Goal: Task Accomplishment & Management: Use online tool/utility

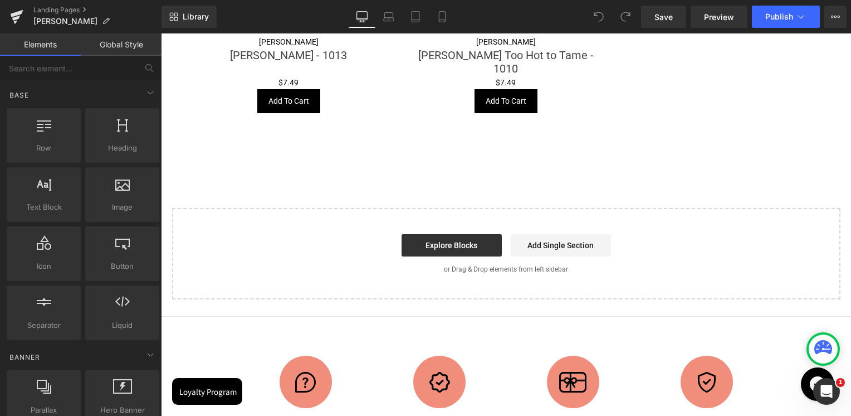
scroll to position [1783, 0]
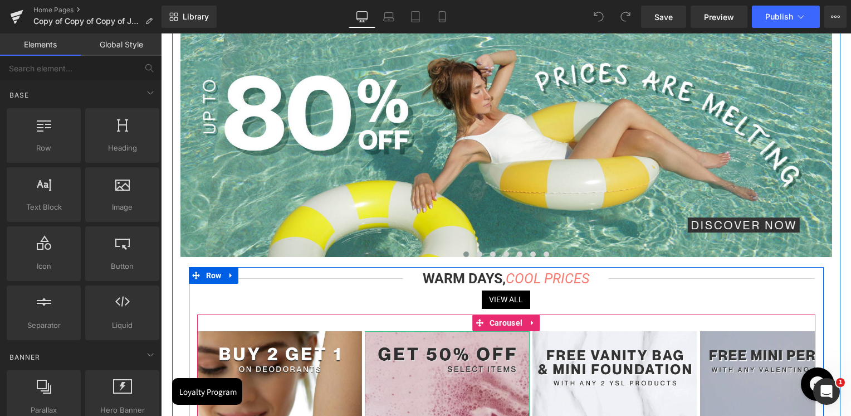
scroll to position [111, 0]
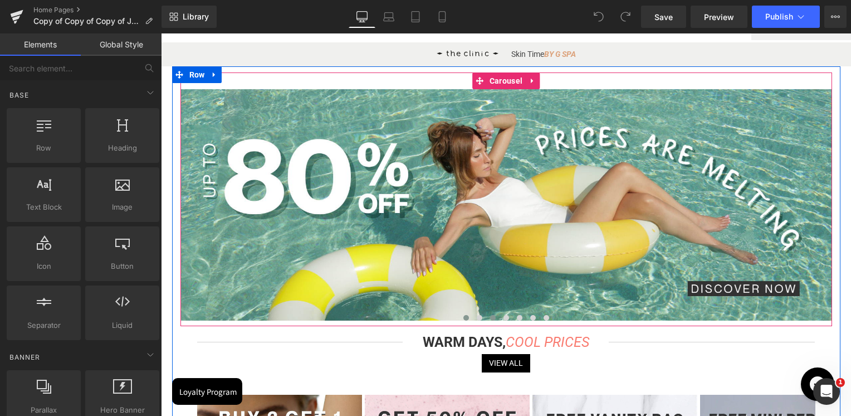
click at [479, 320] on span at bounding box center [480, 318] width 6 height 6
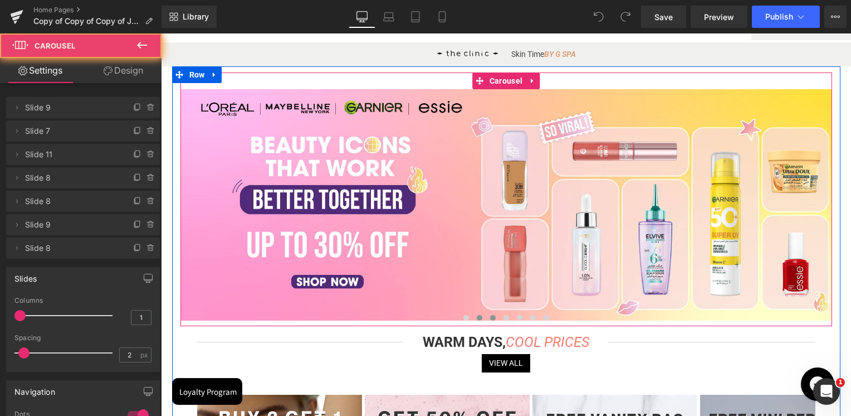
click at [488, 320] on button at bounding box center [492, 317] width 13 height 11
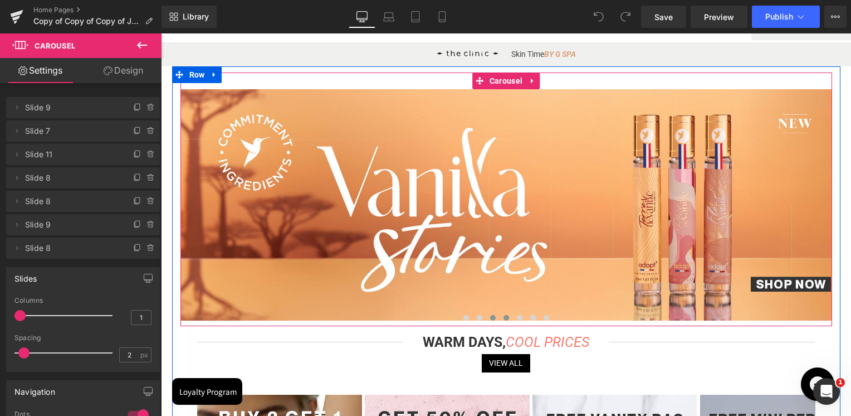
click at [500, 320] on button at bounding box center [506, 317] width 13 height 11
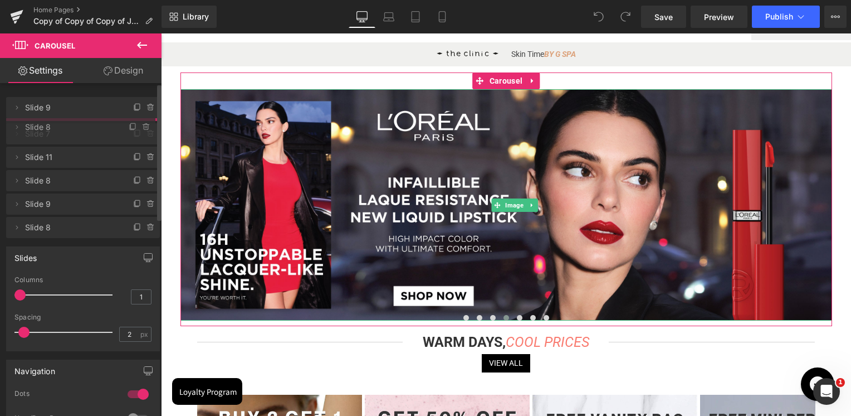
drag, startPoint x: 46, startPoint y: 177, endPoint x: 58, endPoint y: 124, distance: 53.8
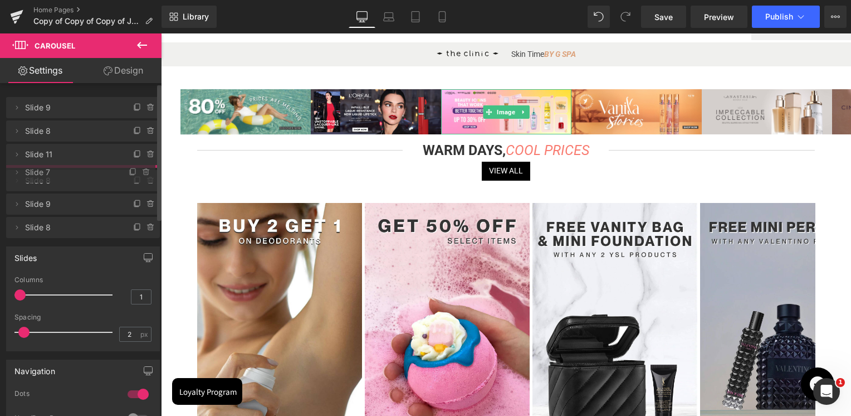
drag, startPoint x: 52, startPoint y: 155, endPoint x: 50, endPoint y: 173, distance: 18.0
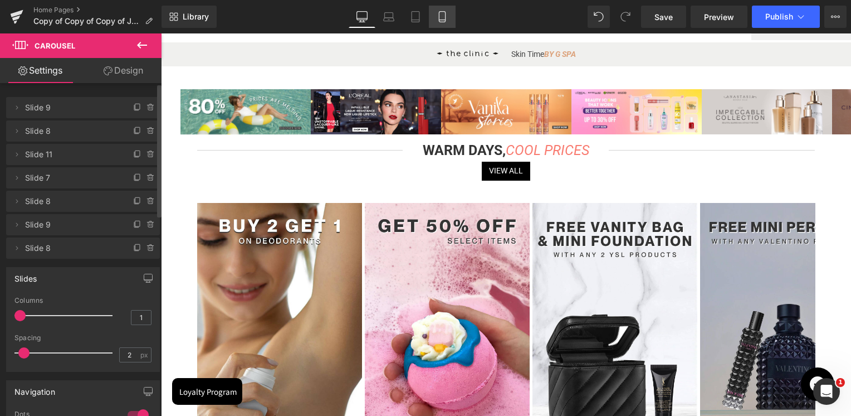
click at [454, 23] on link "Mobile" at bounding box center [442, 17] width 27 height 22
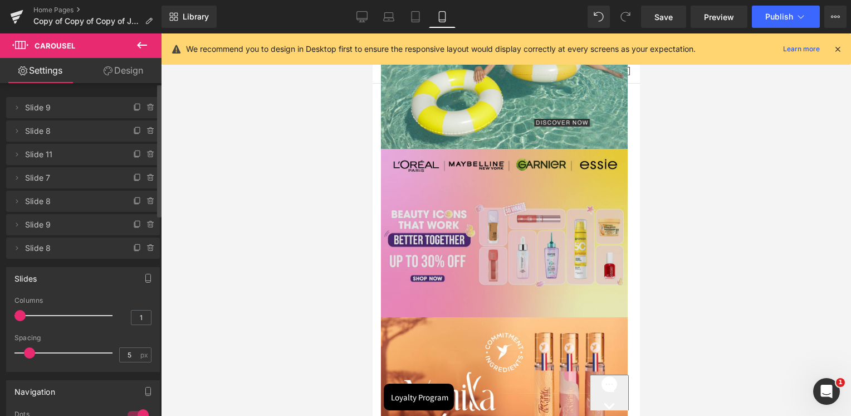
scroll to position [0, 0]
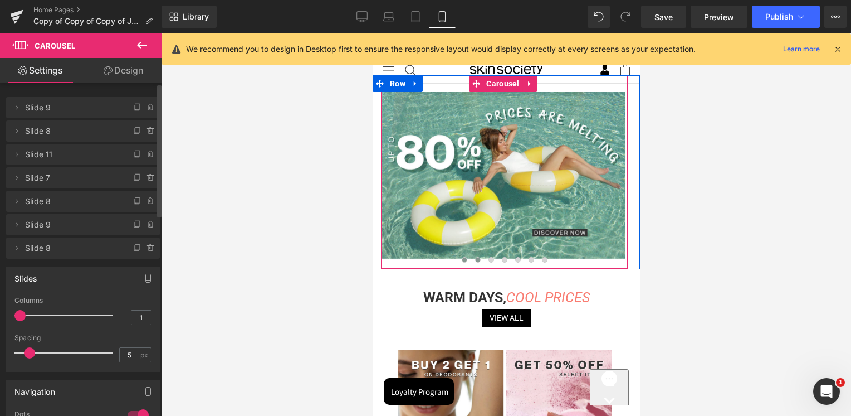
click at [476, 259] on span at bounding box center [478, 260] width 6 height 6
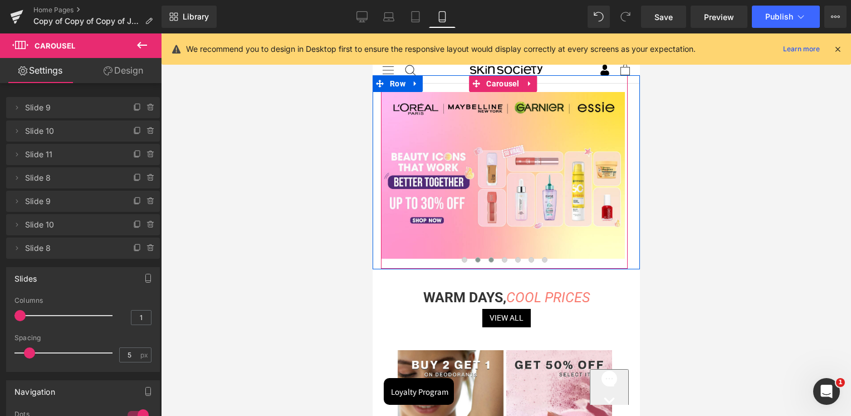
click at [491, 262] on span at bounding box center [491, 260] width 6 height 6
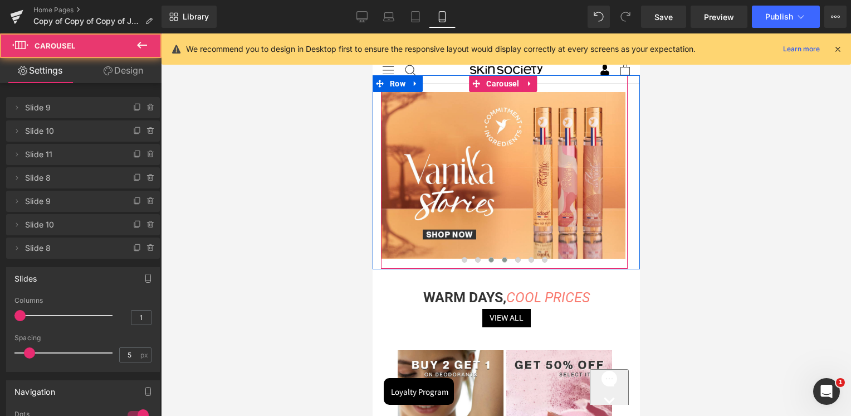
click at [501, 261] on span at bounding box center [504, 260] width 6 height 6
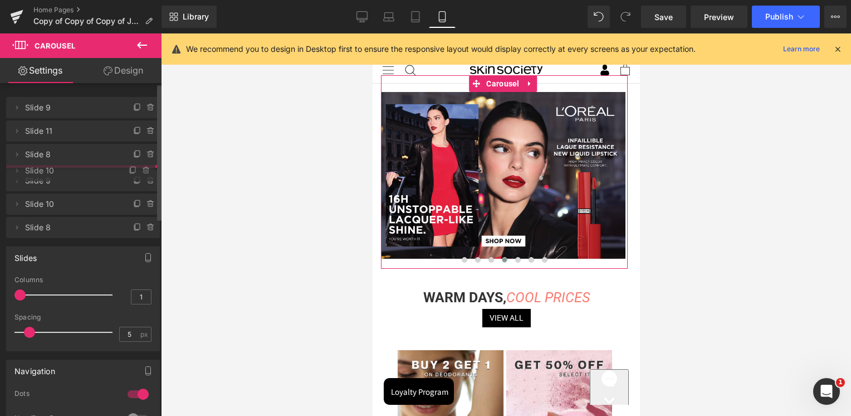
drag, startPoint x: 68, startPoint y: 129, endPoint x: 67, endPoint y: 168, distance: 39.6
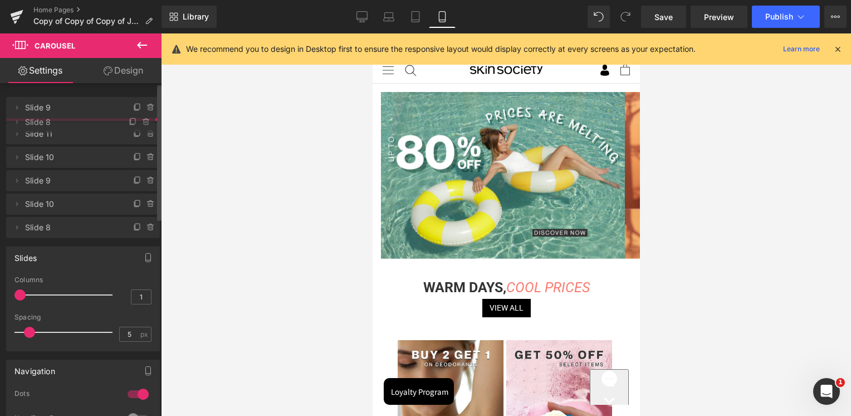
drag, startPoint x: 65, startPoint y: 157, endPoint x: 75, endPoint y: 125, distance: 34.0
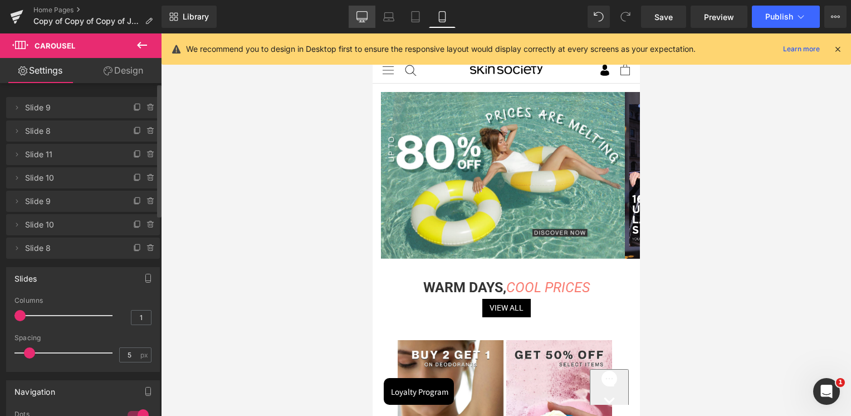
click at [353, 17] on link "Desktop" at bounding box center [362, 17] width 27 height 22
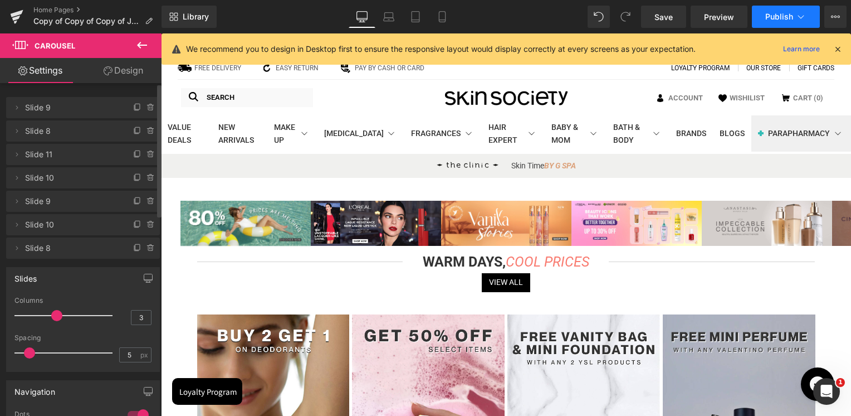
click at [786, 20] on span "Publish" at bounding box center [780, 16] width 28 height 9
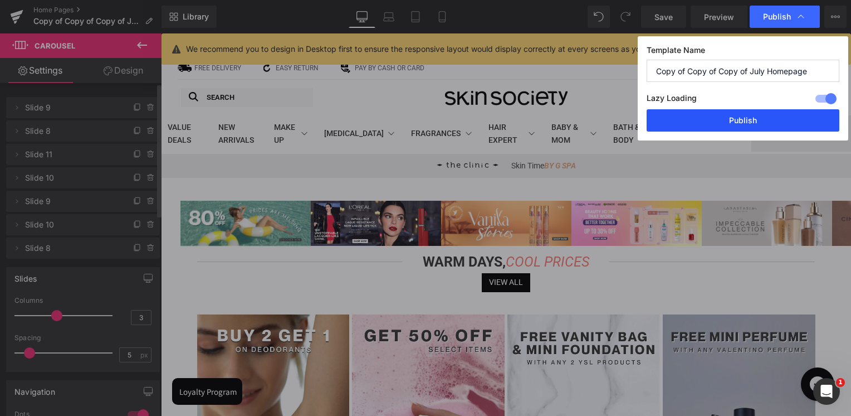
click at [753, 114] on button "Publish" at bounding box center [743, 120] width 193 height 22
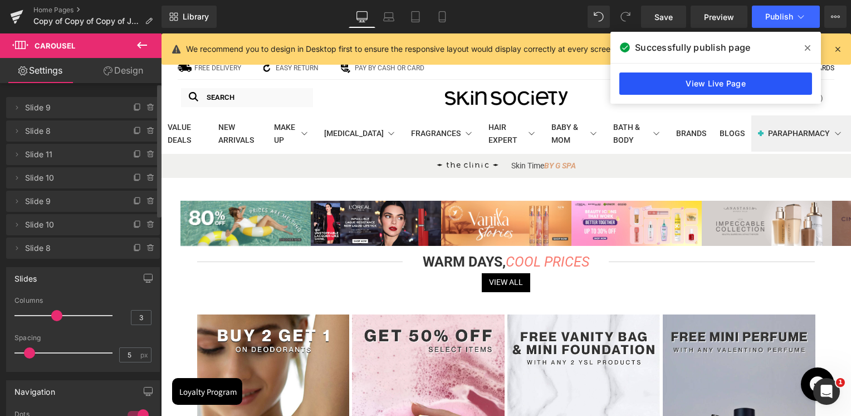
click at [734, 80] on link "View Live Page" at bounding box center [716, 83] width 193 height 22
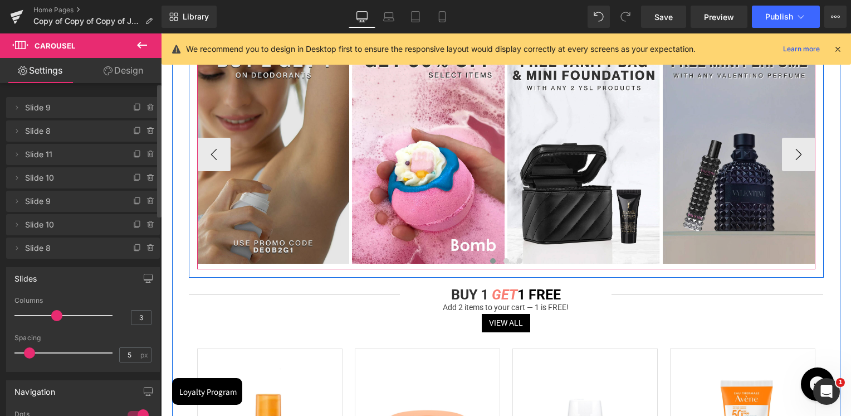
scroll to position [279, 0]
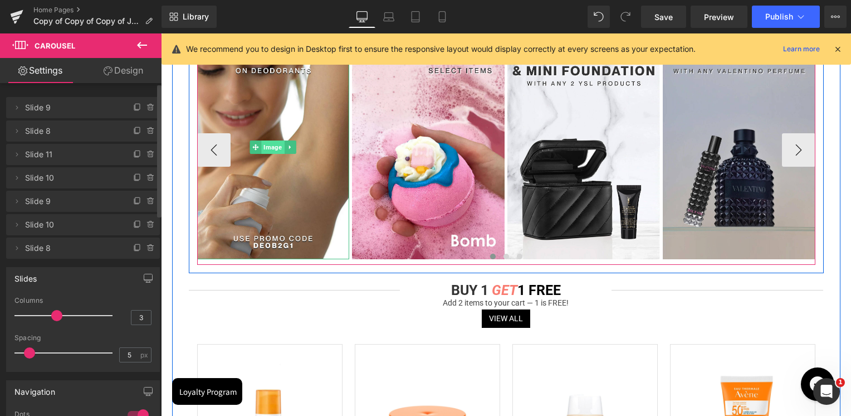
click at [262, 149] on span "Image" at bounding box center [273, 146] width 23 height 13
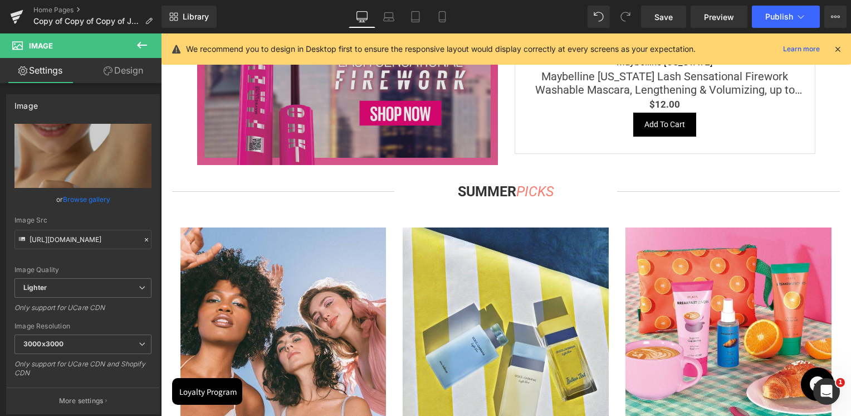
scroll to position [1839, 0]
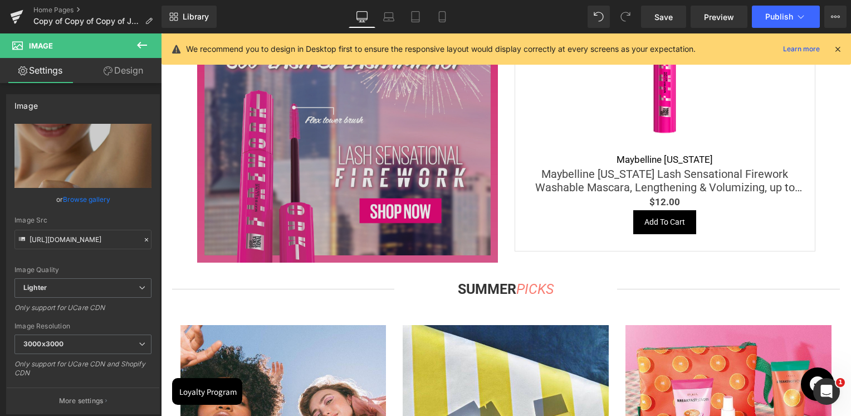
drag, startPoint x: 316, startPoint y: 125, endPoint x: 208, endPoint y: 128, distance: 107.6
click at [316, 125] on img at bounding box center [347, 112] width 301 height 301
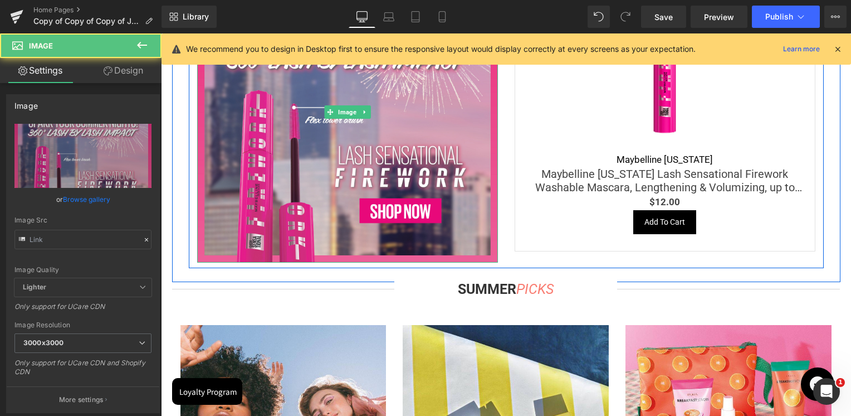
type input "https://cdn.shopify.com/s/files/1/0295/0545/4173/files/SkinSociety_banners_fire…"
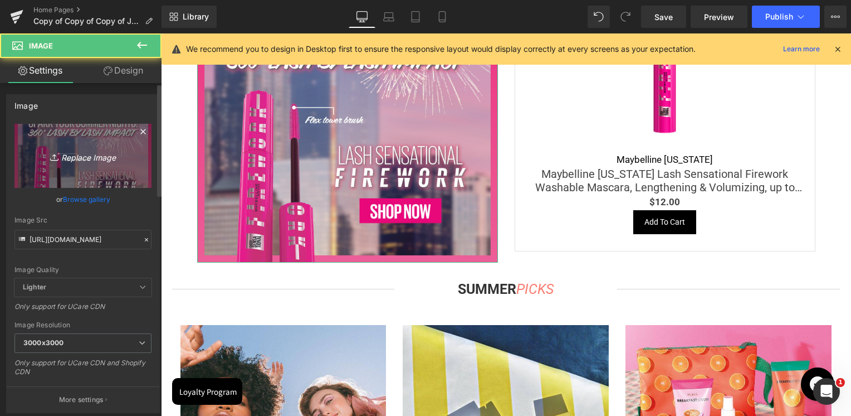
click at [82, 153] on icon "Replace Image" at bounding box center [82, 156] width 89 height 14
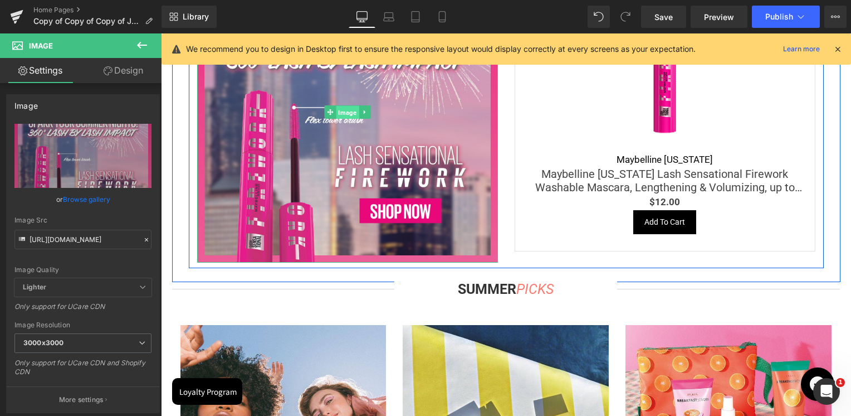
click at [344, 116] on span "Image" at bounding box center [347, 111] width 23 height 13
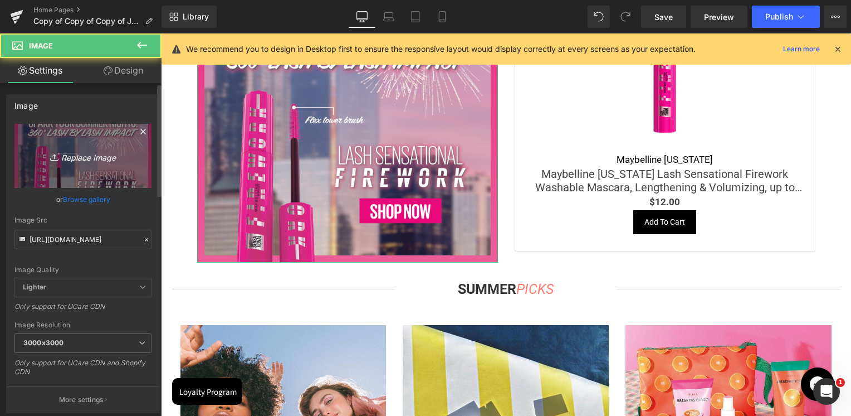
click at [80, 154] on icon "Replace Image" at bounding box center [82, 156] width 89 height 14
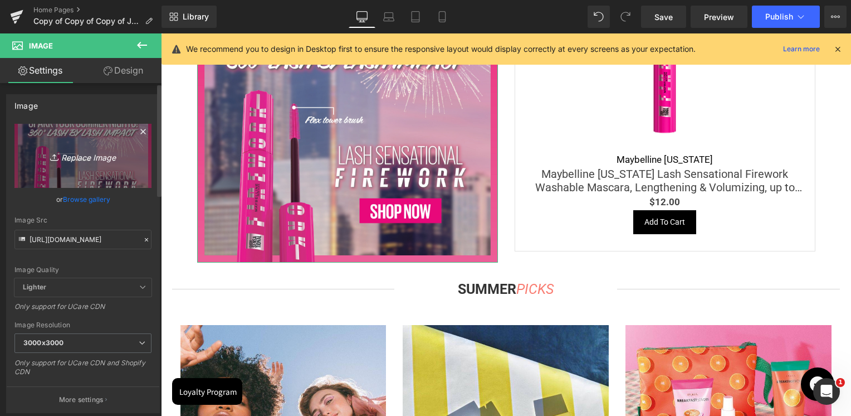
type input "C:\fakepath\1200-x-1200px.jpg"
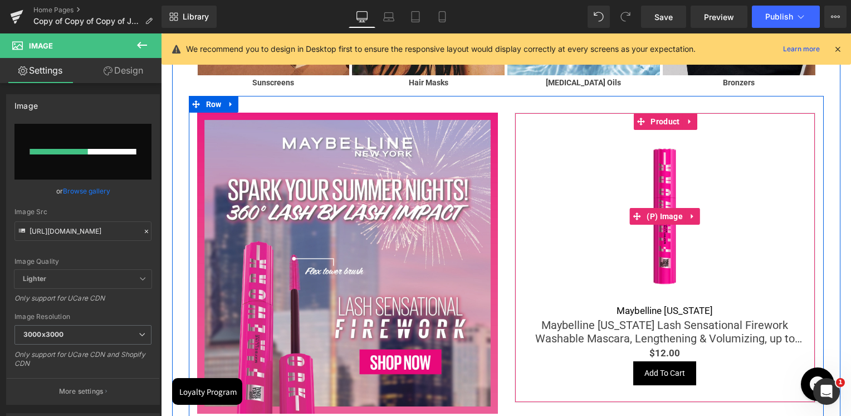
scroll to position [1671, 0]
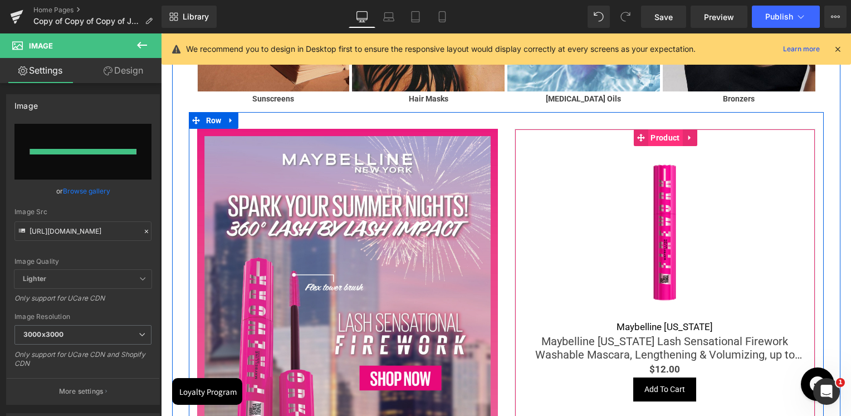
type input "https://ucarecdn.com/0ca980e7-acde-4bd1-9a05-956ecbcef763/-/format/auto/-/previ…"
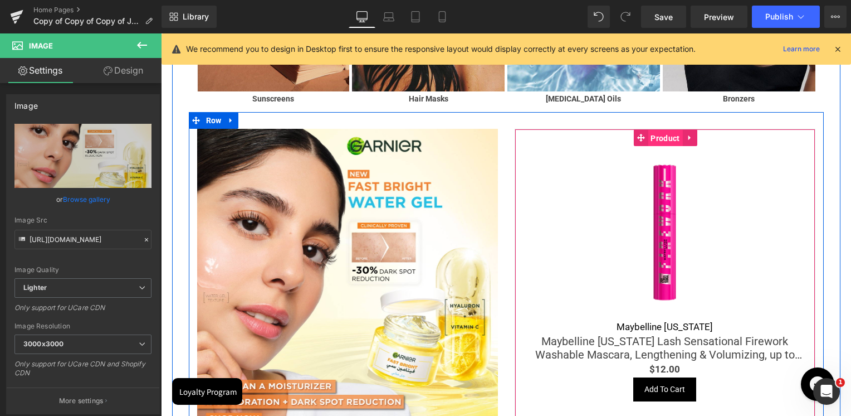
click at [665, 138] on span "Product" at bounding box center [665, 138] width 35 height 17
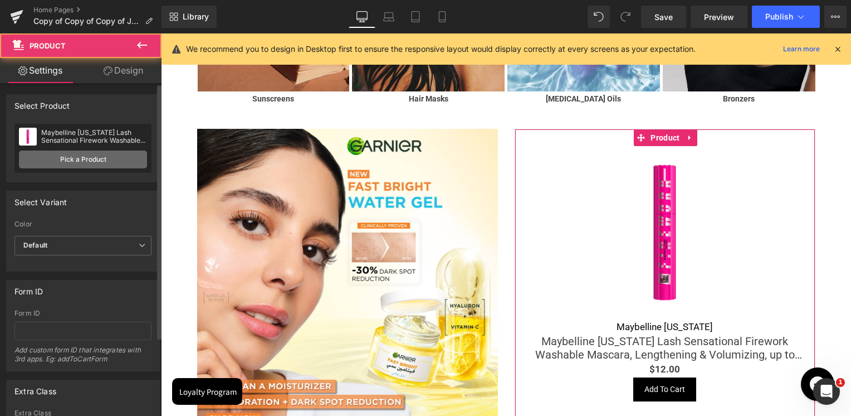
click at [133, 158] on link "Pick a Product" at bounding box center [83, 159] width 128 height 18
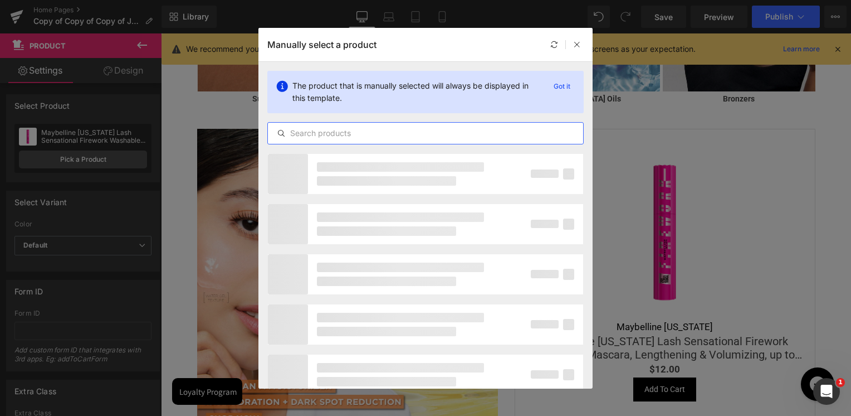
click at [355, 133] on input "text" at bounding box center [425, 132] width 315 height 13
paste input "Bright Aqua Gel Vitamin C"
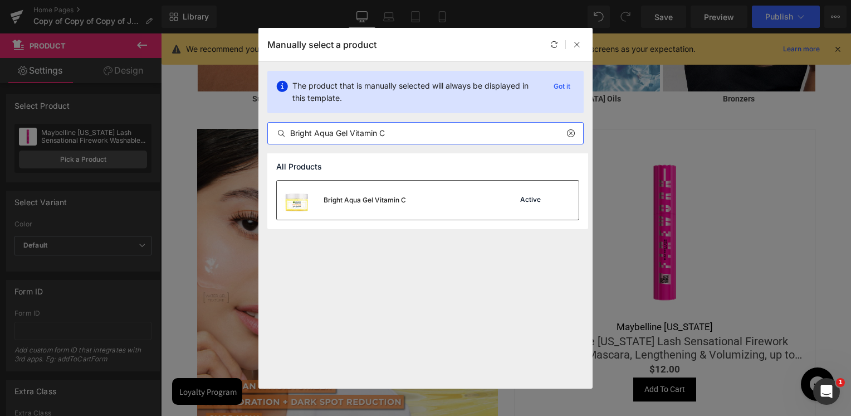
type input "Bright Aqua Gel Vitamin C"
drag, startPoint x: 371, startPoint y: 202, endPoint x: 213, endPoint y: 168, distance: 161.7
click at [371, 202] on div "Bright Aqua Gel Vitamin C" at bounding box center [365, 200] width 82 height 10
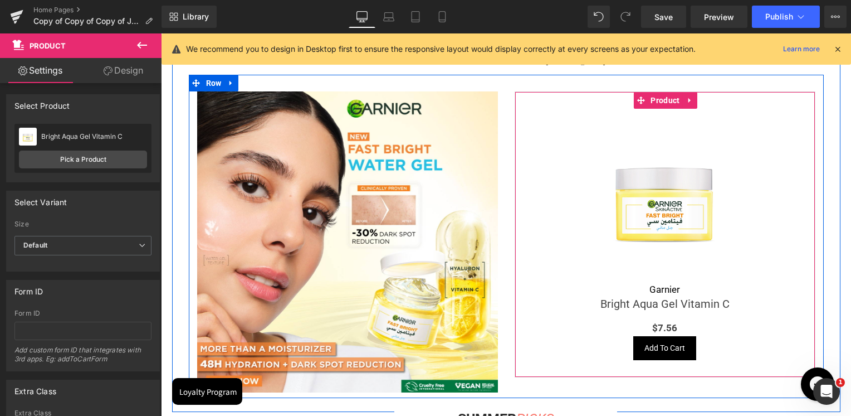
scroll to position [1783, 0]
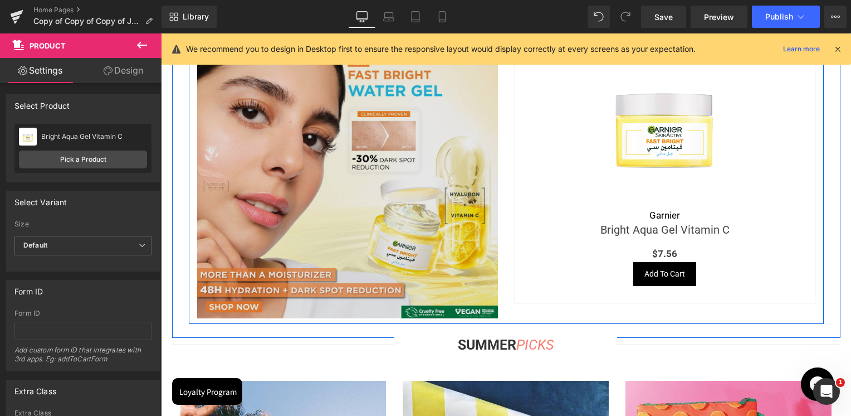
click at [354, 124] on img at bounding box center [347, 167] width 301 height 301
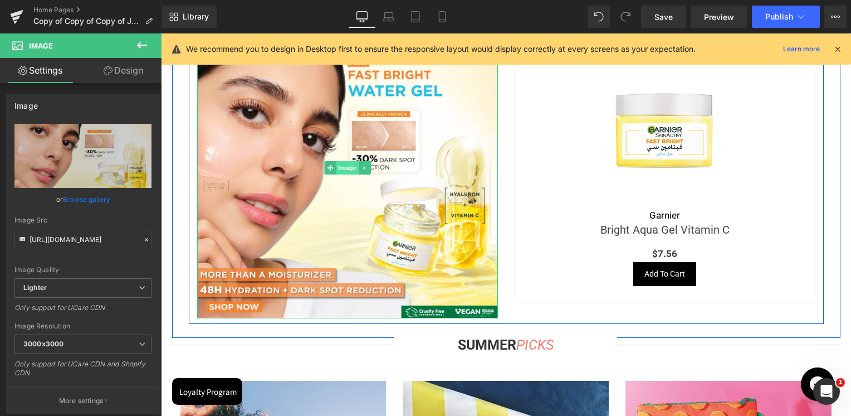
click at [343, 170] on span "Image" at bounding box center [347, 167] width 23 height 13
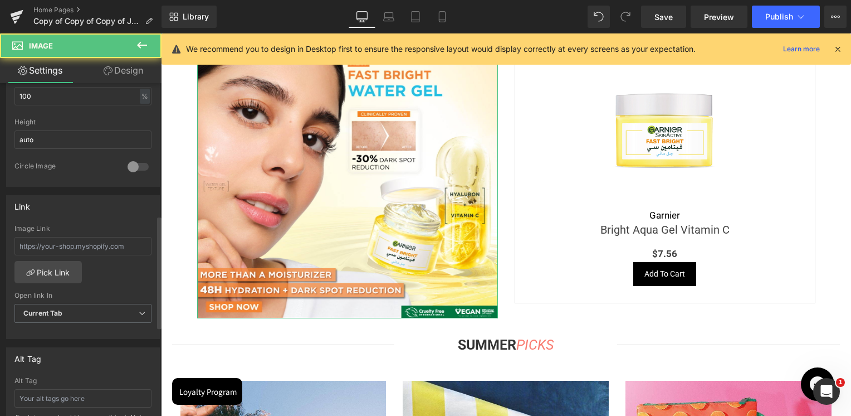
scroll to position [390, 0]
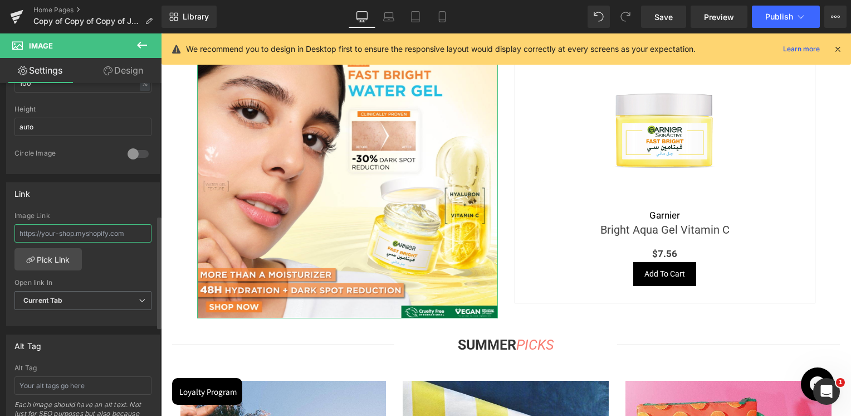
click at [72, 231] on input "text" at bounding box center [82, 233] width 137 height 18
paste input "https://skinsociety.me/pages/garnier-gel-water-fast-bright?_ab=0&key=1754913270…"
click at [72, 232] on input "https://skinsociety.me/pages/garnier-gel-water-fast-bright?_ab=0&key=1754913270…" at bounding box center [82, 233] width 137 height 18
type input "https://skinsociety.me/pages/garnier-gel-water-fast-bright?_ab=0&key=1754913270…"
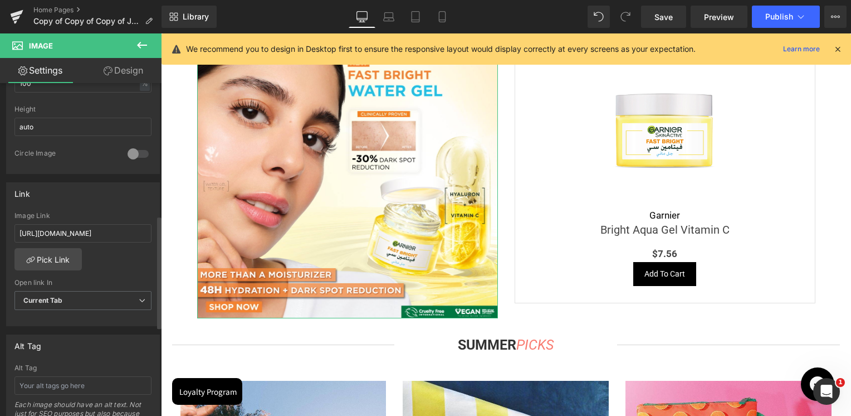
click at [119, 212] on div "Image Link" at bounding box center [82, 216] width 137 height 8
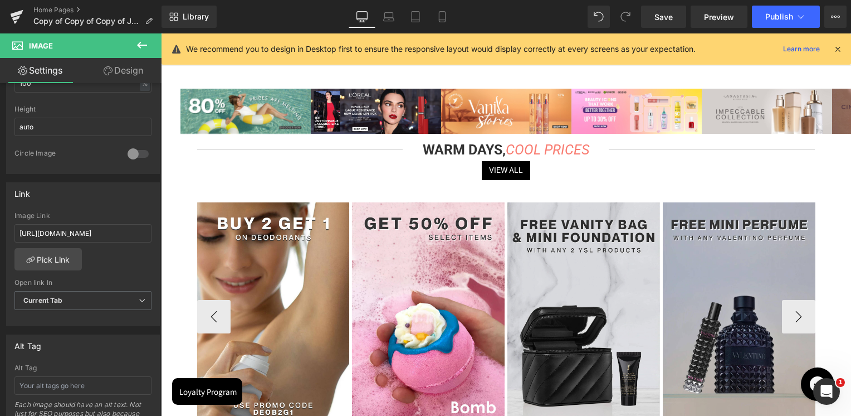
scroll to position [0, 0]
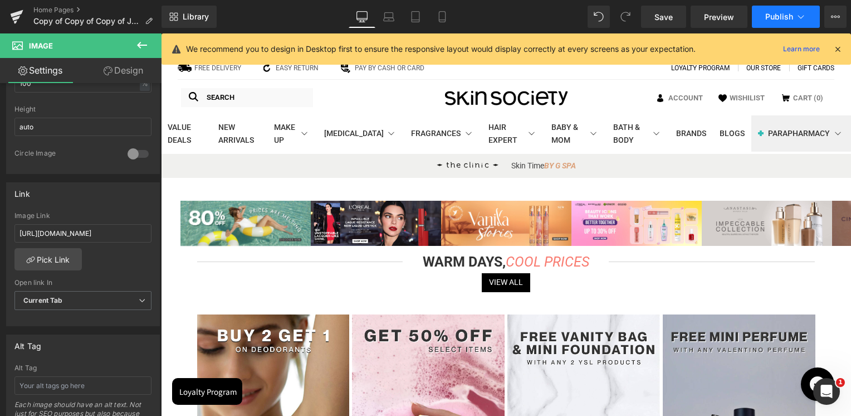
click at [774, 22] on button "Publish" at bounding box center [786, 17] width 68 height 22
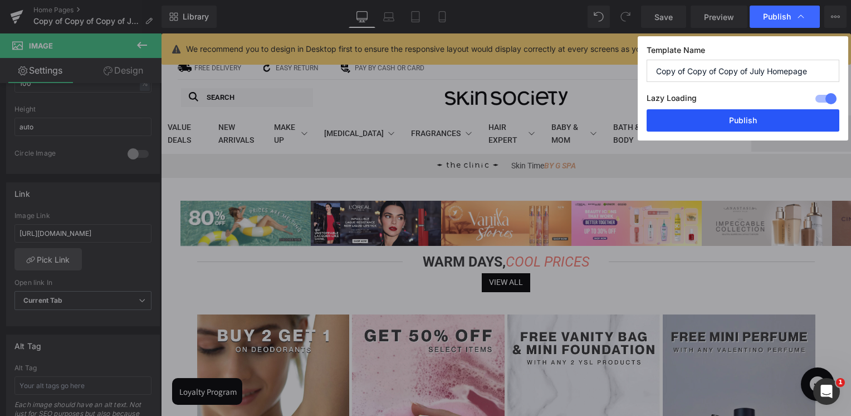
click at [750, 118] on button "Publish" at bounding box center [743, 120] width 193 height 22
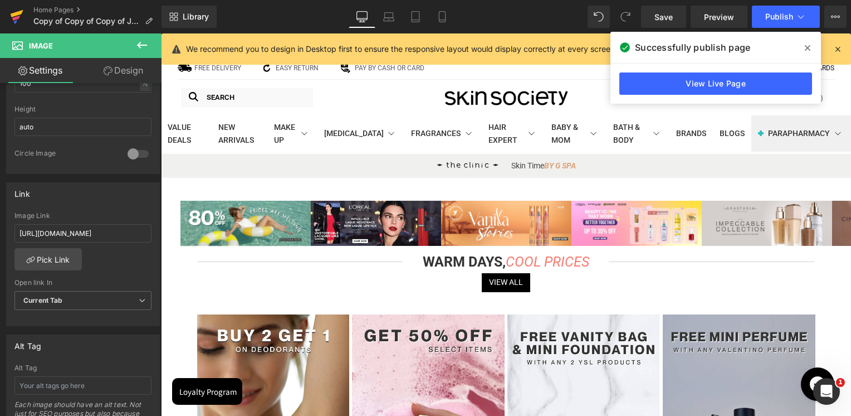
click at [18, 17] on icon at bounding box center [16, 18] width 8 height 5
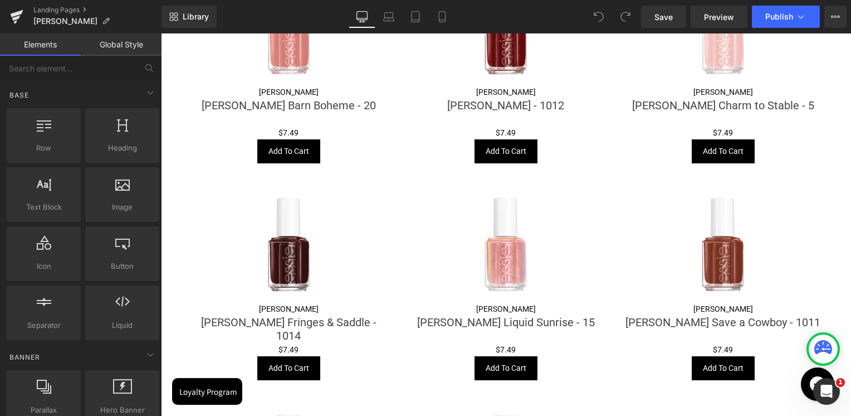
scroll to position [1114, 0]
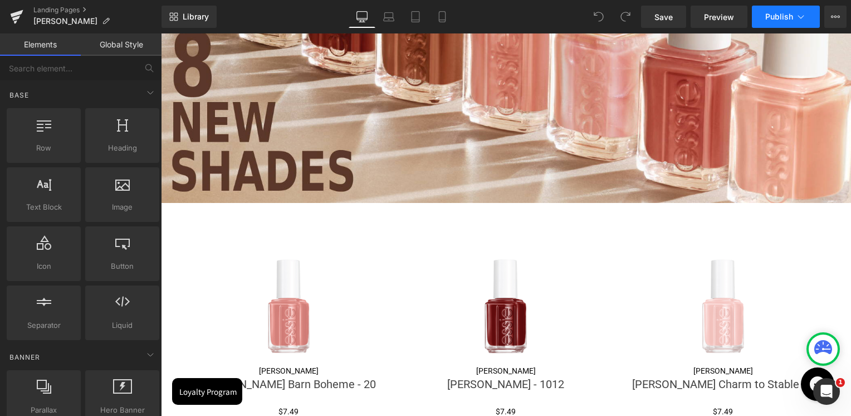
click at [787, 12] on span "Publish" at bounding box center [780, 16] width 28 height 9
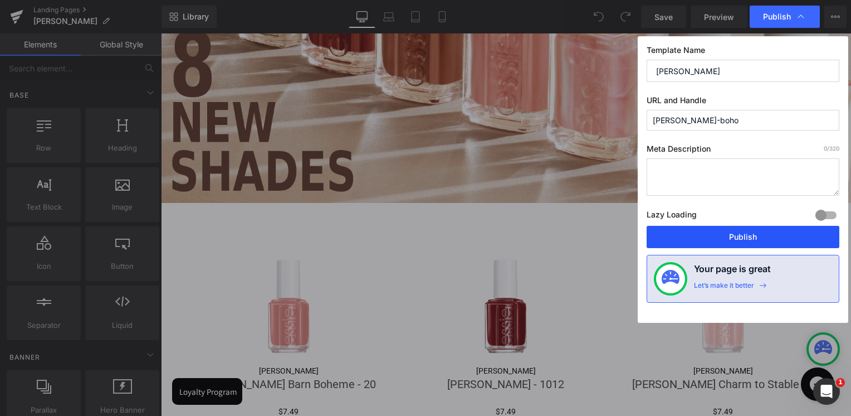
click at [714, 236] on button "Publish" at bounding box center [743, 237] width 193 height 22
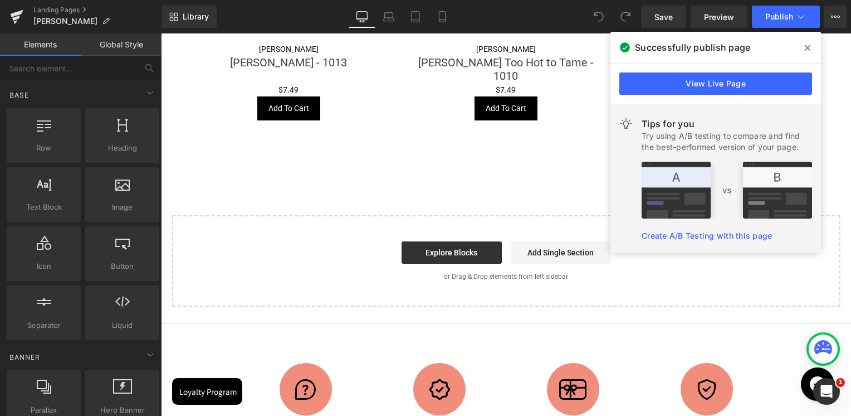
scroll to position [2006, 0]
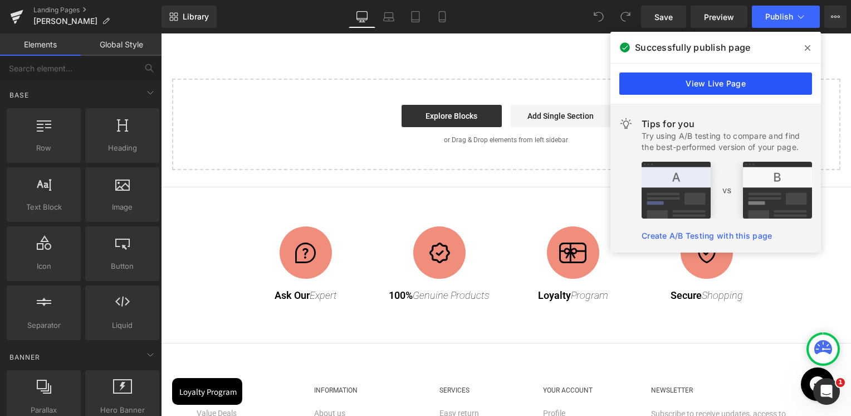
click at [719, 81] on link "View Live Page" at bounding box center [716, 83] width 193 height 22
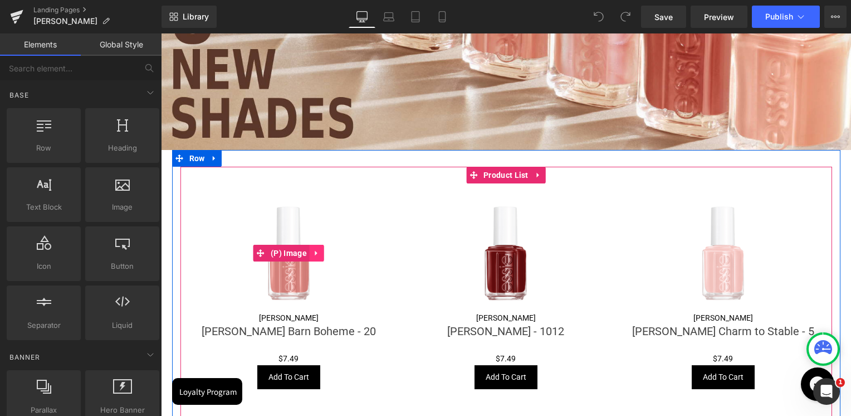
scroll to position [1170, 0]
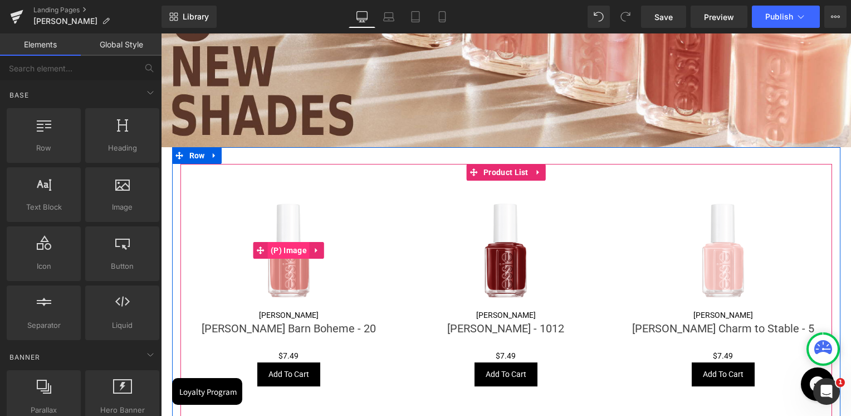
click at [282, 243] on span "(P) Image" at bounding box center [289, 250] width 42 height 17
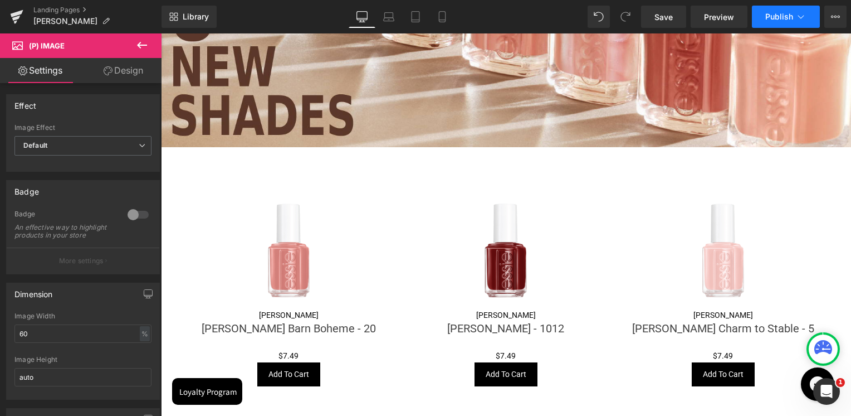
click at [785, 14] on span "Publish" at bounding box center [780, 16] width 28 height 9
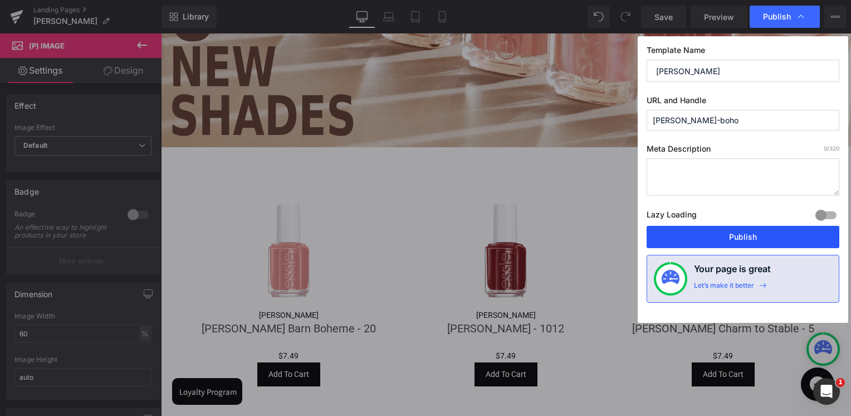
click at [732, 240] on button "Publish" at bounding box center [743, 237] width 193 height 22
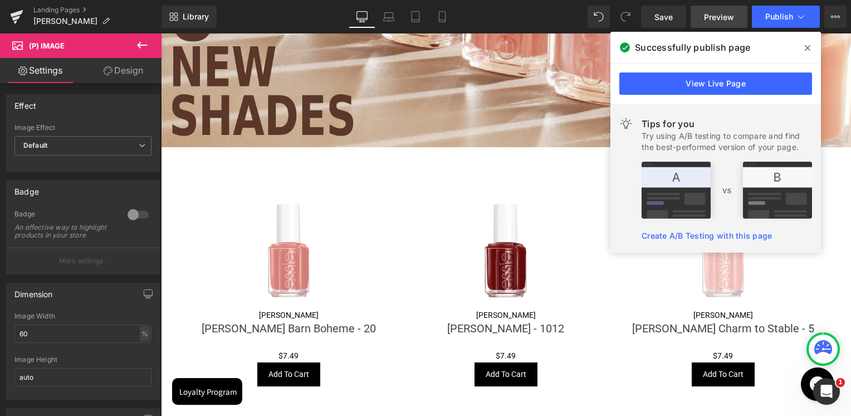
click at [716, 14] on span "Preview" at bounding box center [719, 17] width 30 height 12
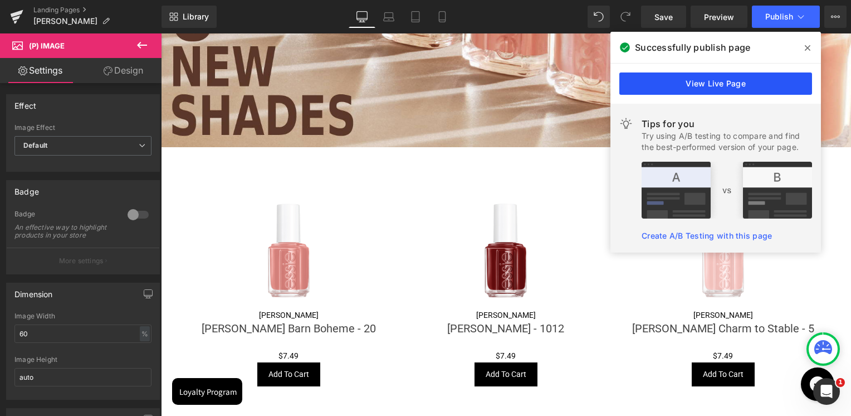
click at [711, 76] on link "View Live Page" at bounding box center [716, 83] width 193 height 22
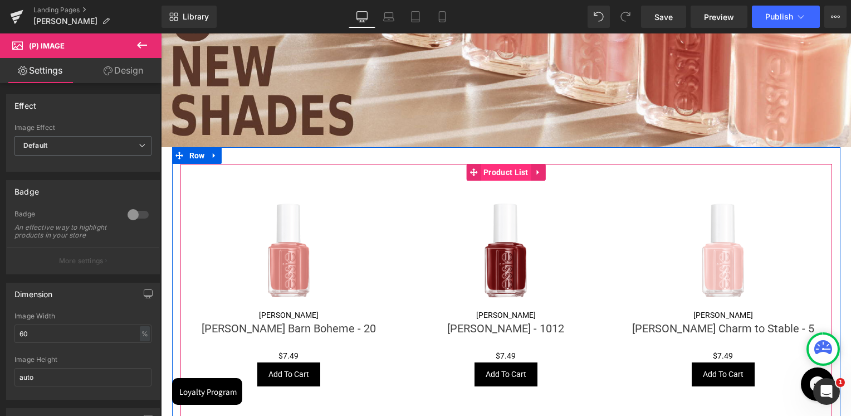
click at [494, 169] on span "Product List" at bounding box center [506, 172] width 51 height 17
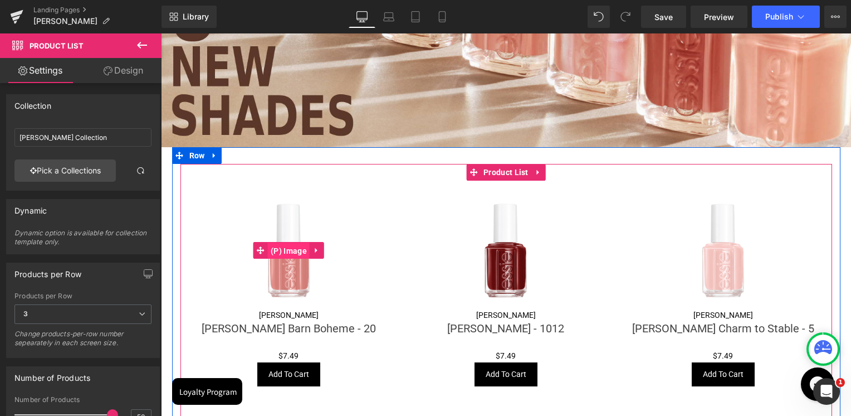
click at [290, 245] on span "(P) Image" at bounding box center [289, 250] width 42 height 17
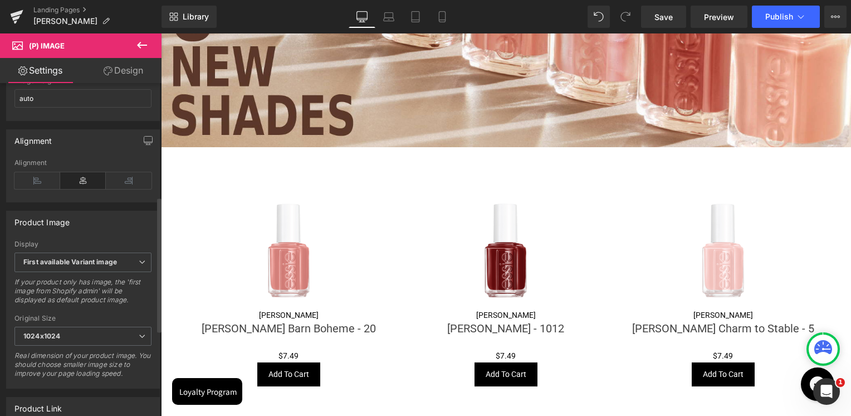
scroll to position [489, 0]
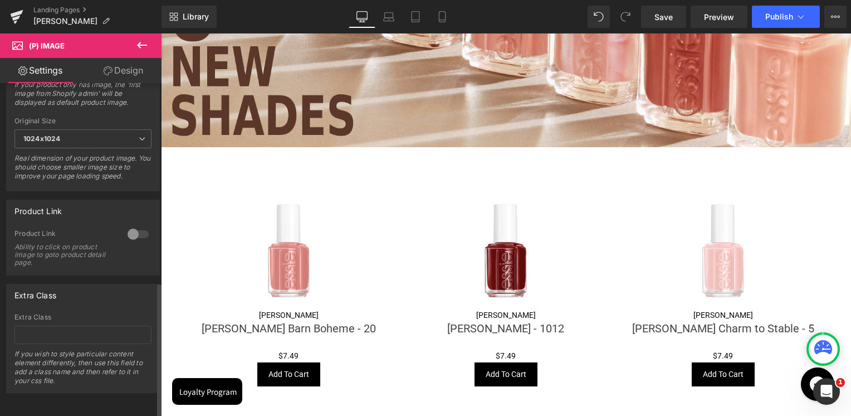
click at [131, 226] on div at bounding box center [138, 234] width 27 height 18
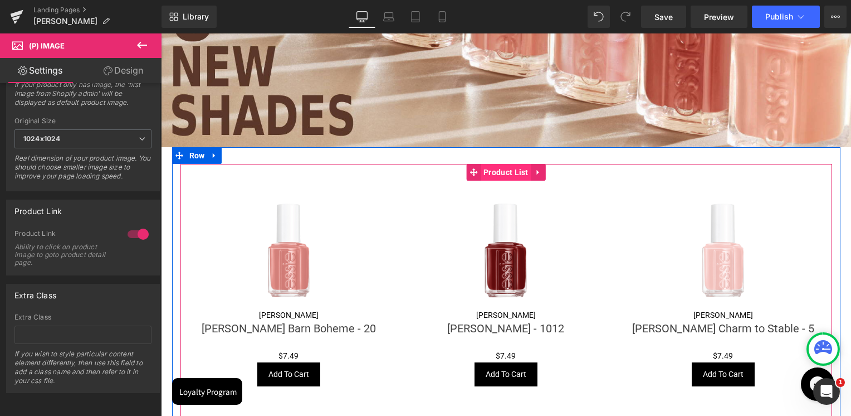
click at [511, 166] on span "Product List" at bounding box center [506, 172] width 51 height 17
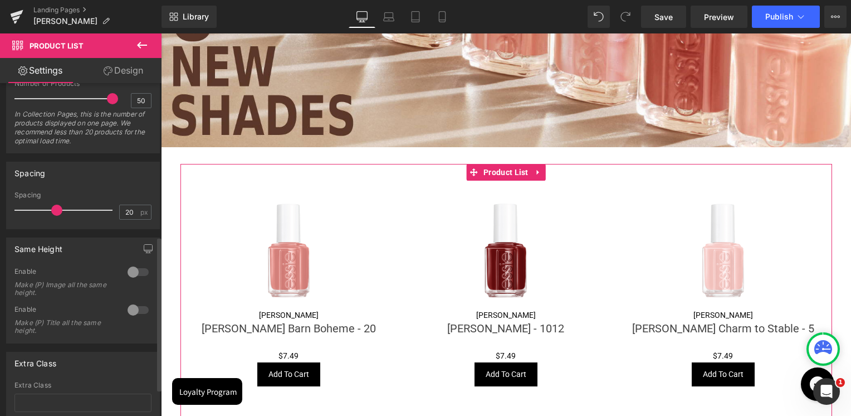
scroll to position [390, 0]
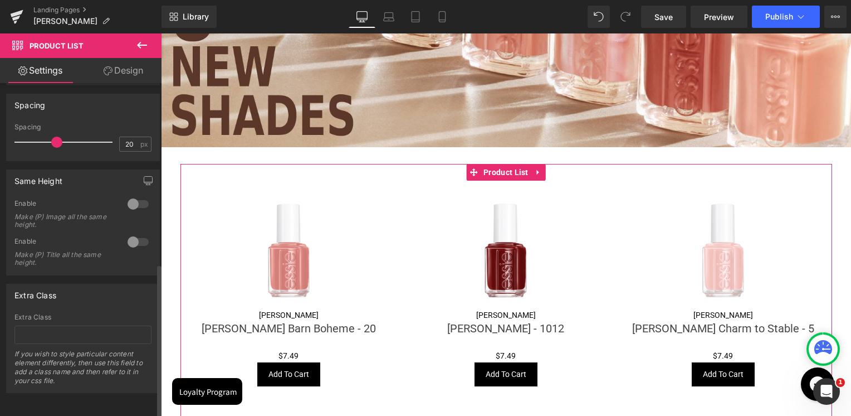
click at [134, 196] on div at bounding box center [138, 204] width 27 height 18
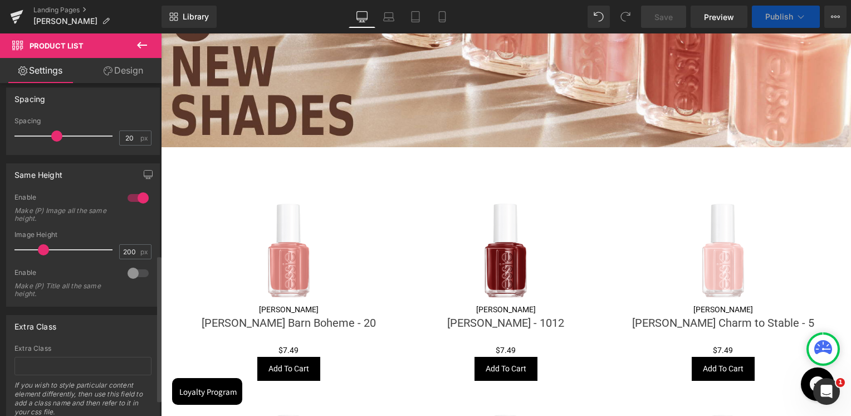
click at [134, 196] on div at bounding box center [138, 198] width 27 height 18
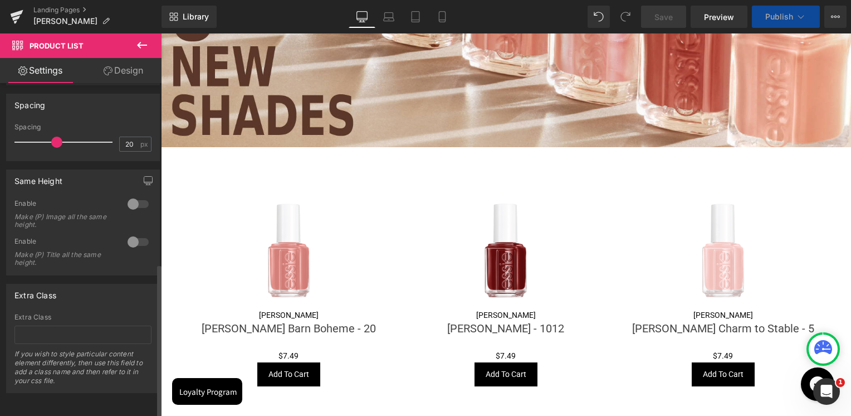
click at [134, 196] on div at bounding box center [138, 204] width 27 height 18
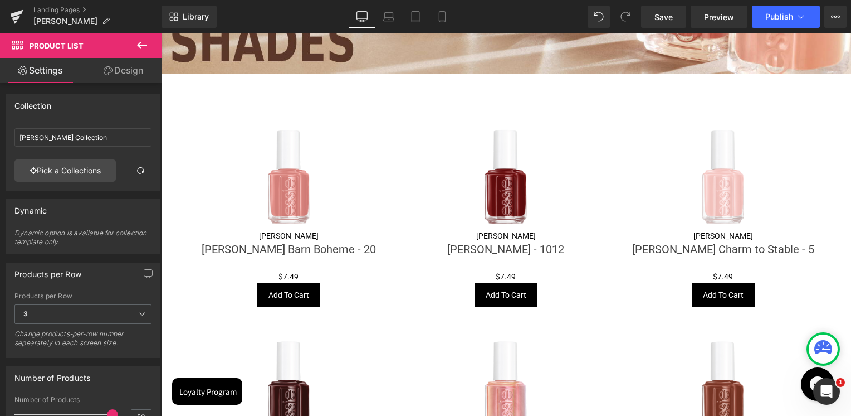
scroll to position [1122, 0]
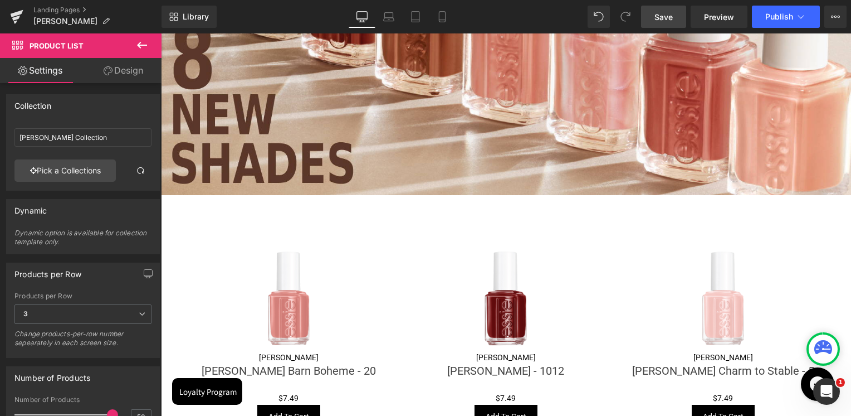
click at [675, 17] on link "Save" at bounding box center [663, 17] width 45 height 22
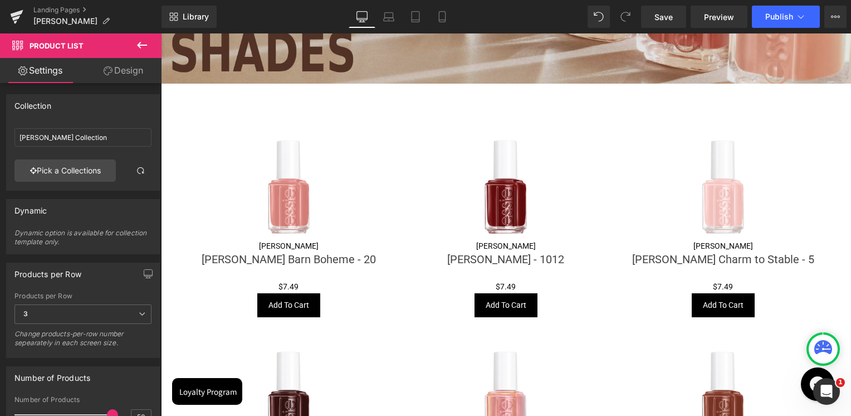
scroll to position [1066, 0]
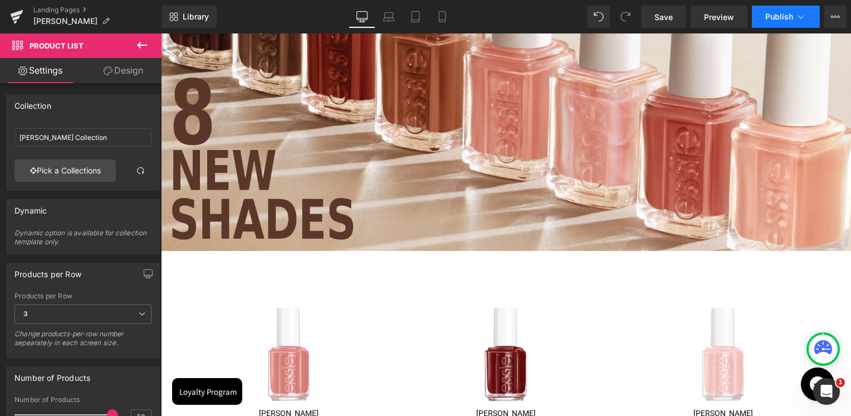
click at [779, 15] on span "Publish" at bounding box center [780, 16] width 28 height 9
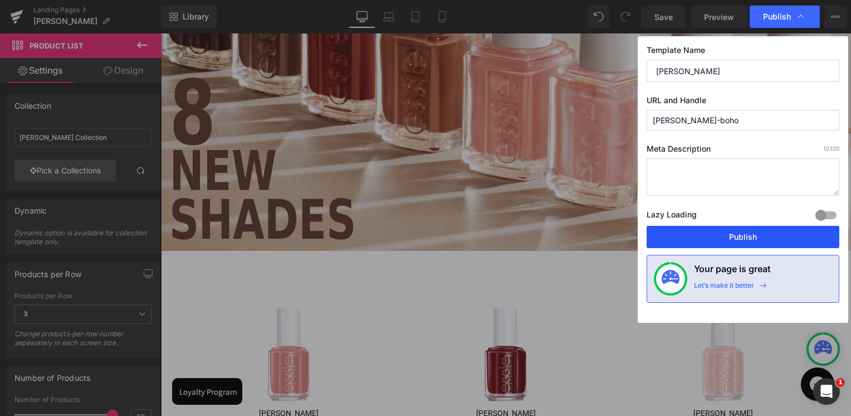
click at [699, 229] on button "Publish" at bounding box center [743, 237] width 193 height 22
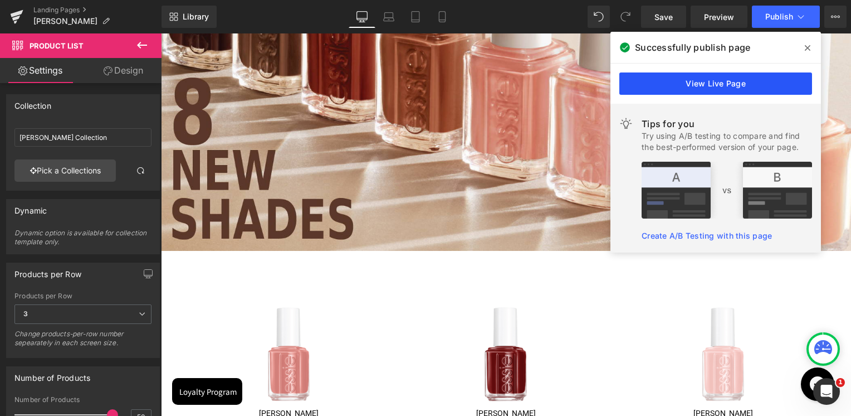
click at [700, 81] on link "View Live Page" at bounding box center [716, 83] width 193 height 22
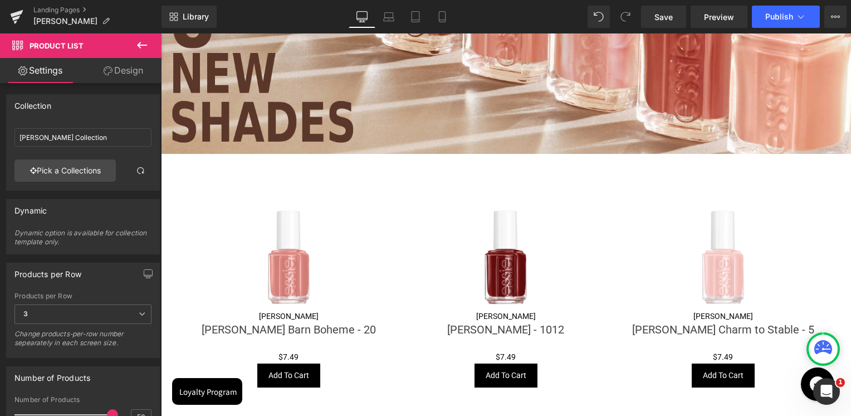
scroll to position [1233, 0]
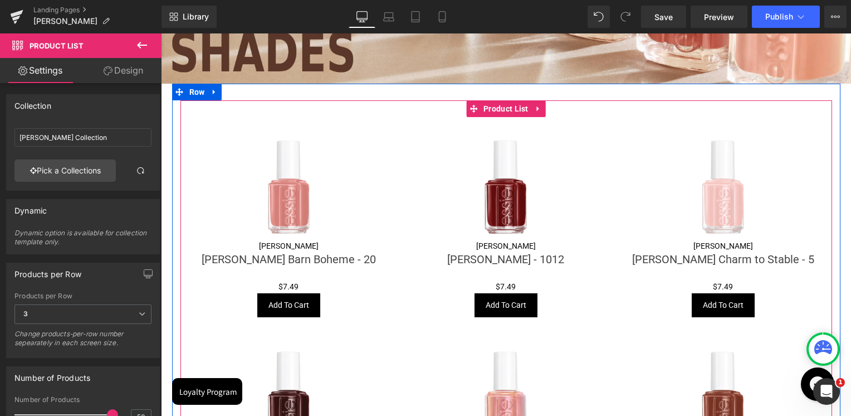
click at [537, 106] on icon at bounding box center [538, 108] width 2 height 5
click at [542, 105] on icon at bounding box center [546, 109] width 8 height 8
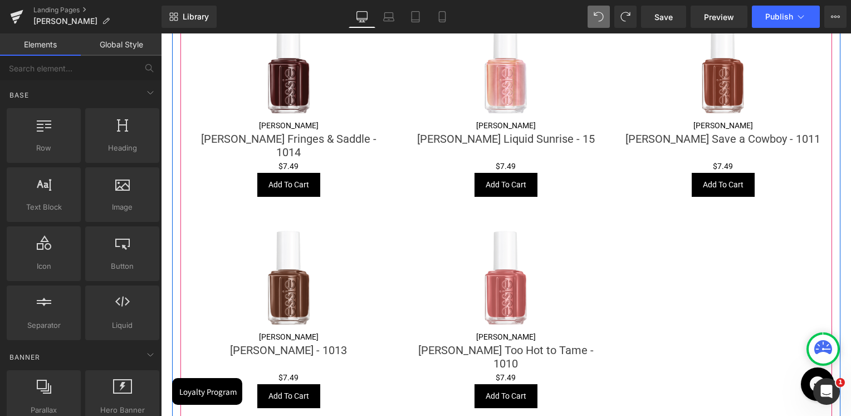
scroll to position [1568, 0]
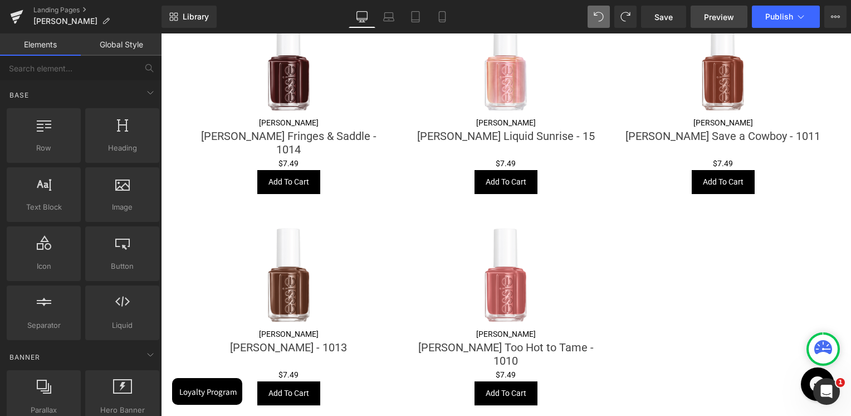
click at [734, 17] on span "Preview" at bounding box center [719, 17] width 30 height 12
click at [782, 19] on span "Publish" at bounding box center [780, 16] width 28 height 9
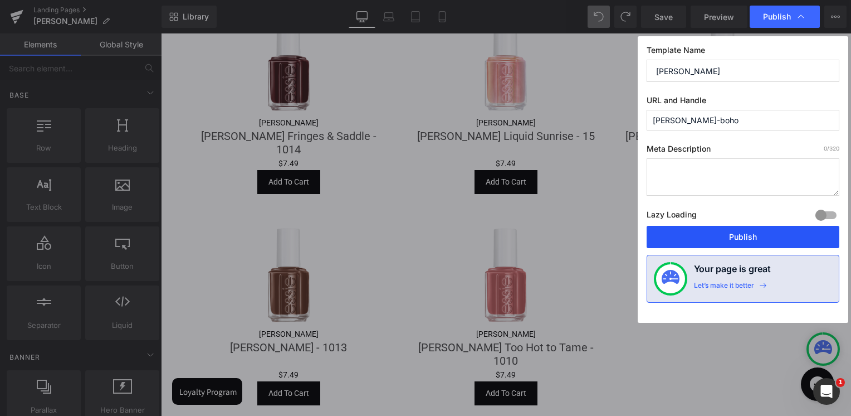
click at [756, 238] on button "Publish" at bounding box center [743, 237] width 193 height 22
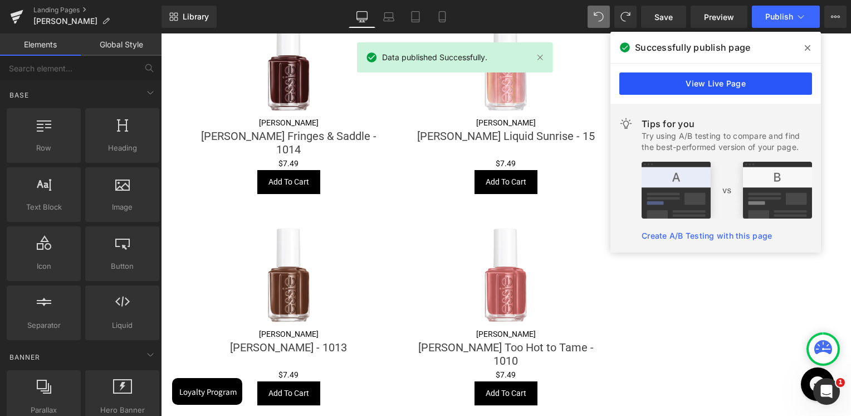
click at [759, 80] on link "View Live Page" at bounding box center [716, 83] width 193 height 22
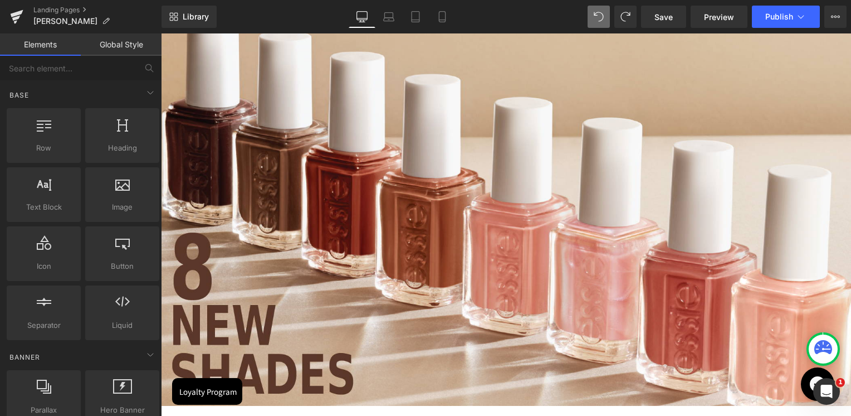
scroll to position [843, 0]
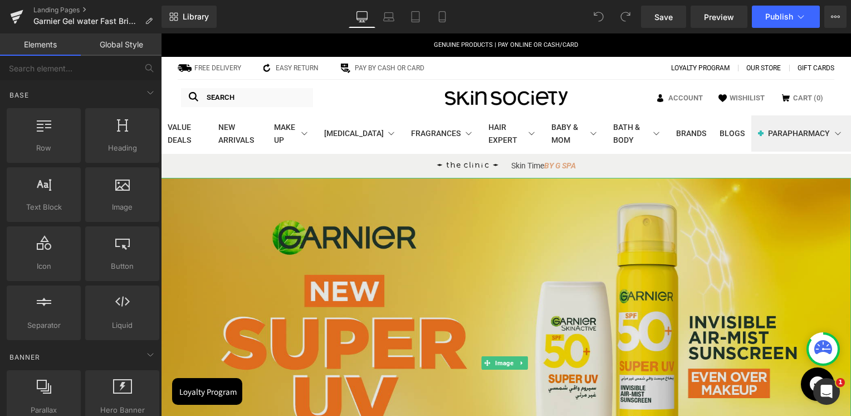
click at [353, 303] on img at bounding box center [506, 362] width 690 height 369
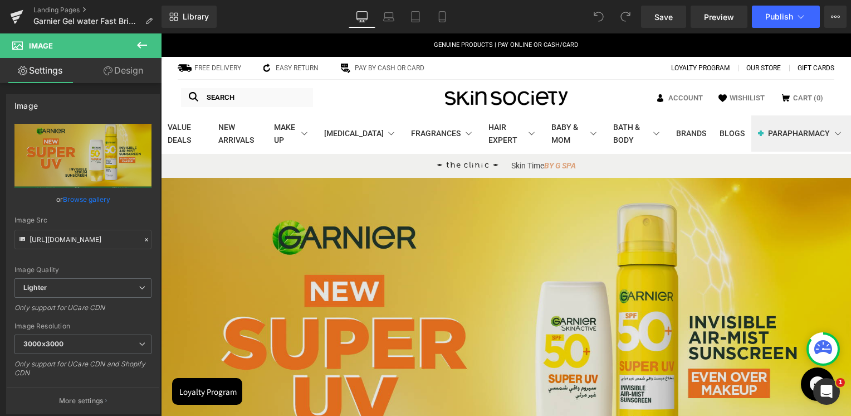
click at [611, 225] on img at bounding box center [506, 362] width 690 height 369
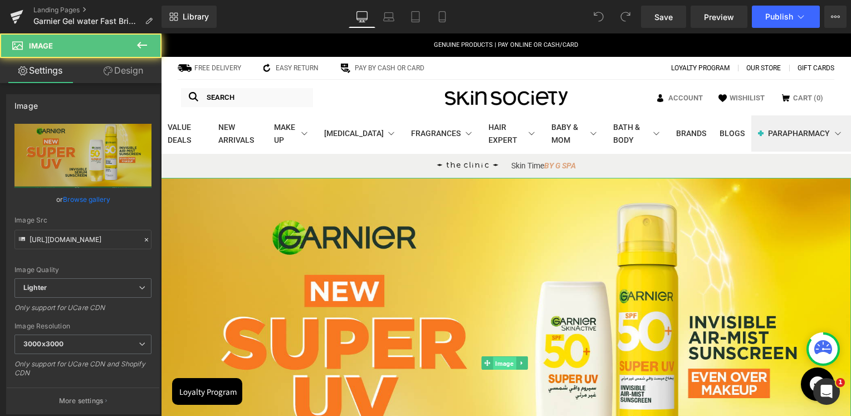
click at [503, 358] on span "Image" at bounding box center [505, 363] width 23 height 13
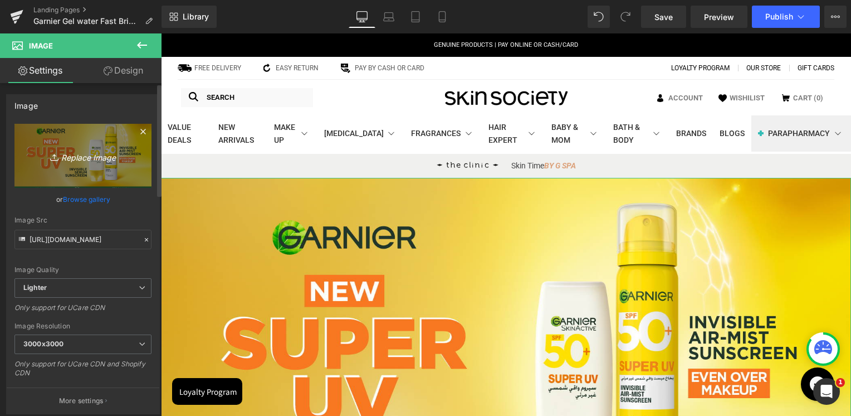
click at [65, 160] on icon "Replace Image" at bounding box center [82, 156] width 89 height 14
type input "C:\fakepath\1.jpg"
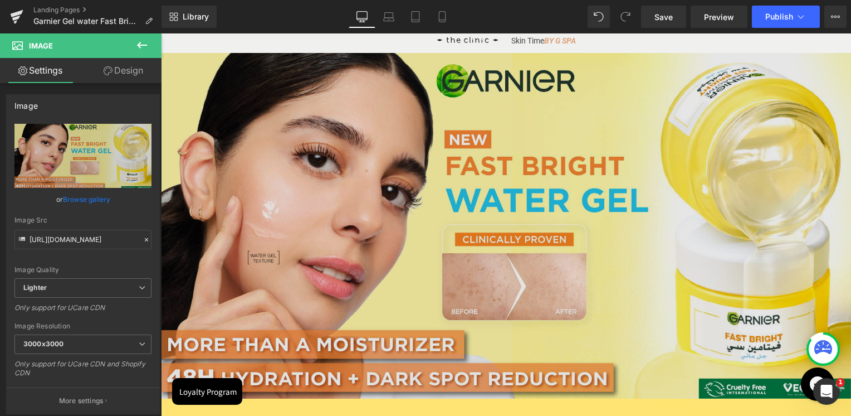
scroll to position [365, 0]
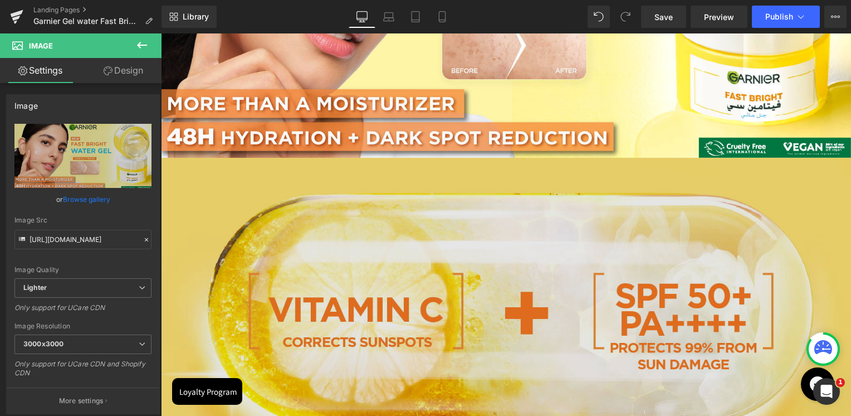
click at [490, 213] on img at bounding box center [506, 310] width 690 height 305
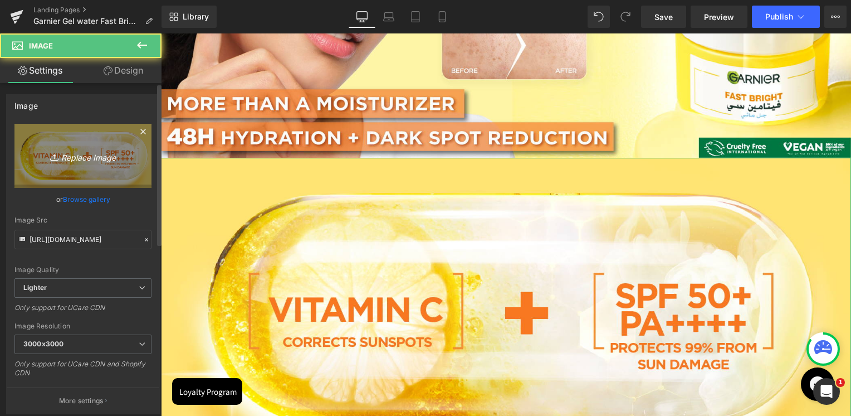
click at [52, 141] on link "Replace Image" at bounding box center [82, 156] width 137 height 64
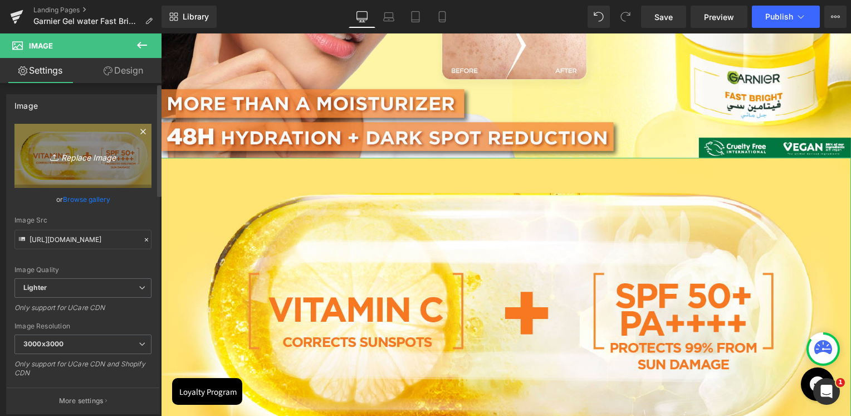
type input "C:\fakepath\2.jpg"
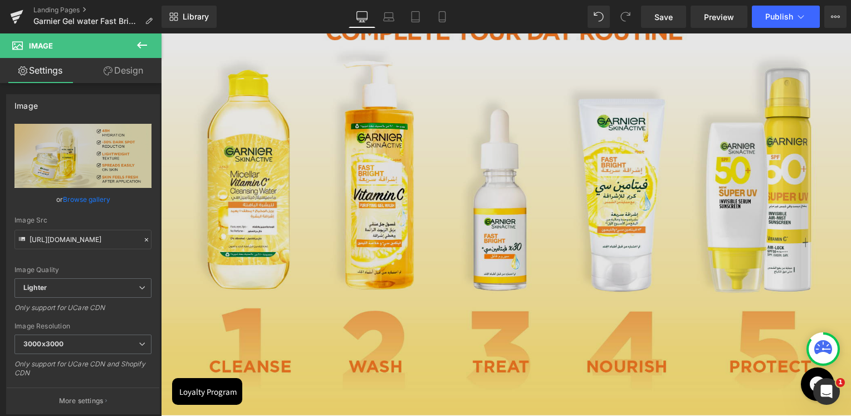
scroll to position [867, 0]
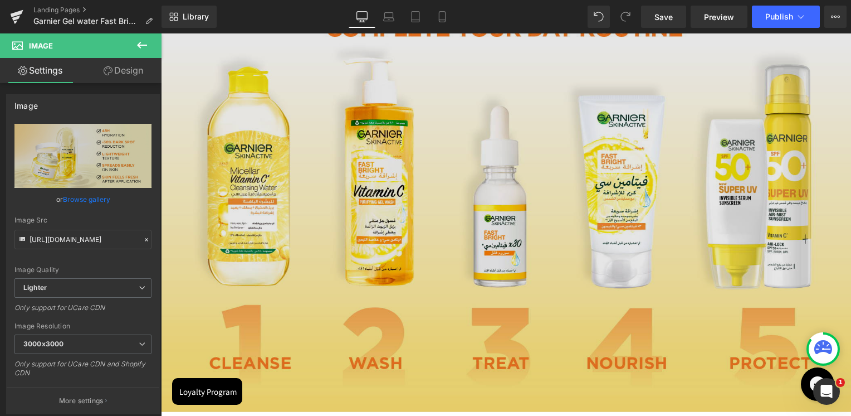
click at [525, 231] on img at bounding box center [506, 206] width 690 height 411
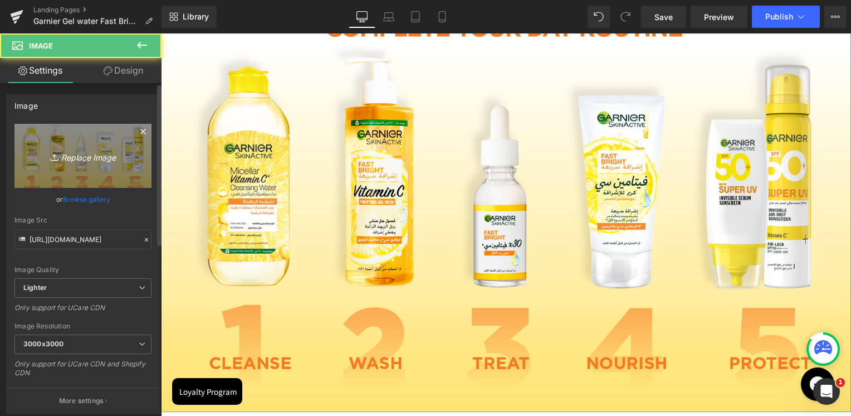
click at [128, 181] on link "Replace Image" at bounding box center [82, 156] width 137 height 64
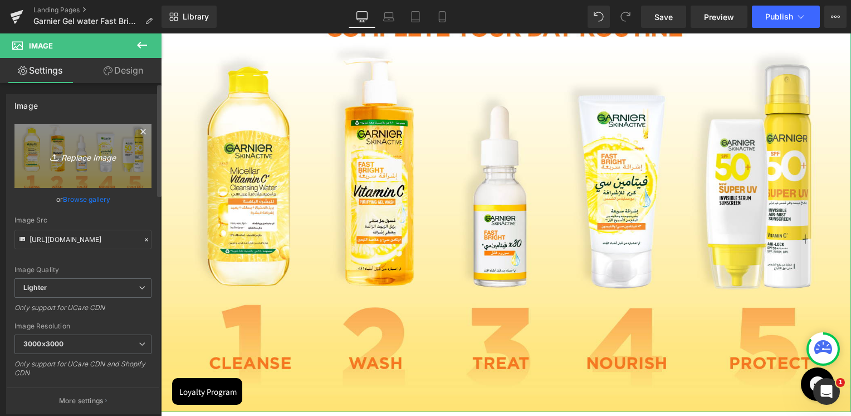
type input "C:\fakepath\3.jpg"
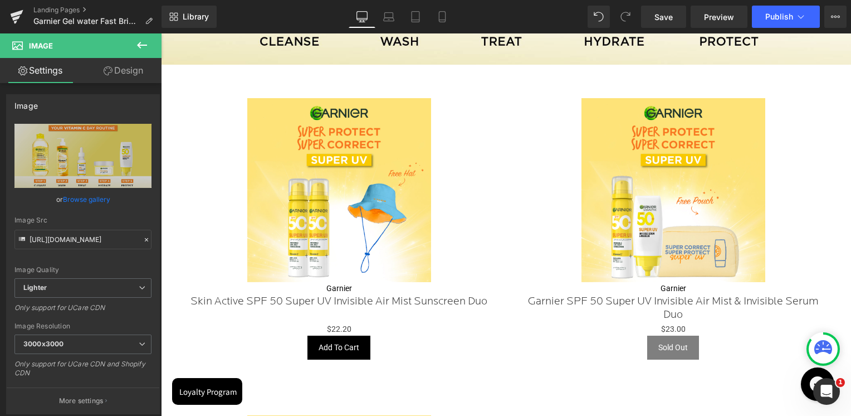
scroll to position [1145, 0]
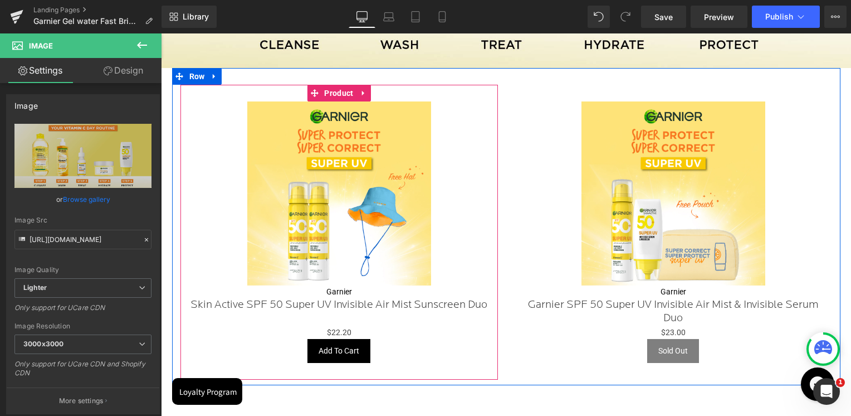
click at [365, 92] on icon at bounding box center [364, 93] width 8 height 8
click at [372, 95] on link at bounding box center [371, 93] width 14 height 17
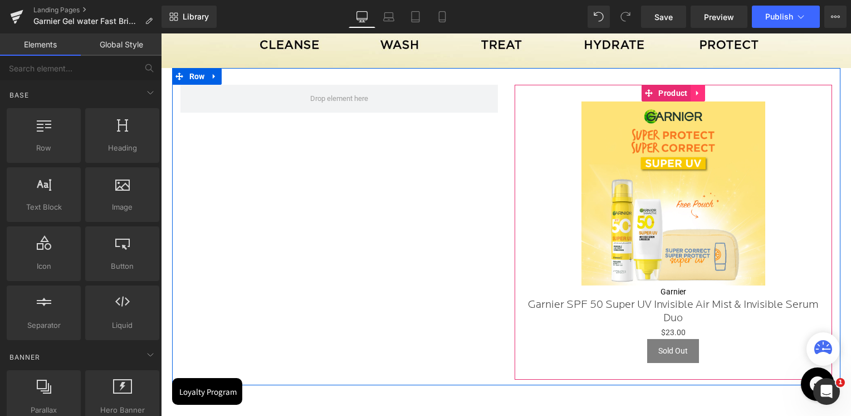
click at [694, 89] on icon at bounding box center [698, 93] width 8 height 8
click at [701, 91] on icon at bounding box center [705, 93] width 8 height 8
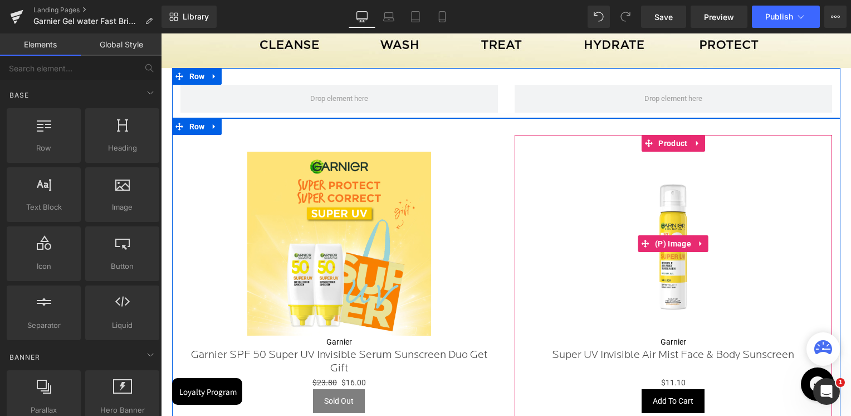
scroll to position [1201, 0]
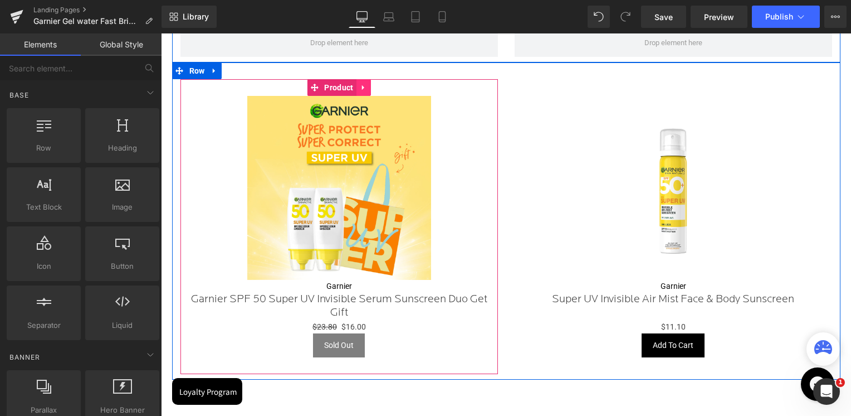
click at [363, 83] on icon at bounding box center [364, 87] width 8 height 8
click at [370, 86] on icon at bounding box center [371, 88] width 8 height 8
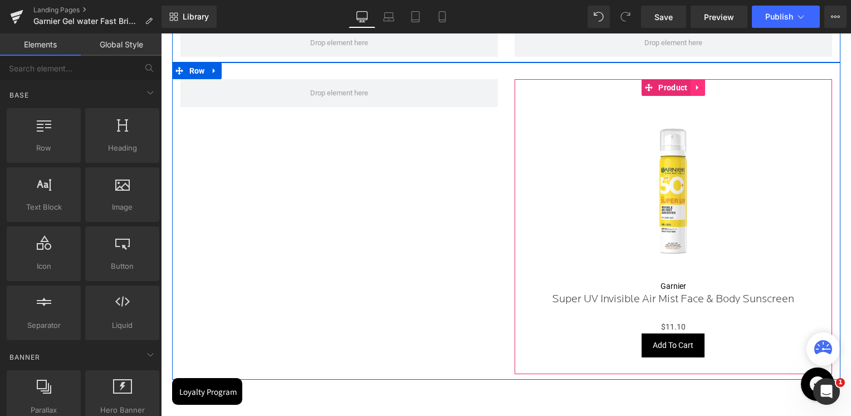
click at [703, 86] on link at bounding box center [698, 87] width 14 height 17
click at [701, 87] on icon at bounding box center [705, 87] width 8 height 8
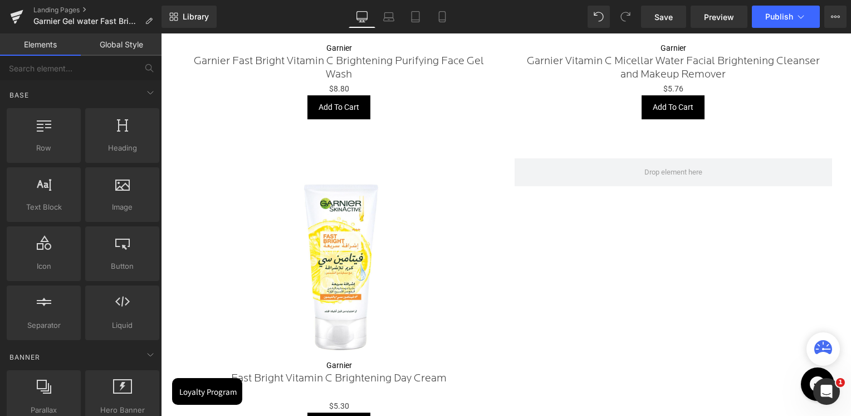
scroll to position [1814, 0]
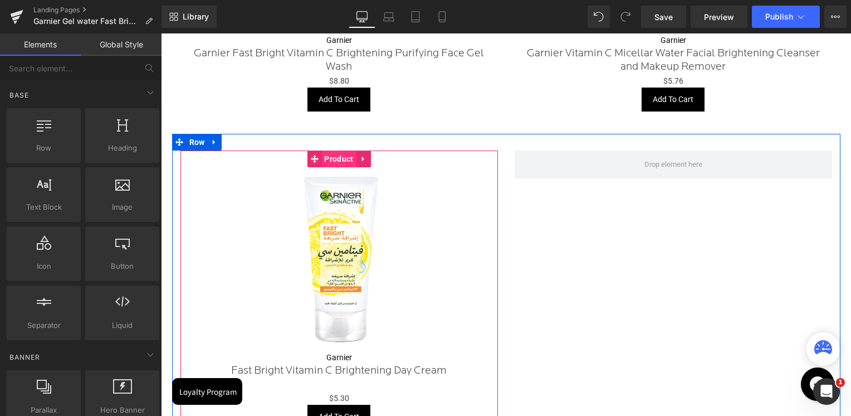
click at [335, 161] on span "Product" at bounding box center [338, 158] width 35 height 17
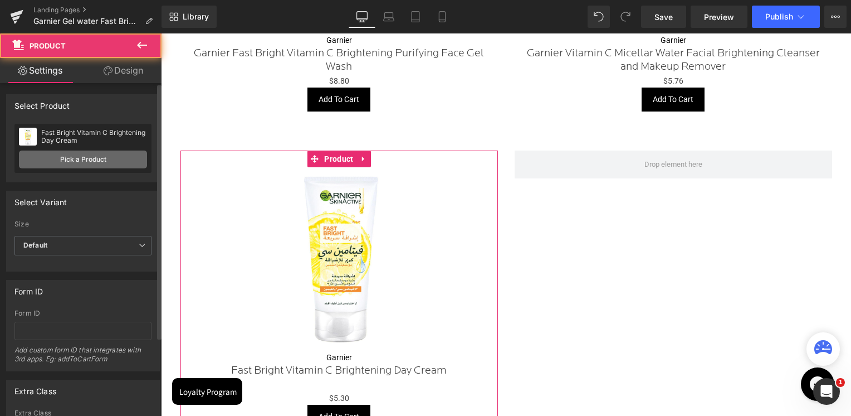
click at [120, 157] on link "Pick a Product" at bounding box center [83, 159] width 128 height 18
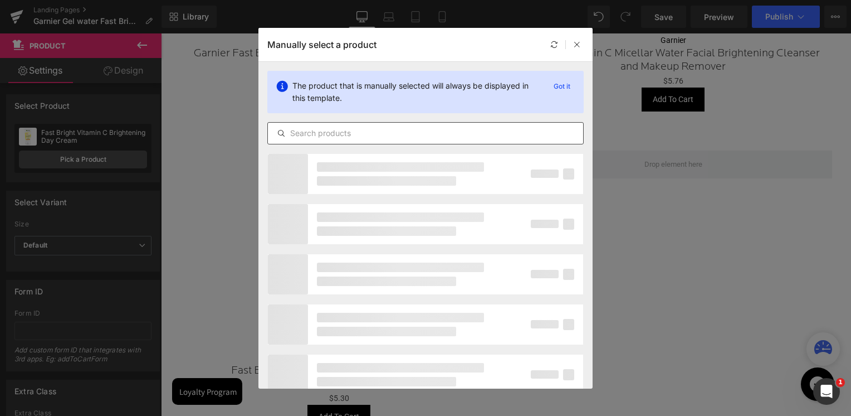
click at [360, 133] on input "text" at bounding box center [425, 132] width 315 height 13
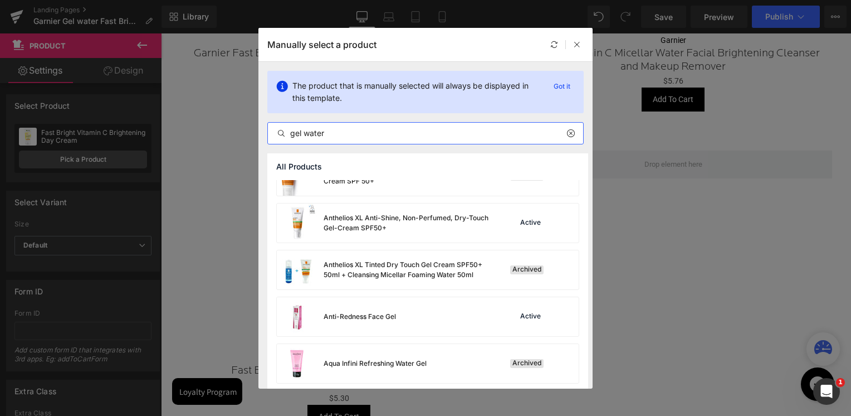
scroll to position [501, 0]
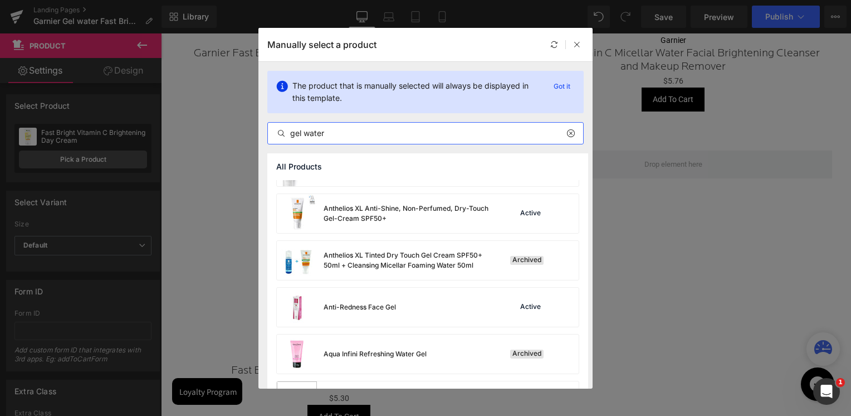
click at [378, 133] on input "gel water" at bounding box center [425, 132] width 315 height 13
click at [403, 124] on div "gel water" at bounding box center [425, 133] width 316 height 22
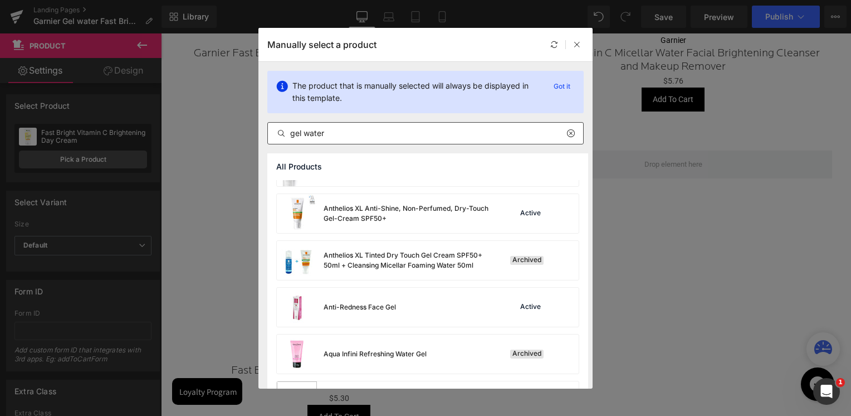
click at [403, 124] on div "gel water" at bounding box center [425, 133] width 316 height 22
click at [389, 133] on input "gel water" at bounding box center [425, 132] width 315 height 13
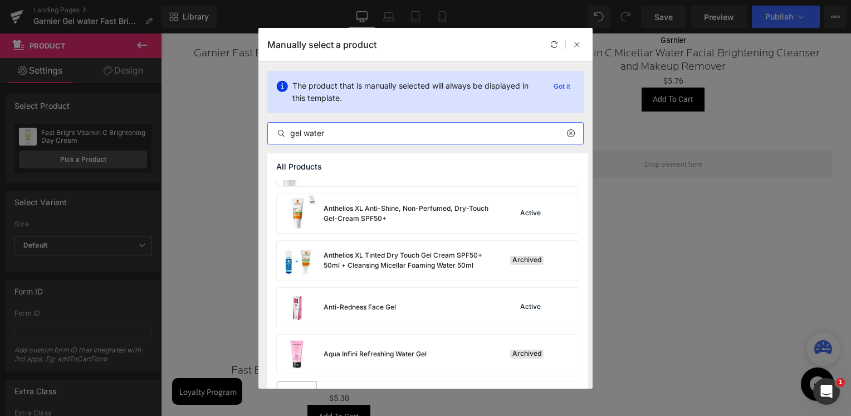
paste input "Bright Aqua Gel Vitamin C"
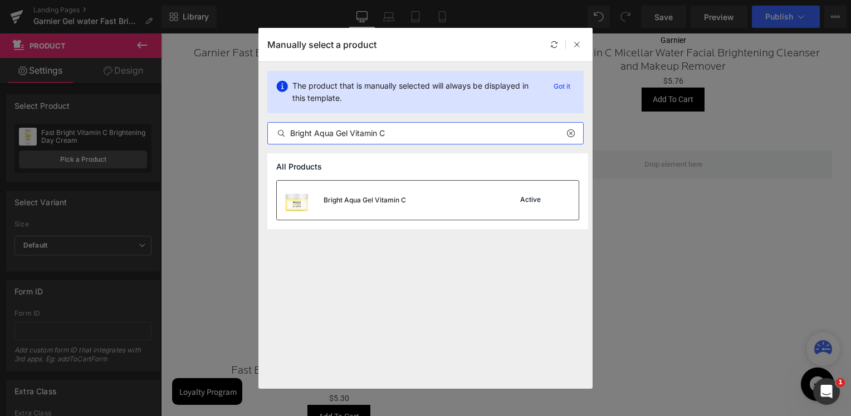
type input "Bright Aqua Gel Vitamin C"
drag, startPoint x: 402, startPoint y: 201, endPoint x: 240, endPoint y: 168, distance: 165.0
click at [402, 201] on div "Bright Aqua Gel Vitamin C" at bounding box center [365, 200] width 82 height 10
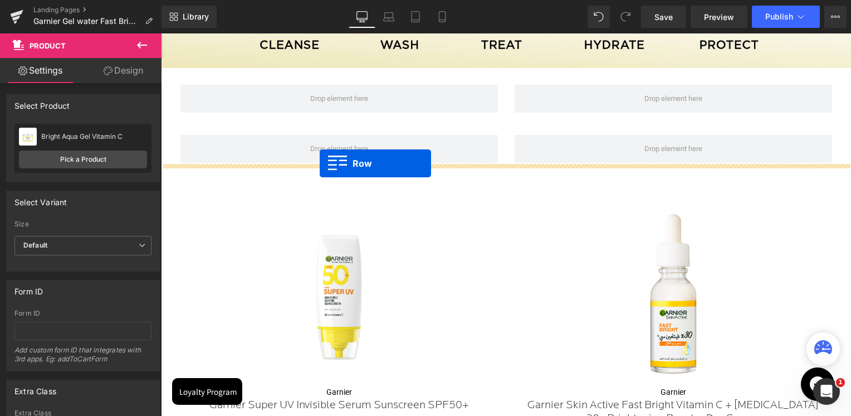
scroll to position [1034, 0]
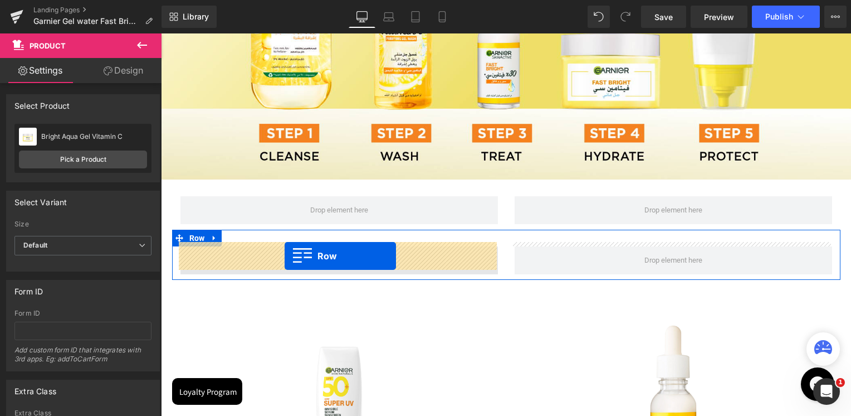
drag, startPoint x: 180, startPoint y: 308, endPoint x: 285, endPoint y: 256, distance: 116.9
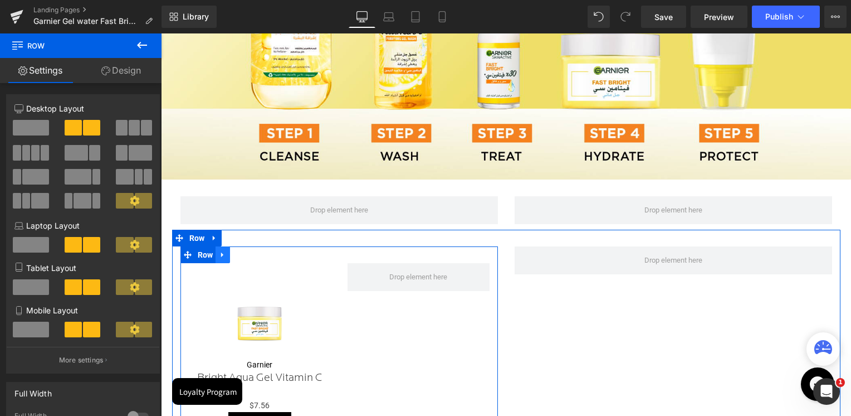
click at [226, 253] on link at bounding box center [223, 254] width 14 height 17
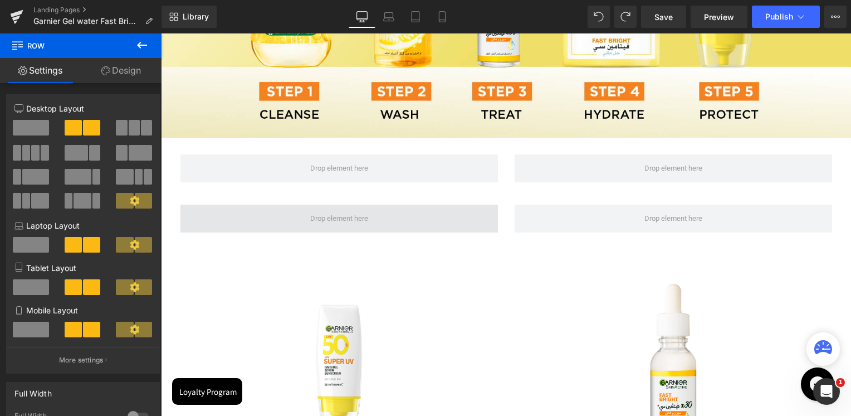
scroll to position [1057, 0]
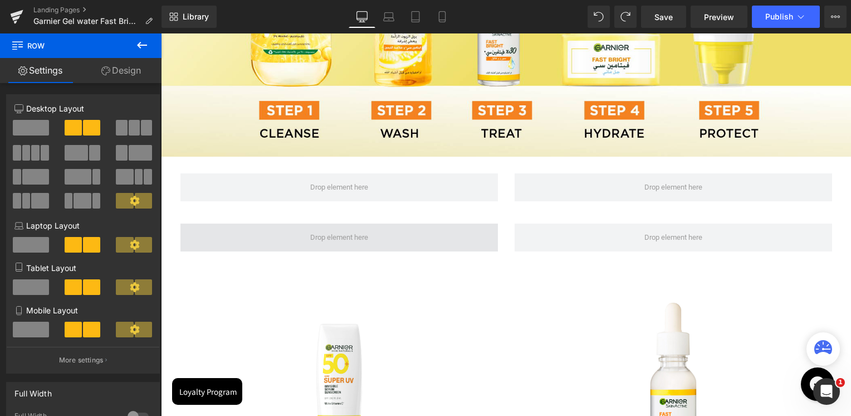
click at [303, 230] on span at bounding box center [340, 237] width 318 height 28
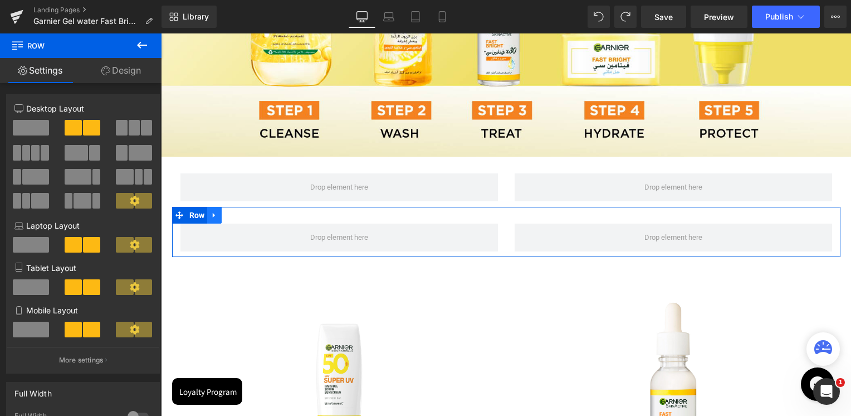
click at [218, 211] on link at bounding box center [214, 215] width 14 height 17
click at [247, 213] on link at bounding box center [243, 215] width 14 height 17
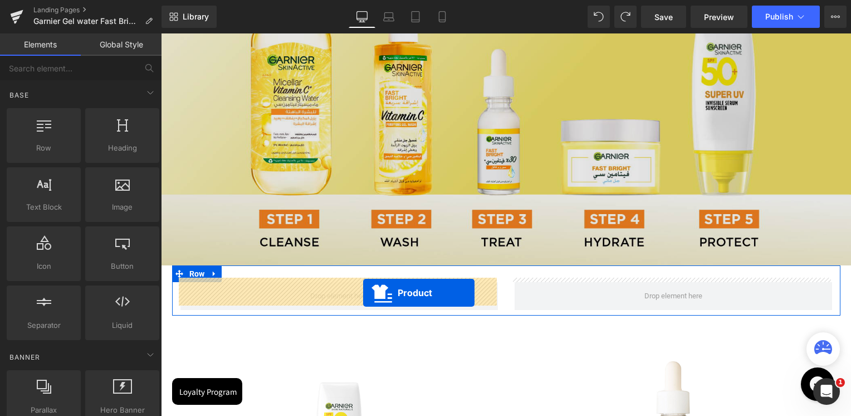
scroll to position [945, 0]
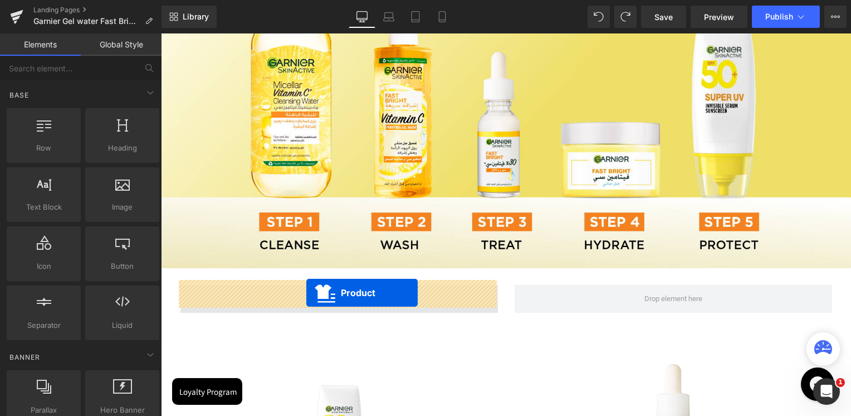
drag, startPoint x: 313, startPoint y: 308, endPoint x: 306, endPoint y: 293, distance: 16.0
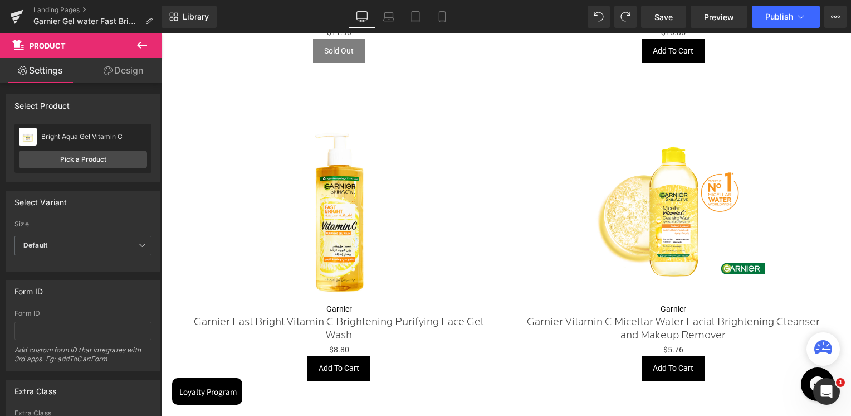
scroll to position [1948, 0]
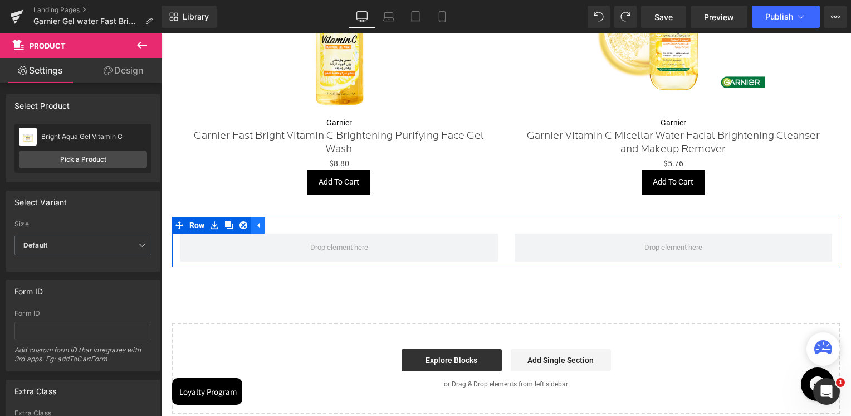
click at [256, 222] on icon at bounding box center [258, 225] width 8 height 8
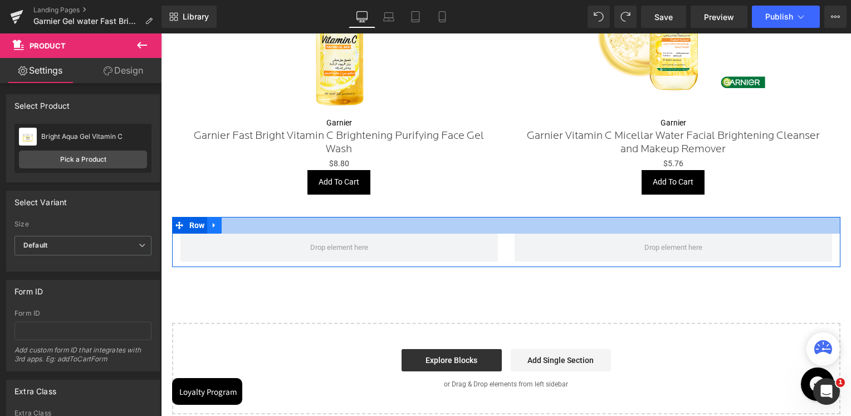
click at [218, 223] on link at bounding box center [214, 225] width 14 height 17
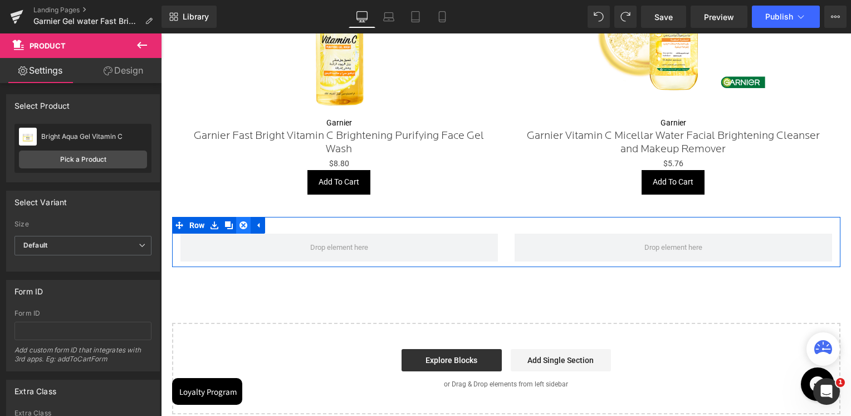
click at [238, 221] on link at bounding box center [243, 225] width 14 height 17
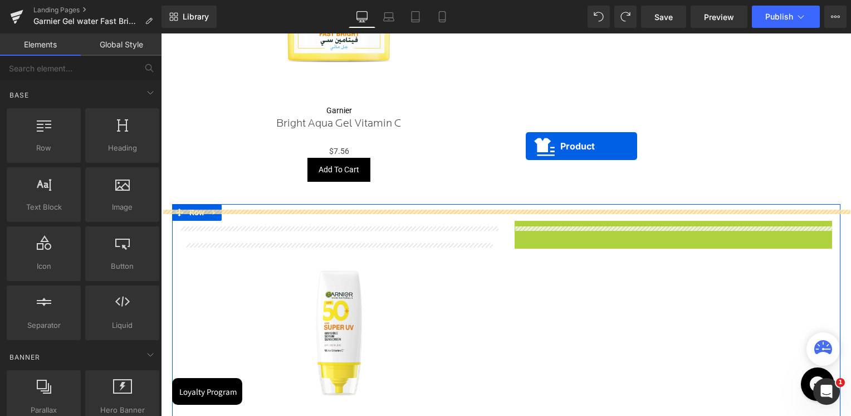
scroll to position [1057, 0]
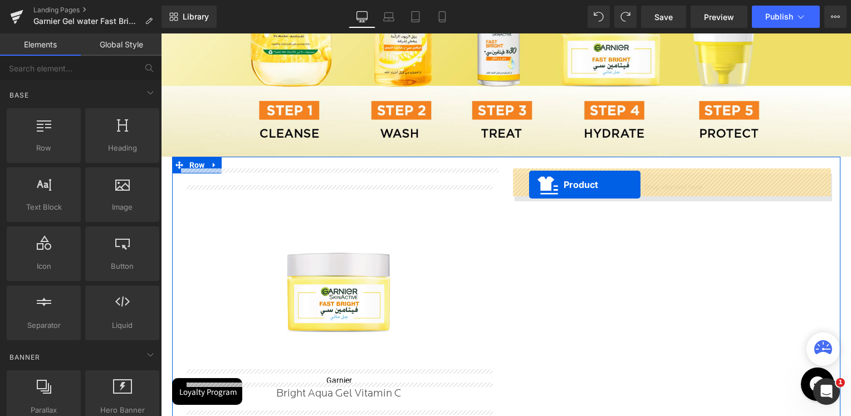
drag, startPoint x: 644, startPoint y: 217, endPoint x: 529, endPoint y: 185, distance: 119.1
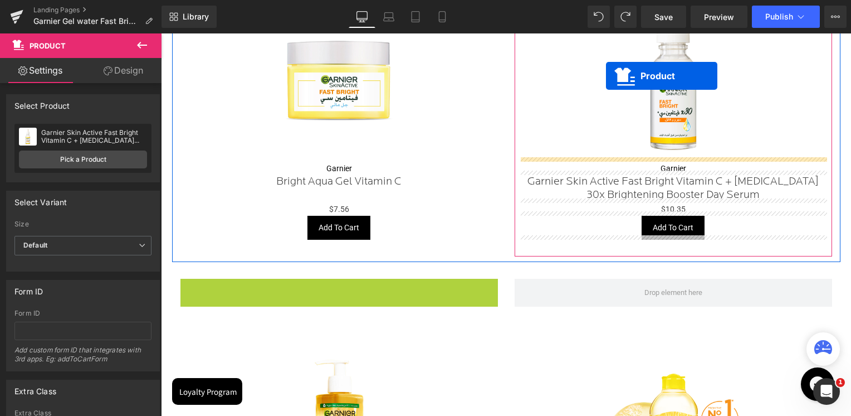
scroll to position [1235, 0]
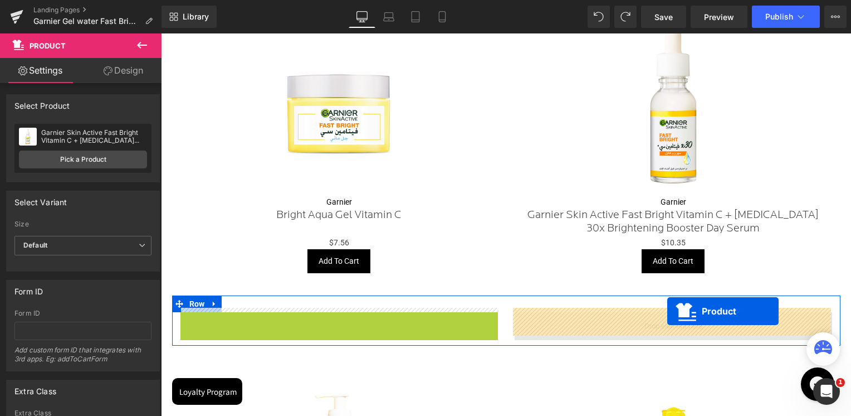
drag, startPoint x: 314, startPoint y: 48, endPoint x: 667, endPoint y: 311, distance: 440.8
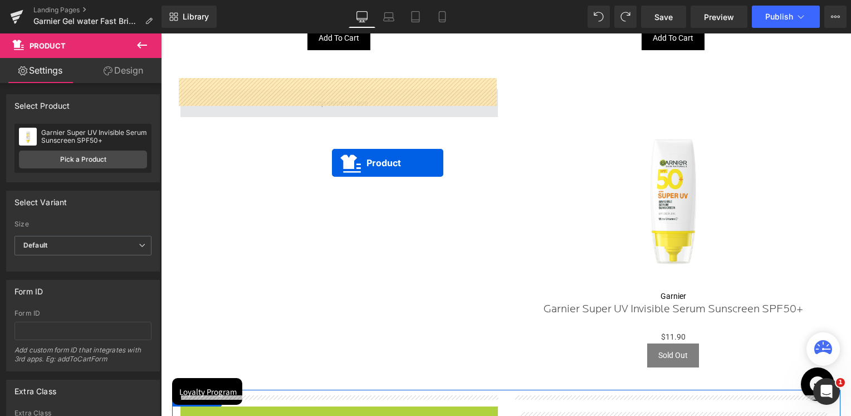
scroll to position [1402, 0]
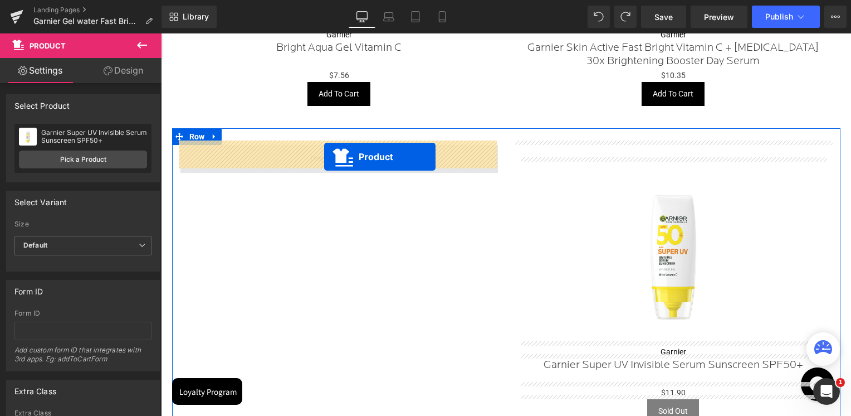
drag, startPoint x: 313, startPoint y: 298, endPoint x: 324, endPoint y: 157, distance: 140.8
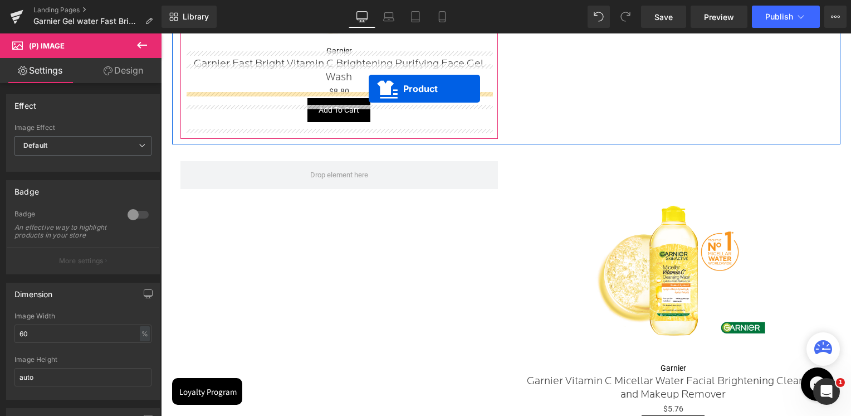
scroll to position [1692, 0]
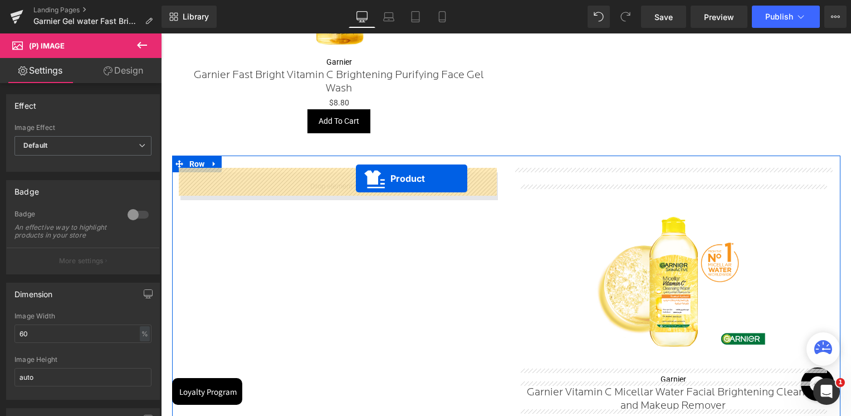
drag, startPoint x: 648, startPoint y: 150, endPoint x: 355, endPoint y: 181, distance: 294.1
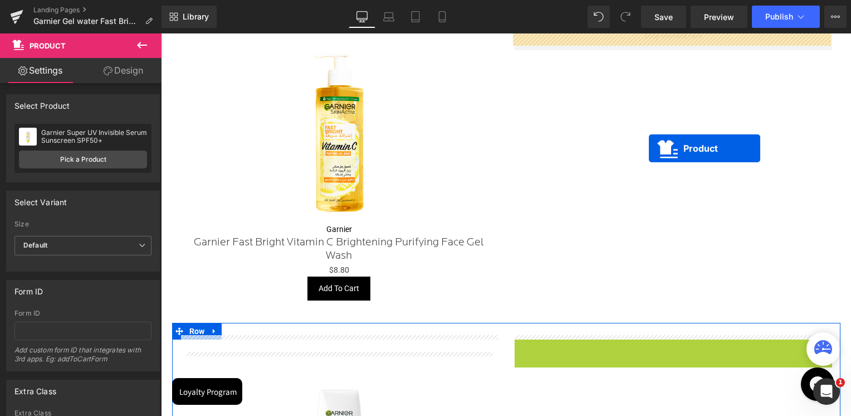
scroll to position [1358, 0]
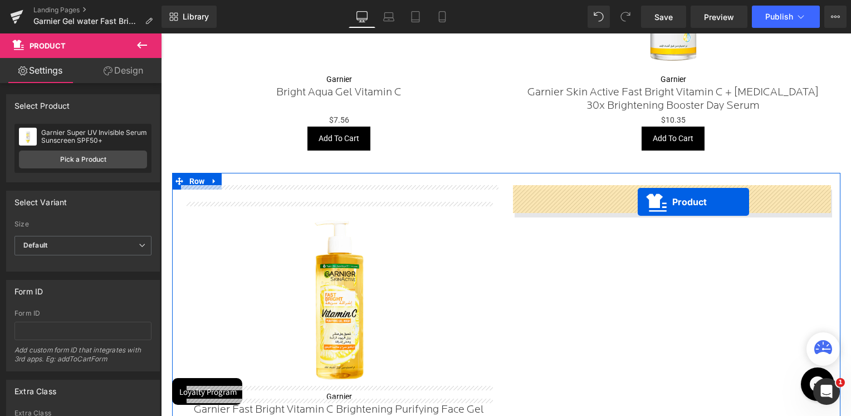
drag, startPoint x: 647, startPoint y: 177, endPoint x: 638, endPoint y: 202, distance: 26.1
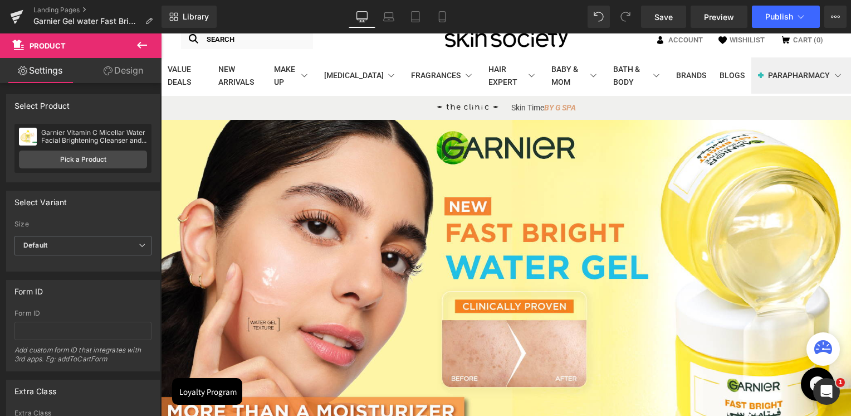
scroll to position [0, 0]
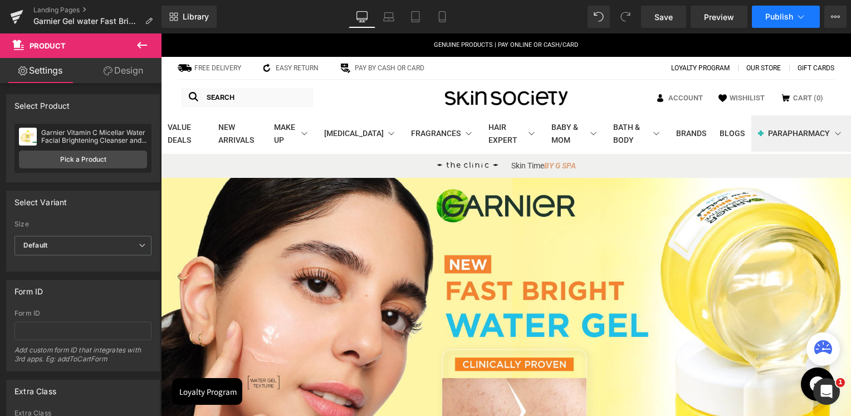
click at [779, 22] on button "Publish" at bounding box center [786, 17] width 68 height 22
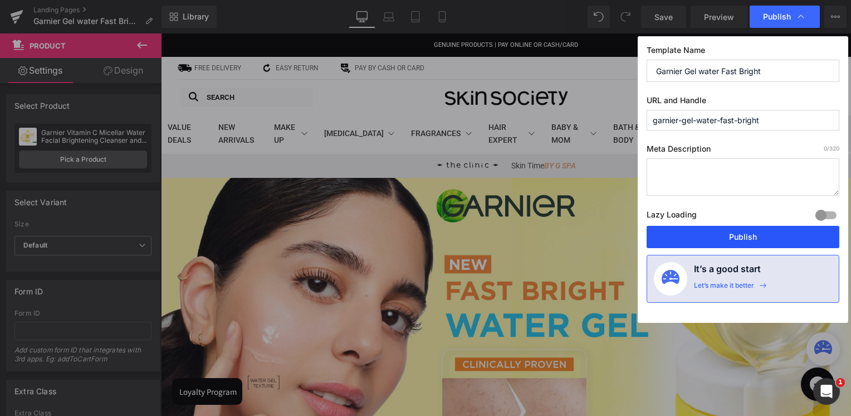
click at [734, 233] on button "Publish" at bounding box center [743, 237] width 193 height 22
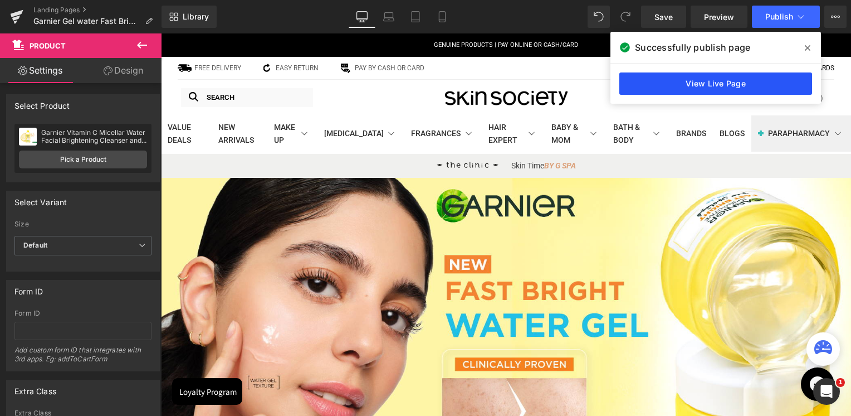
click at [731, 82] on link "View Live Page" at bounding box center [716, 83] width 193 height 22
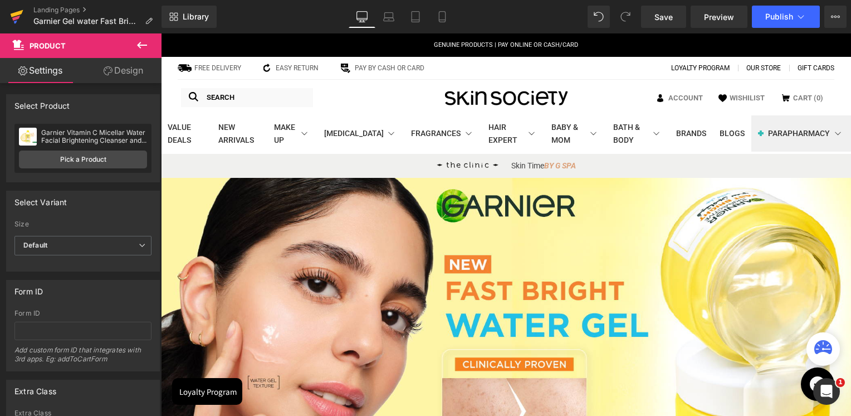
click at [22, 12] on icon at bounding box center [17, 13] width 13 height 7
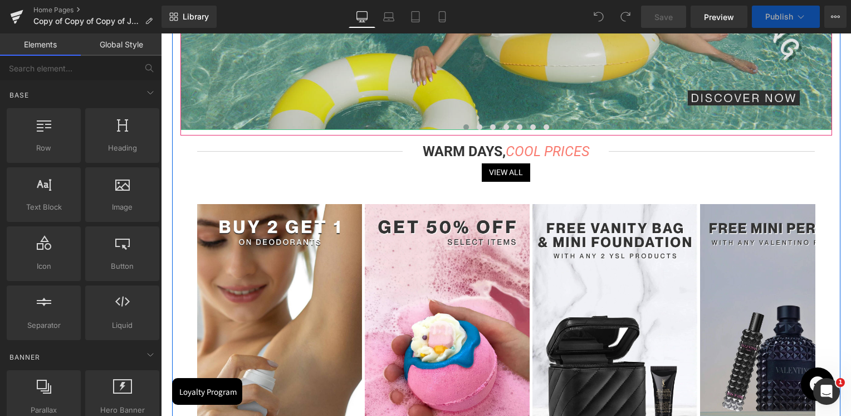
scroll to position [390, 0]
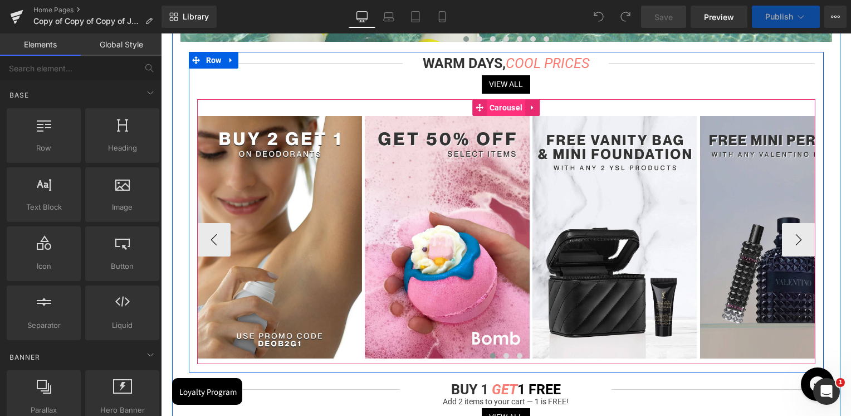
click at [505, 110] on span "Carousel" at bounding box center [506, 107] width 38 height 17
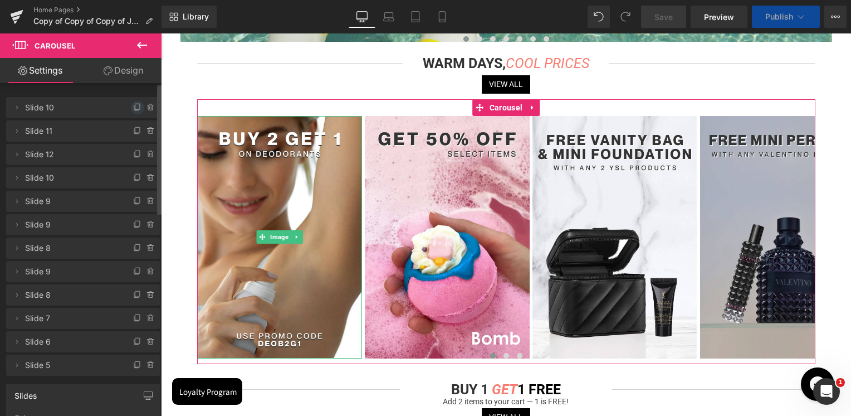
click at [133, 111] on icon at bounding box center [137, 107] width 9 height 9
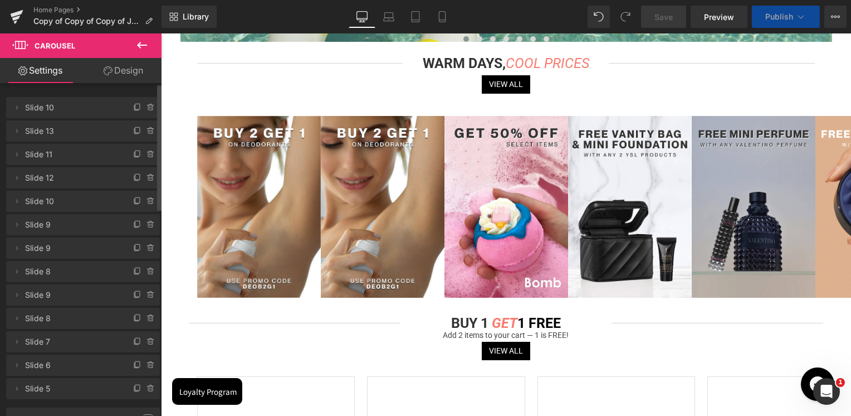
click at [251, 208] on span "Image" at bounding box center [258, 206] width 23 height 13
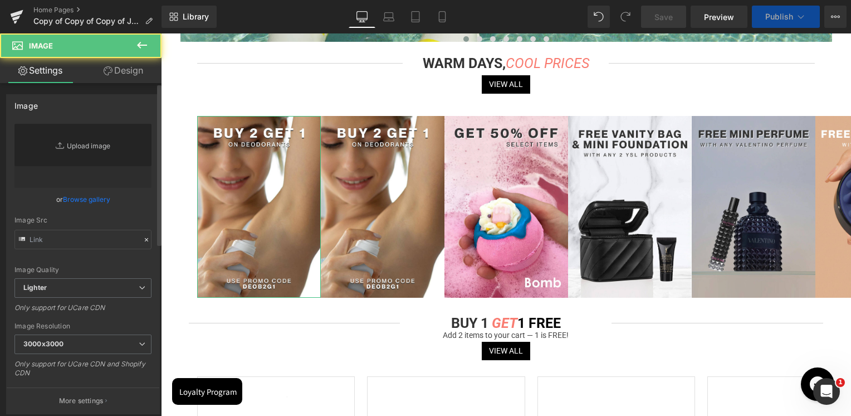
click at [87, 144] on link "Replace Image" at bounding box center [82, 156] width 137 height 64
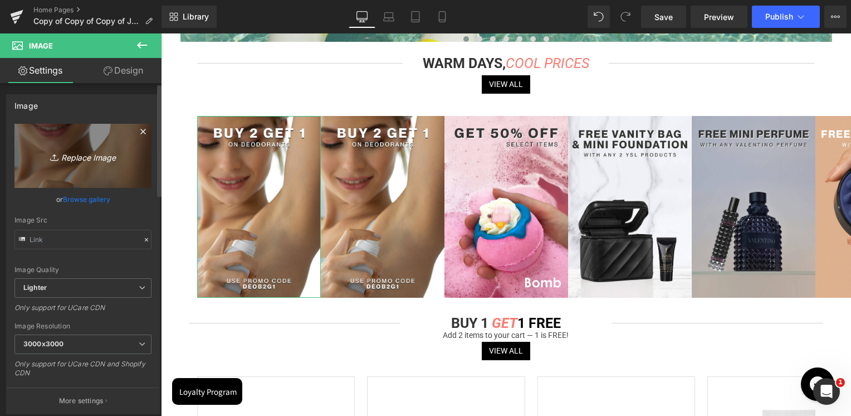
type input "C:\fakepath\Beesline [DATE].jpg"
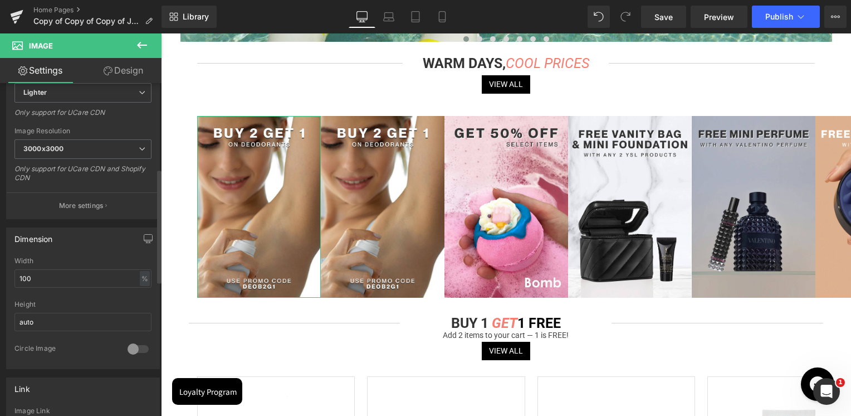
scroll to position [279, 0]
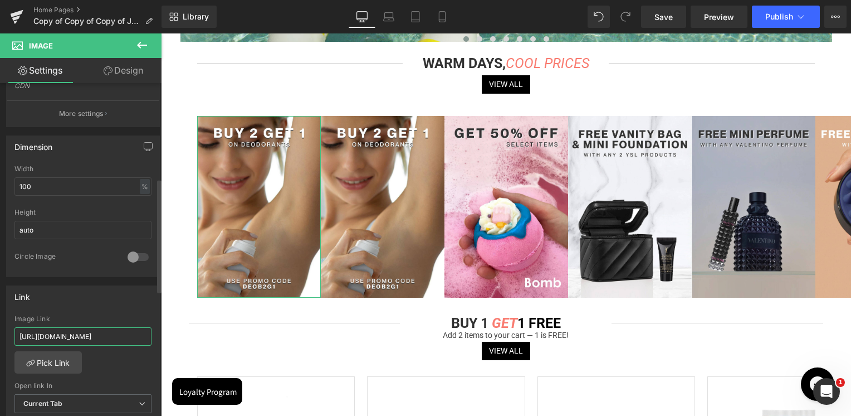
click at [76, 330] on input "[URL][DOMAIN_NAME]" at bounding box center [82, 336] width 137 height 18
paste input "value-deals?tab=products&sort_by=discount&sort_order=desc&page=1&rb_vendor=Bees…"
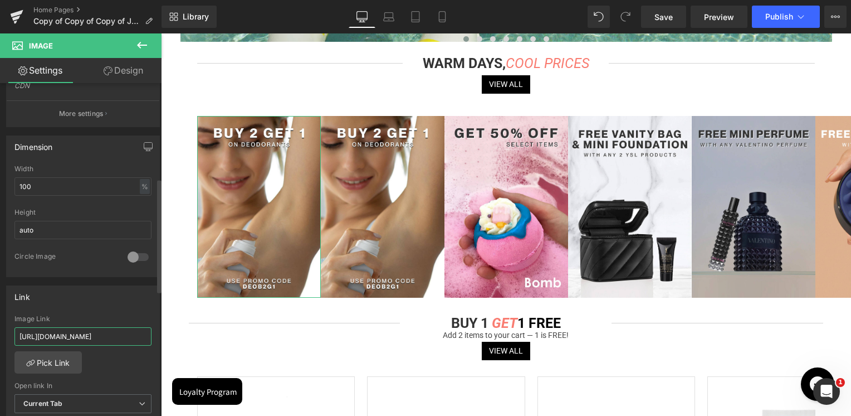
type input "https://skinsociety.me/collections/value-deals?tab=products&sort_by=discount&so…"
click at [84, 324] on div "Image Link https://skinsociety.me/collections/value-deals?tab=products&sort_by=…" at bounding box center [82, 333] width 137 height 36
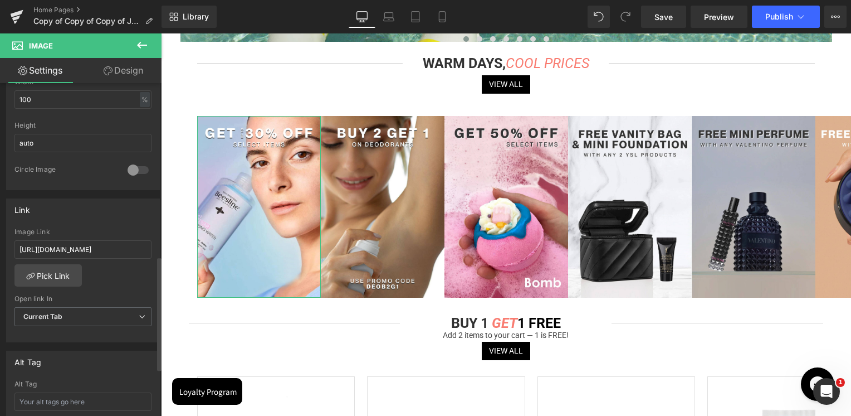
scroll to position [510, 0]
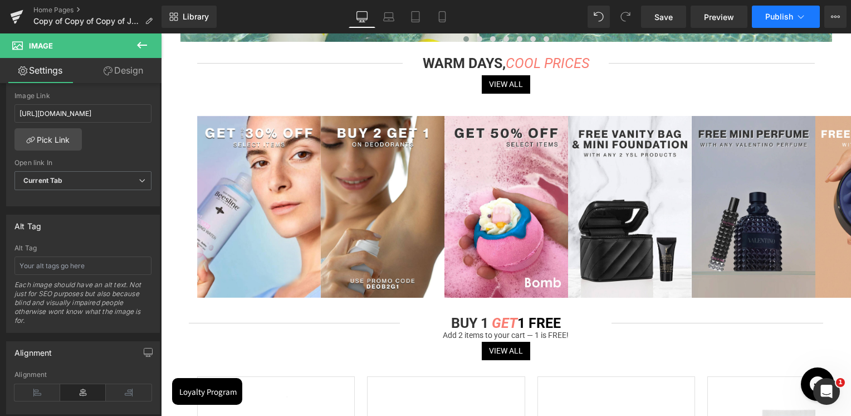
click at [778, 19] on span "Publish" at bounding box center [780, 16] width 28 height 9
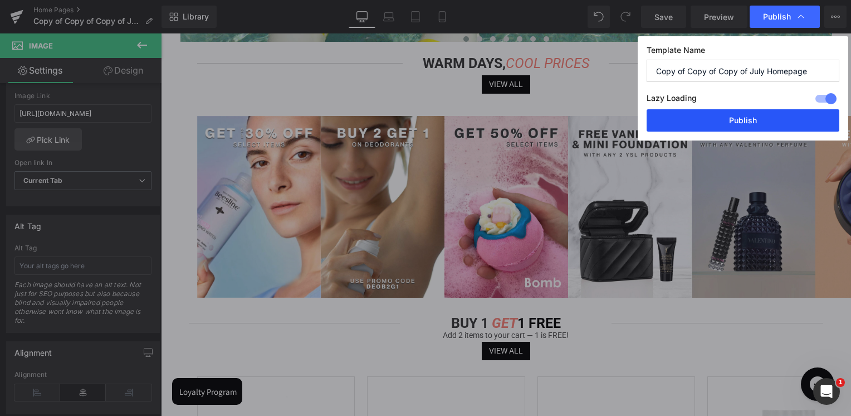
drag, startPoint x: 745, startPoint y: 111, endPoint x: 277, endPoint y: 286, distance: 499.6
click at [745, 111] on button "Publish" at bounding box center [743, 120] width 193 height 22
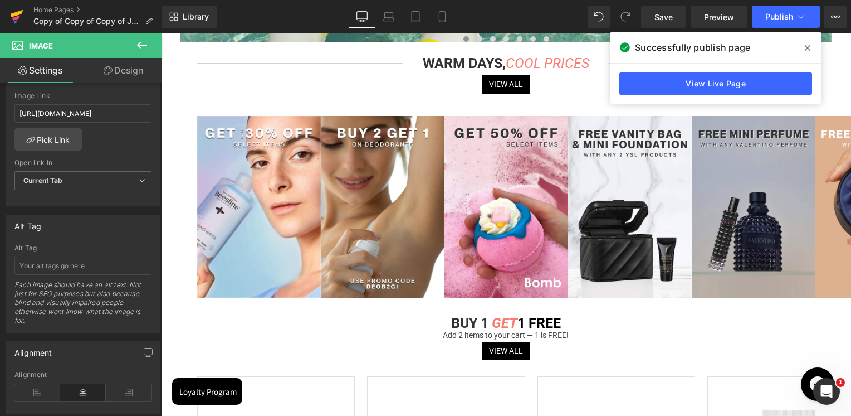
click at [22, 17] on icon at bounding box center [16, 17] width 13 height 28
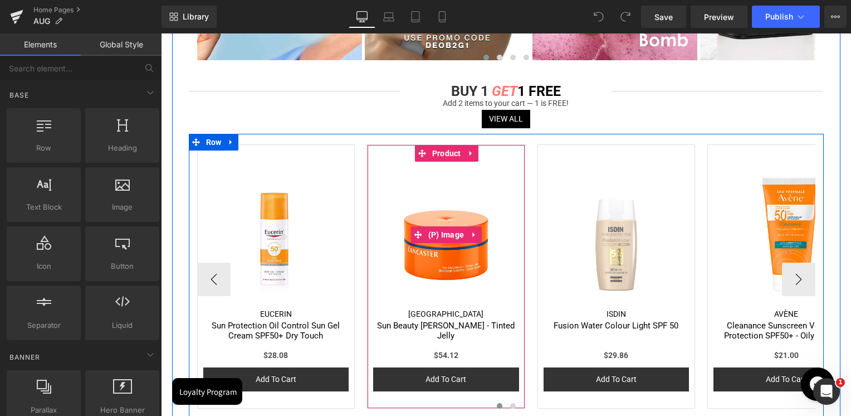
scroll to position [501, 0]
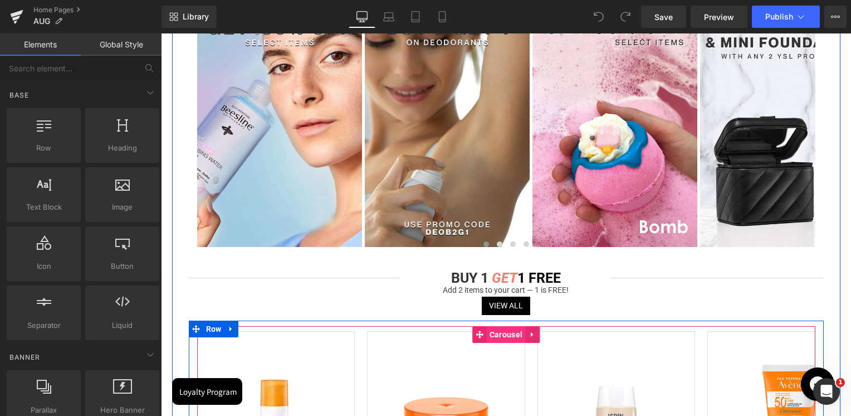
click at [497, 333] on span "Carousel" at bounding box center [506, 334] width 38 height 17
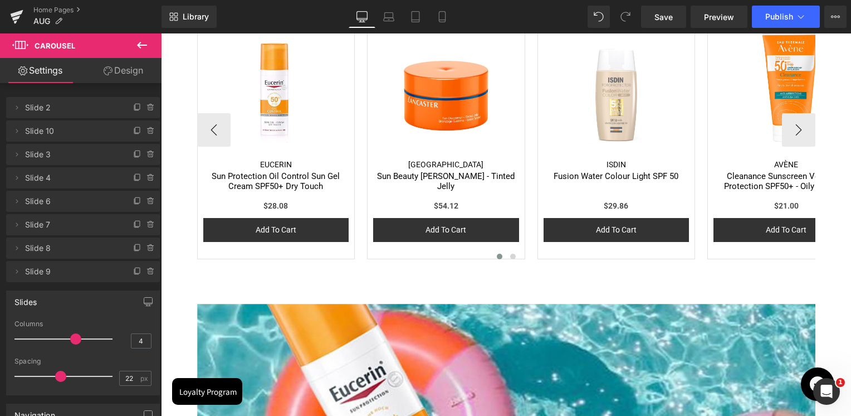
scroll to position [836, 0]
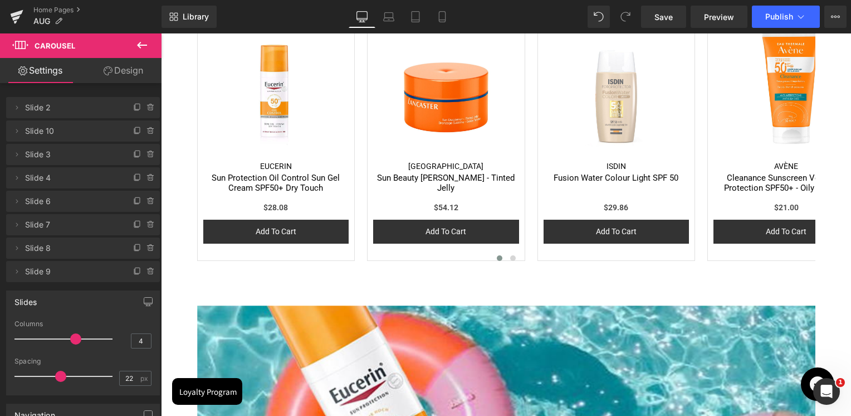
click at [144, 39] on icon at bounding box center [141, 44] width 13 height 13
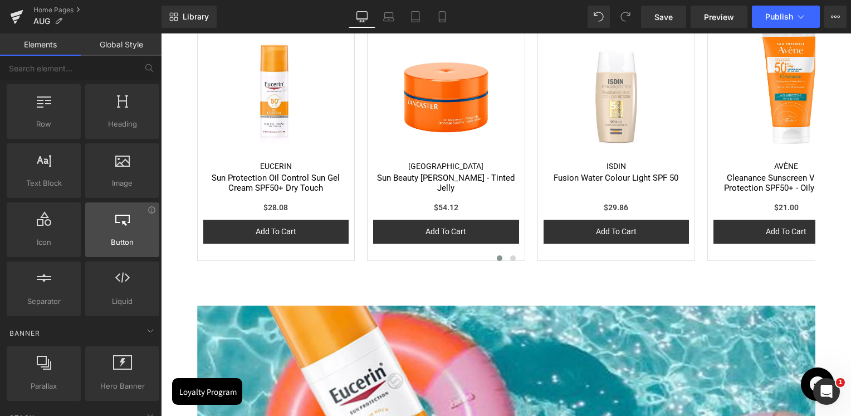
scroll to position [0, 0]
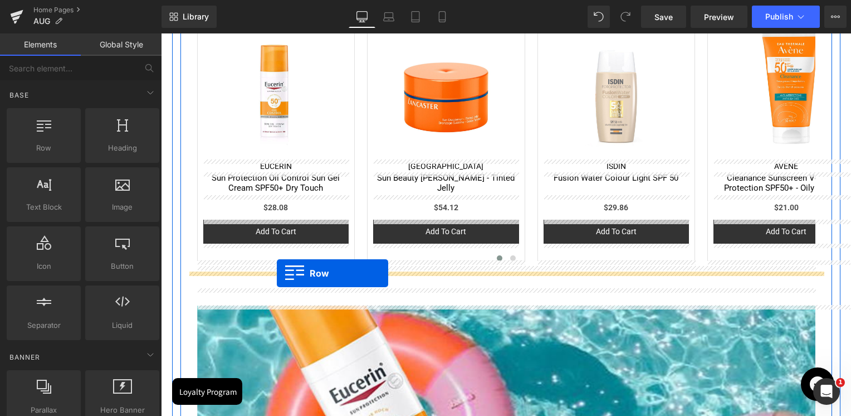
drag, startPoint x: 221, startPoint y: 184, endPoint x: 277, endPoint y: 273, distance: 105.1
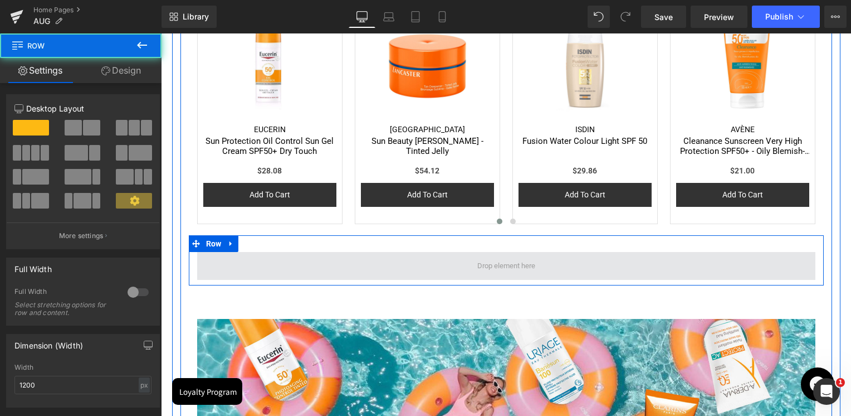
scroll to position [811, 0]
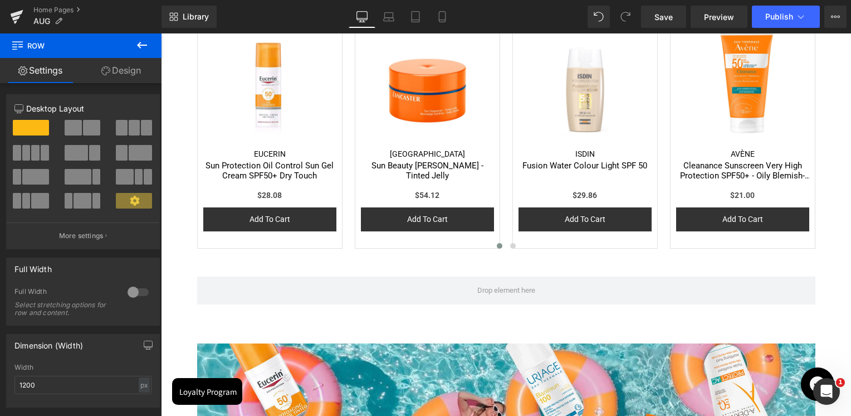
drag, startPoint x: 149, startPoint y: 47, endPoint x: 143, endPoint y: 57, distance: 12.1
click at [149, 47] on button at bounding box center [142, 45] width 39 height 25
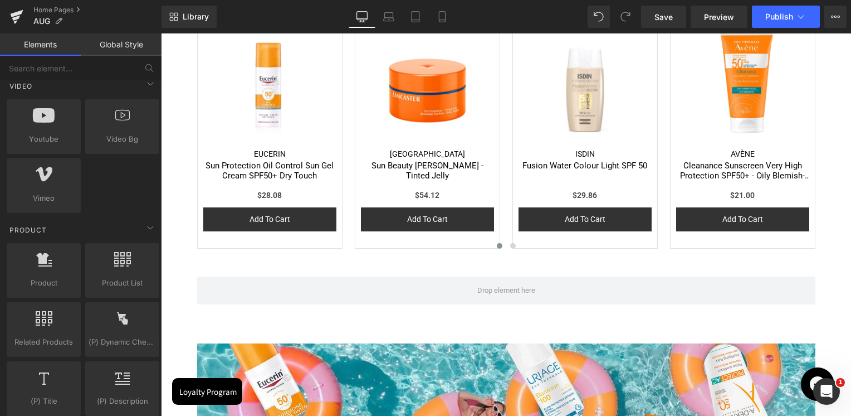
scroll to position [780, 0]
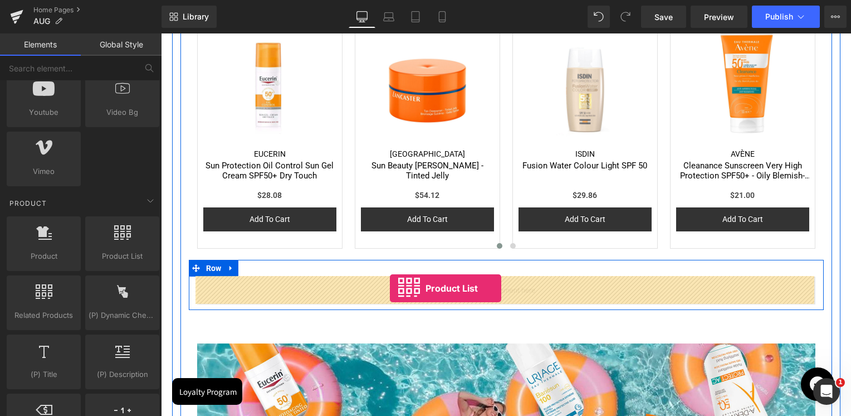
drag, startPoint x: 293, startPoint y: 266, endPoint x: 390, endPoint y: 289, distance: 99.5
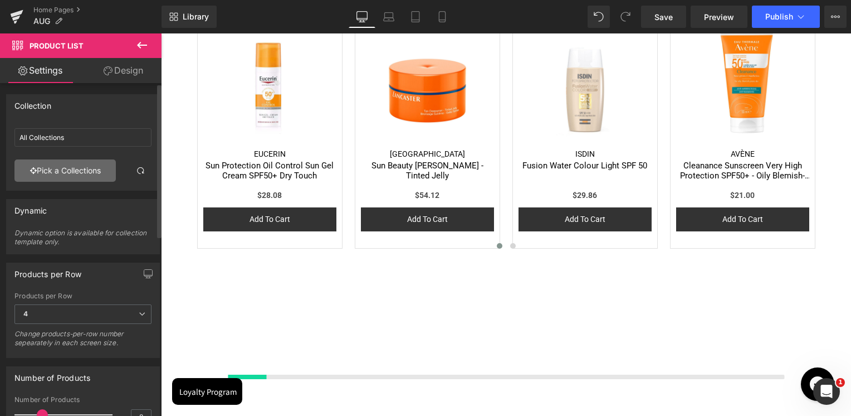
click at [85, 175] on link "Pick a Collections" at bounding box center [64, 170] width 101 height 22
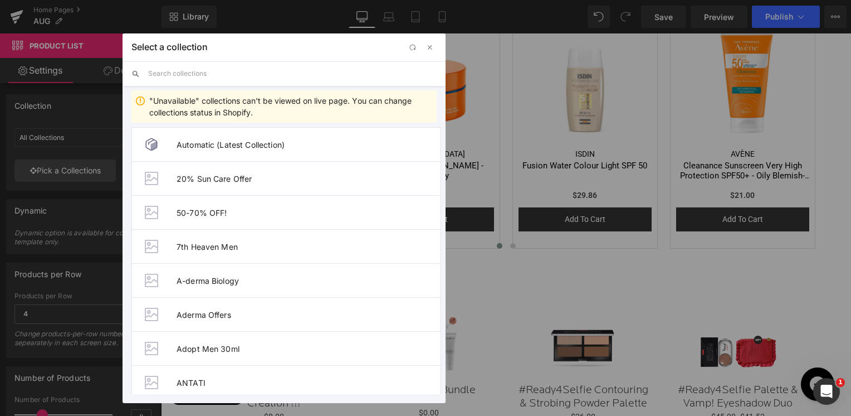
click at [209, 70] on input "text" at bounding box center [292, 73] width 289 height 25
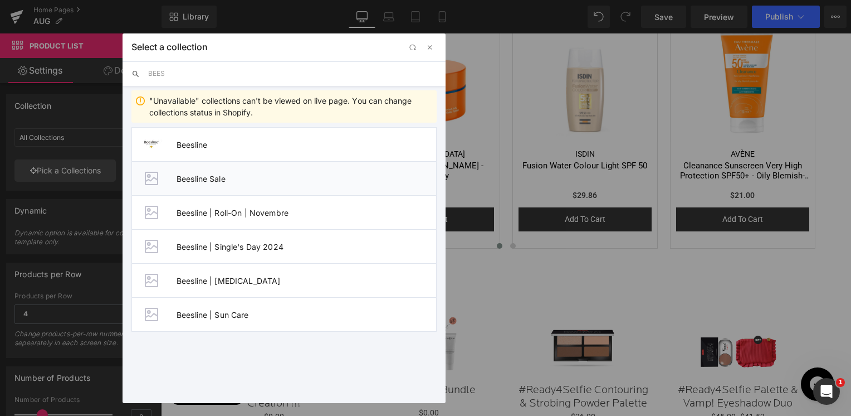
type input "BEES"
click at [220, 178] on span "Beesline Sale" at bounding box center [307, 178] width 260 height 9
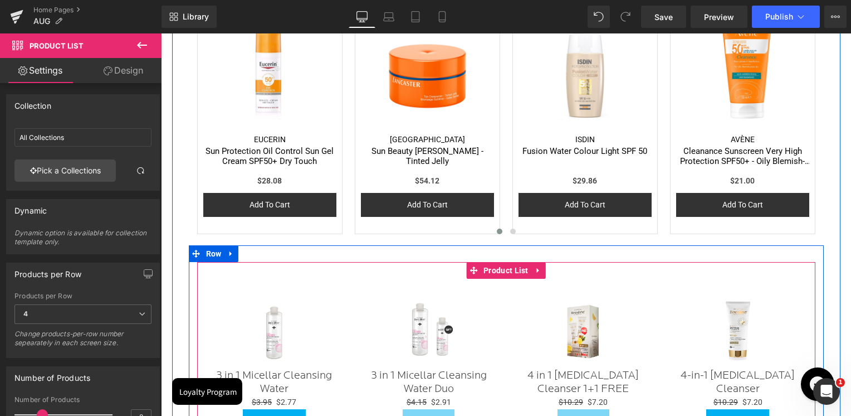
scroll to position [978, 0]
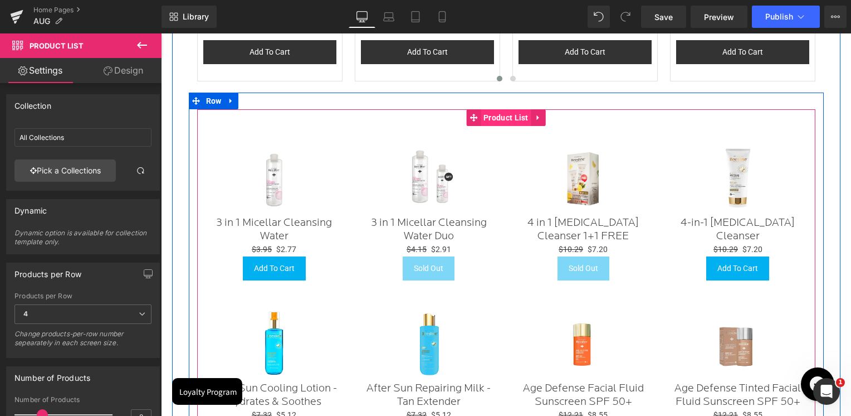
click at [494, 116] on span "Product List" at bounding box center [506, 117] width 51 height 17
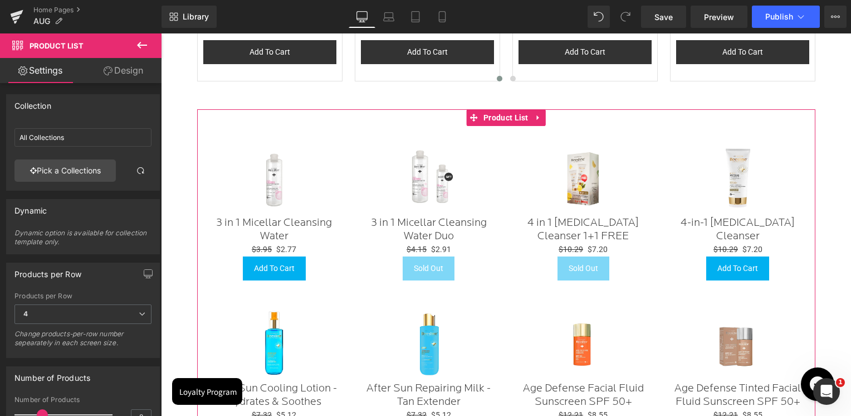
click at [132, 73] on link "Design" at bounding box center [123, 70] width 81 height 25
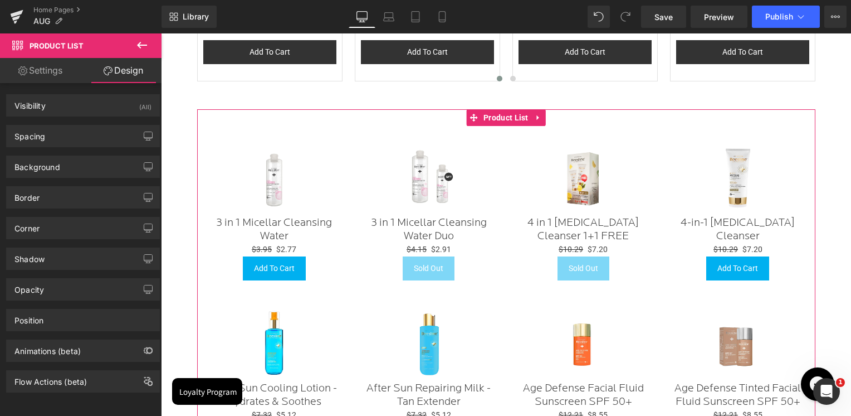
click at [49, 69] on link "Settings" at bounding box center [40, 70] width 81 height 25
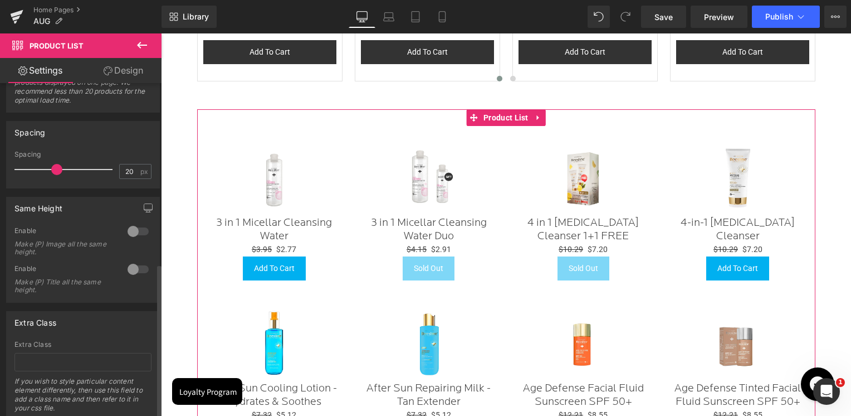
scroll to position [390, 0]
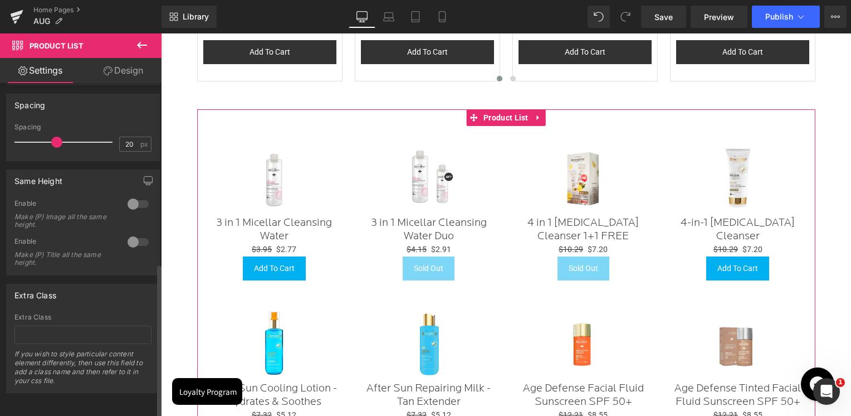
click at [125, 198] on div at bounding box center [138, 204] width 27 height 18
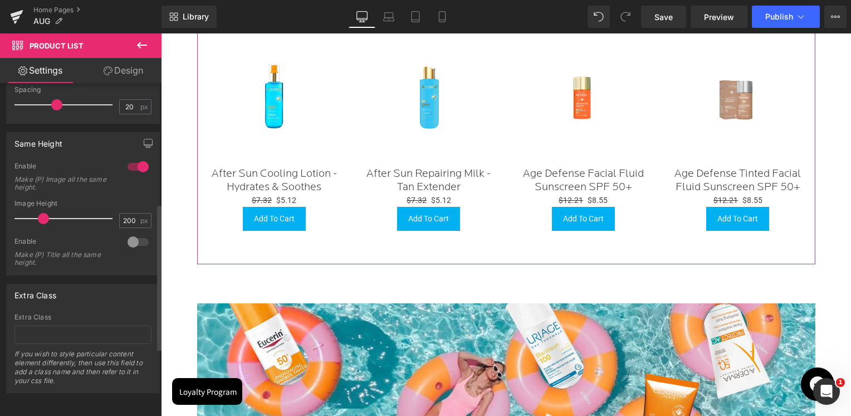
scroll to position [427, 0]
click at [125, 233] on div at bounding box center [138, 242] width 27 height 18
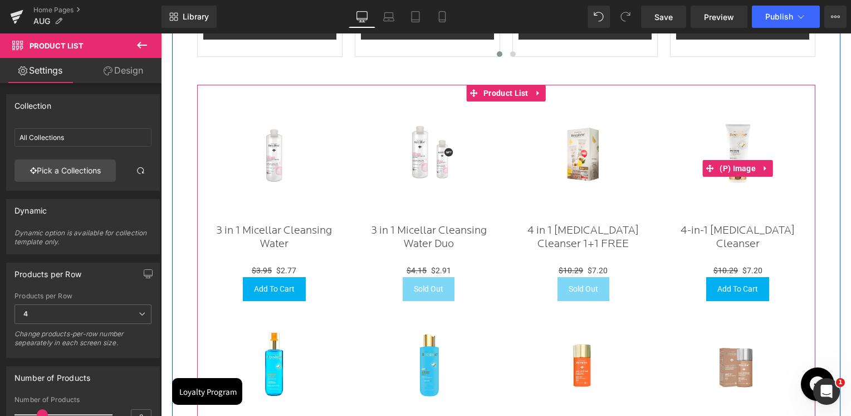
scroll to position [978, 0]
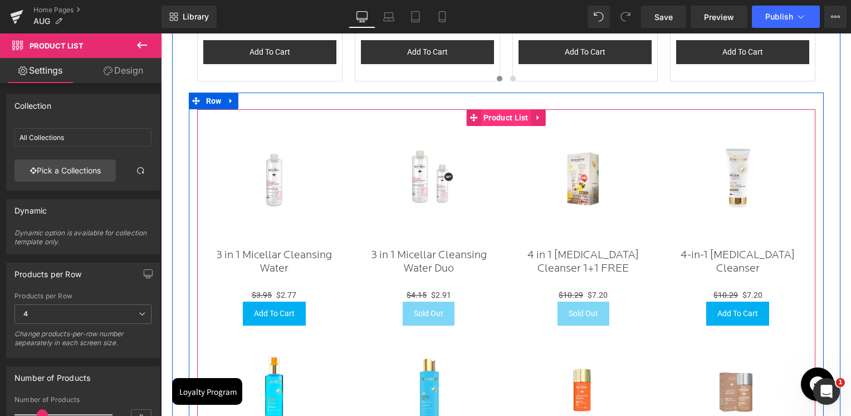
click at [499, 119] on span "Product List" at bounding box center [506, 117] width 51 height 17
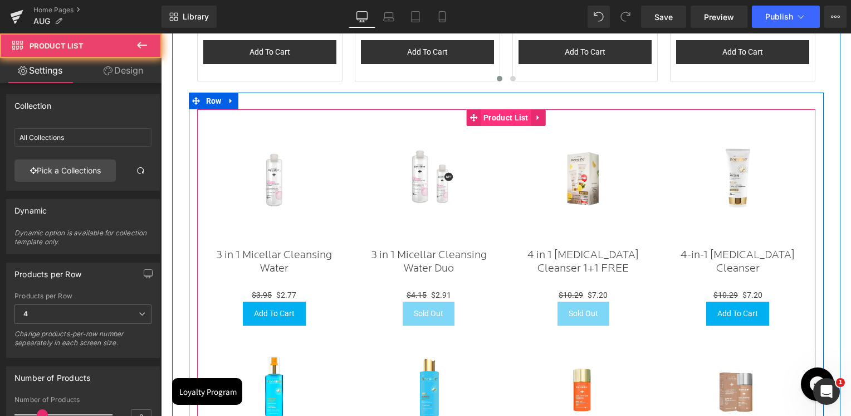
click at [499, 119] on span "Product List" at bounding box center [506, 117] width 51 height 17
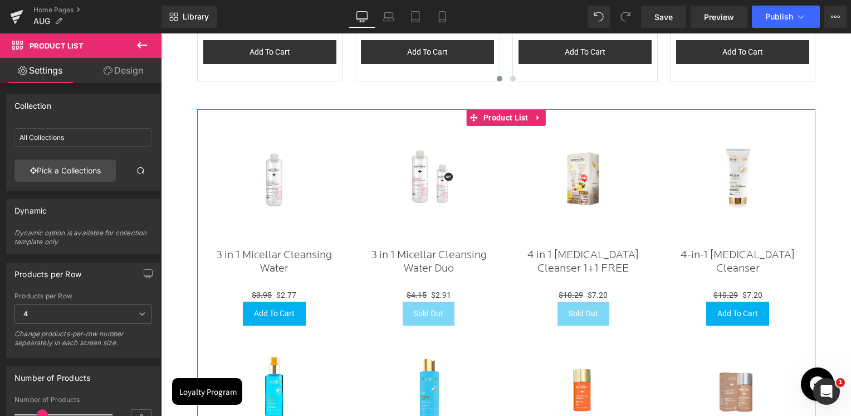
click at [142, 73] on link "Design" at bounding box center [123, 70] width 81 height 25
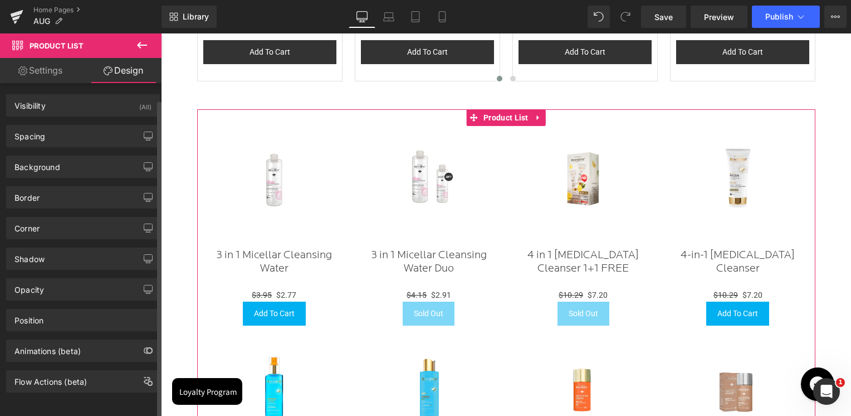
scroll to position [5, 0]
click at [82, 187] on div "Border" at bounding box center [83, 197] width 153 height 21
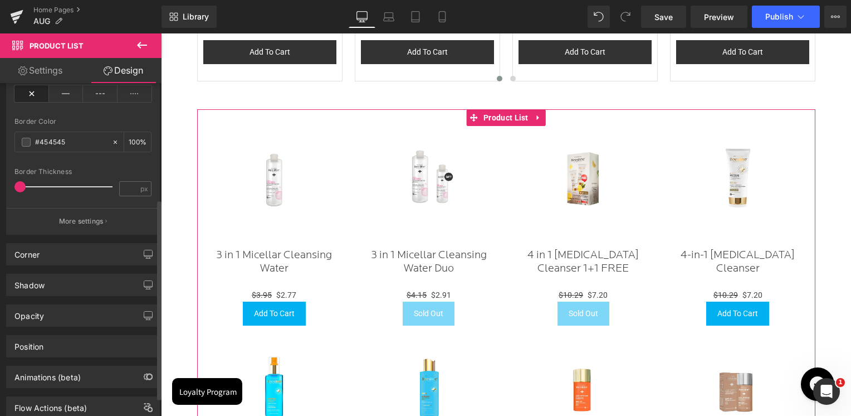
scroll to position [223, 0]
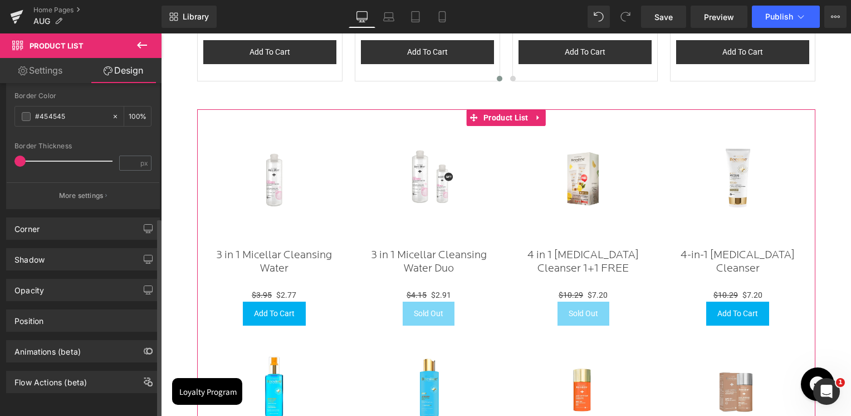
click at [82, 191] on p "More settings" at bounding box center [81, 196] width 45 height 10
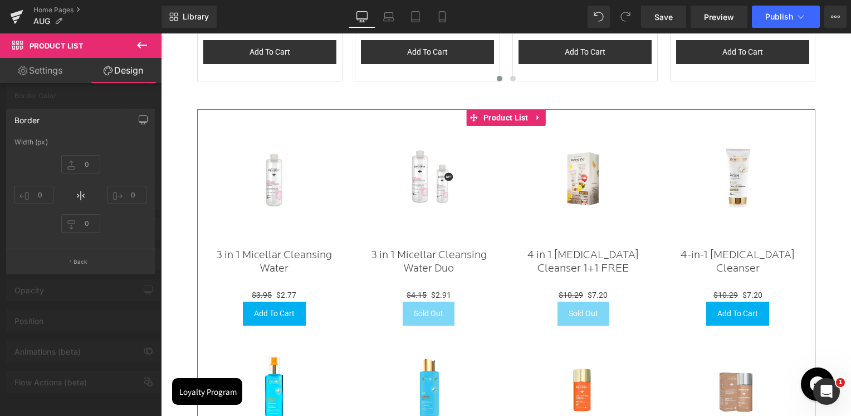
click at [112, 89] on div at bounding box center [81, 227] width 162 height 388
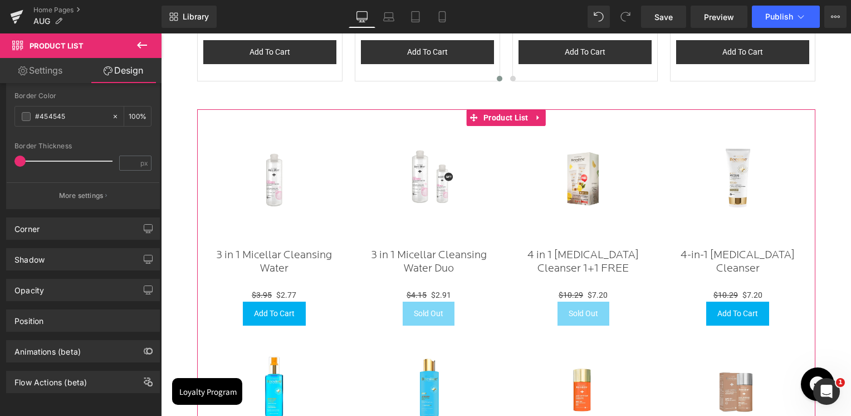
click at [50, 70] on link "Settings" at bounding box center [40, 70] width 81 height 25
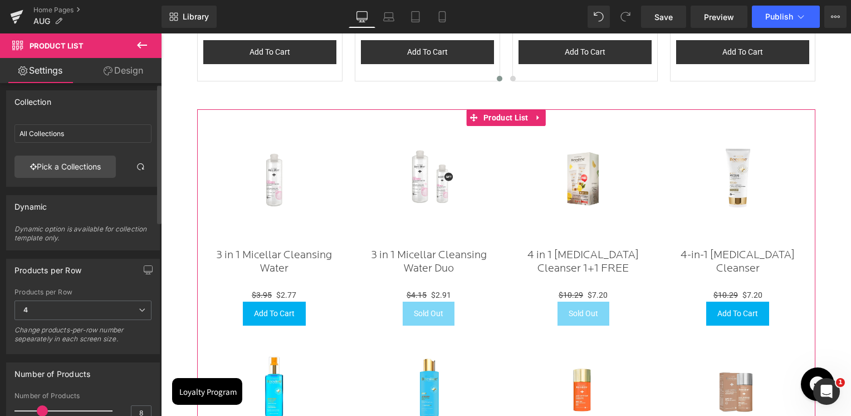
scroll to position [0, 0]
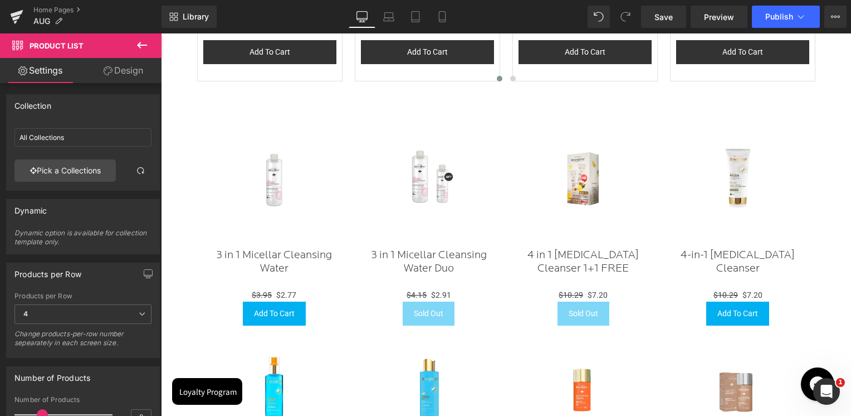
click at [127, 64] on link "Design" at bounding box center [123, 70] width 81 height 25
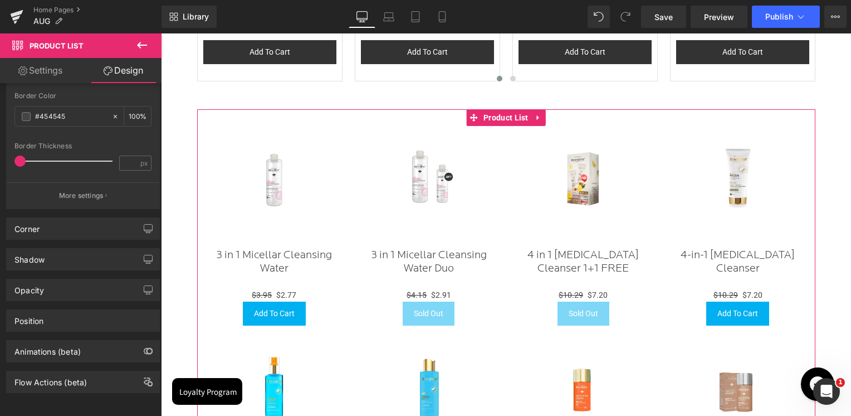
click at [127, 64] on link "Design" at bounding box center [123, 70] width 81 height 25
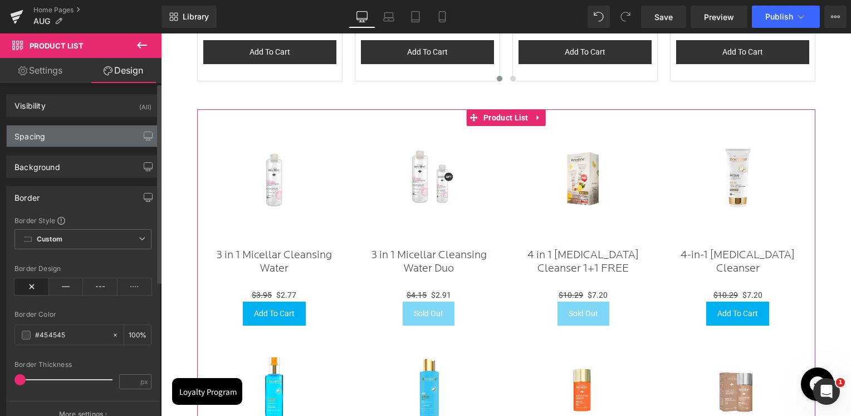
click at [77, 137] on div "Spacing" at bounding box center [83, 135] width 153 height 21
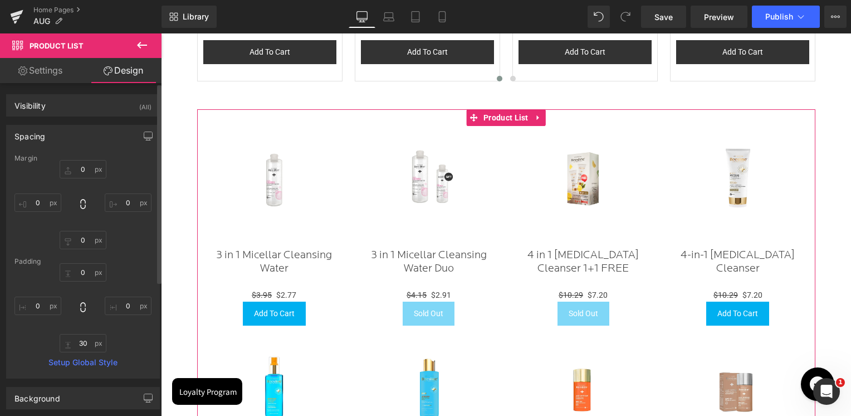
click at [77, 137] on div "Spacing" at bounding box center [83, 135] width 153 height 21
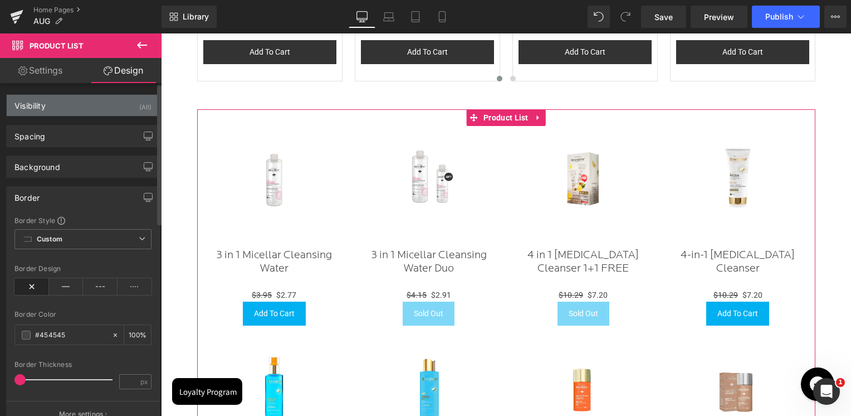
click at [79, 113] on div "Visibility (All)" at bounding box center [83, 105] width 153 height 21
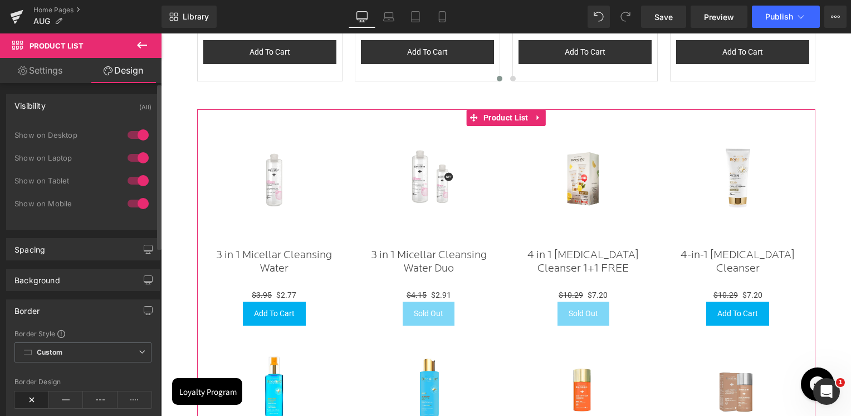
click at [43, 106] on div "Visibility" at bounding box center [29, 103] width 31 height 16
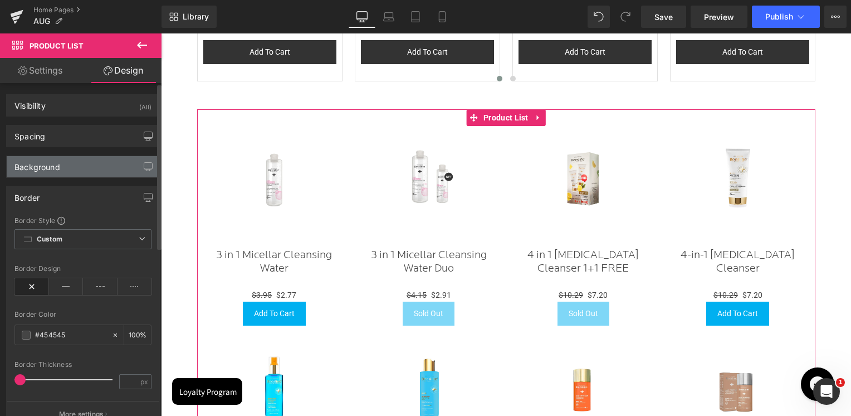
click at [76, 170] on div "Background" at bounding box center [83, 166] width 153 height 21
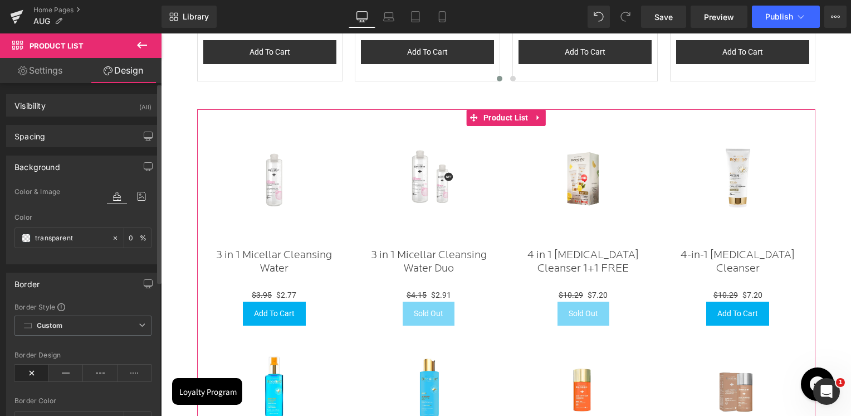
click at [48, 169] on div "Background" at bounding box center [37, 164] width 46 height 16
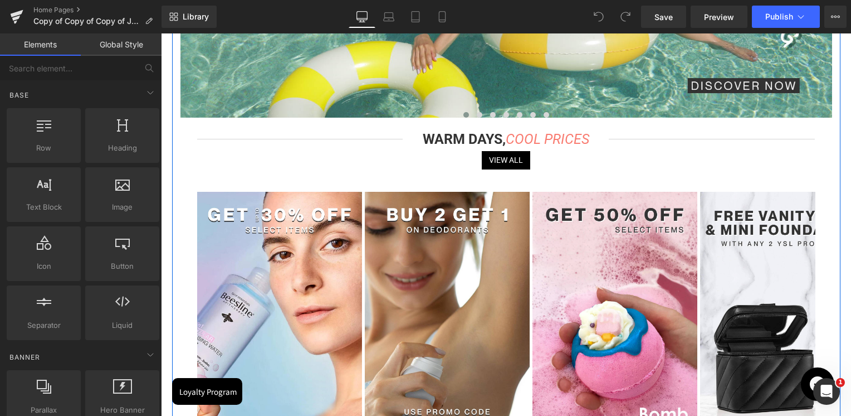
scroll to position [334, 0]
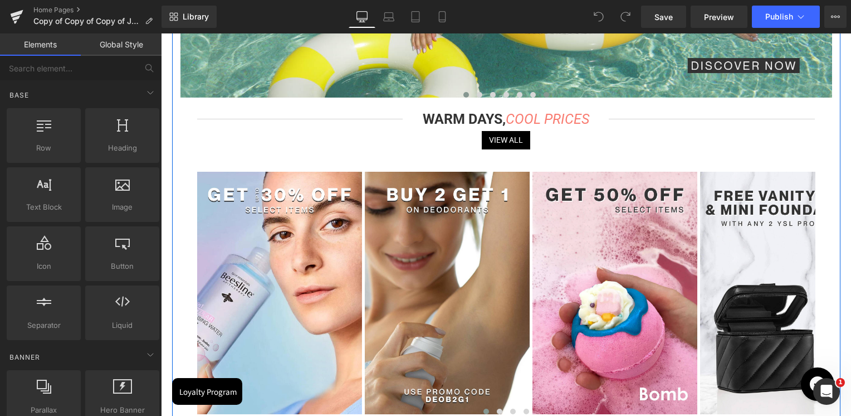
click at [544, 97] on button at bounding box center [546, 94] width 13 height 11
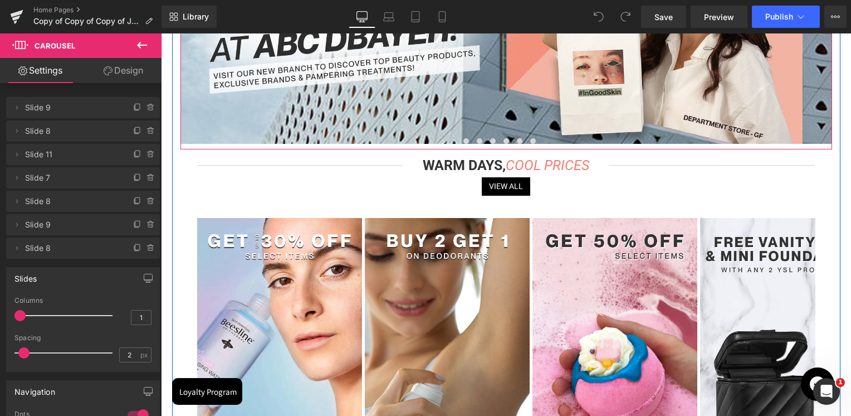
scroll to position [111, 0]
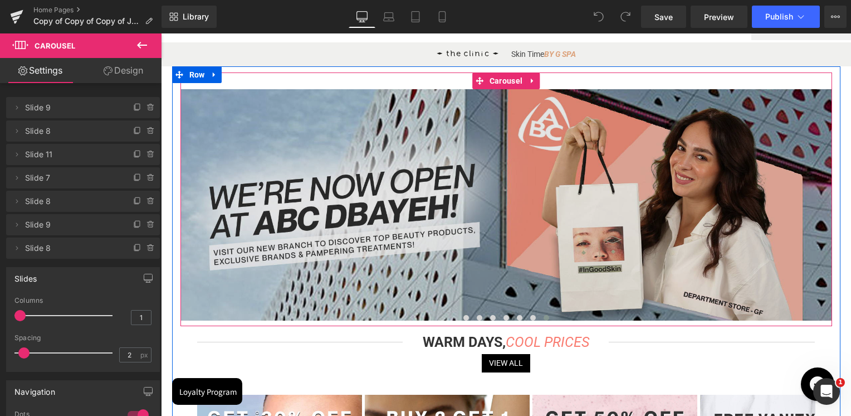
click at [482, 181] on img at bounding box center [515, 204] width 669 height 231
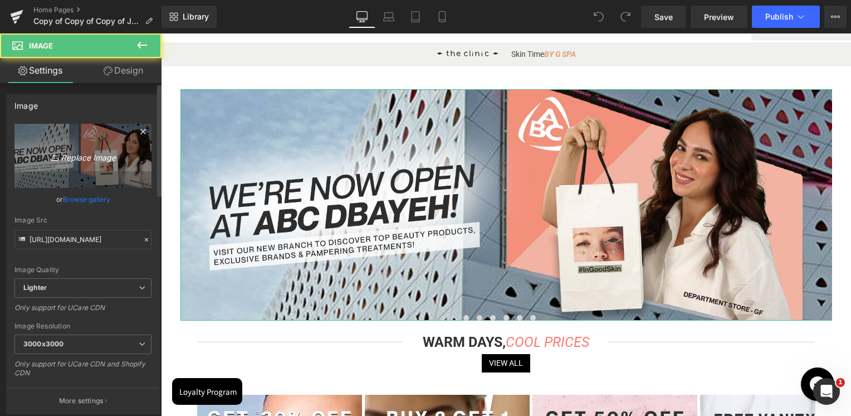
click at [104, 149] on icon "Replace Image" at bounding box center [82, 156] width 89 height 14
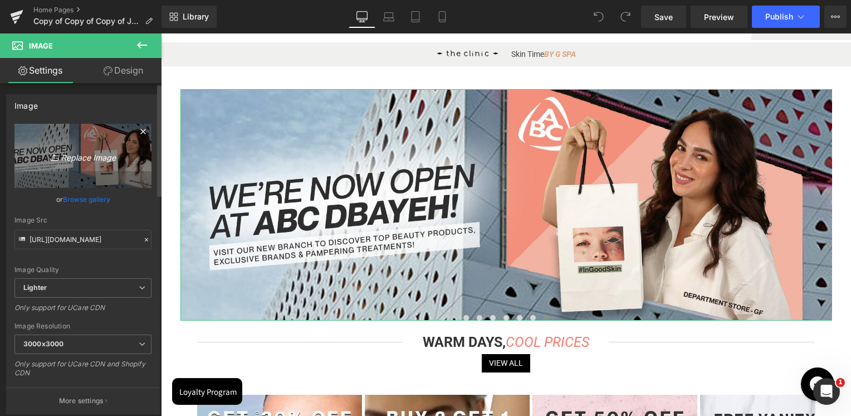
type input "C:\fakepath\ABC Dbayeh banner new.jpg"
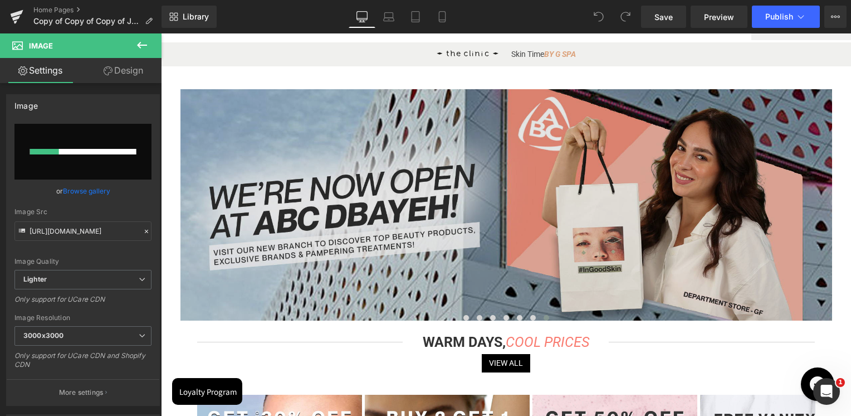
scroll to position [103, 0]
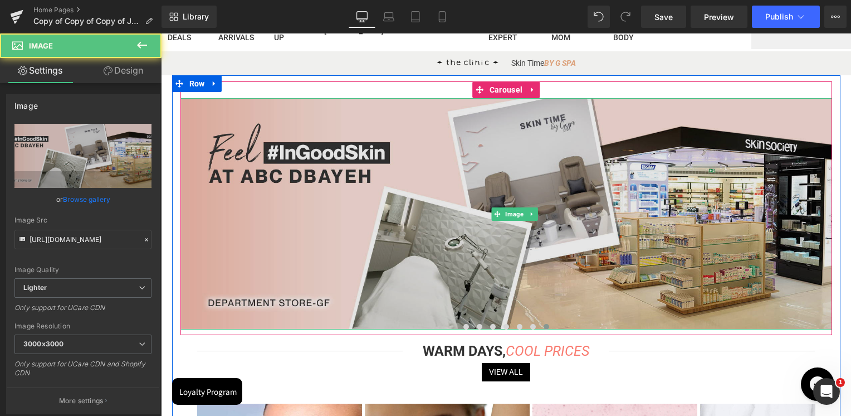
click at [486, 140] on img at bounding box center [515, 213] width 669 height 231
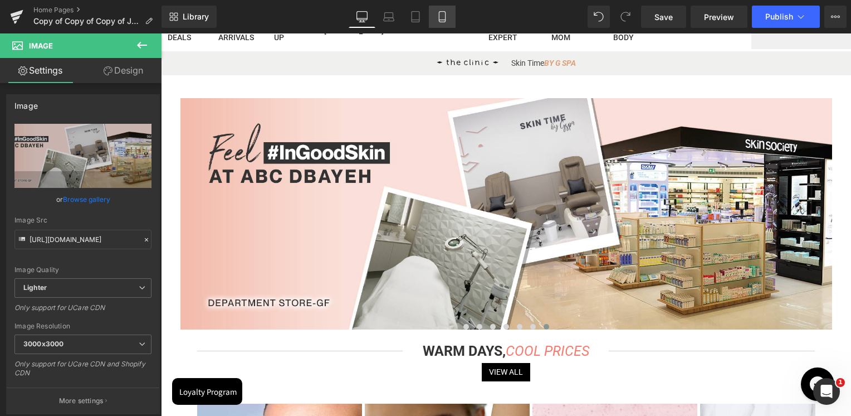
click at [450, 14] on link "Mobile" at bounding box center [442, 17] width 27 height 22
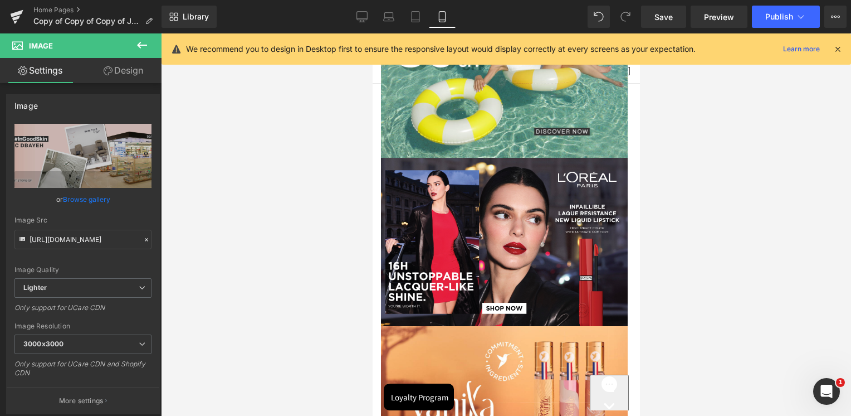
scroll to position [0, 0]
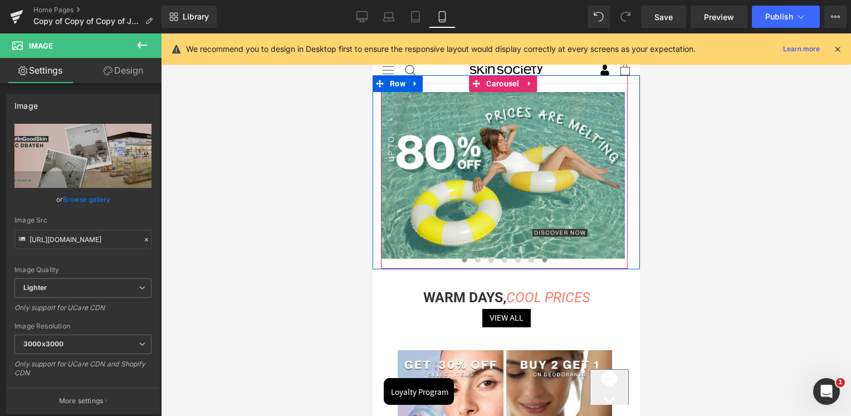
click at [539, 260] on button at bounding box center [544, 259] width 13 height 11
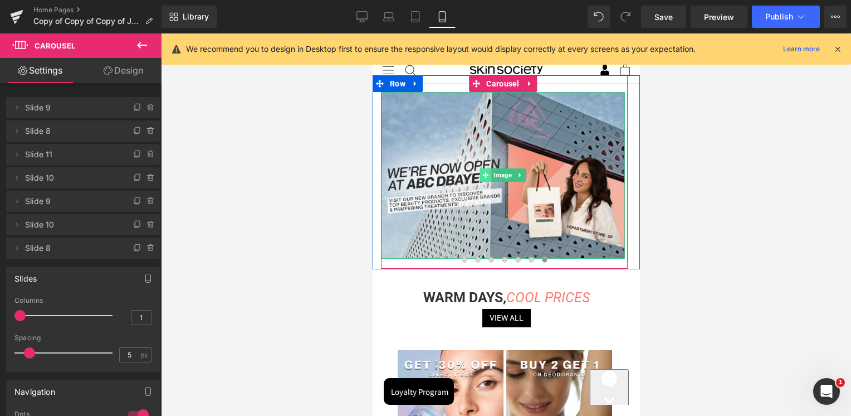
click at [503, 175] on span "Image" at bounding box center [502, 174] width 23 height 13
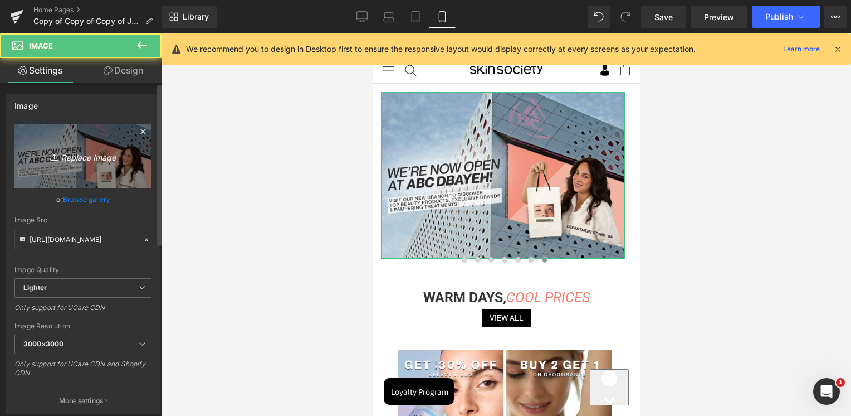
click at [79, 168] on link "Replace Image" at bounding box center [82, 156] width 137 height 64
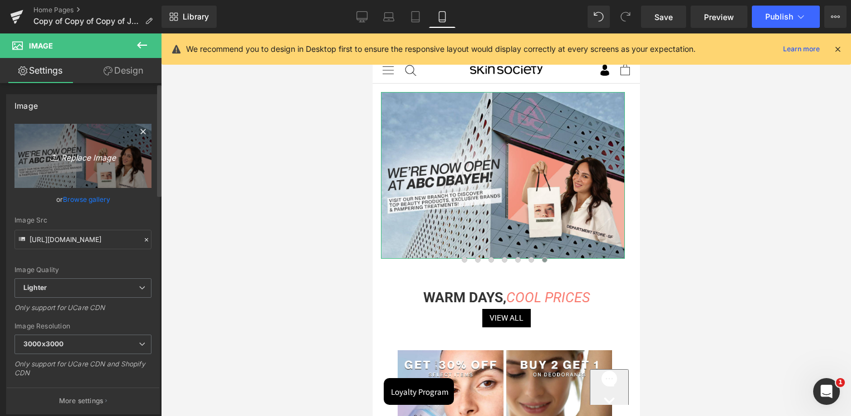
type input "C:\fakepath\ABC Dbayeh banner new mobile.jpg"
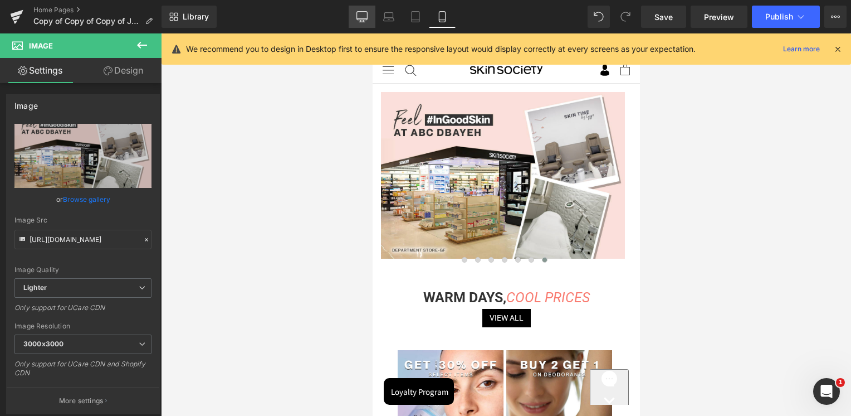
click at [354, 21] on link "Desktop" at bounding box center [362, 17] width 27 height 22
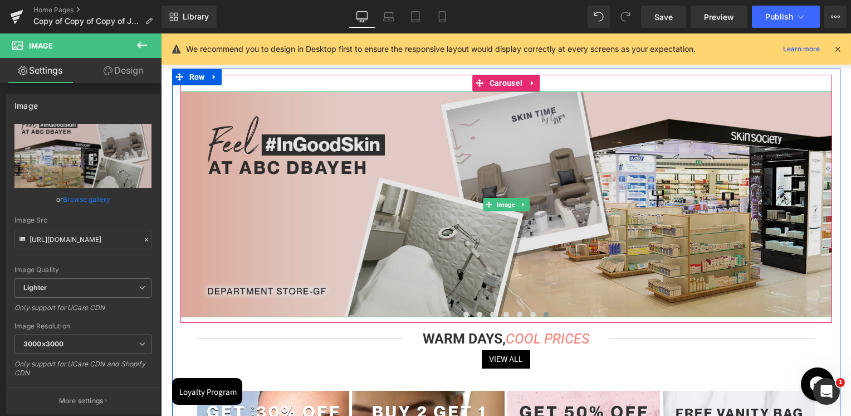
scroll to position [111, 0]
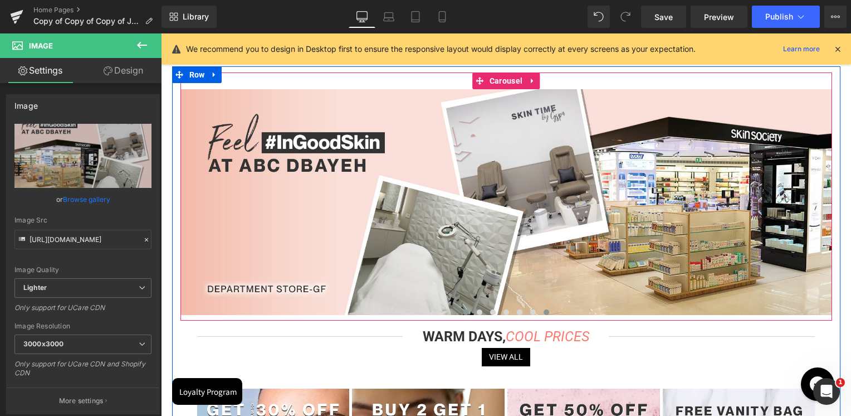
click at [461, 310] on button at bounding box center [466, 311] width 13 height 11
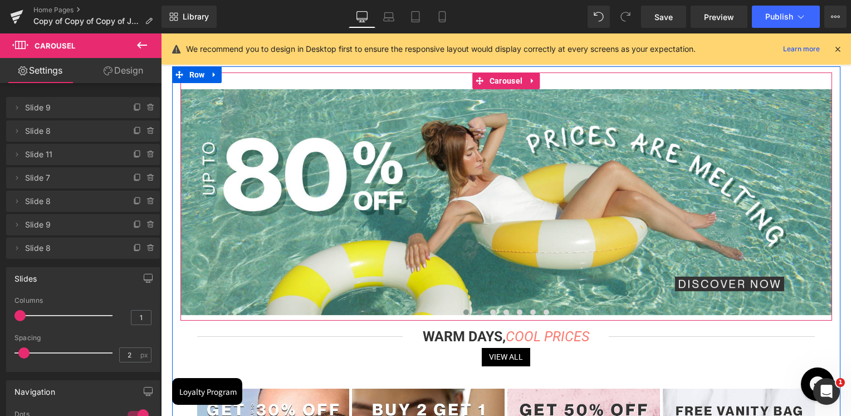
click at [476, 307] on button at bounding box center [479, 311] width 13 height 11
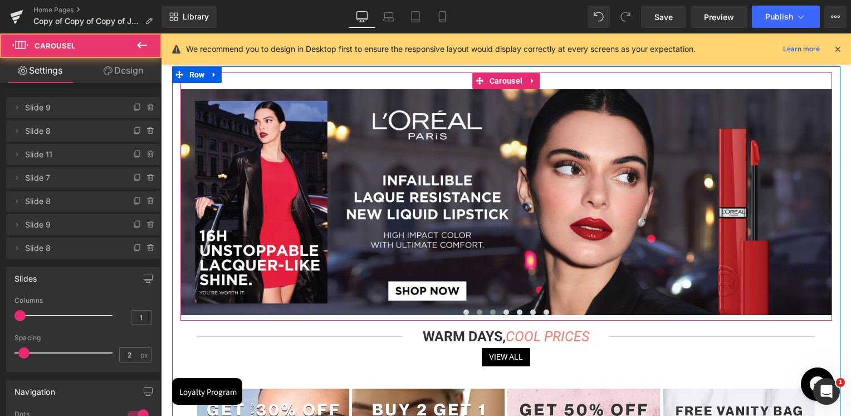
click at [486, 308] on button at bounding box center [492, 311] width 13 height 11
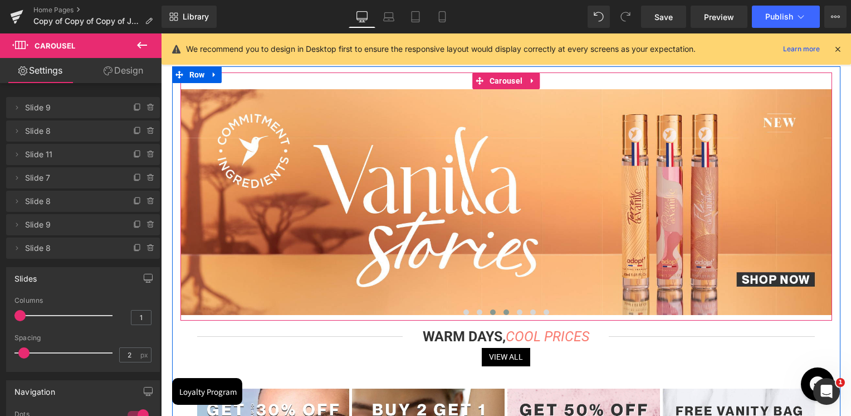
click at [505, 310] on span at bounding box center [507, 312] width 6 height 6
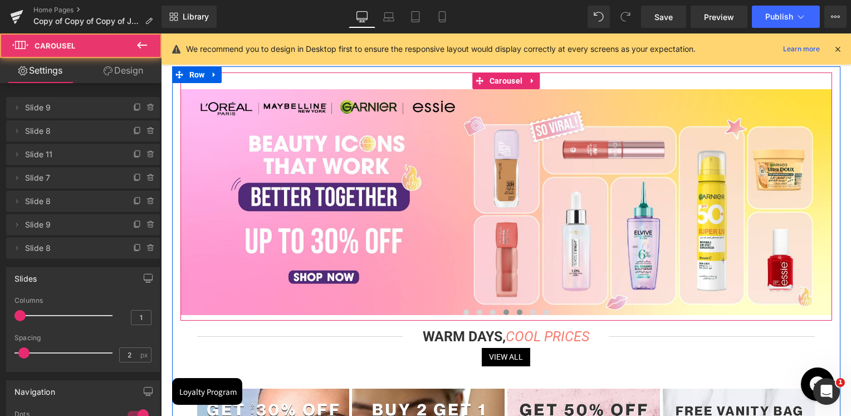
click at [517, 313] on span at bounding box center [520, 312] width 6 height 6
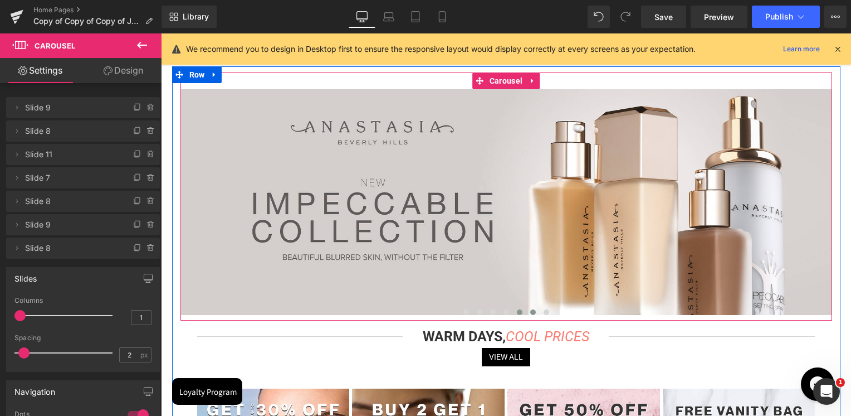
click at [533, 313] on span at bounding box center [533, 312] width 6 height 6
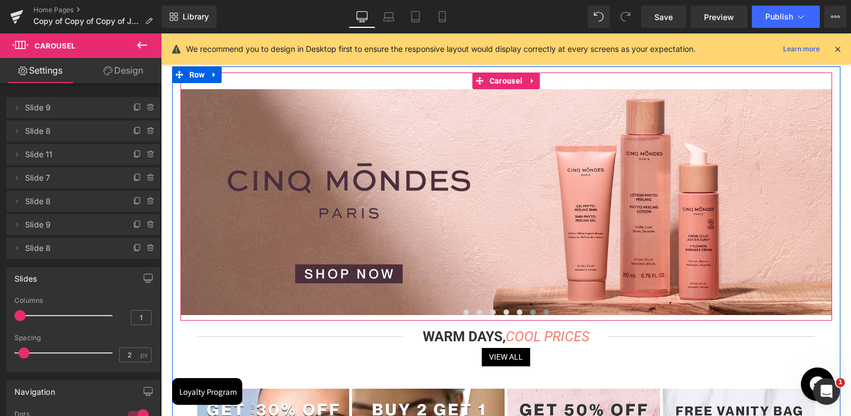
click at [548, 313] on button at bounding box center [546, 311] width 13 height 11
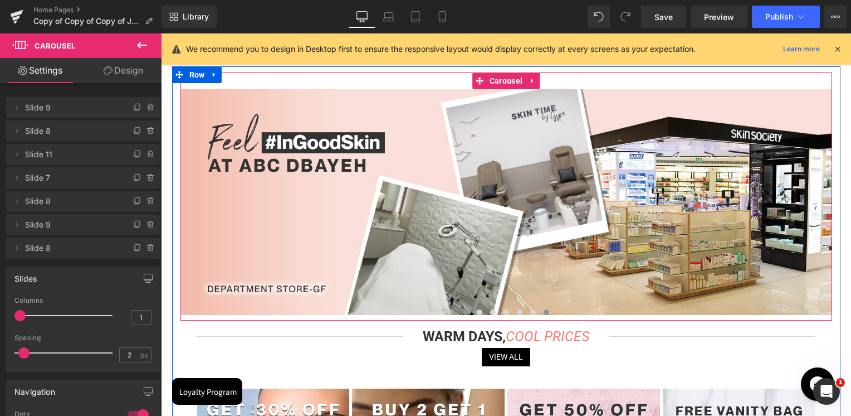
click at [461, 316] on button at bounding box center [466, 311] width 13 height 11
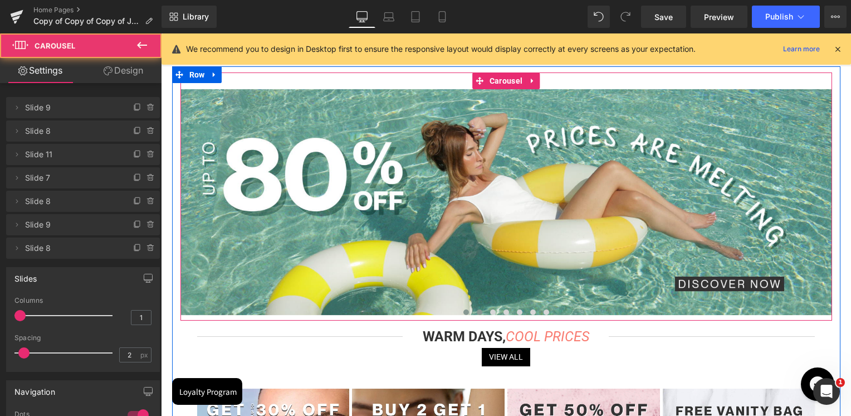
click at [477, 313] on span at bounding box center [480, 312] width 6 height 6
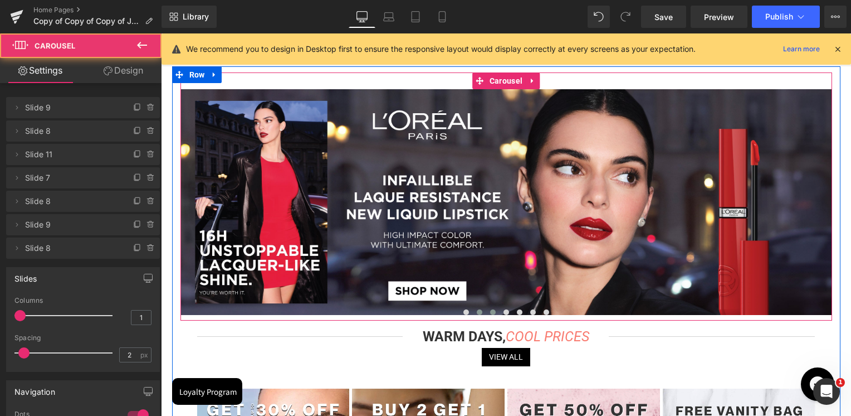
click at [490, 313] on span at bounding box center [493, 312] width 6 height 6
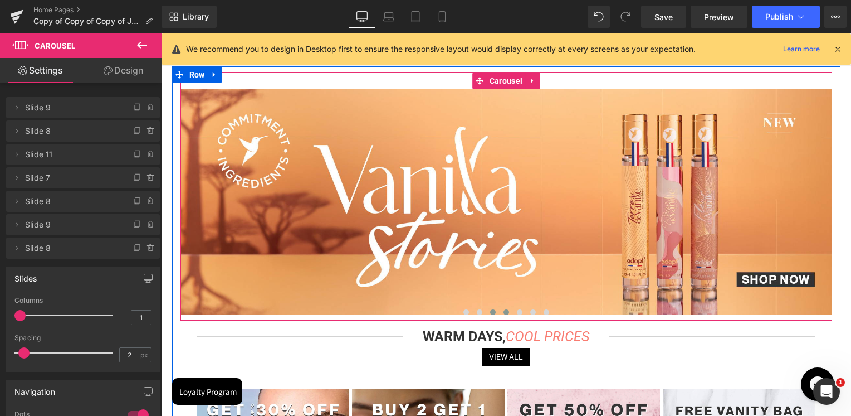
click at [505, 312] on span at bounding box center [507, 312] width 6 height 6
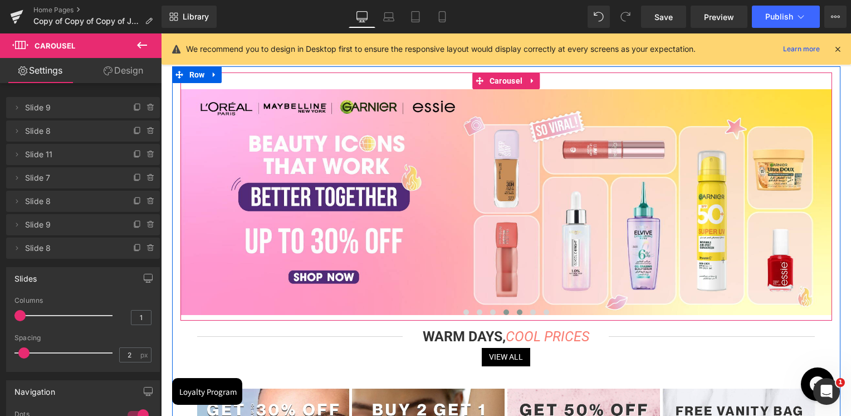
click at [518, 313] on span at bounding box center [520, 312] width 6 height 6
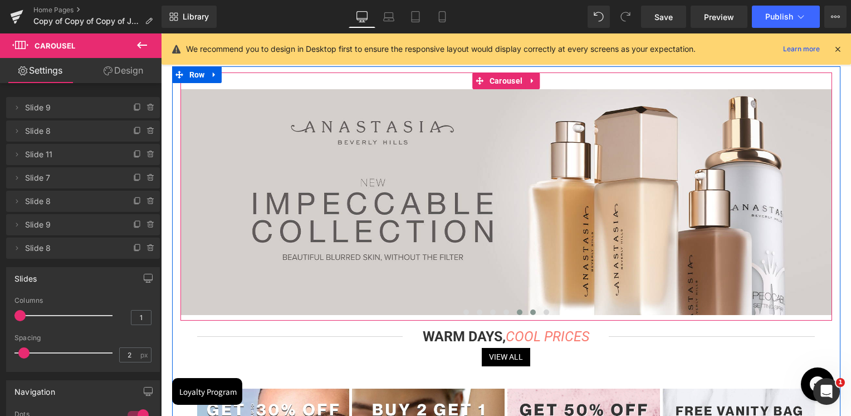
click at [530, 315] on button at bounding box center [532, 311] width 13 height 11
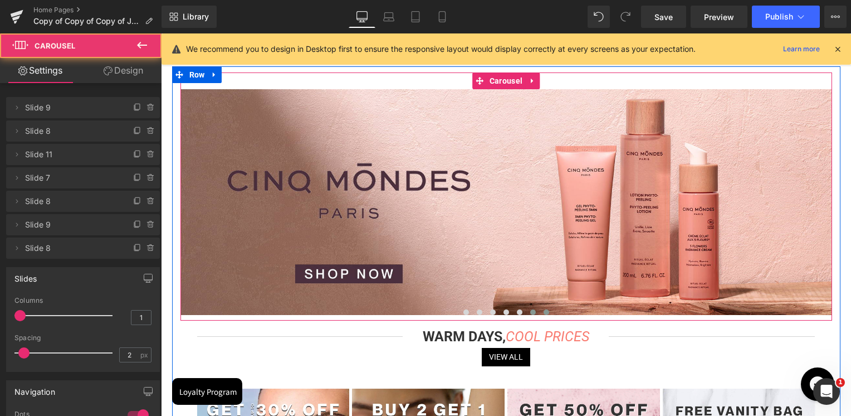
click at [540, 314] on button at bounding box center [546, 311] width 13 height 11
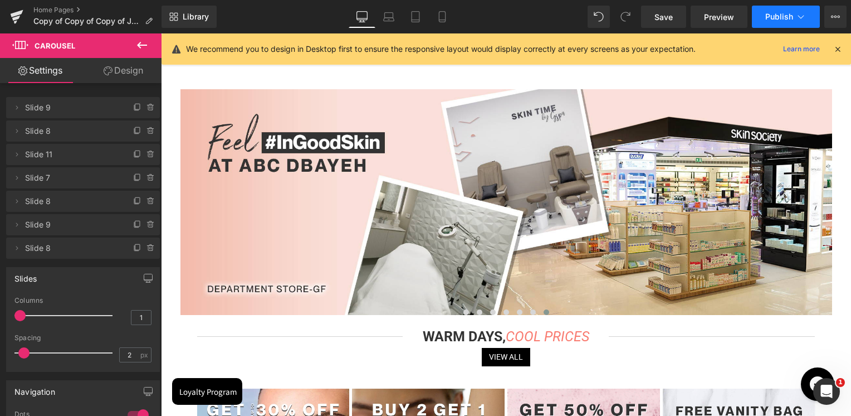
click at [781, 16] on span "Publish" at bounding box center [780, 16] width 28 height 9
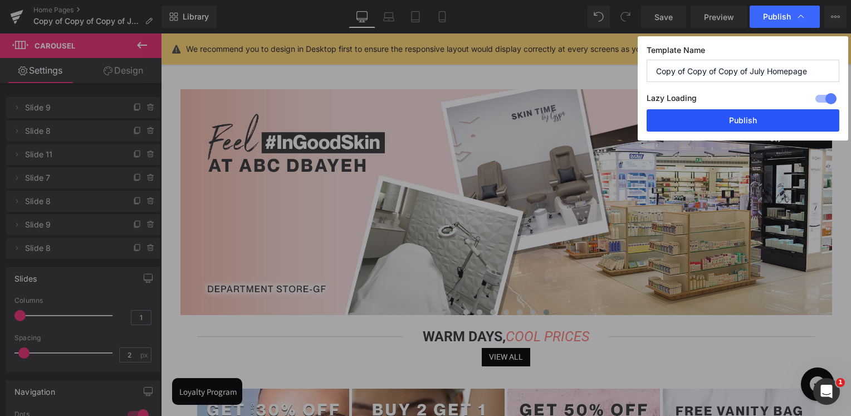
click at [753, 118] on button "Publish" at bounding box center [743, 120] width 193 height 22
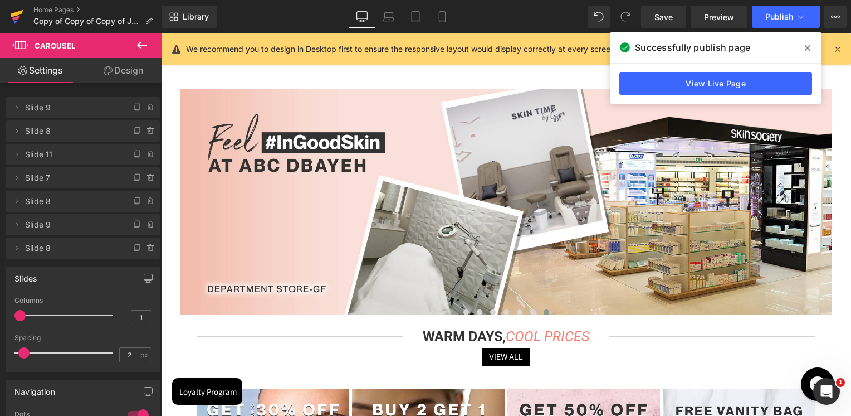
click at [9, 21] on link at bounding box center [16, 16] width 33 height 33
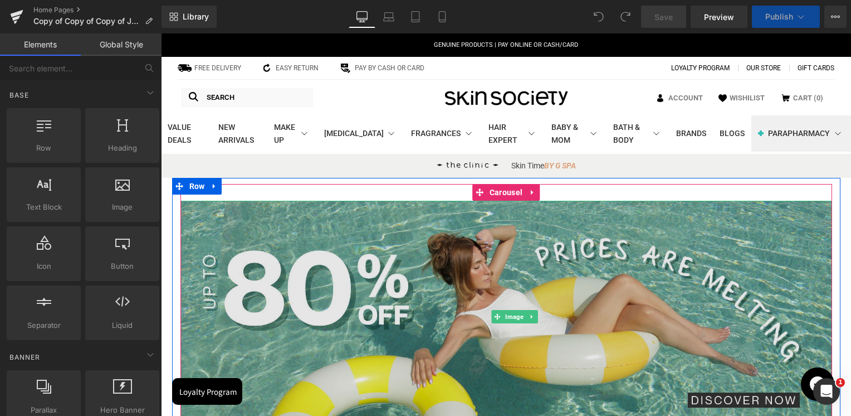
click at [490, 201] on img at bounding box center [515, 316] width 669 height 231
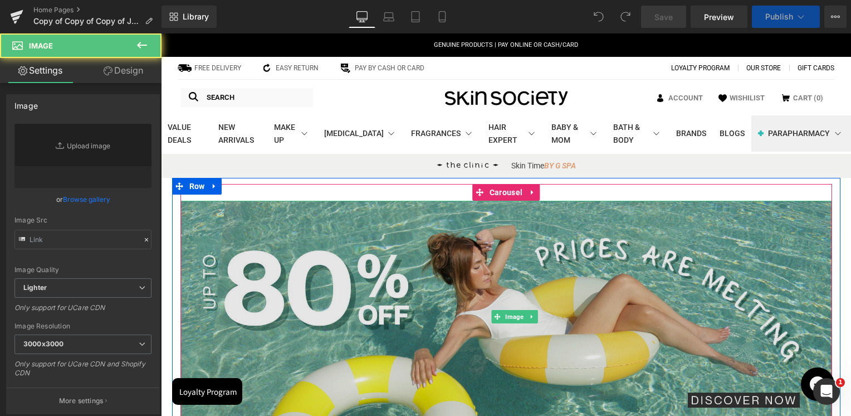
scroll to position [111, 0]
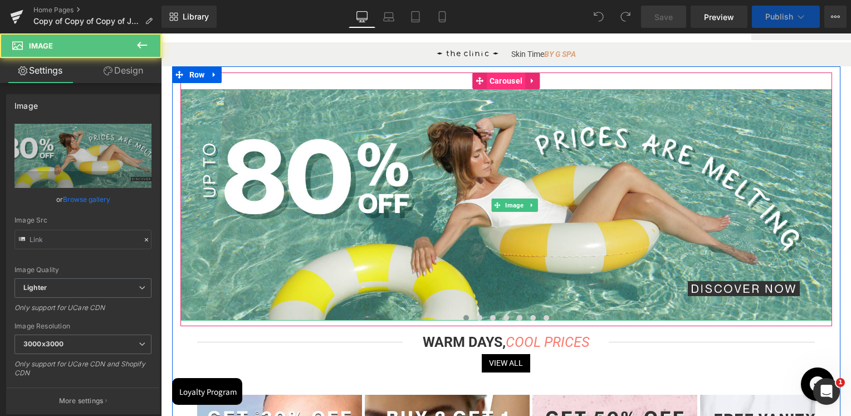
click at [501, 80] on span "Carousel" at bounding box center [506, 80] width 38 height 17
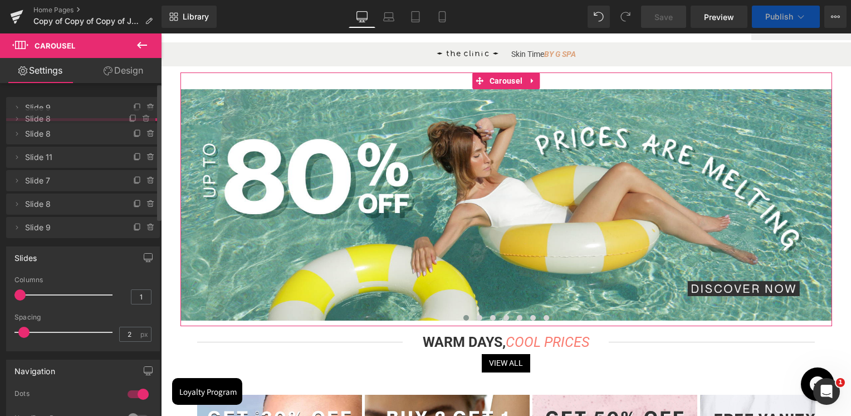
drag, startPoint x: 74, startPoint y: 253, endPoint x: 85, endPoint y: 124, distance: 129.7
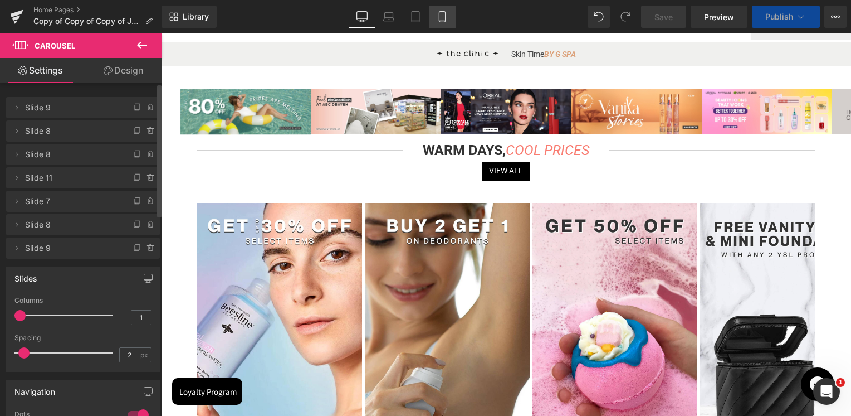
click at [439, 16] on icon at bounding box center [442, 17] width 6 height 11
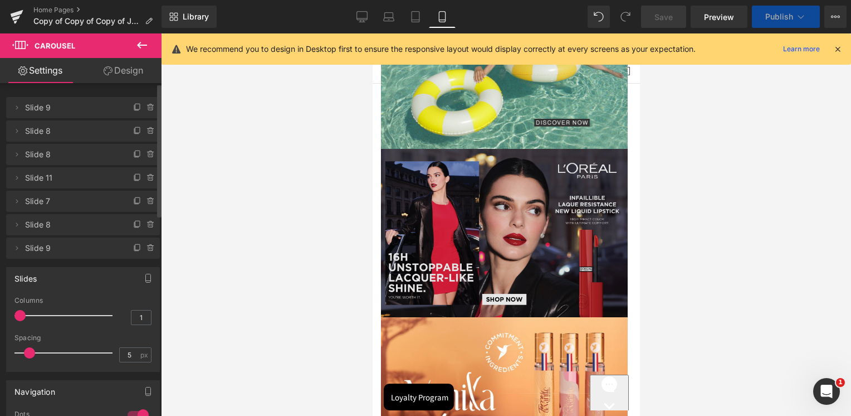
scroll to position [0, 0]
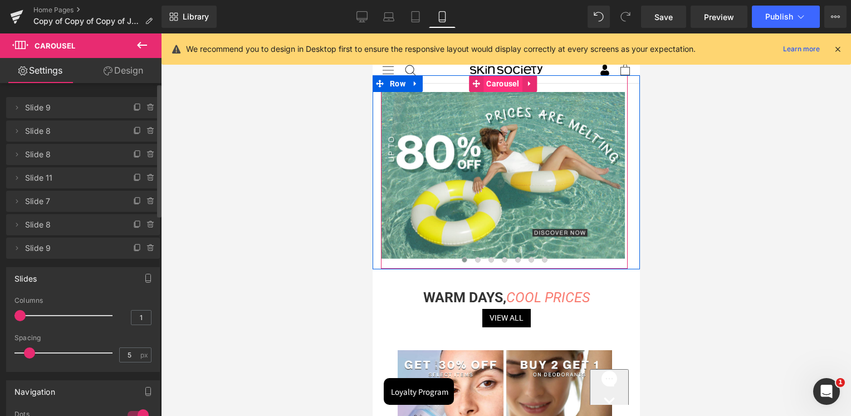
click at [505, 85] on span "Carousel" at bounding box center [502, 83] width 38 height 17
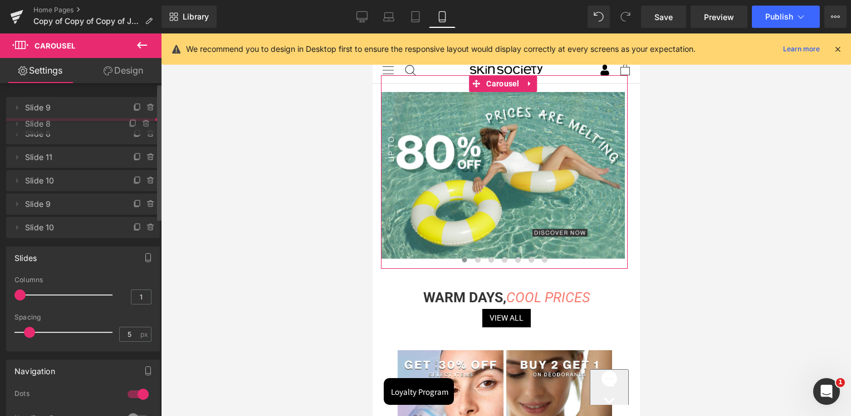
drag, startPoint x: 49, startPoint y: 250, endPoint x: 80, endPoint y: 126, distance: 128.1
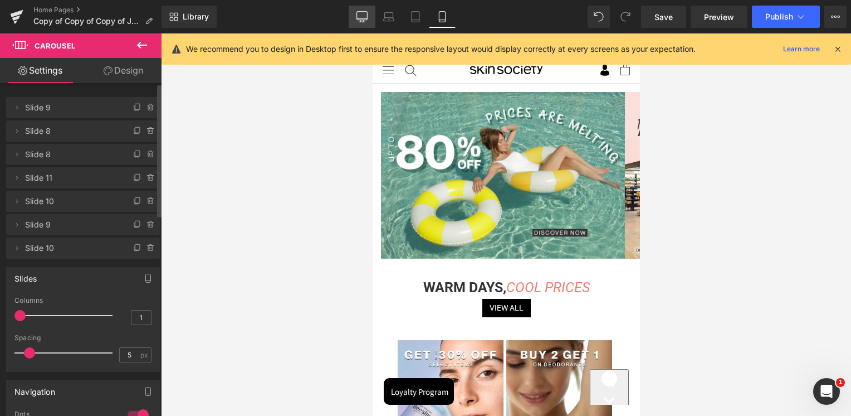
click at [368, 12] on icon at bounding box center [362, 16] width 11 height 11
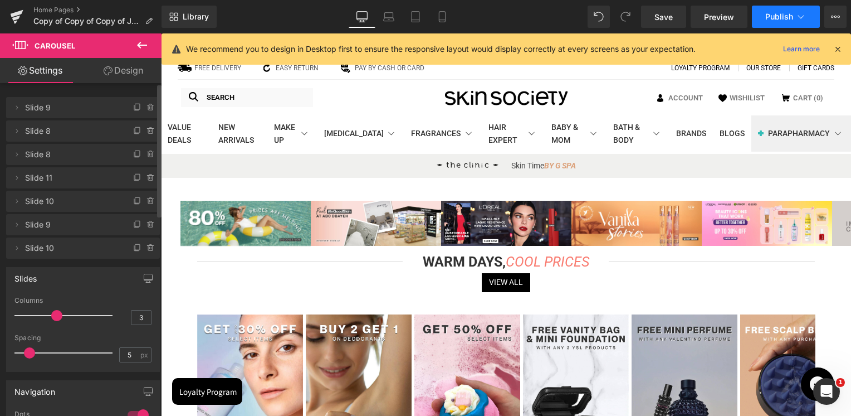
click at [767, 14] on span "Publish" at bounding box center [780, 16] width 28 height 9
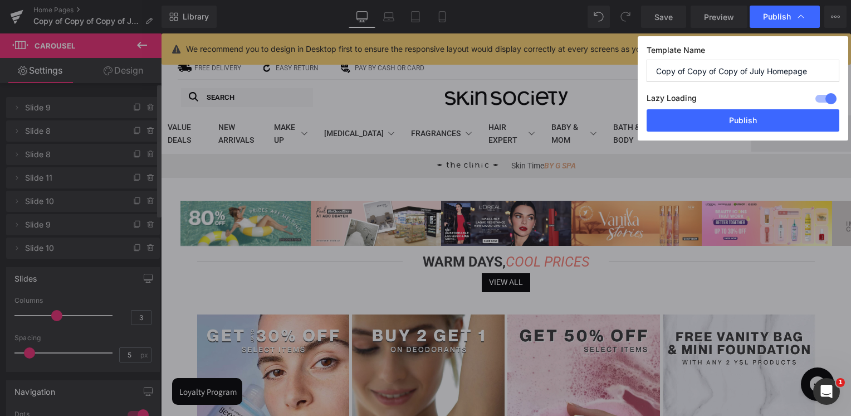
click at [719, 107] on div "Lazy Loading Build Upgrade plan to unlock" at bounding box center [743, 100] width 193 height 18
click at [718, 110] on button "Publish" at bounding box center [743, 120] width 193 height 22
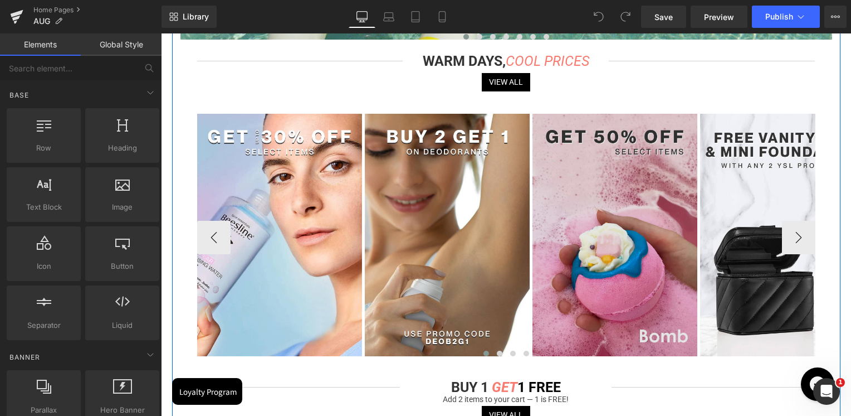
scroll to position [390, 0]
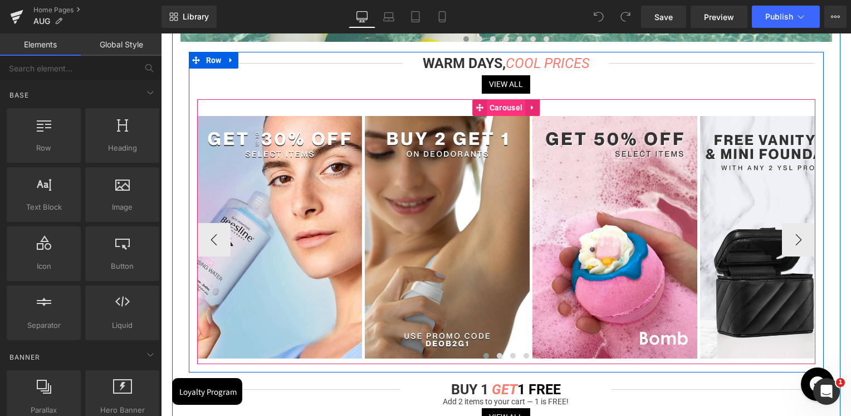
click at [504, 109] on span "Carousel" at bounding box center [506, 107] width 38 height 17
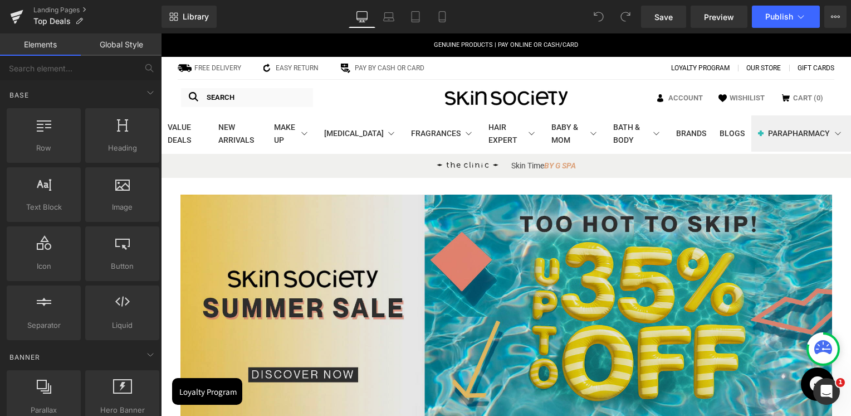
click at [526, 282] on img at bounding box center [507, 307] width 652 height 226
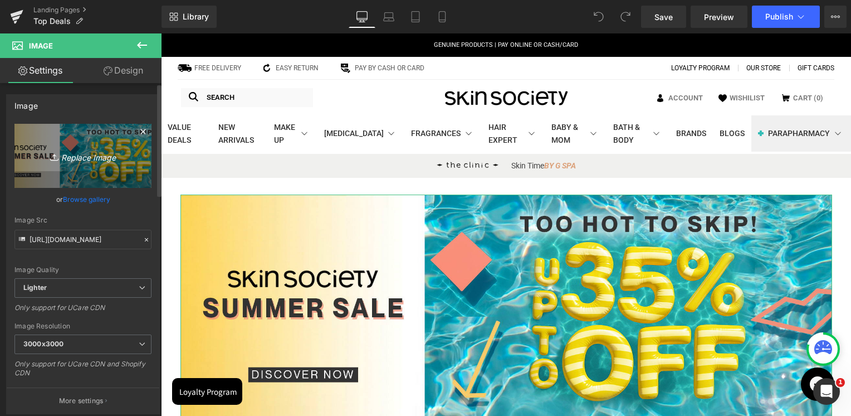
click at [116, 149] on icon "Replace Image" at bounding box center [82, 156] width 89 height 14
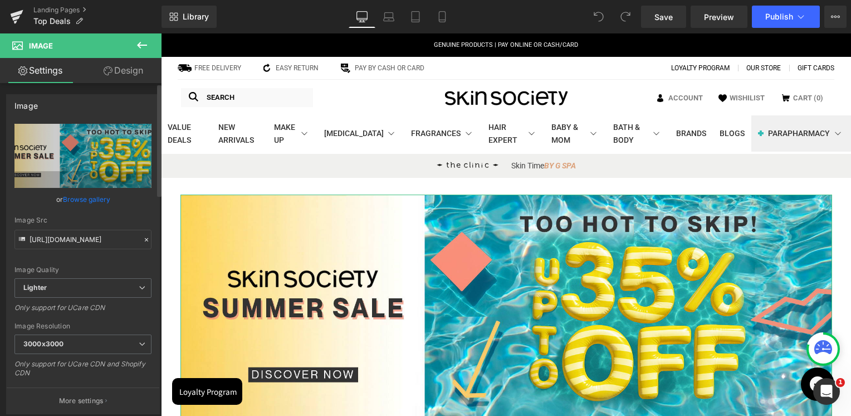
click at [96, 199] on link "Browse gallery" at bounding box center [86, 198] width 47 height 19
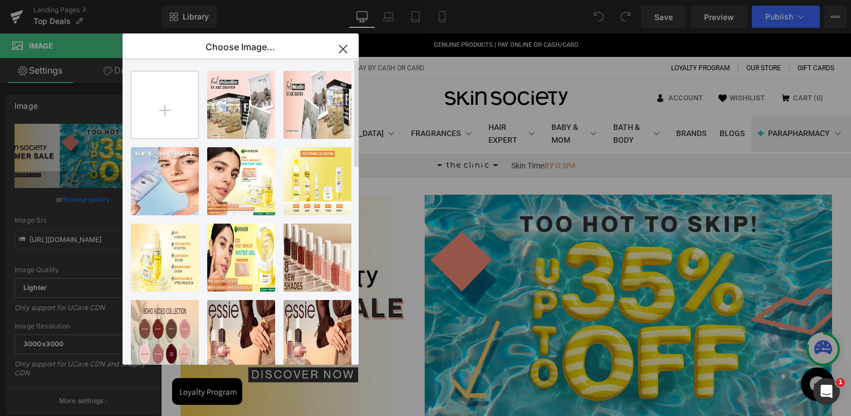
click at [146, 100] on input "file" at bounding box center [164, 104] width 67 height 67
click at [343, 39] on button "button" at bounding box center [343, 48] width 31 height 31
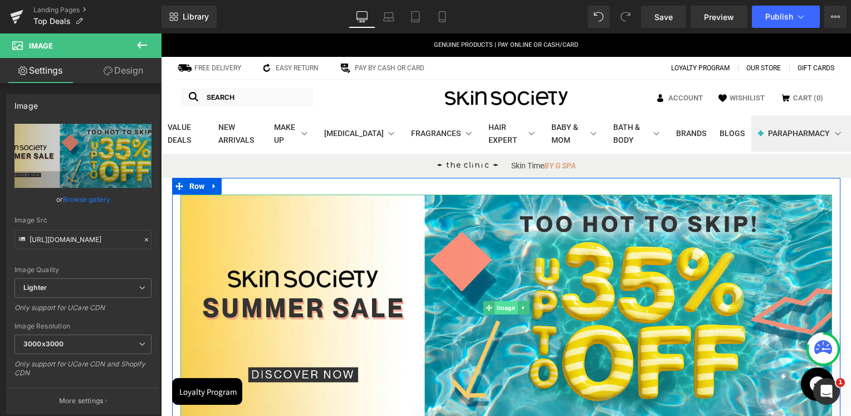
click at [505, 311] on span "Image" at bounding box center [506, 307] width 23 height 13
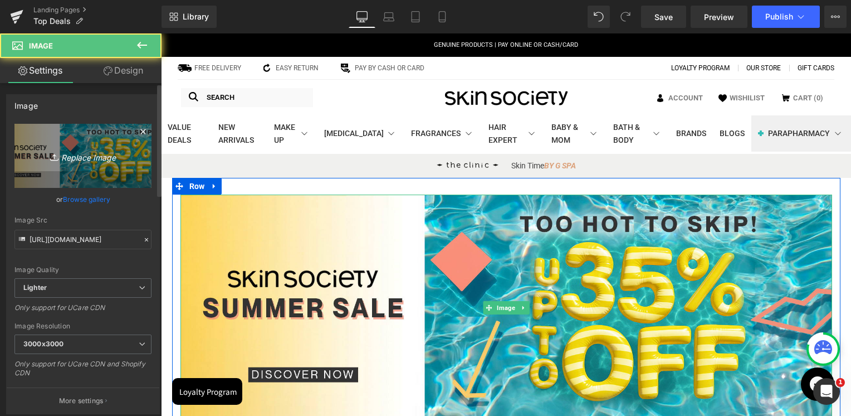
click at [59, 144] on link "Replace Image" at bounding box center [82, 156] width 137 height 64
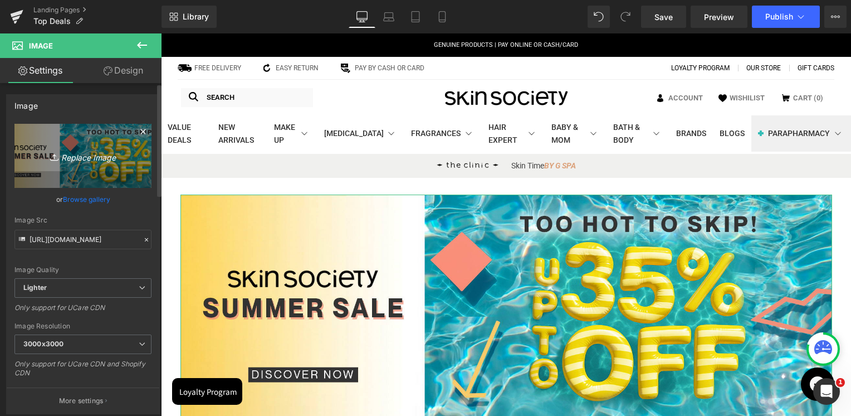
type input "C:\fakepath\SUMMER SALE 2 BANNER.jpg"
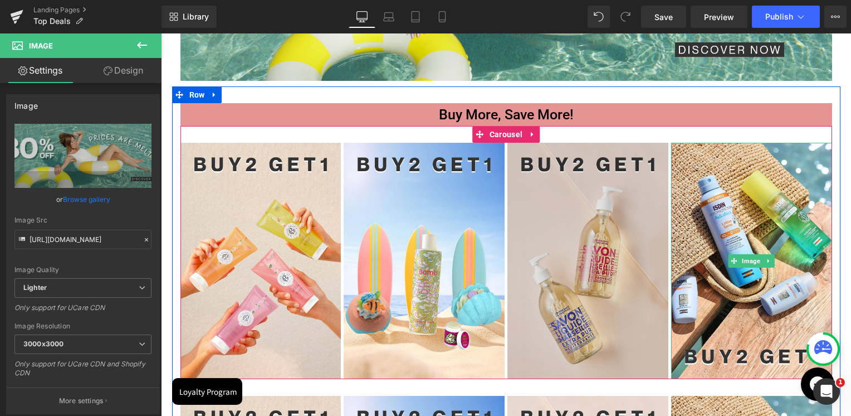
scroll to position [390, 0]
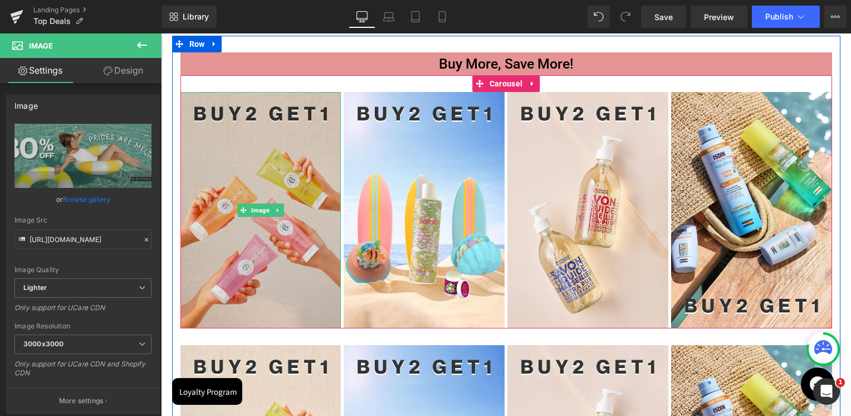
click at [270, 182] on img at bounding box center [261, 210] width 161 height 236
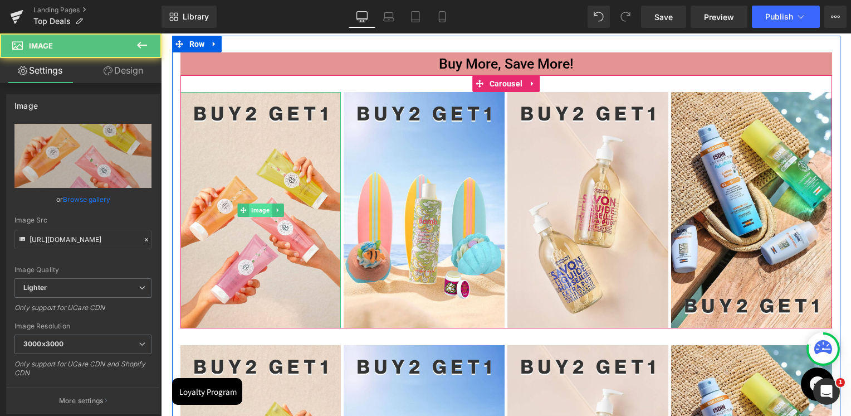
click at [256, 206] on span "Image" at bounding box center [260, 209] width 23 height 13
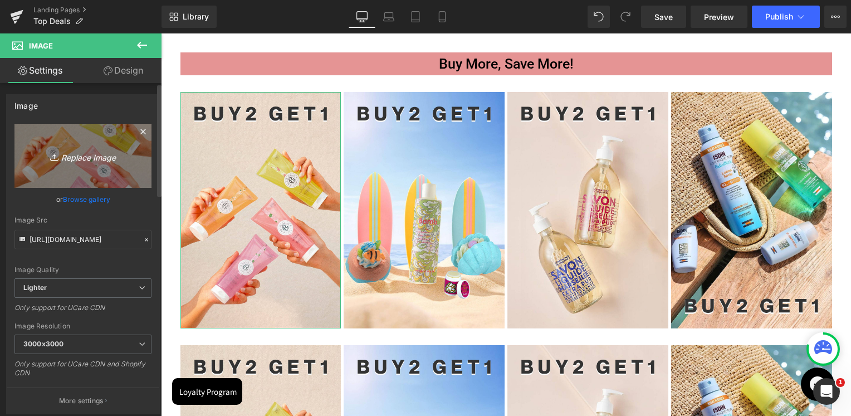
click at [81, 159] on icon "Replace Image" at bounding box center [82, 156] width 89 height 14
type input "C:\fakepath\abh 8-11 aug.jpg"
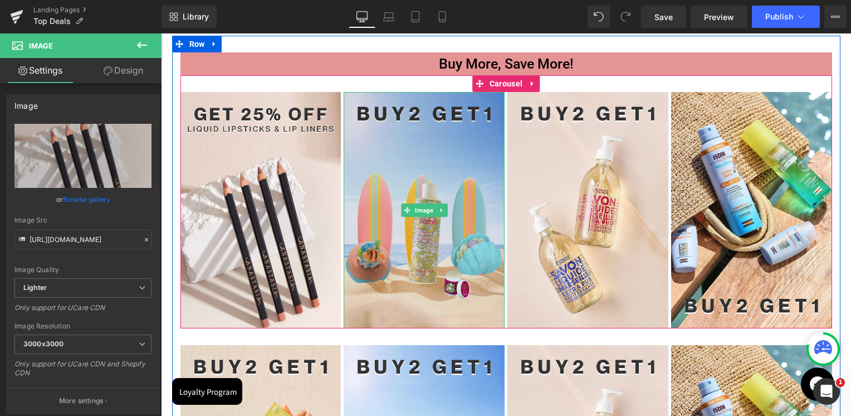
click at [426, 184] on img at bounding box center [424, 210] width 161 height 236
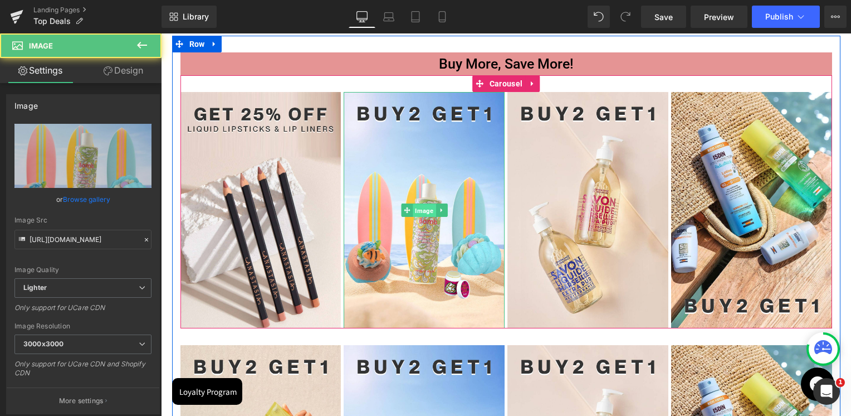
click at [419, 214] on span "Image" at bounding box center [424, 210] width 23 height 13
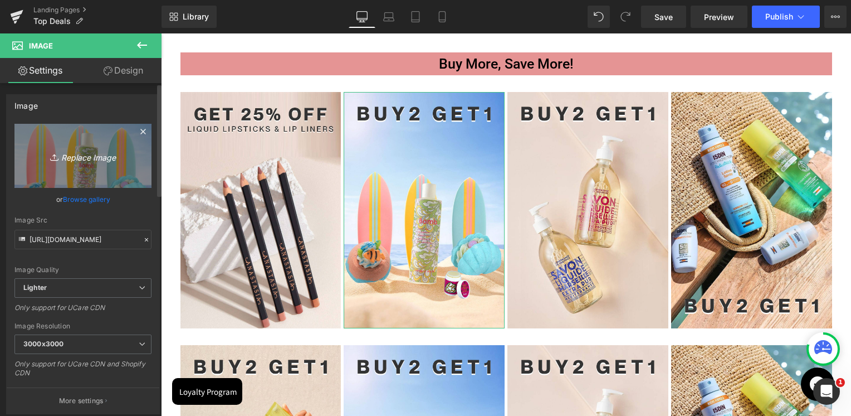
click at [125, 173] on link "Replace Image" at bounding box center [82, 156] width 137 height 64
type input "C:\fakepath\abh all month.jpg"
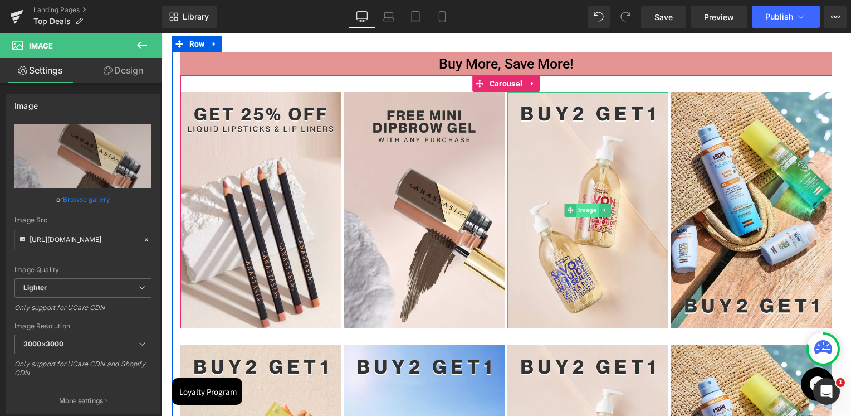
click at [586, 208] on span "Image" at bounding box center [588, 209] width 23 height 13
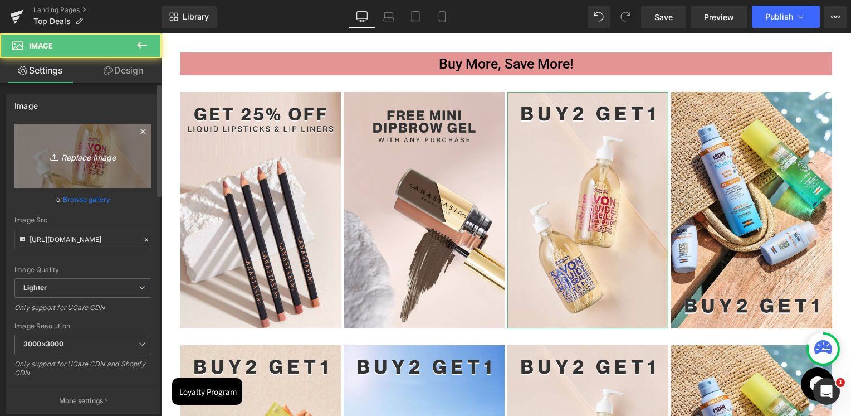
click at [145, 175] on link "Replace Image" at bounding box center [82, 156] width 137 height 64
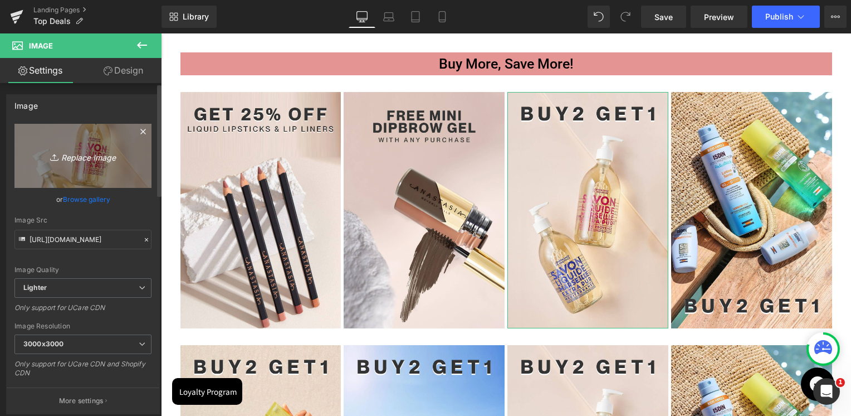
type input "C:\fakepath\pupa aug 8-11.jpg"
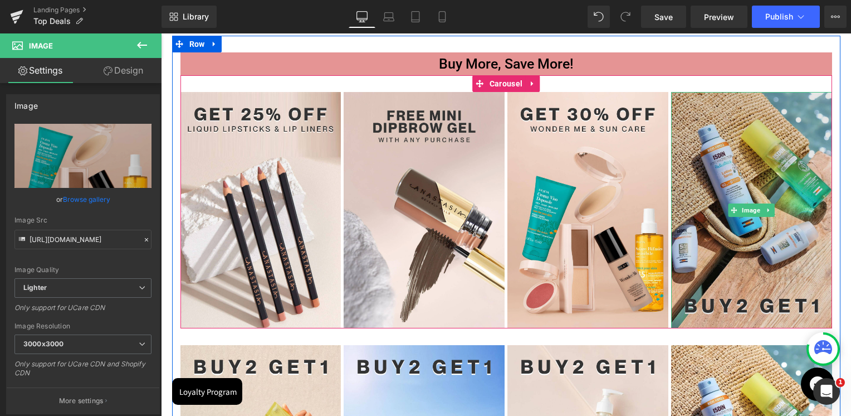
click at [745, 191] on img at bounding box center [751, 210] width 161 height 236
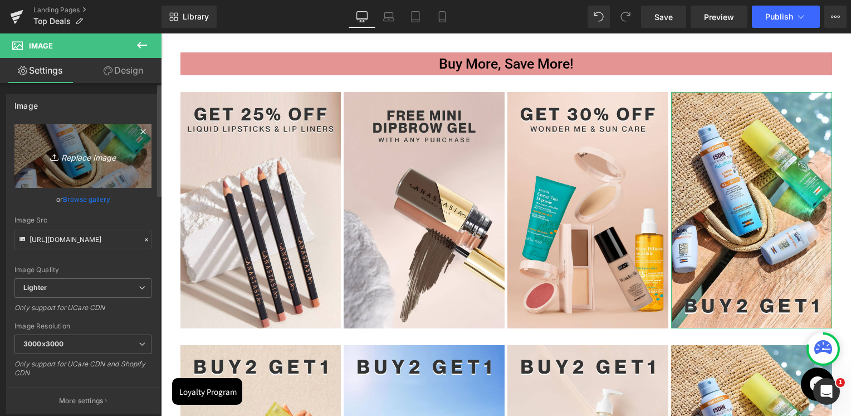
click at [94, 137] on link "Replace Image" at bounding box center [82, 156] width 137 height 64
type input "C:\fakepath\Artboard 18.jpg"
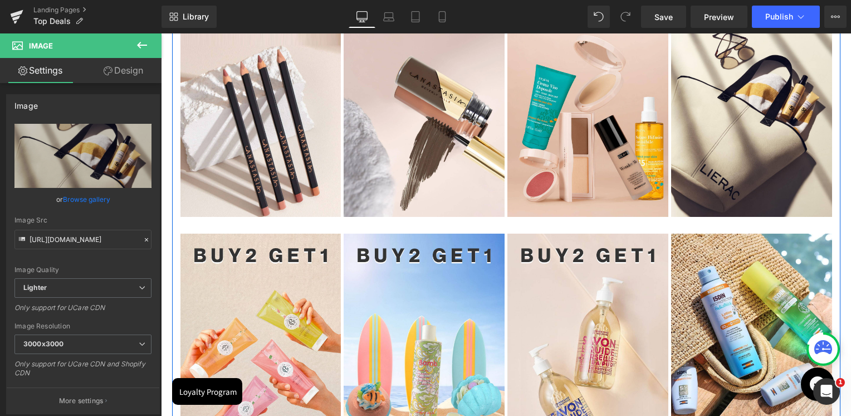
scroll to position [724, 0]
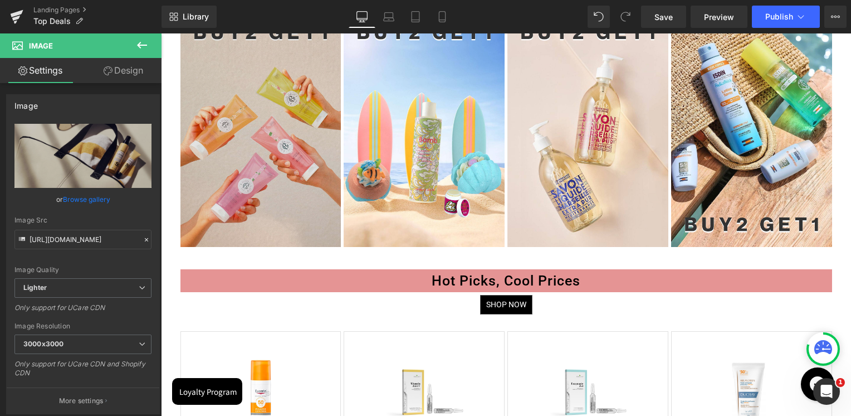
click at [272, 148] on img at bounding box center [261, 129] width 161 height 236
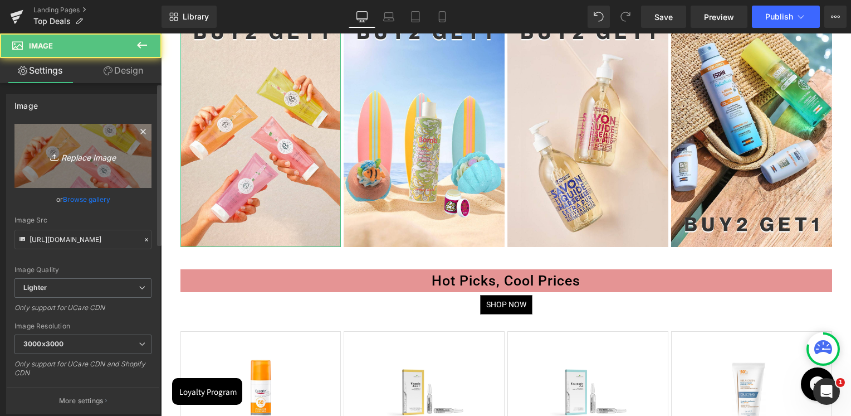
click at [100, 143] on link "Replace Image" at bounding box center [82, 156] width 137 height 64
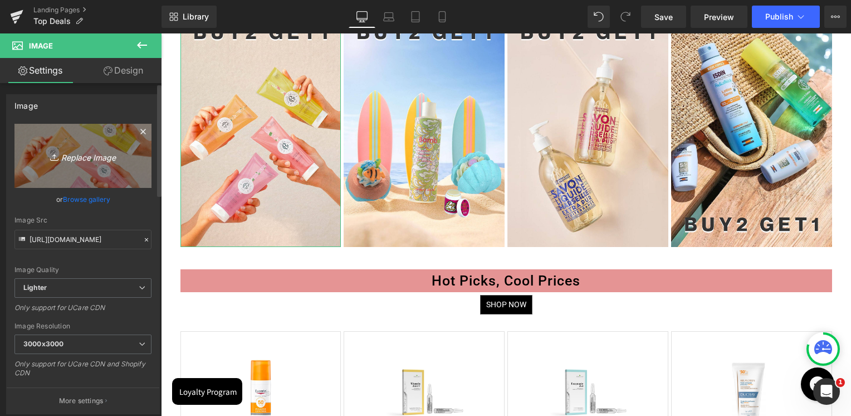
type input "C:\fakepath\mustella all month.jpg"
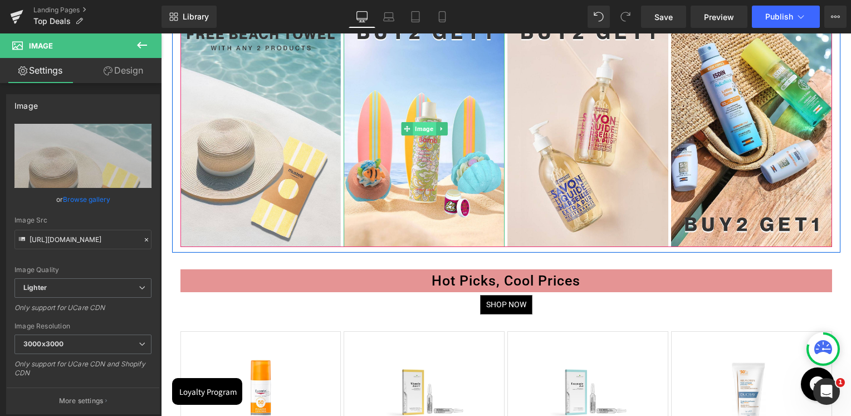
click at [425, 128] on span "Image" at bounding box center [424, 128] width 23 height 13
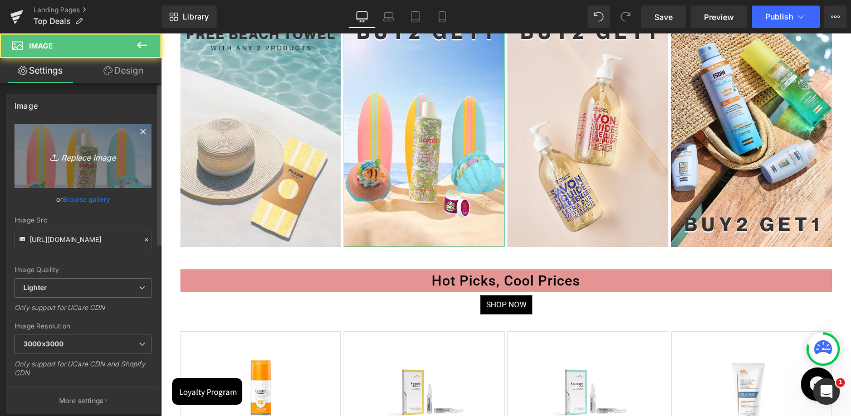
click at [134, 148] on link "Replace Image" at bounding box center [82, 156] width 137 height 64
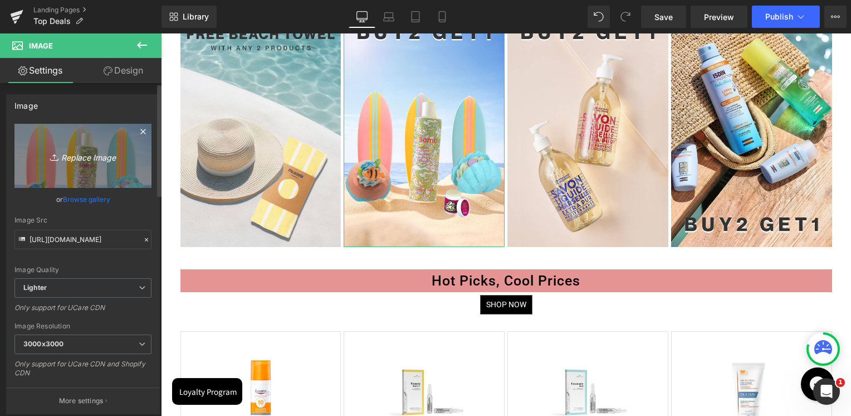
type input "C:\fakepath\phyto all month.jpg"
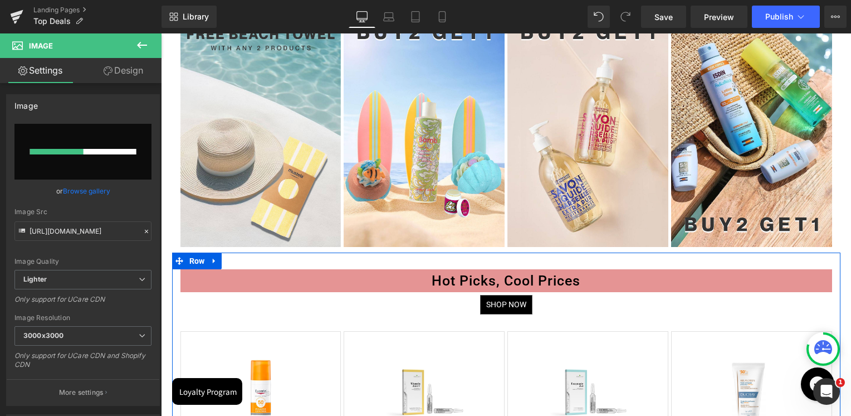
scroll to position [669, 0]
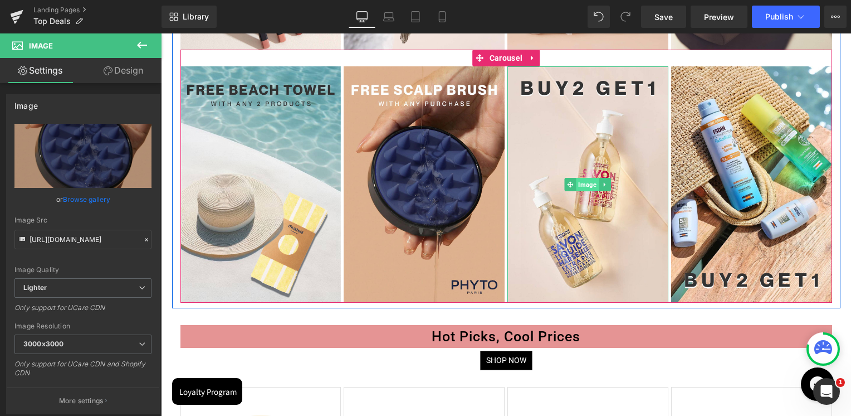
click at [588, 183] on span "Image" at bounding box center [588, 184] width 23 height 13
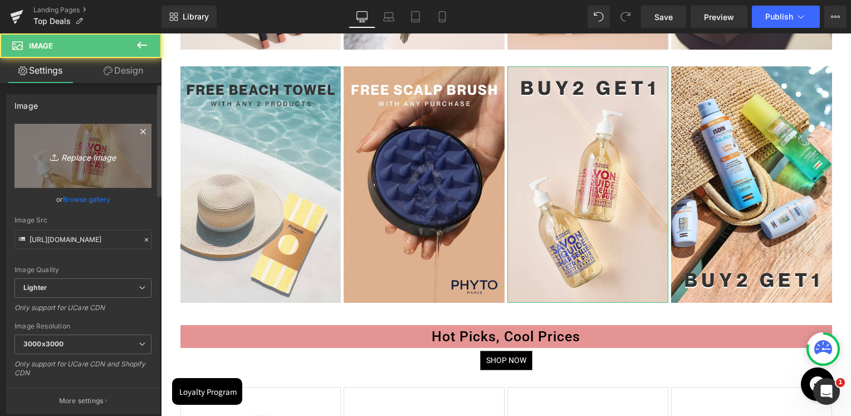
click at [109, 147] on link "Replace Image" at bounding box center [82, 156] width 137 height 64
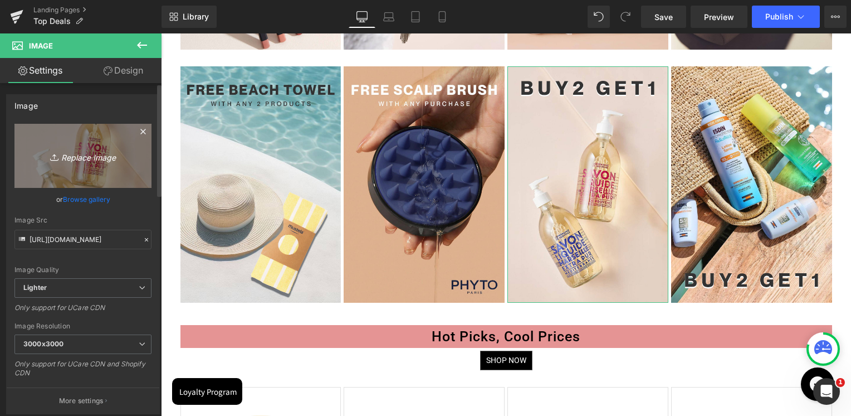
type input "C:\fakepath\talika 1-15 aug _ 29aug-sep1-1.jpg"
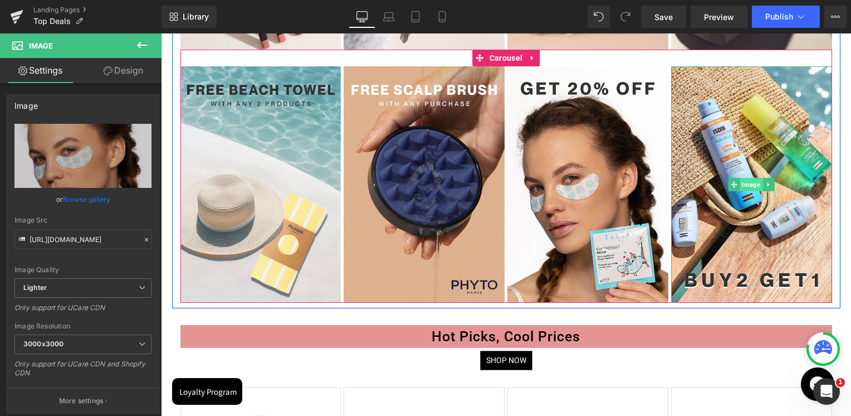
click at [755, 184] on span "Image" at bounding box center [751, 184] width 23 height 13
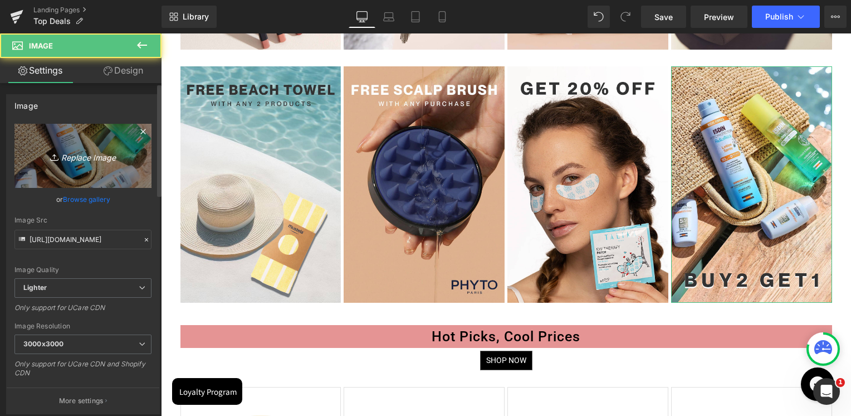
click at [136, 147] on link "Replace Image" at bounding box center [82, 156] width 137 height 64
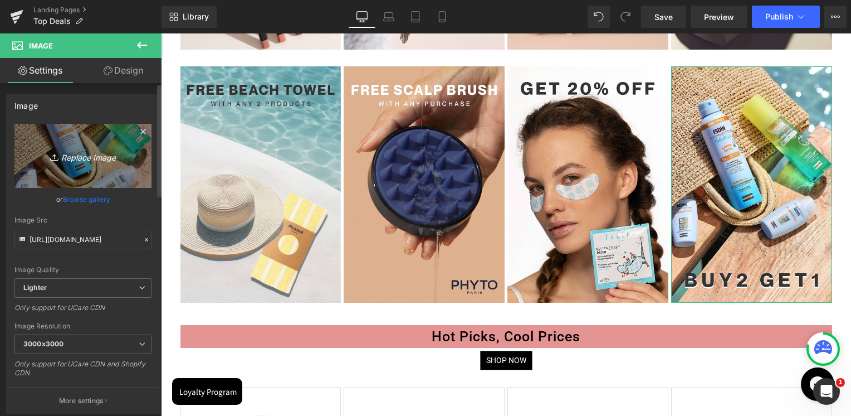
type input "C:\fakepath\Artboard 16.jpg"
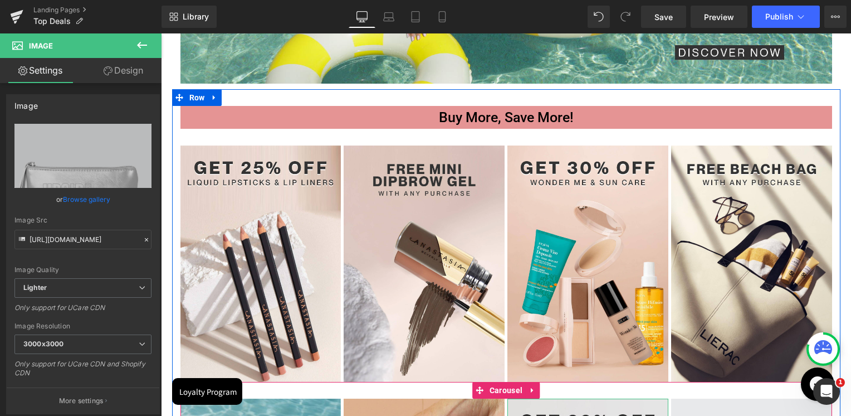
scroll to position [334, 0]
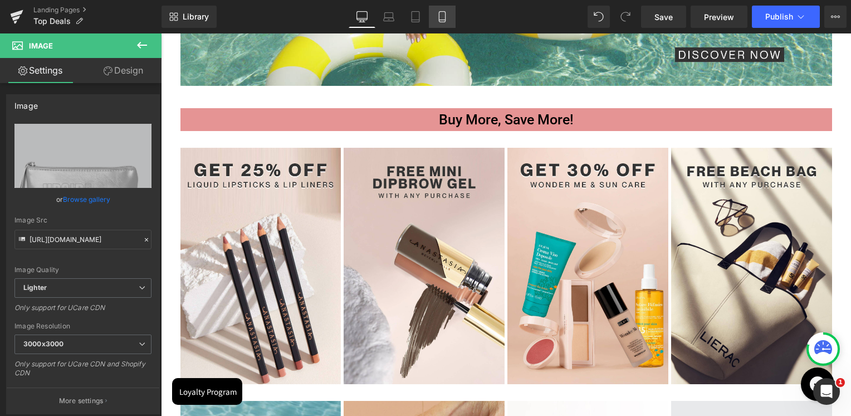
click at [444, 20] on icon at bounding box center [442, 16] width 11 height 11
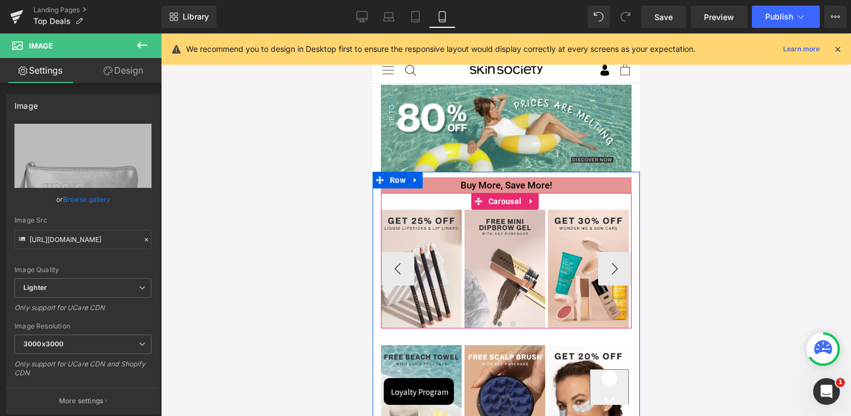
scroll to position [0, 0]
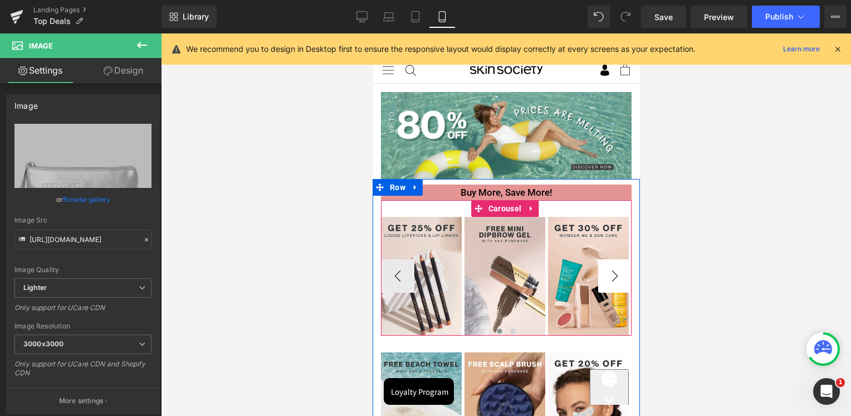
click at [617, 273] on button "›" at bounding box center [614, 275] width 33 height 33
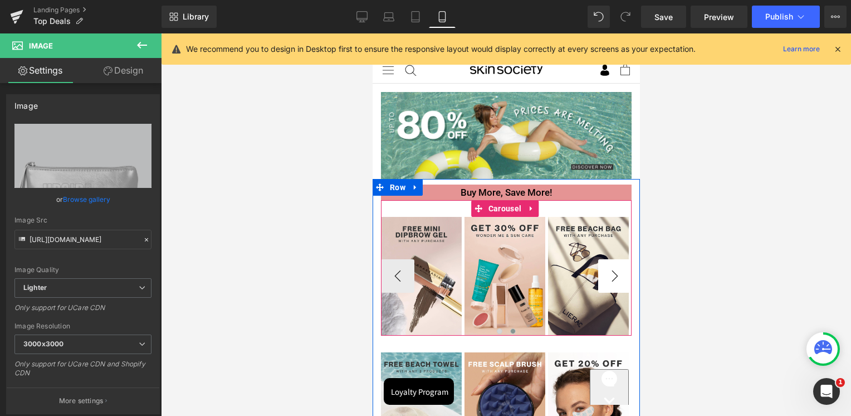
click at [617, 273] on button "›" at bounding box center [614, 275] width 33 height 33
click at [392, 274] on button "‹" at bounding box center [397, 275] width 33 height 33
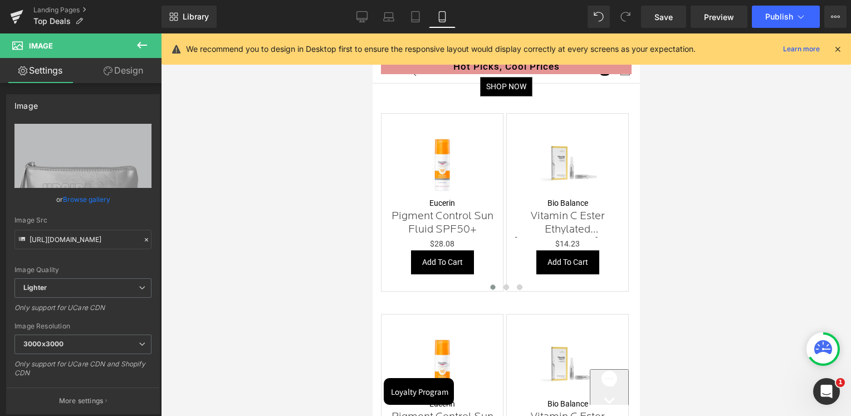
scroll to position [279, 0]
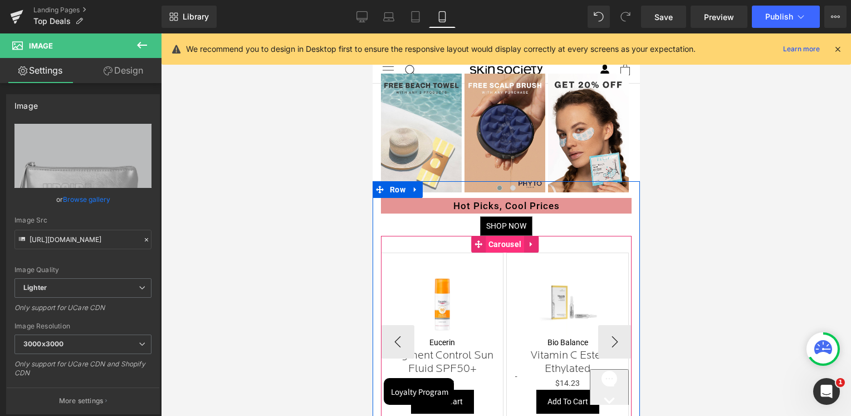
click at [503, 245] on span "Carousel" at bounding box center [504, 244] width 38 height 17
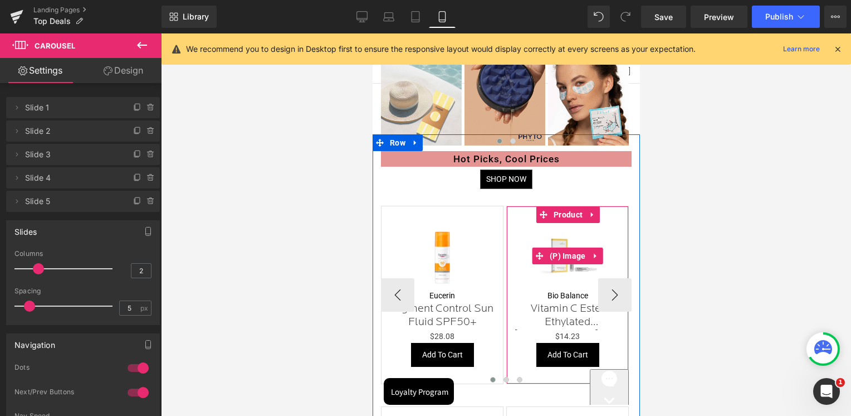
scroll to position [390, 0]
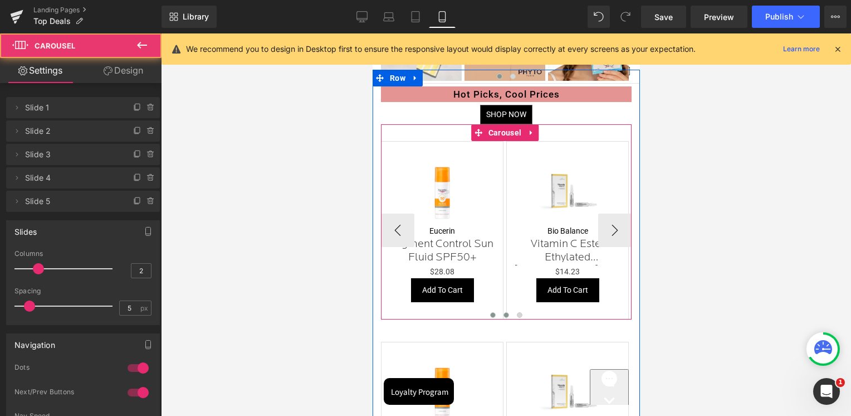
click at [501, 313] on button at bounding box center [505, 314] width 13 height 11
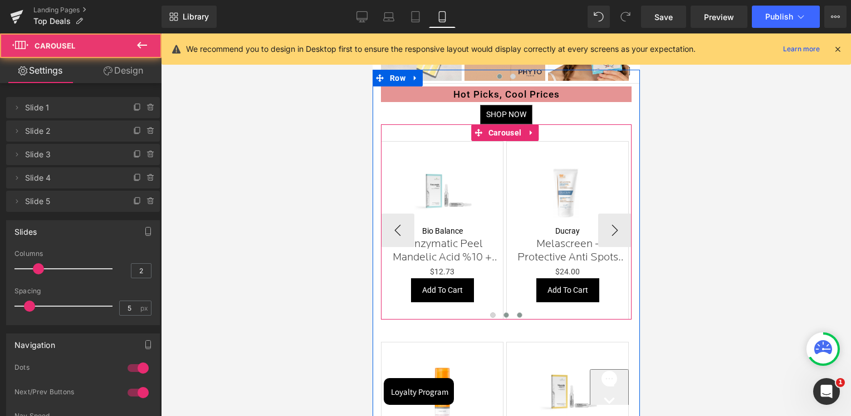
click at [514, 313] on button at bounding box center [519, 314] width 13 height 11
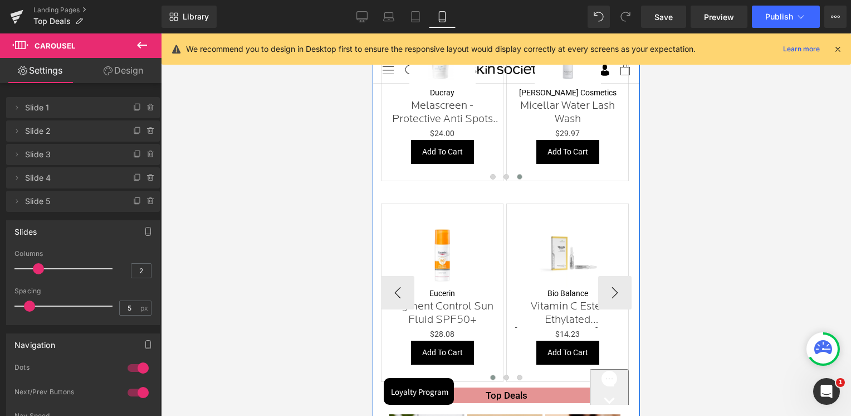
scroll to position [557, 0]
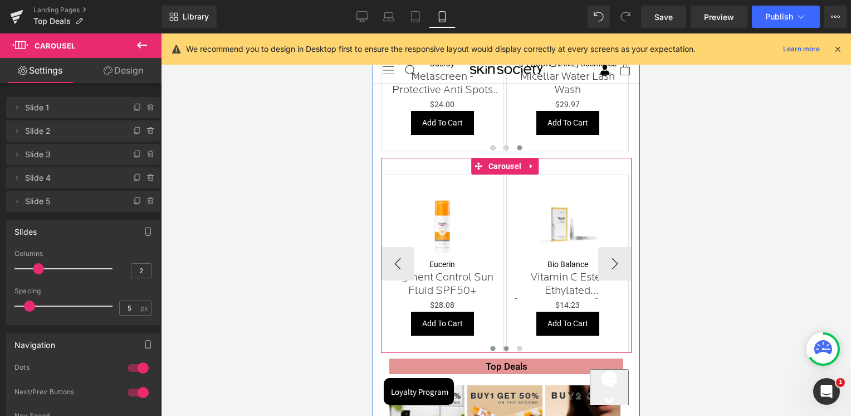
click at [503, 347] on span at bounding box center [506, 348] width 6 height 6
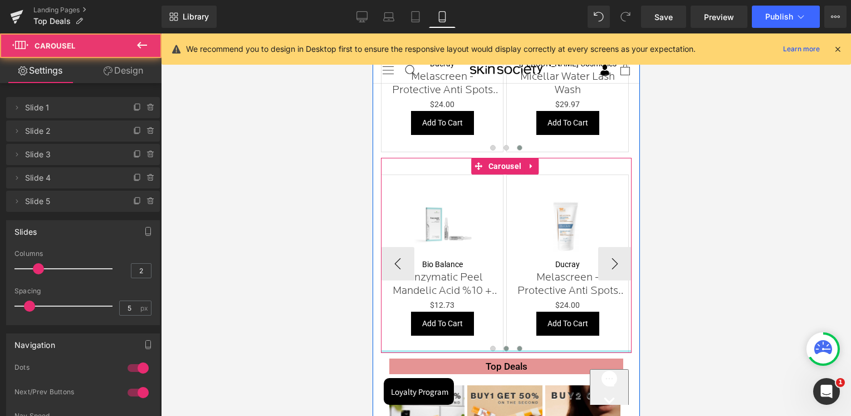
click at [516, 348] on span at bounding box center [519, 348] width 6 height 6
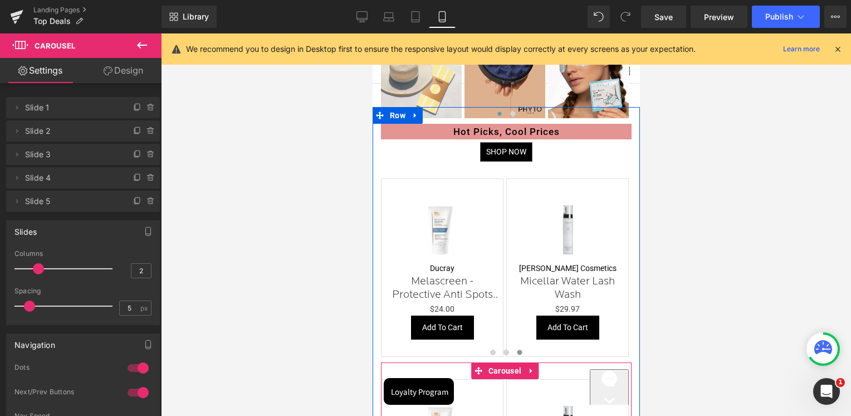
scroll to position [279, 0]
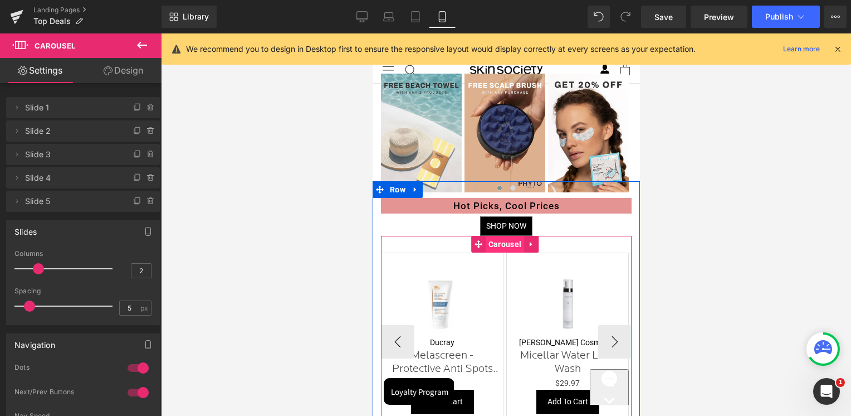
click at [509, 244] on span "Carousel" at bounding box center [504, 244] width 38 height 17
click at [527, 244] on icon at bounding box center [531, 244] width 8 height 8
click at [536, 245] on icon at bounding box center [538, 244] width 8 height 8
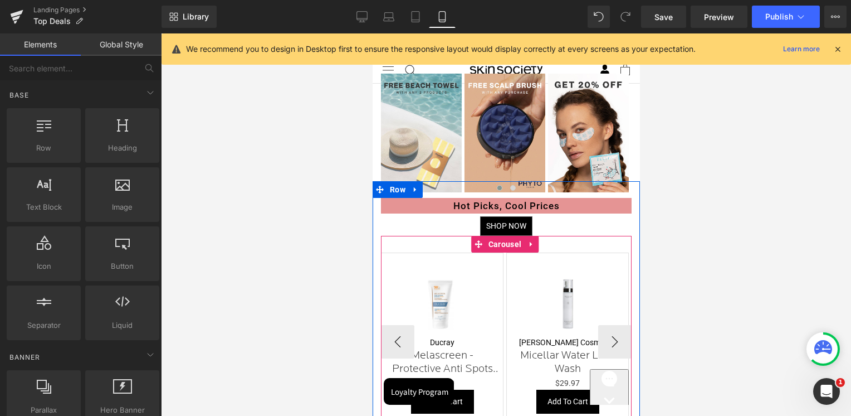
click at [530, 246] on icon at bounding box center [531, 244] width 8 height 8
click at [538, 248] on link at bounding box center [538, 244] width 14 height 17
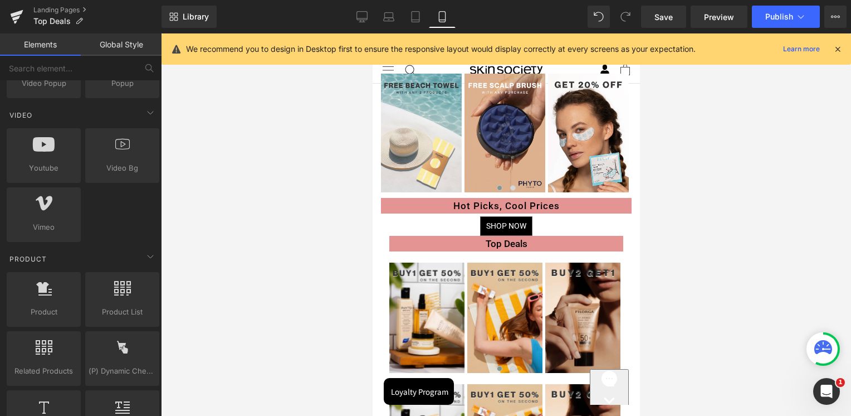
scroll to position [836, 0]
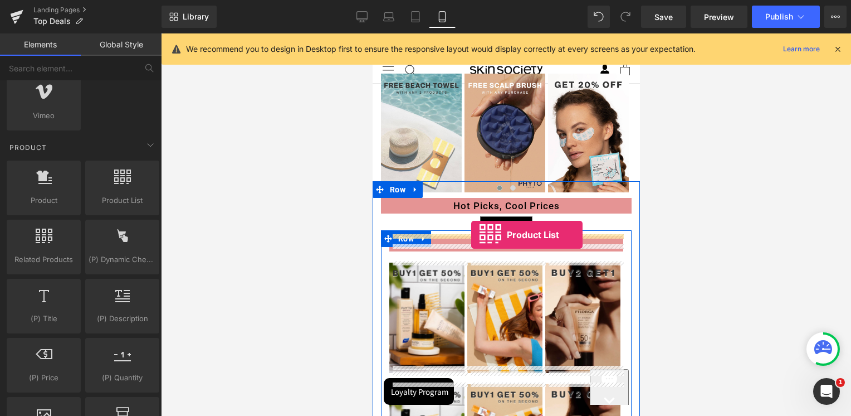
drag, startPoint x: 486, startPoint y: 226, endPoint x: 471, endPoint y: 235, distance: 17.2
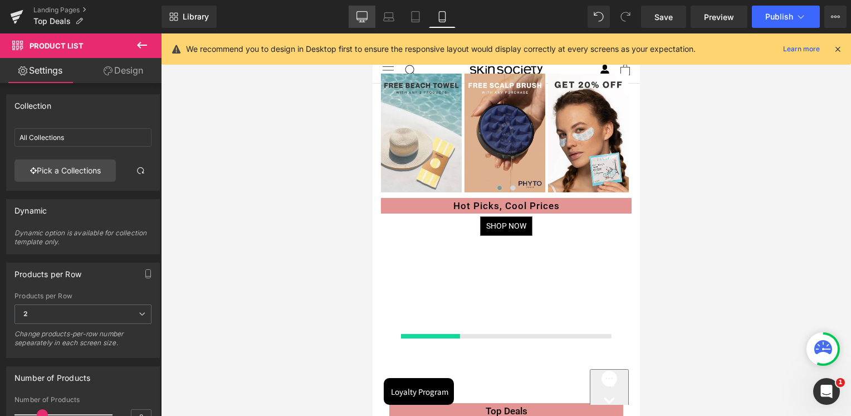
click at [364, 15] on icon at bounding box center [362, 16] width 11 height 11
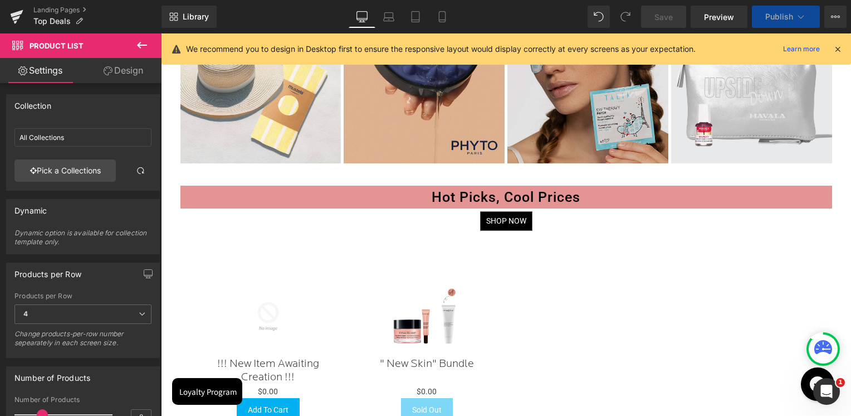
scroll to position [926, 0]
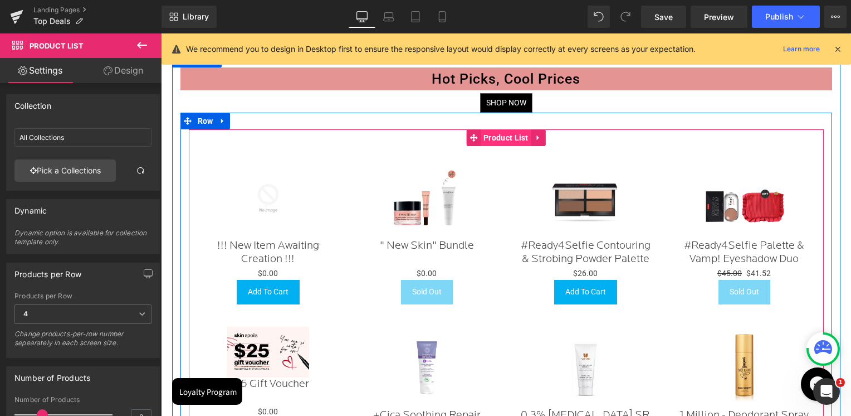
click at [503, 142] on span "Product List" at bounding box center [506, 137] width 51 height 17
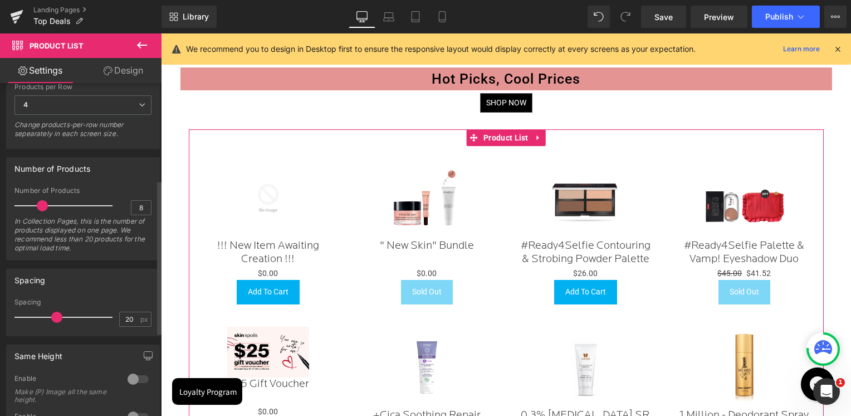
scroll to position [223, 0]
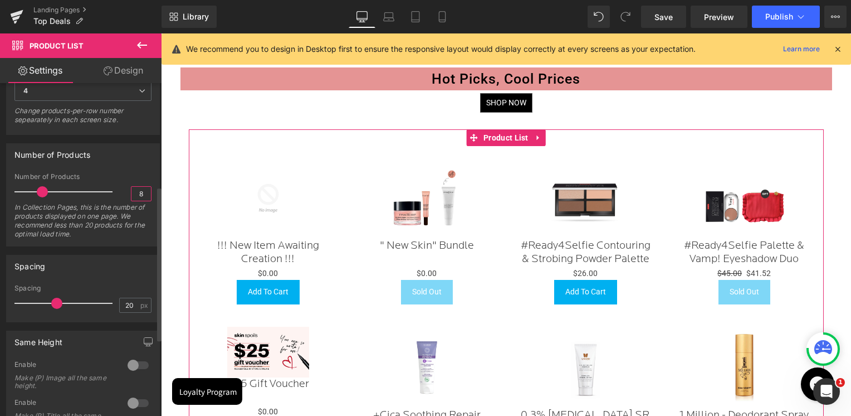
click at [138, 196] on input "8" at bounding box center [140, 194] width 19 height 14
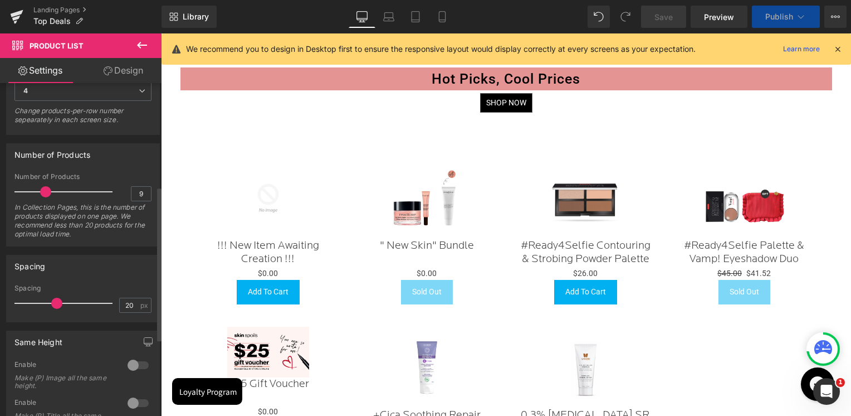
click at [131, 163] on div "Number of Products" at bounding box center [83, 154] width 153 height 21
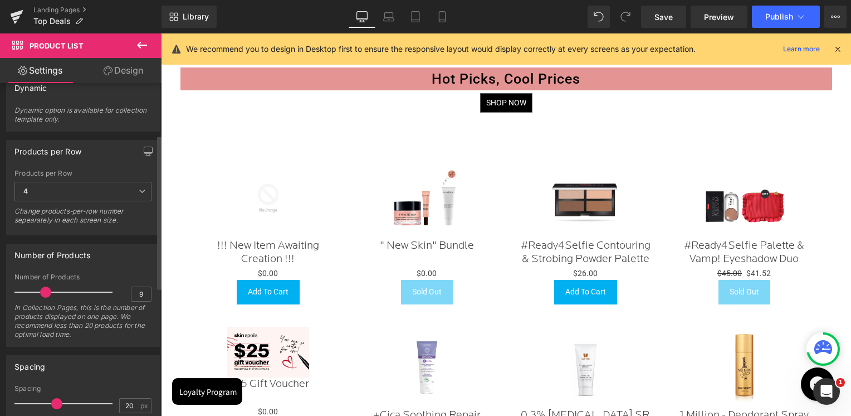
scroll to position [111, 0]
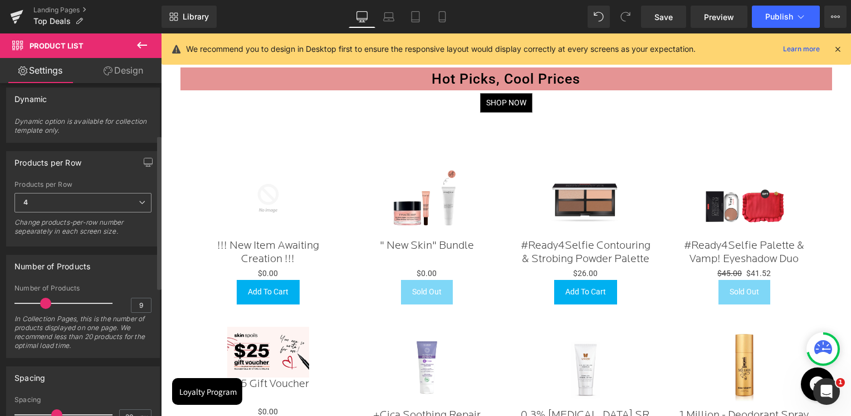
click at [104, 195] on span "4" at bounding box center [82, 202] width 137 height 19
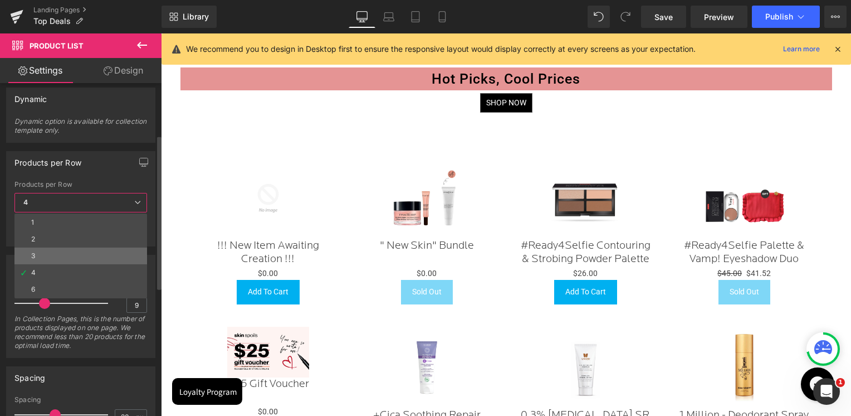
click at [60, 251] on li "3" at bounding box center [80, 255] width 133 height 17
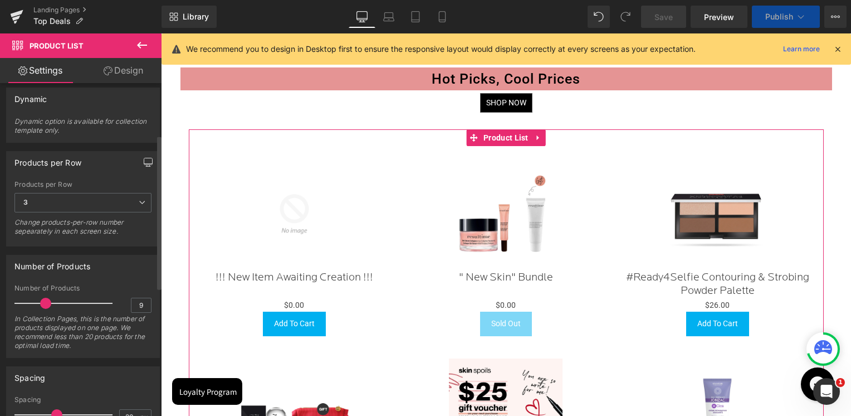
click at [139, 161] on button "button" at bounding box center [148, 162] width 18 height 21
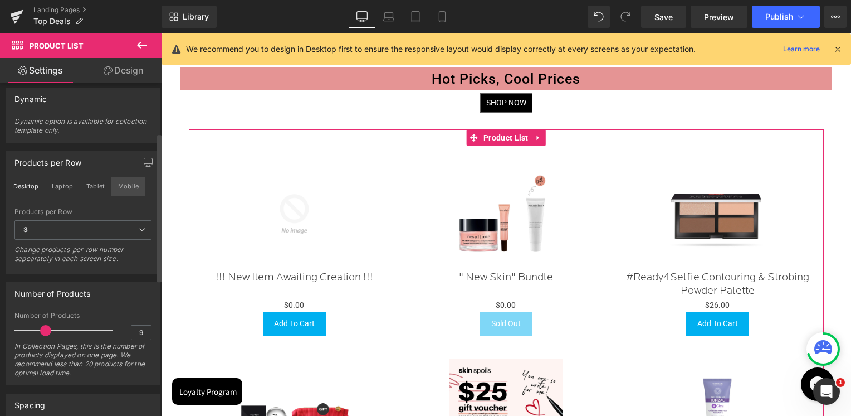
click at [114, 188] on button "Mobile" at bounding box center [128, 186] width 34 height 19
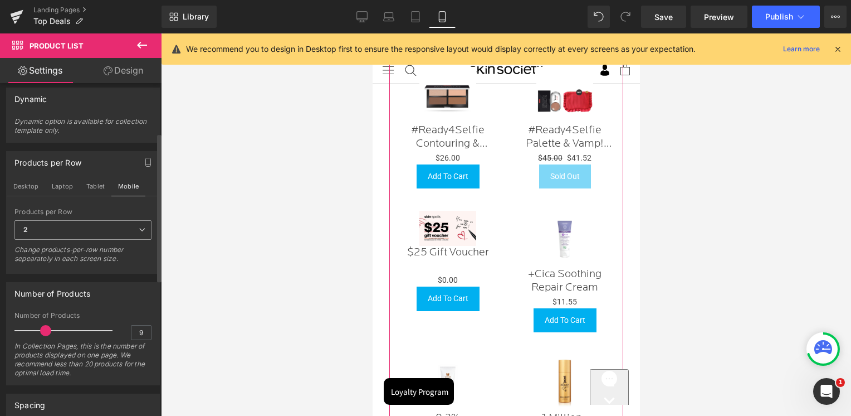
scroll to position [501, 0]
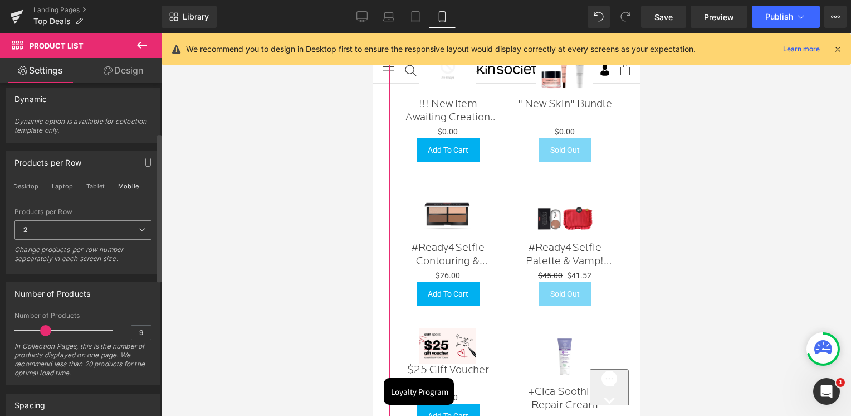
click at [66, 227] on span "2" at bounding box center [82, 229] width 137 height 19
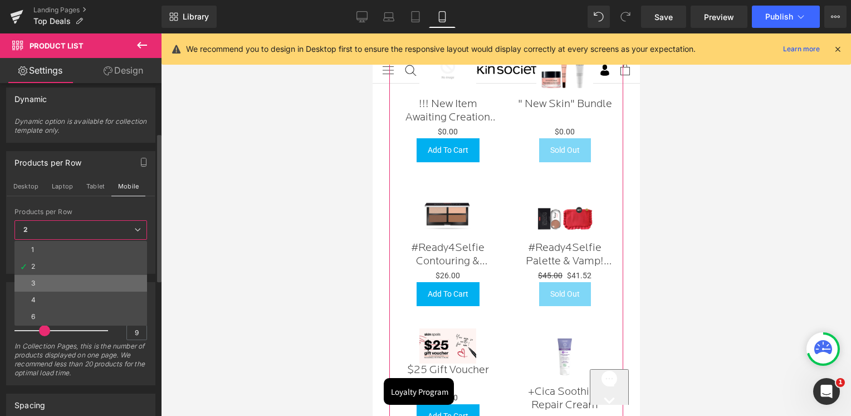
click at [46, 278] on li "3" at bounding box center [80, 283] width 133 height 17
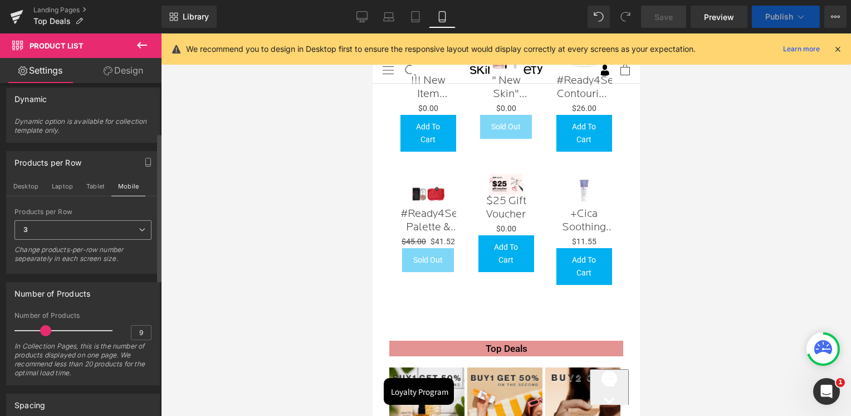
click at [89, 228] on span "3" at bounding box center [82, 229] width 137 height 19
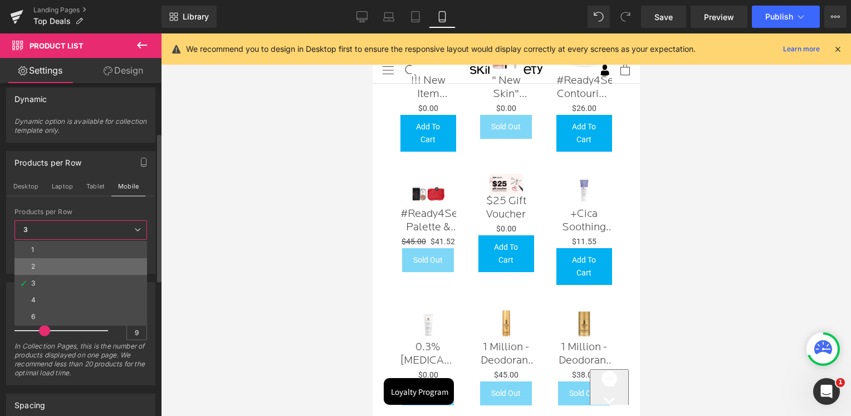
click at [43, 261] on li "2" at bounding box center [80, 266] width 133 height 17
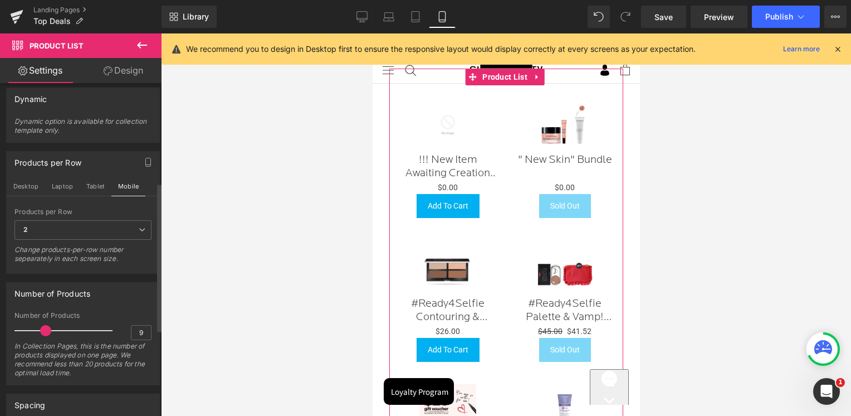
scroll to position [223, 0]
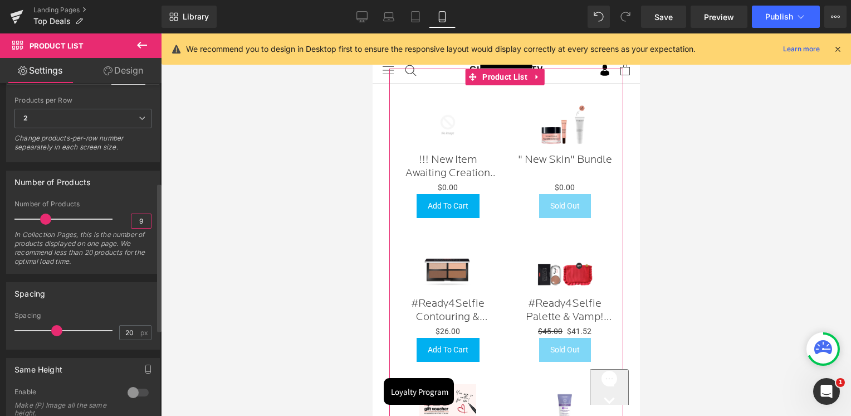
click at [138, 223] on input "9" at bounding box center [140, 221] width 19 height 14
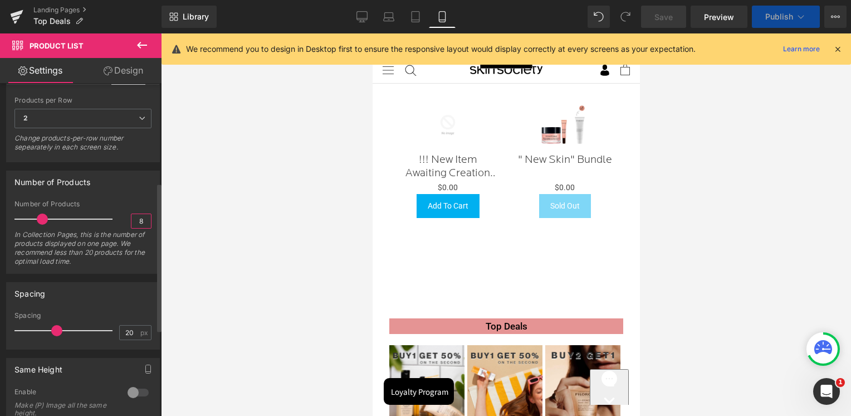
type input "8"
click at [138, 189] on div "Number of Products" at bounding box center [83, 181] width 153 height 21
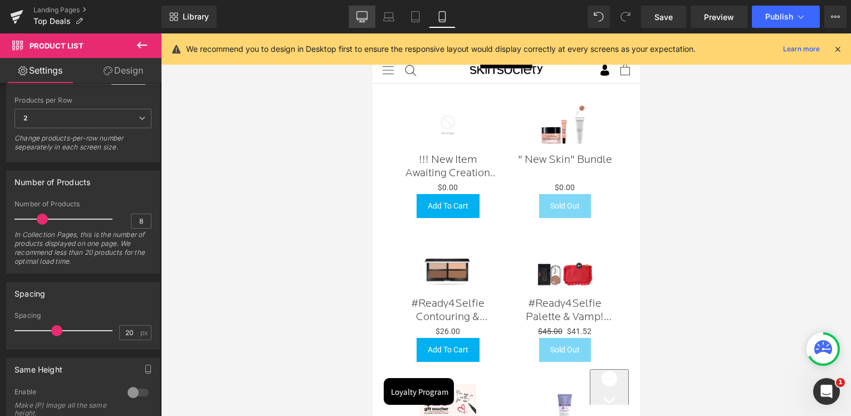
click at [363, 21] on icon at bounding box center [362, 16] width 11 height 11
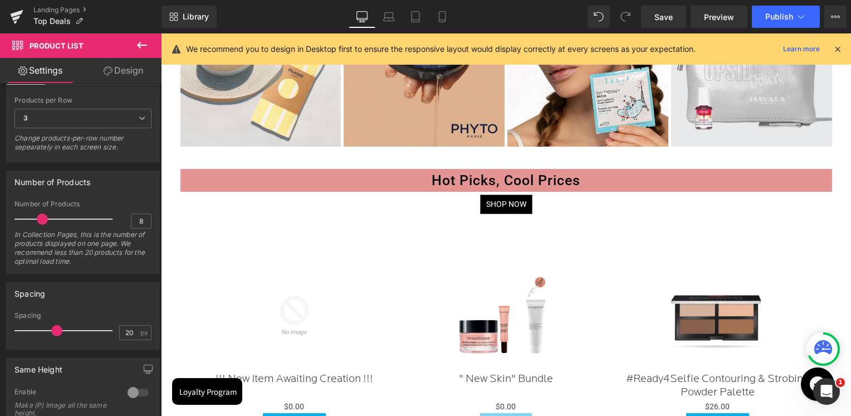
scroll to position [821, 0]
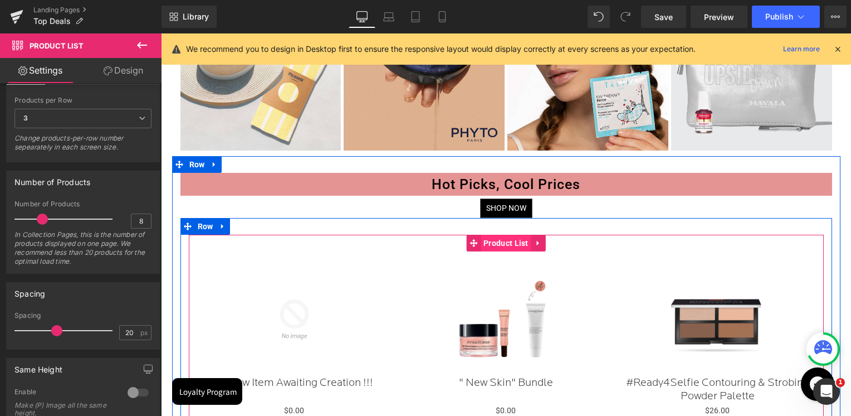
click at [505, 246] on span "Product List" at bounding box center [506, 243] width 51 height 17
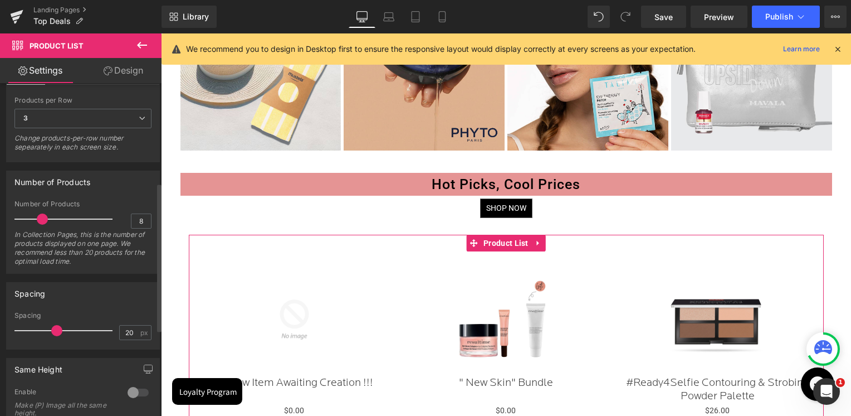
click at [133, 193] on div "Number of Products 8 Number of Products 8 In Collection Pages, this is the numb…" at bounding box center [83, 221] width 154 height 103
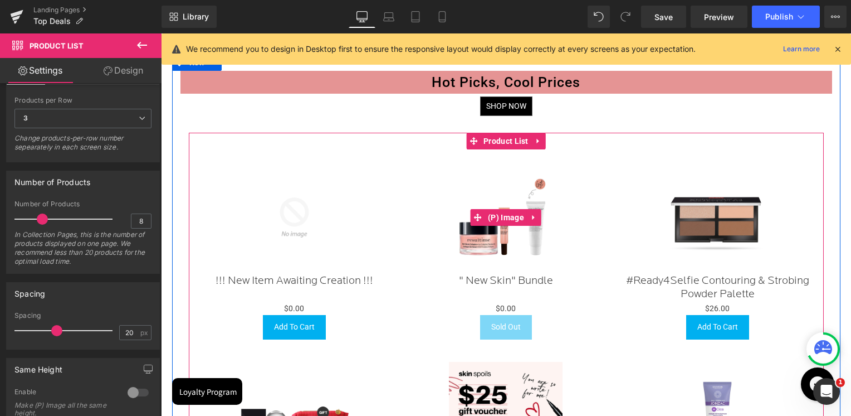
scroll to position [932, 0]
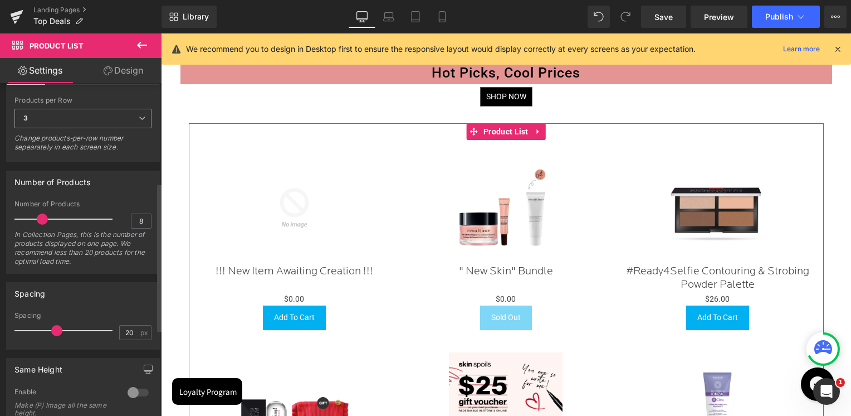
click at [63, 124] on span "3" at bounding box center [82, 118] width 137 height 19
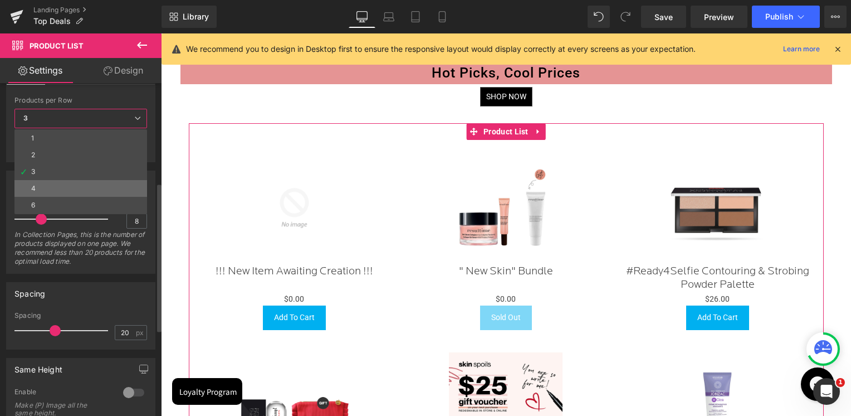
click at [28, 184] on li "4" at bounding box center [80, 188] width 133 height 17
click at [28, 184] on div "Number of Products" at bounding box center [52, 179] width 76 height 16
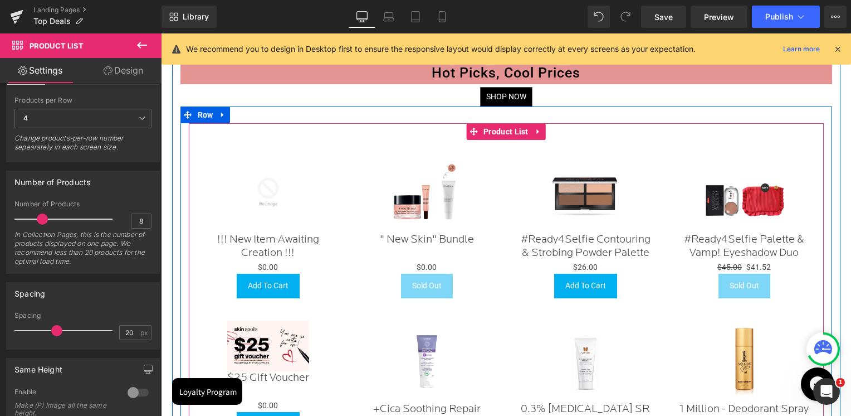
scroll to position [988, 0]
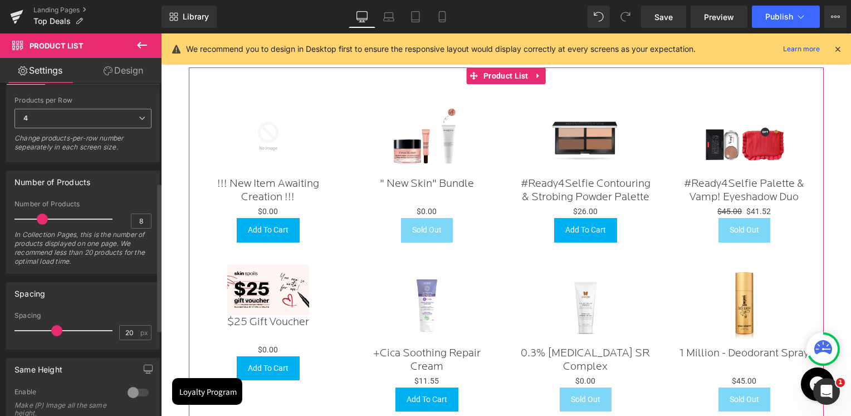
click at [89, 110] on span "4" at bounding box center [82, 118] width 137 height 19
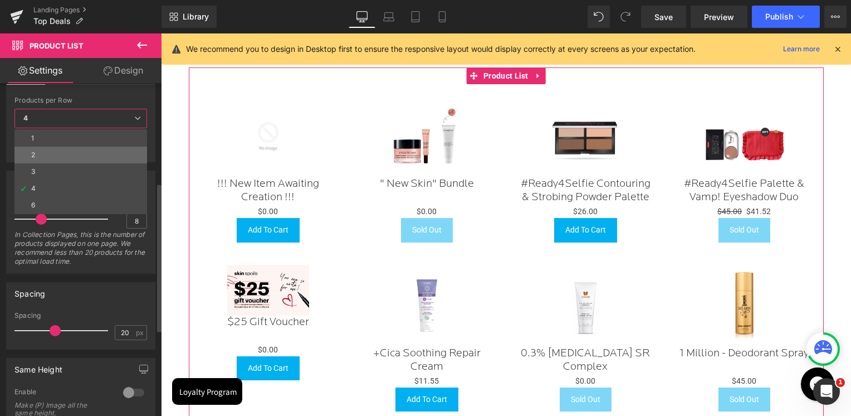
click at [42, 153] on li "2" at bounding box center [80, 155] width 133 height 17
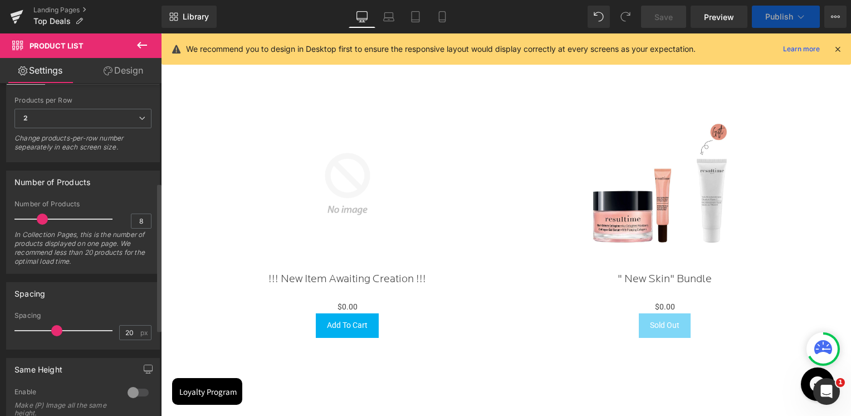
click at [99, 102] on div "Products per Row" at bounding box center [82, 100] width 137 height 8
click at [91, 116] on span "2" at bounding box center [82, 118] width 137 height 19
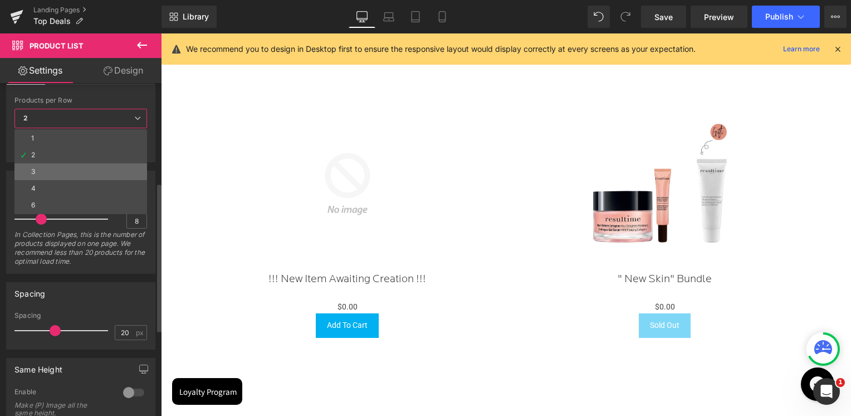
click at [53, 168] on li "3" at bounding box center [80, 171] width 133 height 17
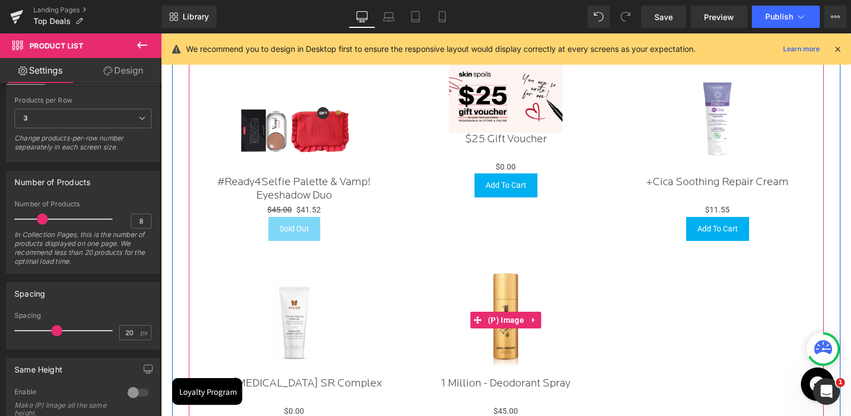
scroll to position [1211, 0]
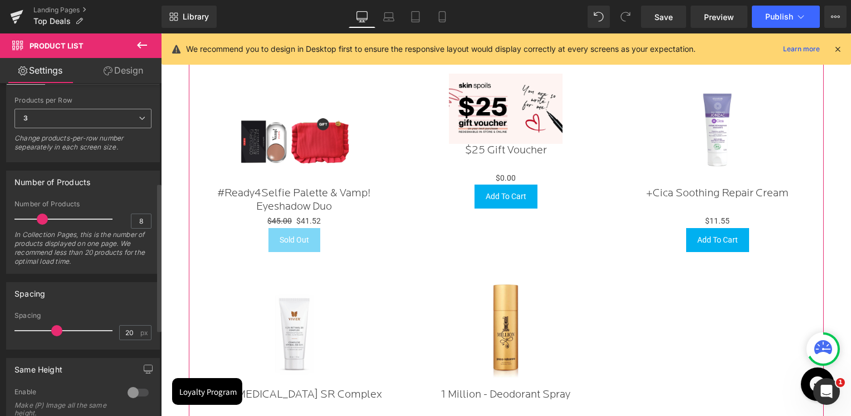
click at [82, 115] on span "3" at bounding box center [82, 118] width 137 height 19
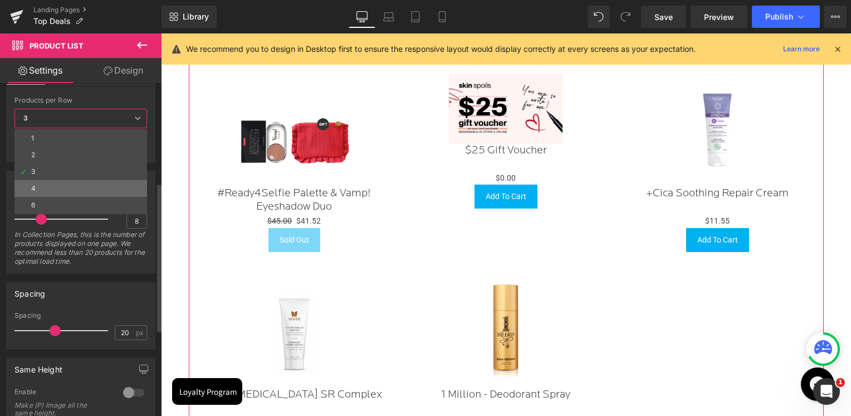
click at [38, 181] on li "4" at bounding box center [80, 188] width 133 height 17
click at [38, 181] on div "Number of Products" at bounding box center [52, 179] width 76 height 16
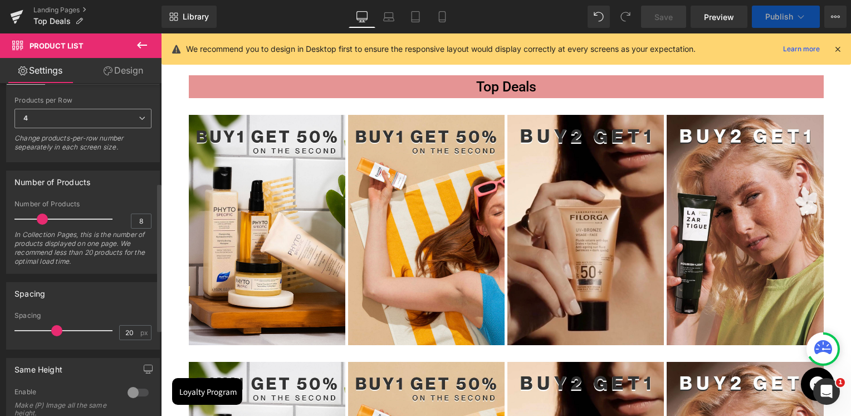
click at [71, 115] on span "4" at bounding box center [82, 118] width 137 height 19
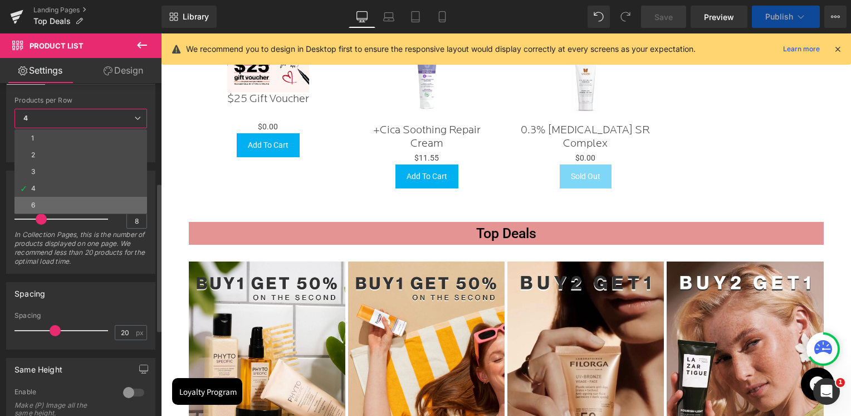
click at [43, 204] on li "6" at bounding box center [80, 205] width 133 height 17
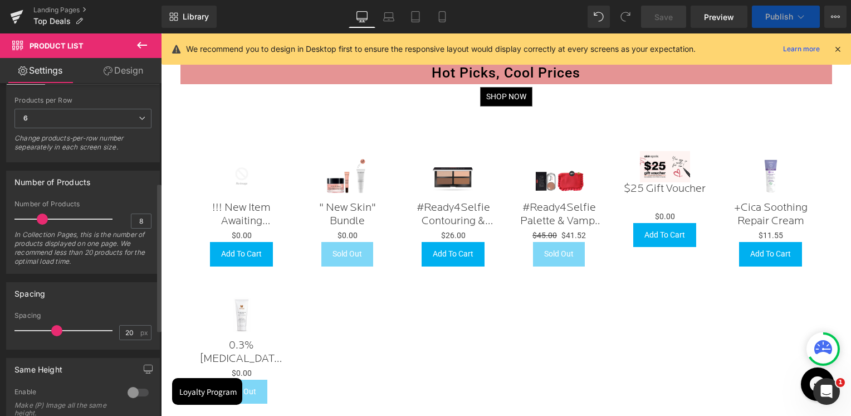
scroll to position [876, 0]
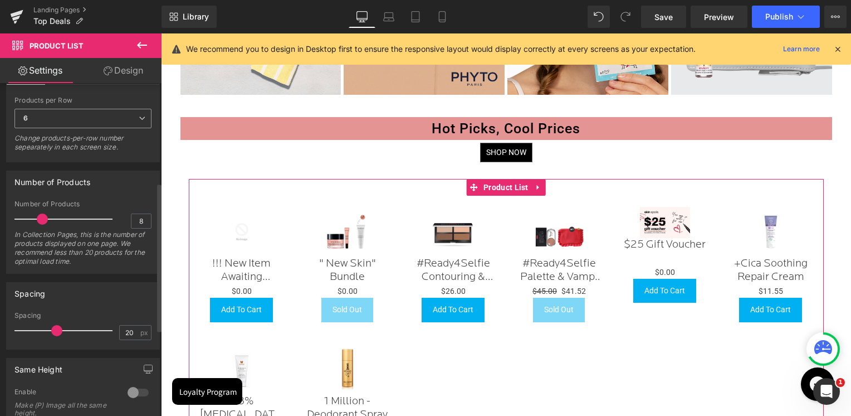
click at [62, 119] on span "6" at bounding box center [82, 118] width 137 height 19
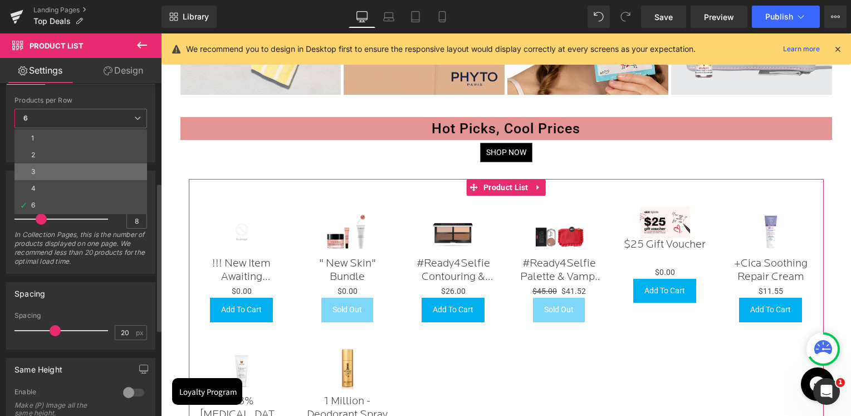
click at [45, 172] on li "3" at bounding box center [80, 171] width 133 height 17
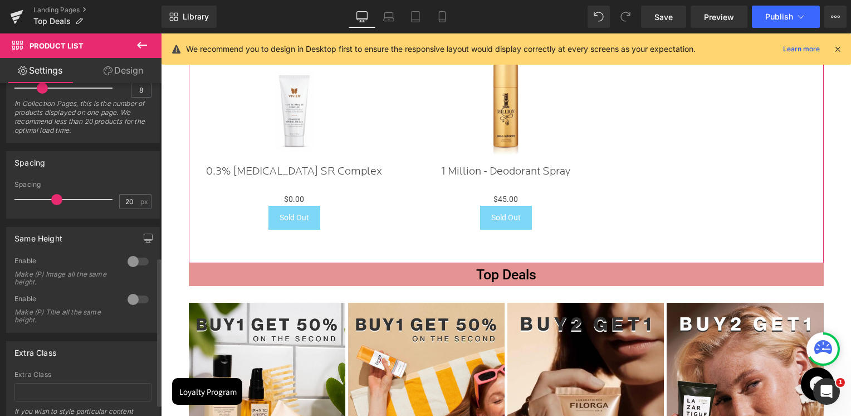
scroll to position [390, 0]
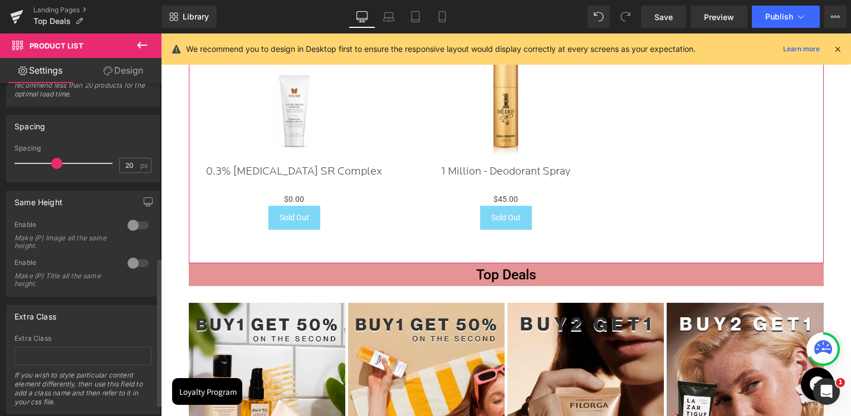
click at [129, 223] on div at bounding box center [138, 225] width 27 height 18
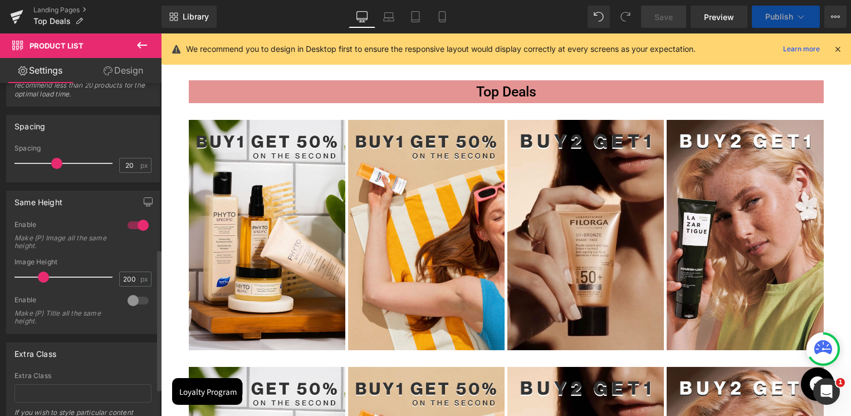
click at [131, 296] on div at bounding box center [138, 300] width 27 height 18
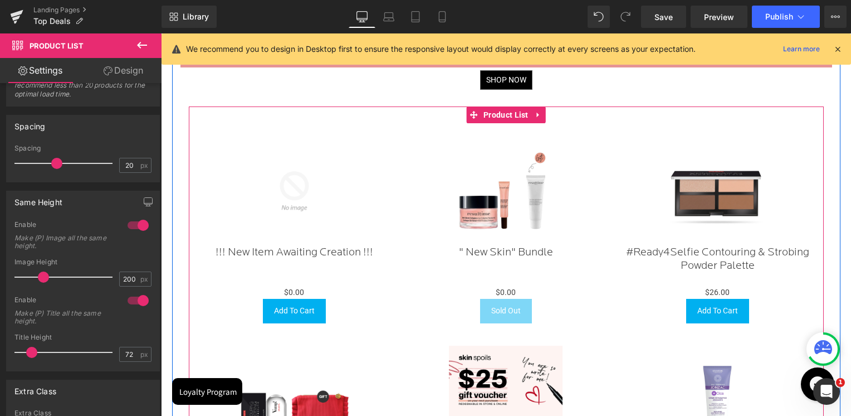
scroll to position [876, 0]
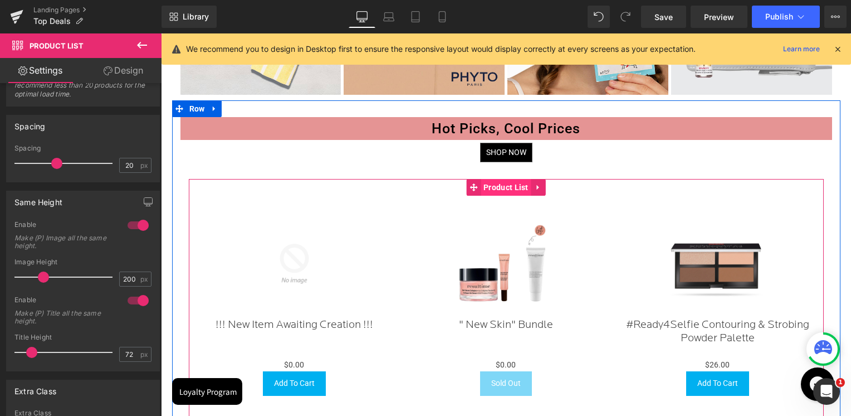
click at [495, 187] on span "Product List" at bounding box center [506, 187] width 51 height 17
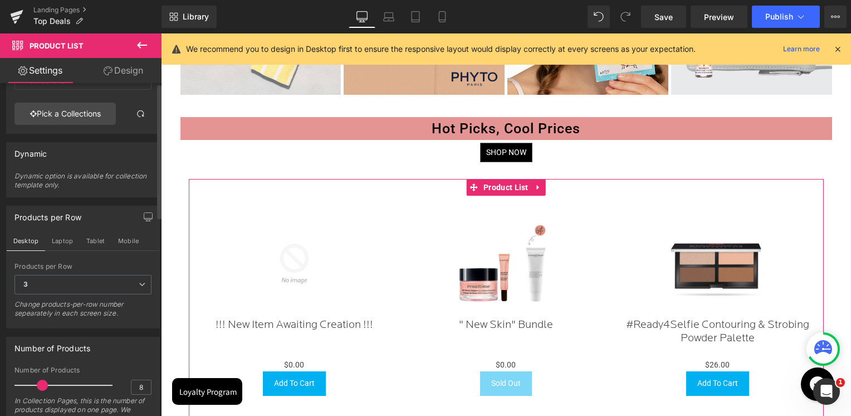
scroll to position [0, 0]
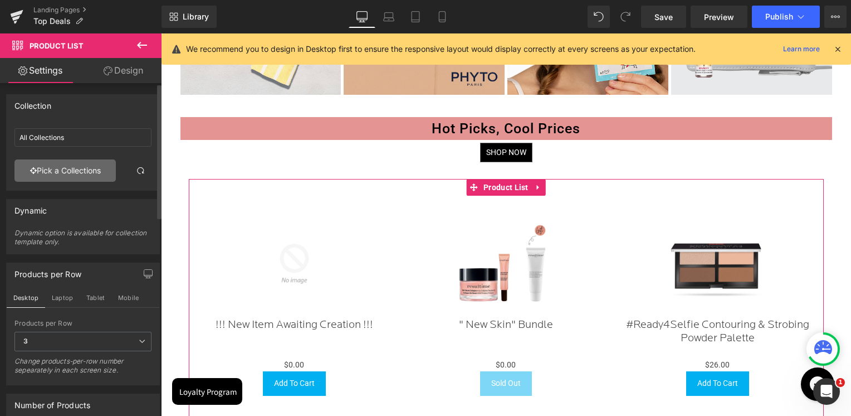
click at [76, 171] on link "Pick a Collections" at bounding box center [64, 170] width 101 height 22
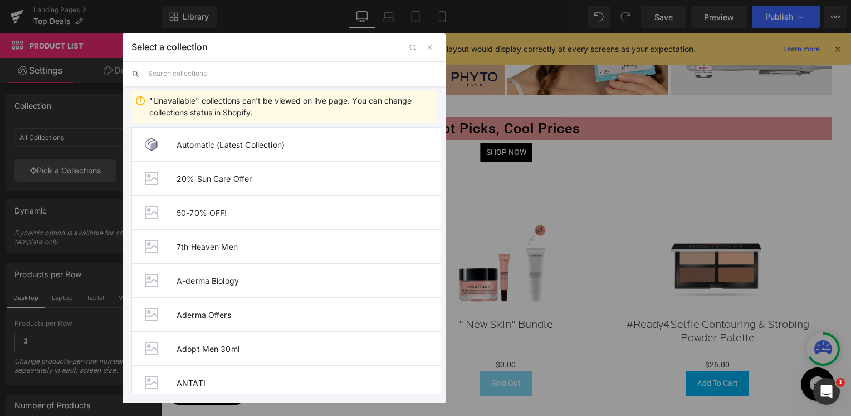
click at [217, 81] on input "text" at bounding box center [292, 73] width 289 height 25
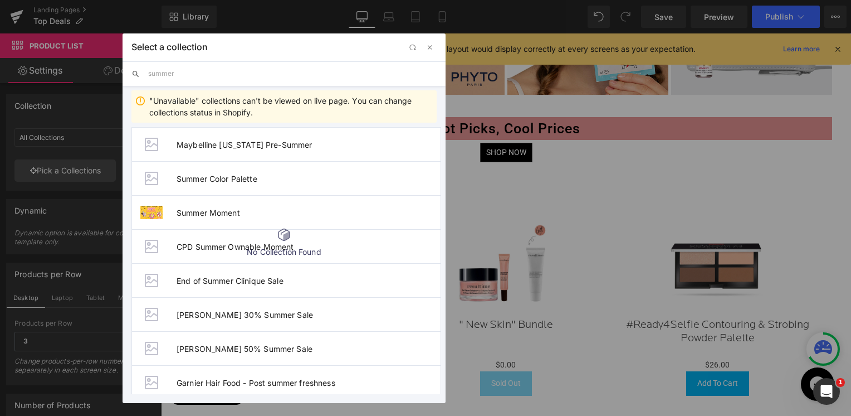
click at [236, 75] on input "summer" at bounding box center [292, 73] width 289 height 25
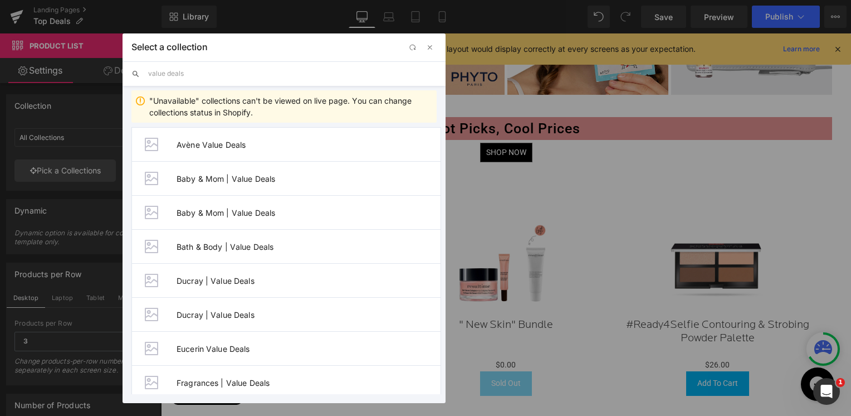
type input "value deals"
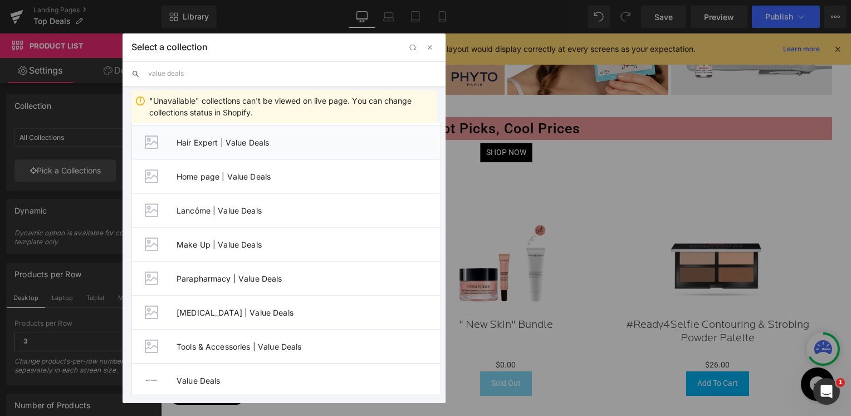
scroll to position [278, 0]
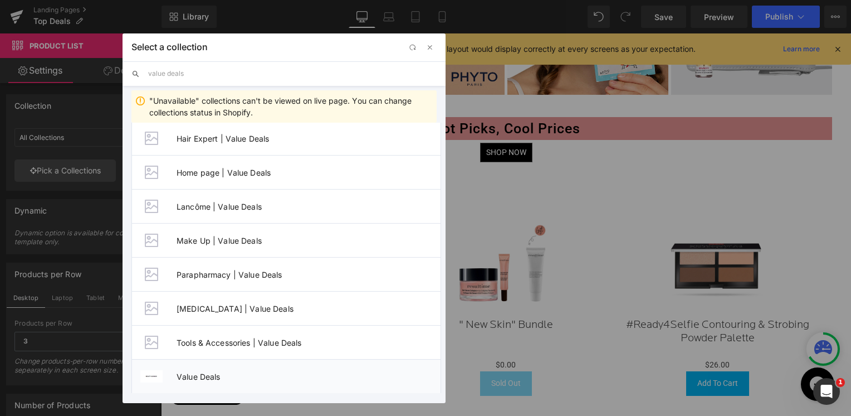
click at [194, 373] on span "Value Deals" at bounding box center [309, 376] width 264 height 9
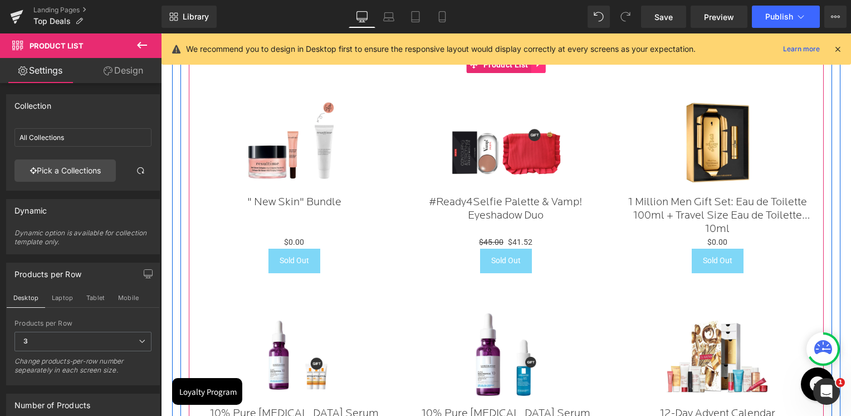
scroll to position [876, 0]
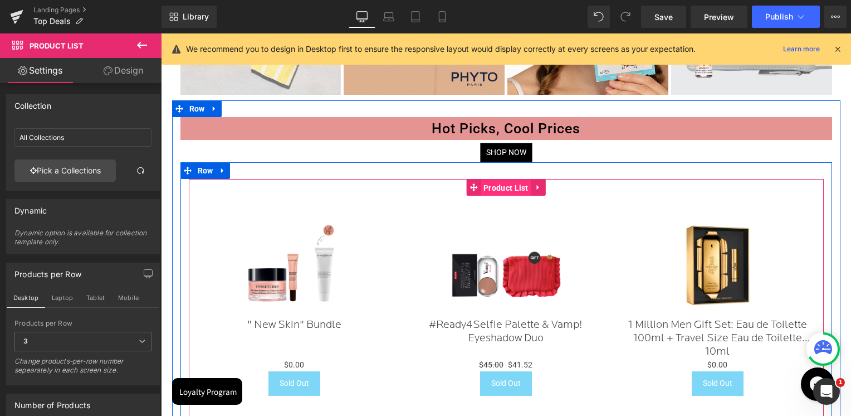
click at [498, 183] on span "Product List" at bounding box center [506, 187] width 51 height 17
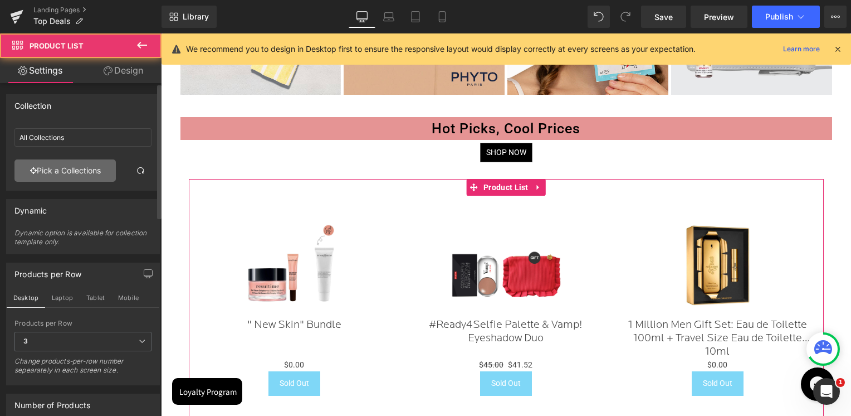
click at [59, 167] on link "Pick a Collections" at bounding box center [64, 170] width 101 height 22
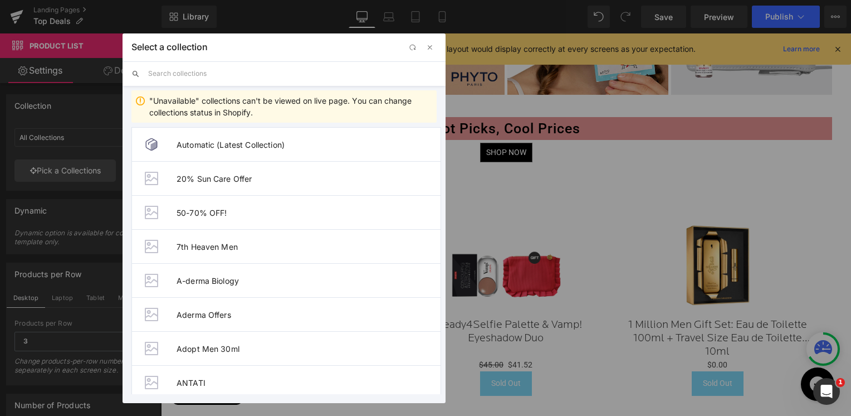
click at [216, 77] on input "text" at bounding box center [292, 73] width 289 height 25
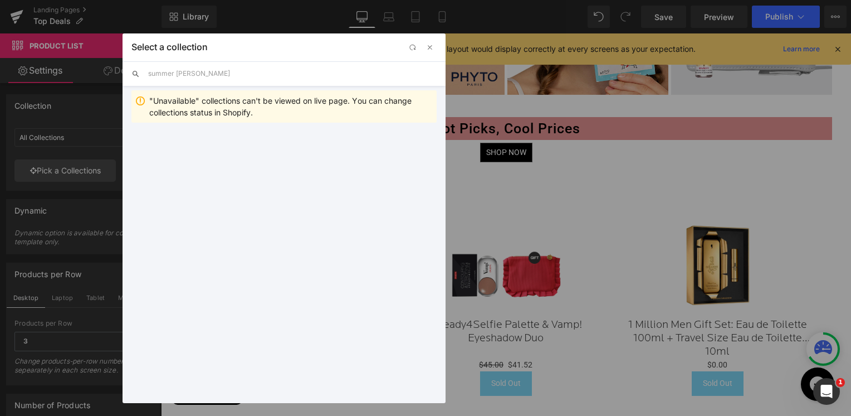
type input "summer sale"
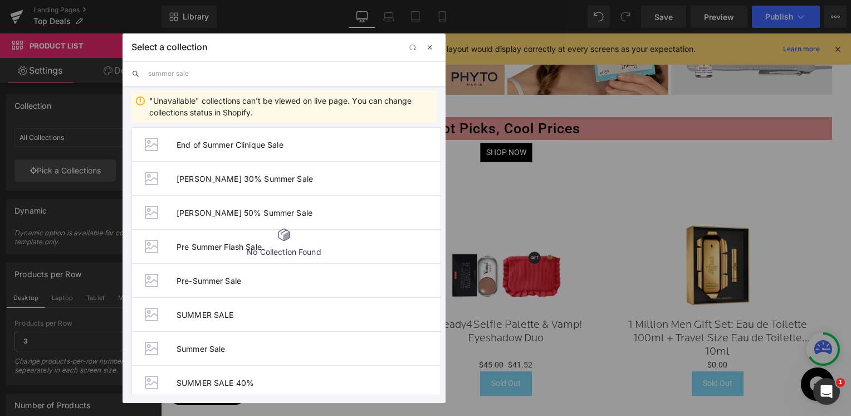
click at [432, 48] on span "button" at bounding box center [430, 47] width 9 height 9
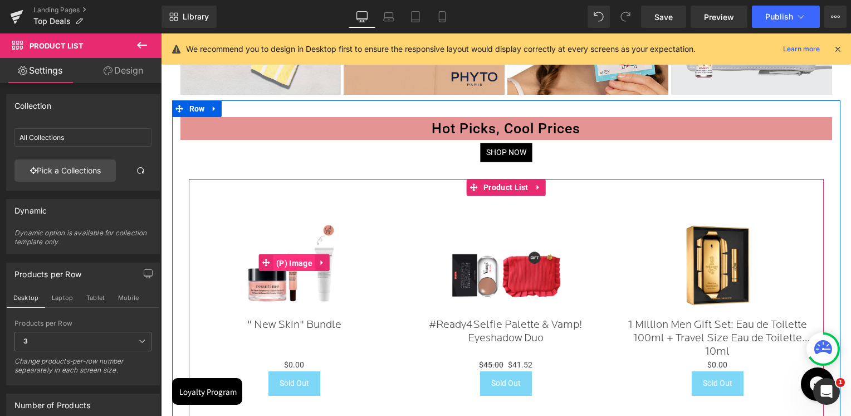
click at [296, 266] on span "(P) Image" at bounding box center [295, 263] width 42 height 17
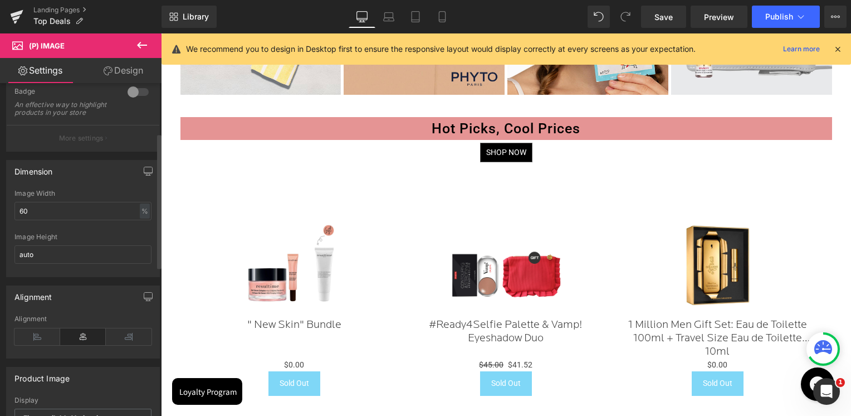
scroll to position [56, 0]
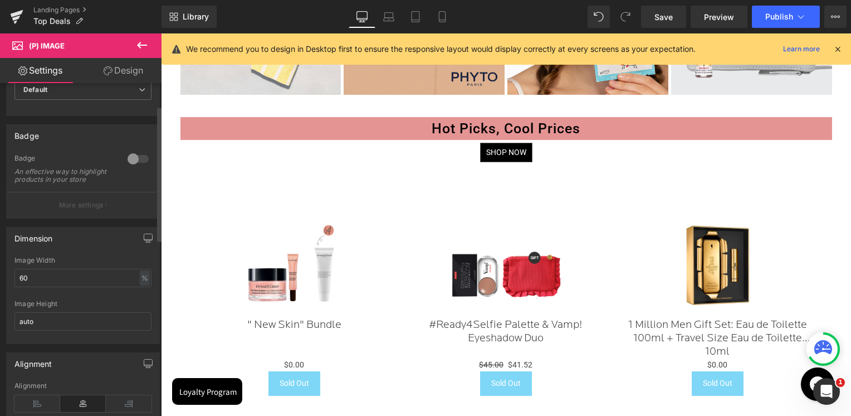
click at [132, 159] on div at bounding box center [138, 159] width 27 height 18
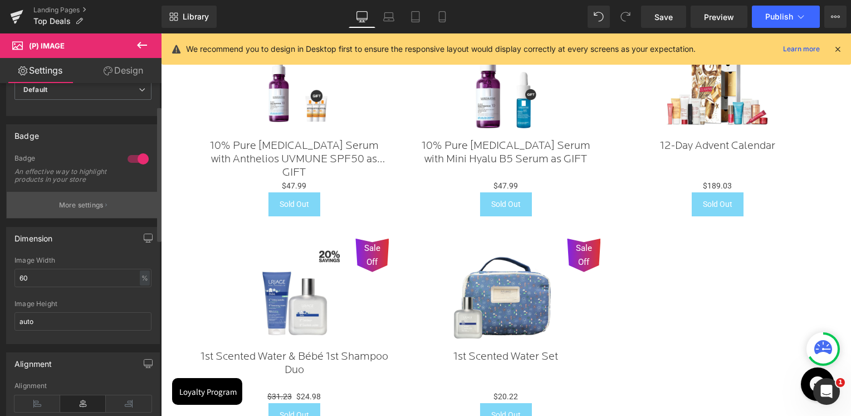
click at [91, 210] on p "More settings" at bounding box center [81, 205] width 45 height 10
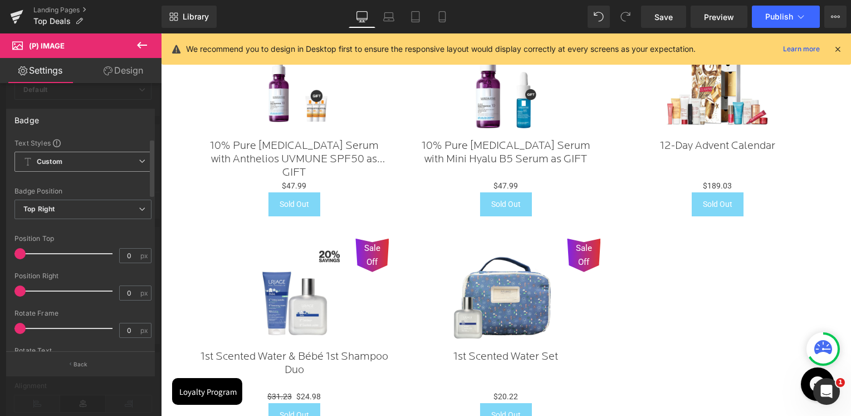
click at [98, 164] on span "Custom Setup Global Style" at bounding box center [82, 162] width 137 height 20
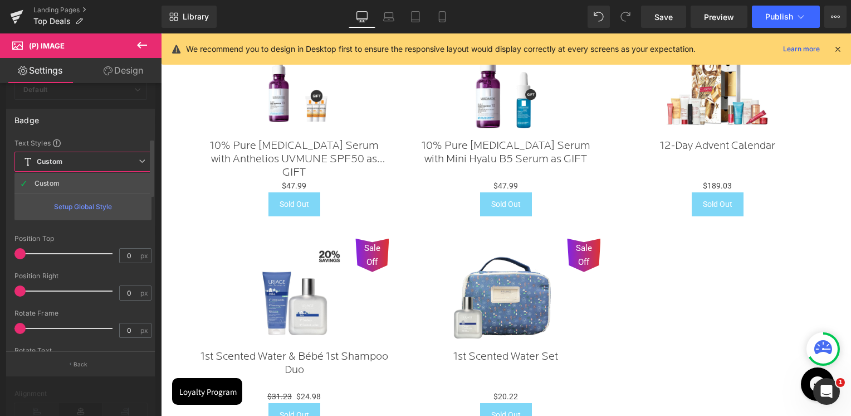
click at [87, 208] on div "Setup Global Style" at bounding box center [82, 206] width 137 height 26
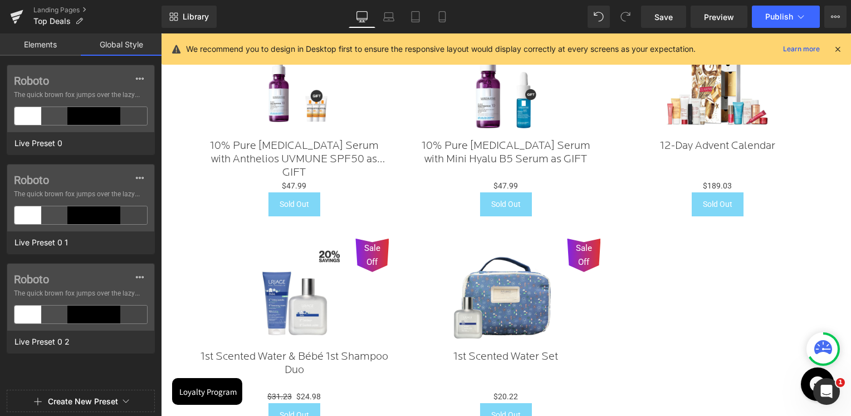
click at [48, 46] on link "Elements" at bounding box center [40, 44] width 81 height 22
click at [0, 0] on span "(P) Image" at bounding box center [0, 0] width 0 height 0
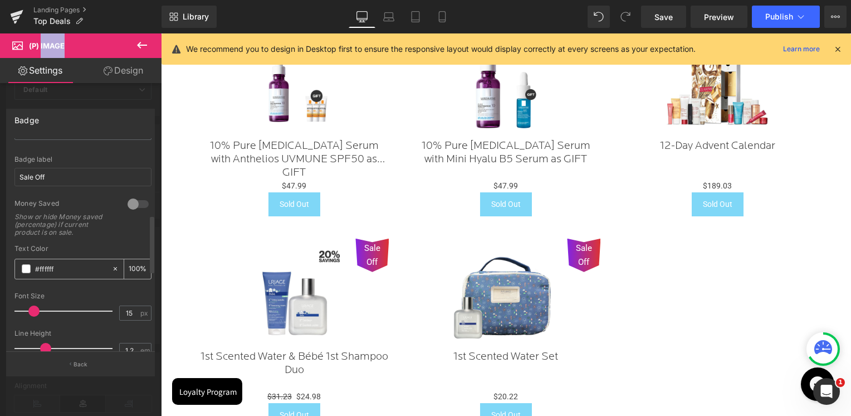
scroll to position [279, 0]
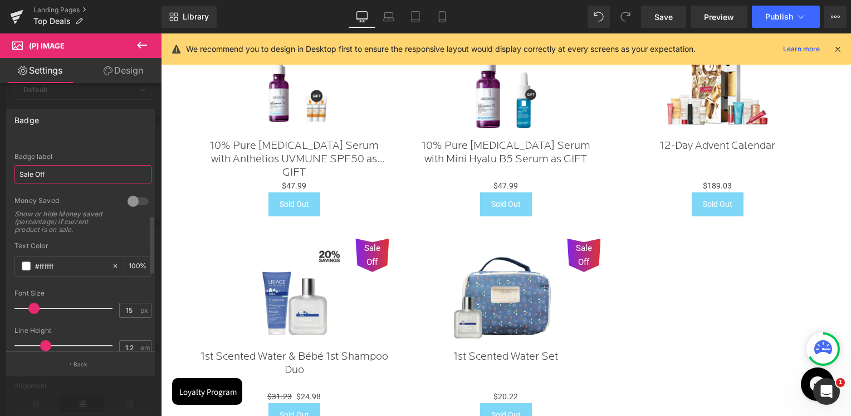
click at [71, 168] on input "Sale Off" at bounding box center [82, 174] width 137 height 18
type input "S"
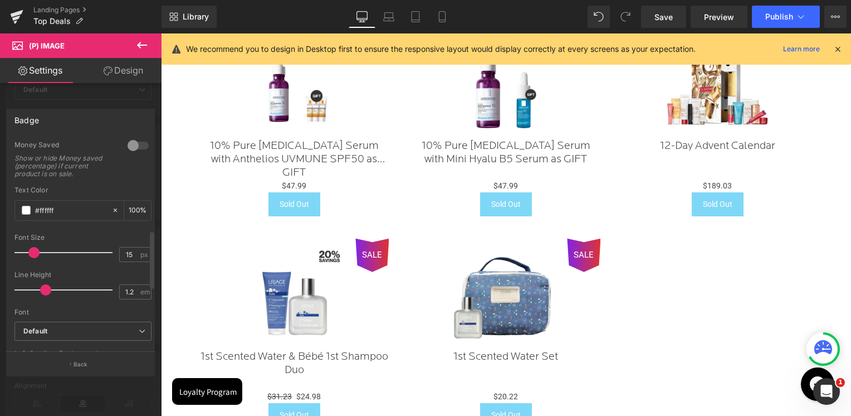
type input "SALE"
click at [128, 142] on div at bounding box center [138, 145] width 27 height 18
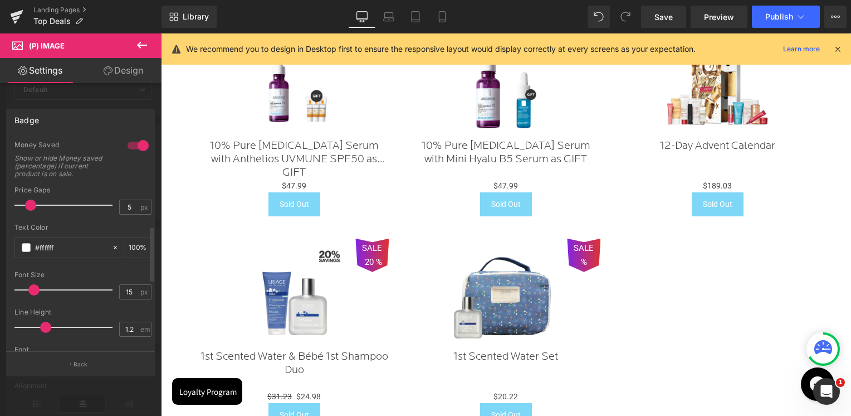
click at [134, 142] on div at bounding box center [138, 145] width 27 height 18
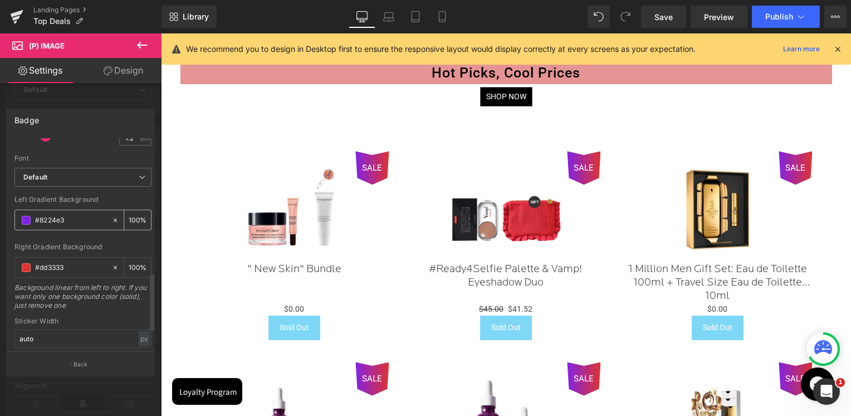
scroll to position [501, 0]
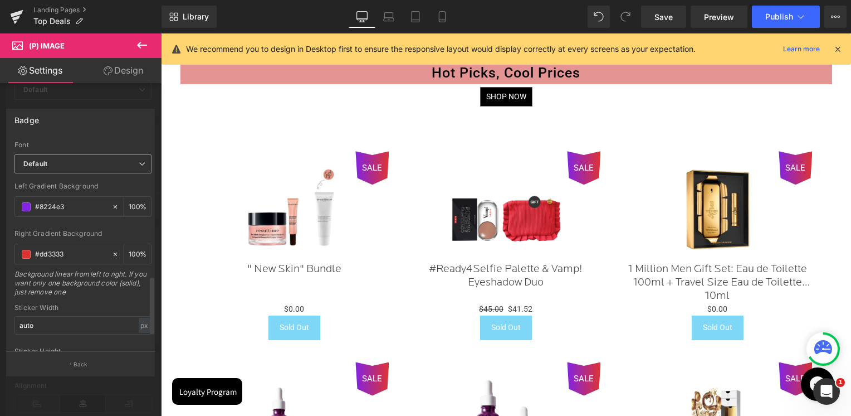
click at [61, 162] on b "Default" at bounding box center [80, 163] width 115 height 9
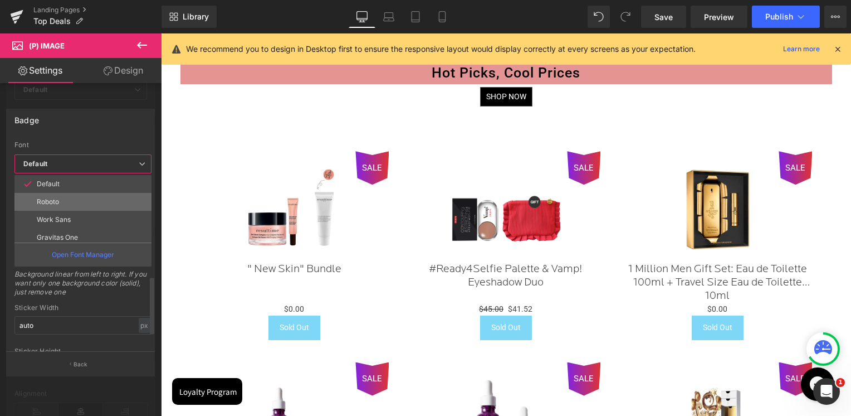
click at [53, 200] on p "Roboto" at bounding box center [48, 202] width 22 height 8
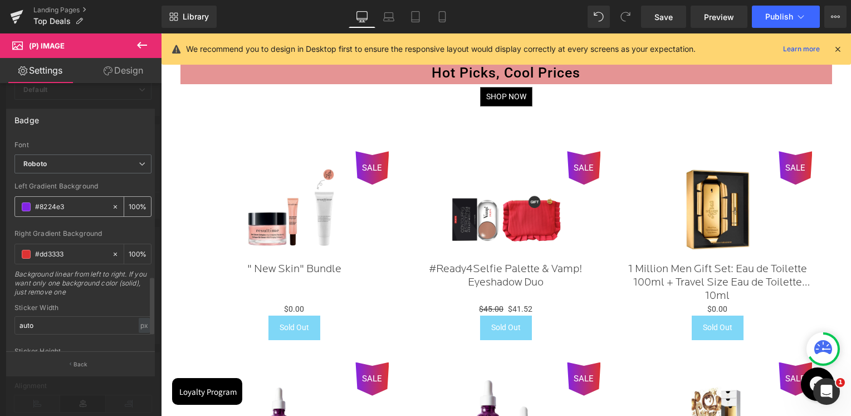
click at [19, 204] on div "#8224e3" at bounding box center [63, 206] width 96 height 19
click at [26, 202] on span at bounding box center [26, 206] width 9 height 9
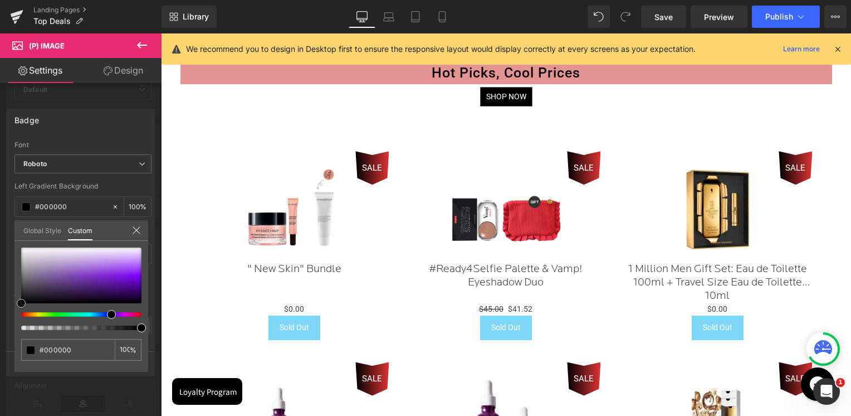
drag, startPoint x: 27, startPoint y: 280, endPoint x: 12, endPoint y: 325, distance: 47.9
click at [12, 325] on div "Badge Text Styles Custom Custom Setup Global Style Custom Setup Global Style Te…" at bounding box center [81, 237] width 162 height 275
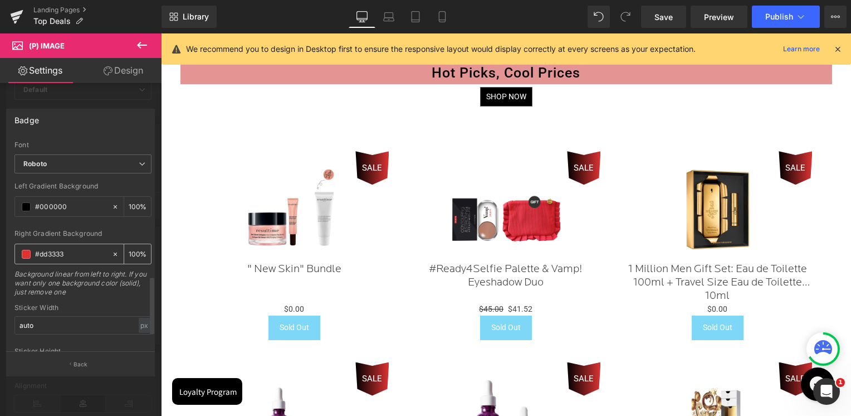
click at [25, 251] on span at bounding box center [26, 254] width 9 height 9
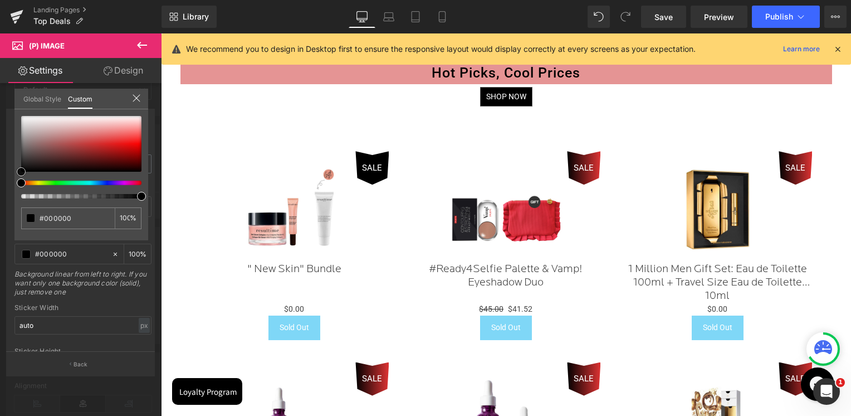
drag, startPoint x: 22, startPoint y: 174, endPoint x: -3, endPoint y: 197, distance: 33.5
click at [0, 197] on html "(P) Image You are previewing how the will restyle your page. You can not edit E…" at bounding box center [425, 208] width 851 height 416
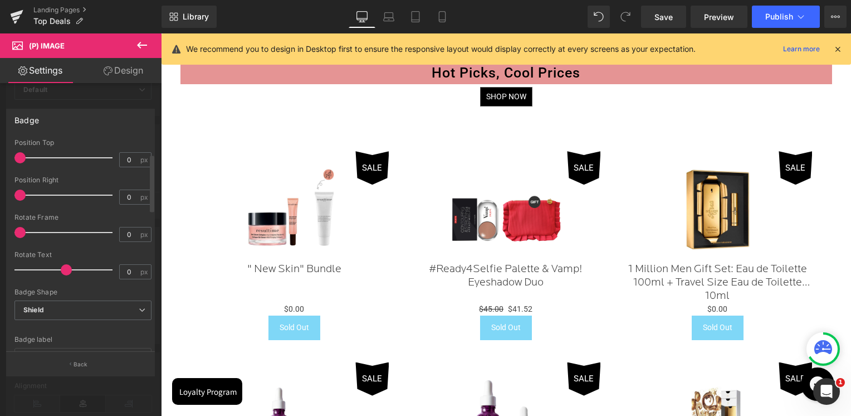
scroll to position [223, 0]
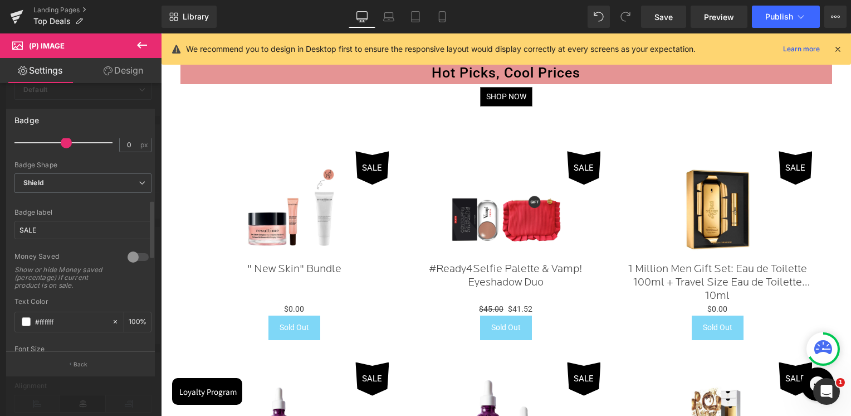
click at [127, 255] on div at bounding box center [138, 257] width 27 height 18
click at [129, 256] on div at bounding box center [138, 257] width 27 height 18
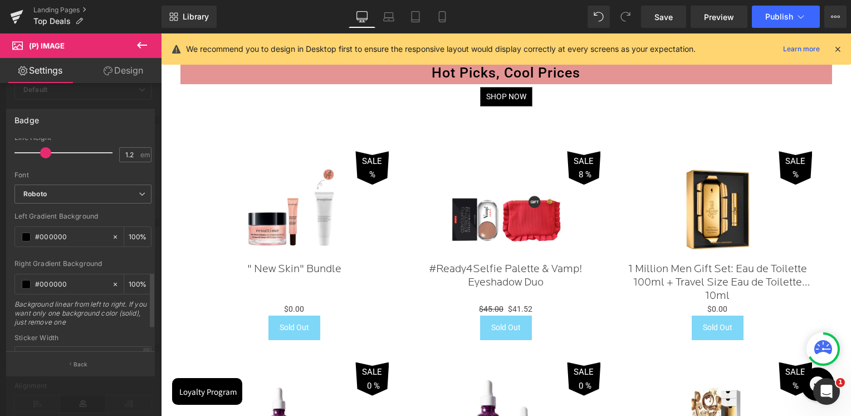
scroll to position [595, 0]
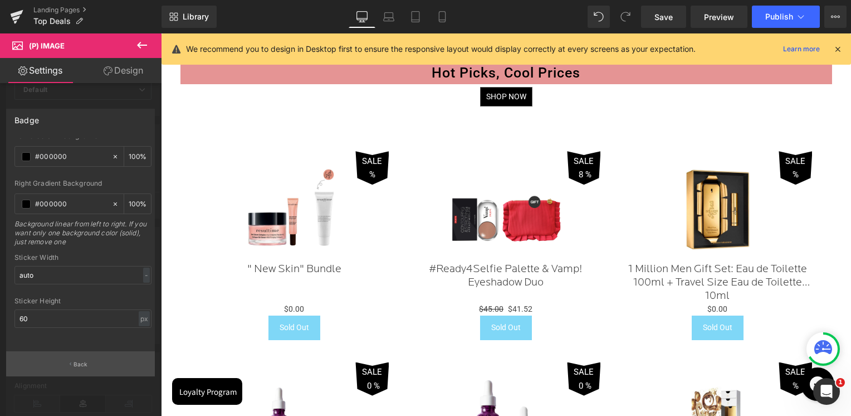
click at [81, 363] on p "Back" at bounding box center [81, 364] width 14 height 8
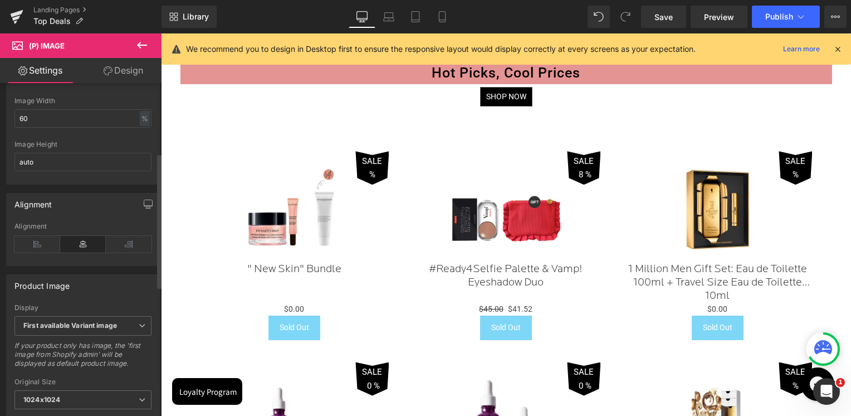
scroll to position [223, 0]
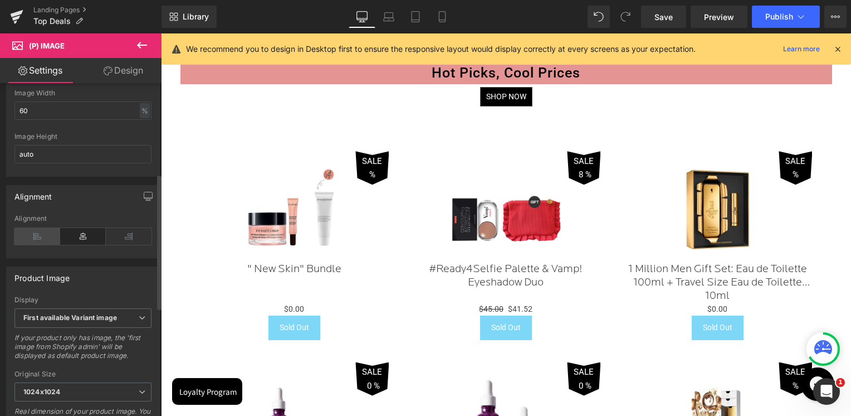
click at [43, 245] on icon at bounding box center [37, 236] width 46 height 17
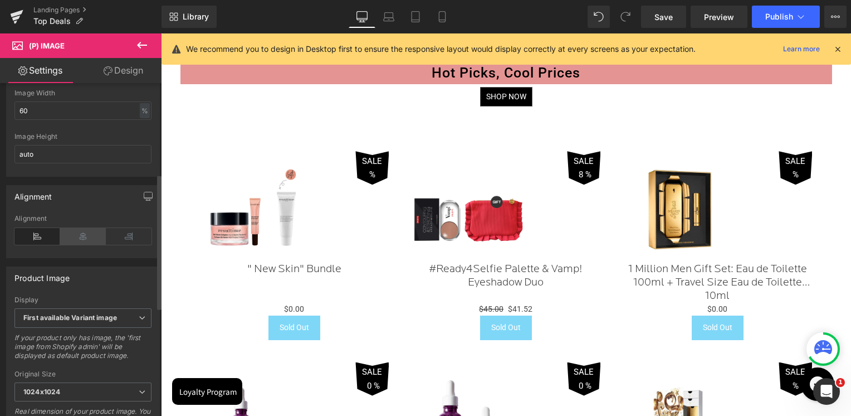
click at [69, 243] on icon at bounding box center [83, 236] width 46 height 17
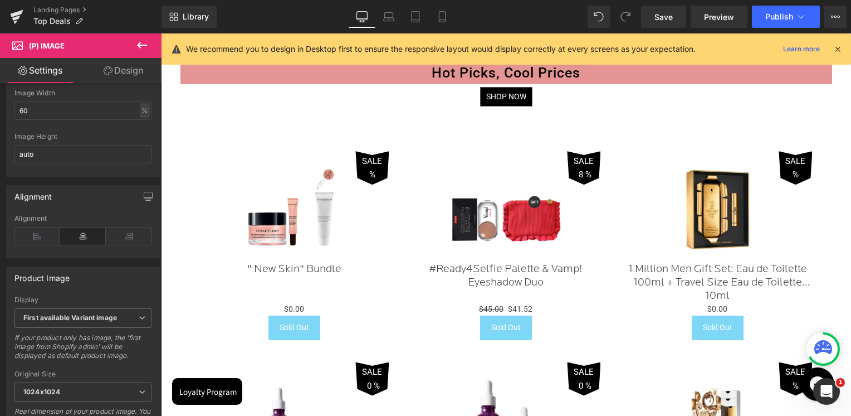
click at [313, 208] on div at bounding box center [506, 224] width 690 height 382
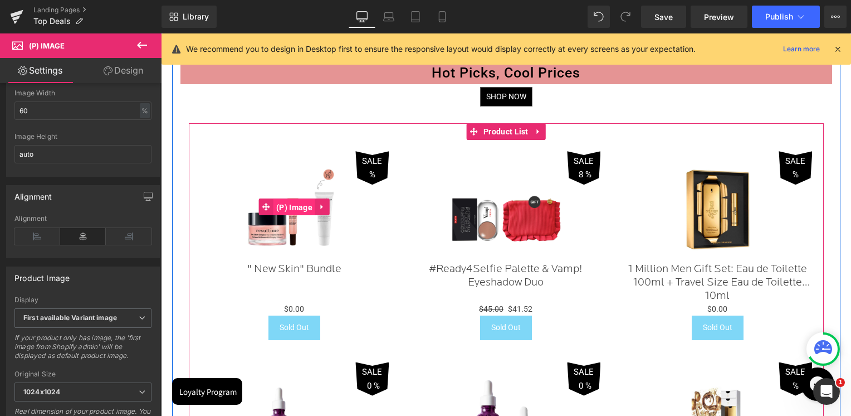
click at [294, 206] on span "(P) Image" at bounding box center [295, 207] width 42 height 17
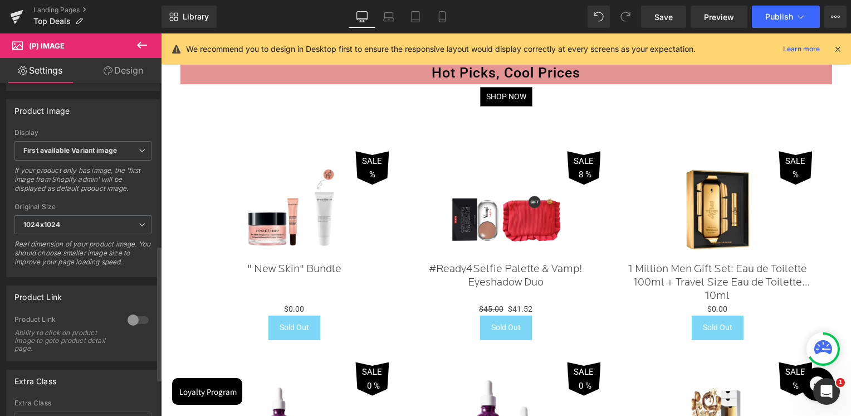
scroll to position [446, 0]
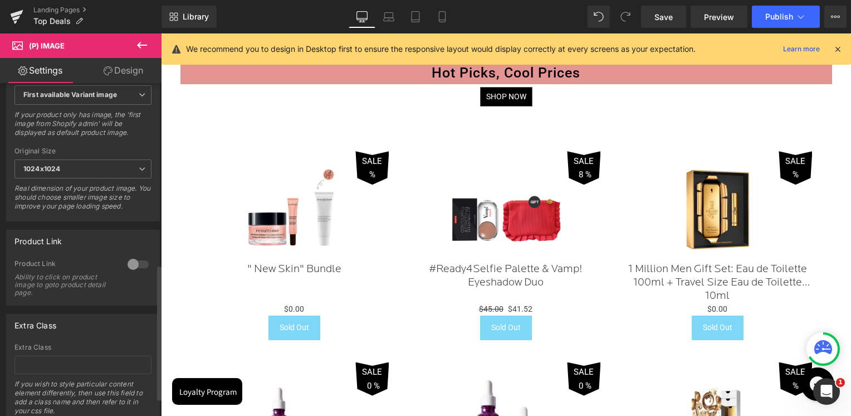
click at [128, 265] on div at bounding box center [138, 264] width 27 height 18
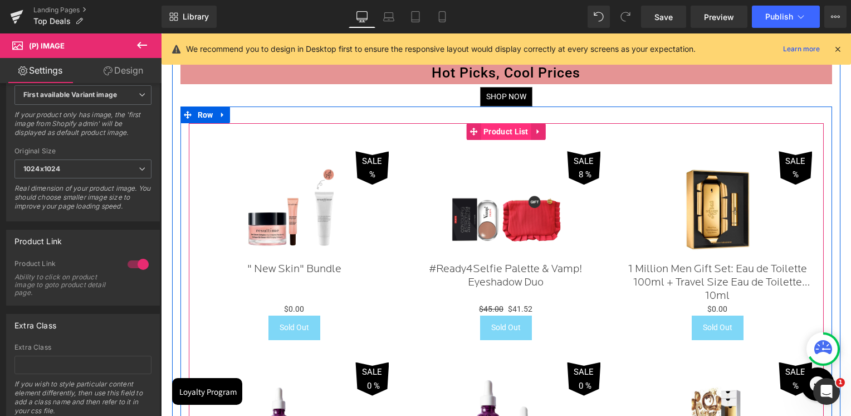
click at [503, 133] on span "Product List" at bounding box center [506, 131] width 51 height 17
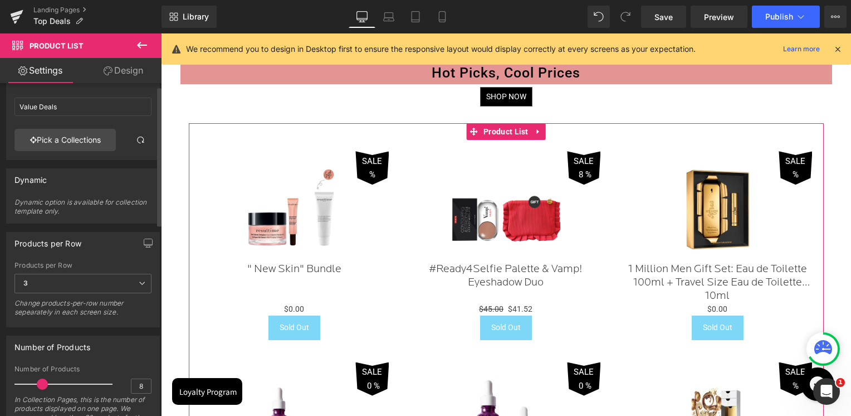
scroll to position [0, 0]
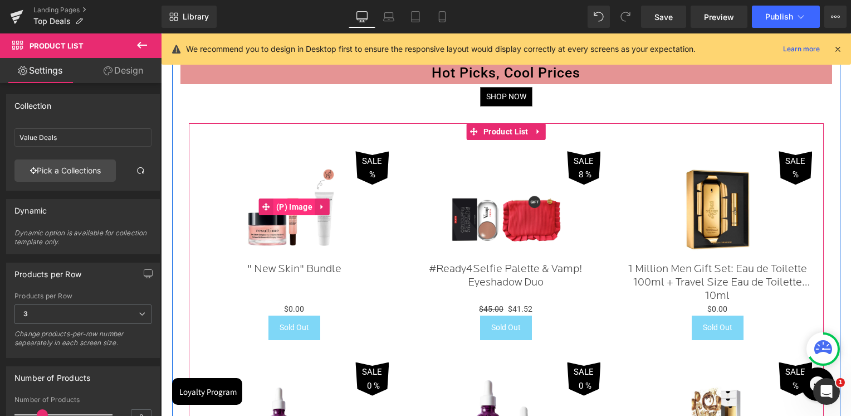
click at [302, 206] on span "(P) Image" at bounding box center [295, 206] width 42 height 17
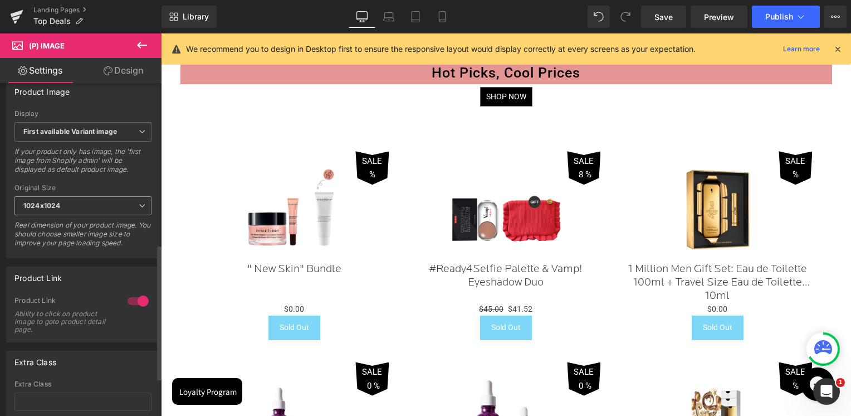
scroll to position [390, 0]
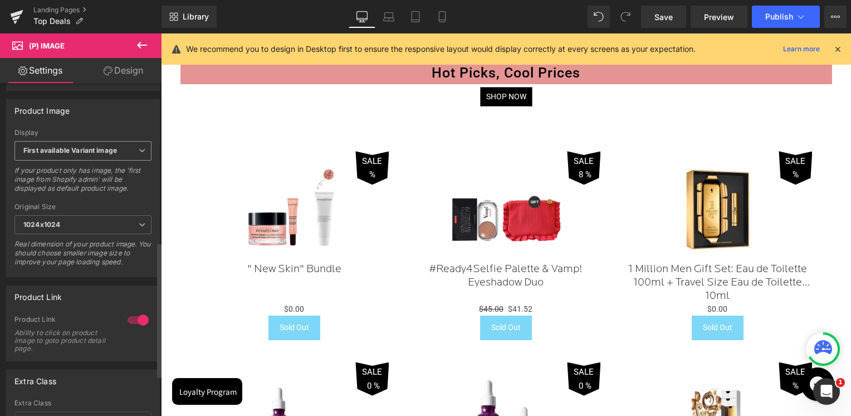
click at [80, 153] on b "First available Variant image" at bounding box center [70, 150] width 94 height 8
click at [92, 130] on div "Product Image First available Variant image First image from Shopify admin Firs…" at bounding box center [83, 188] width 154 height 178
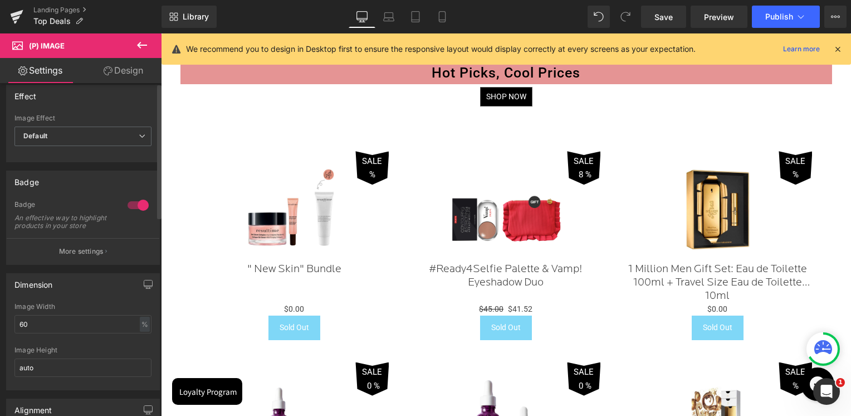
scroll to position [0, 0]
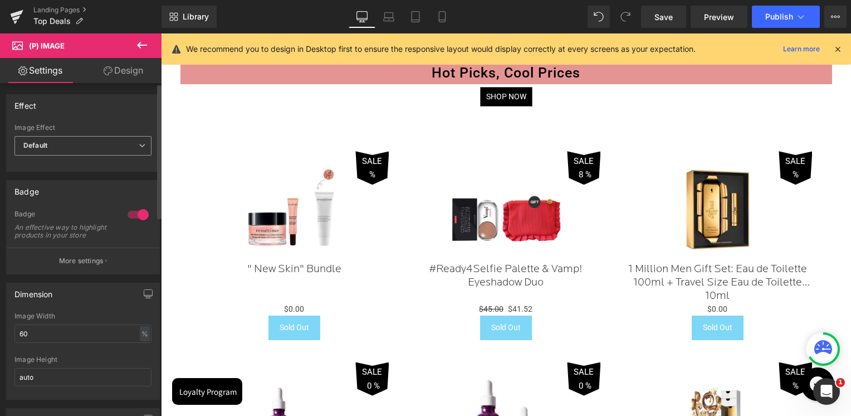
click at [76, 139] on span "Default" at bounding box center [82, 145] width 137 height 19
click at [98, 104] on div "Effect" at bounding box center [83, 105] width 153 height 21
click at [115, 70] on link "Design" at bounding box center [123, 70] width 81 height 25
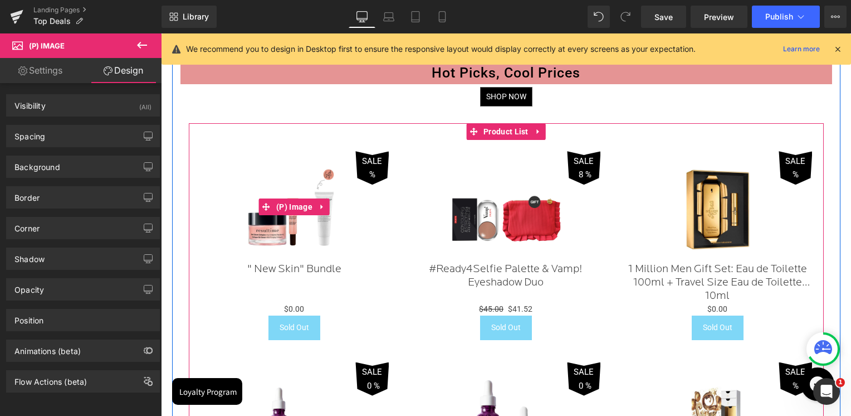
click at [372, 160] on span "SALE" at bounding box center [372, 161] width 20 height 14
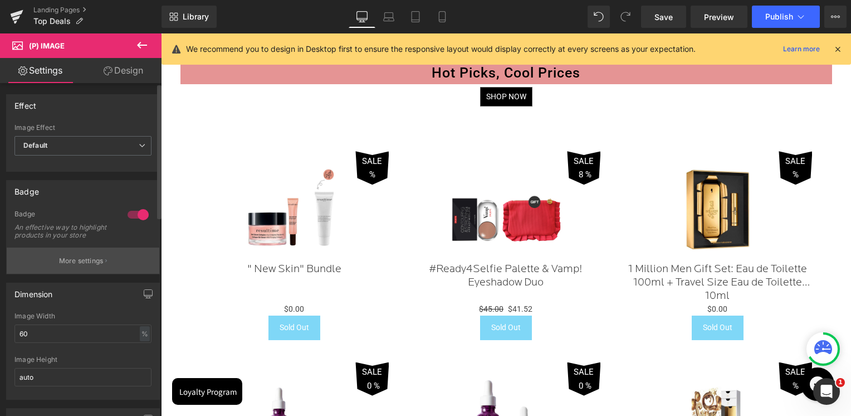
click at [61, 266] on p "More settings" at bounding box center [81, 261] width 45 height 10
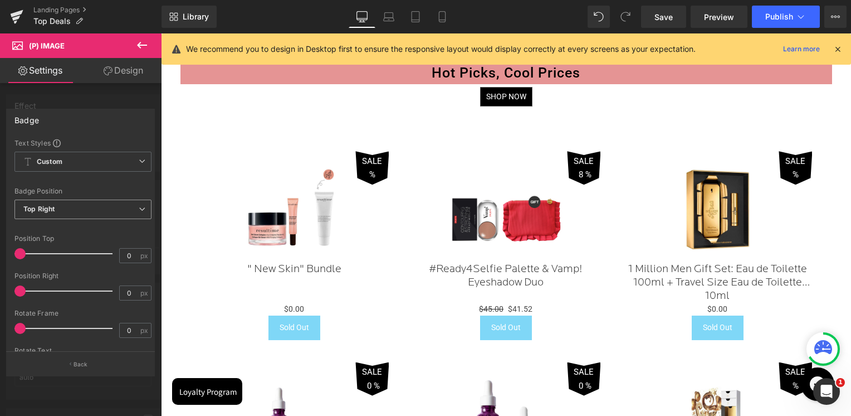
click at [55, 212] on span "Top Right" at bounding box center [82, 208] width 137 height 19
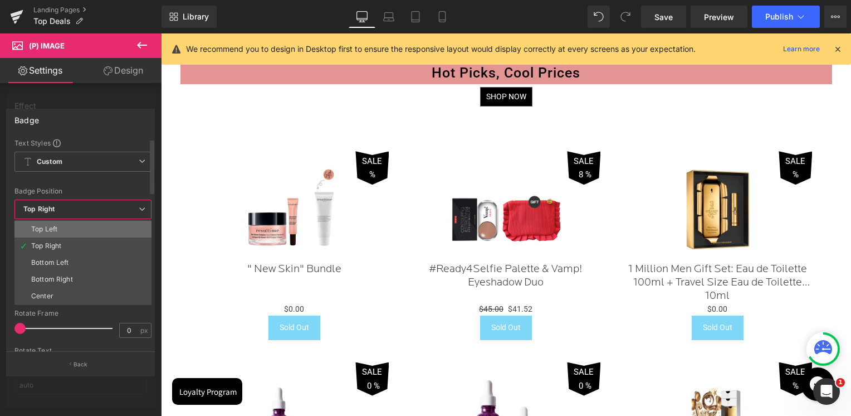
click at [55, 225] on div "Top Left" at bounding box center [44, 229] width 26 height 8
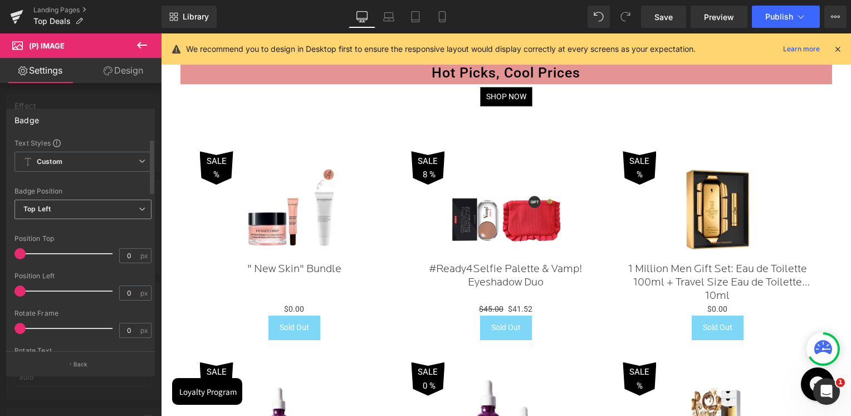
click at [69, 211] on span "Top Left" at bounding box center [82, 208] width 137 height 19
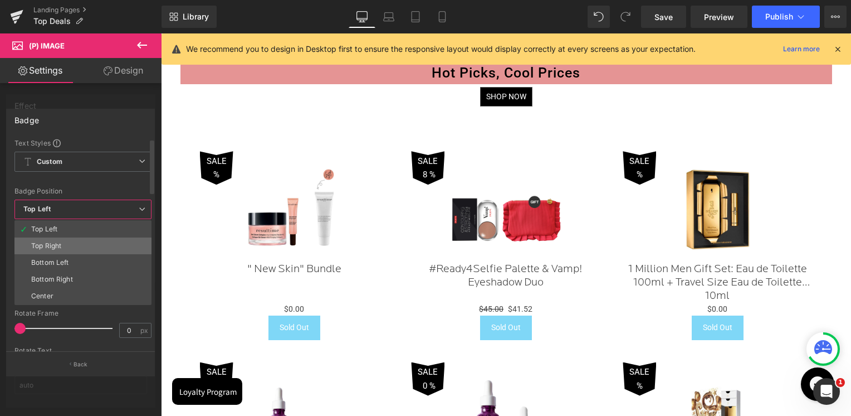
click at [62, 237] on li "Top Right" at bounding box center [82, 245] width 137 height 17
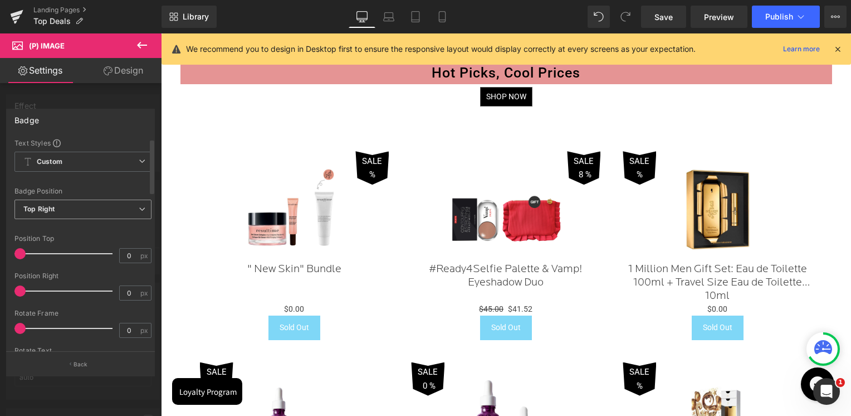
click at [69, 208] on span "Top Right" at bounding box center [82, 208] width 137 height 19
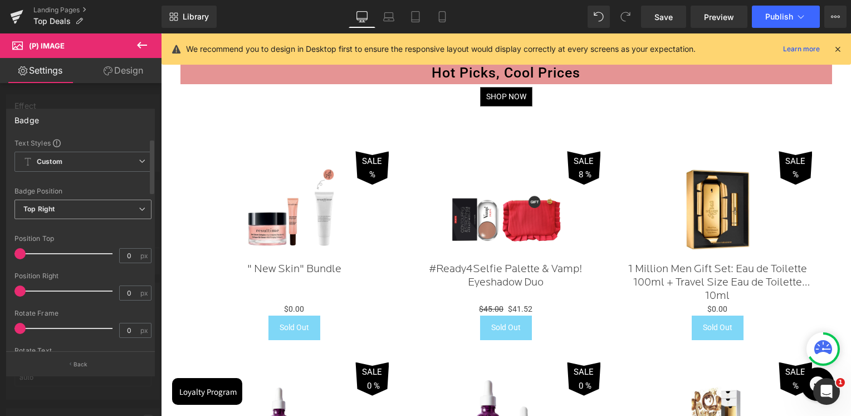
click at [65, 204] on span "Top Right" at bounding box center [82, 208] width 137 height 19
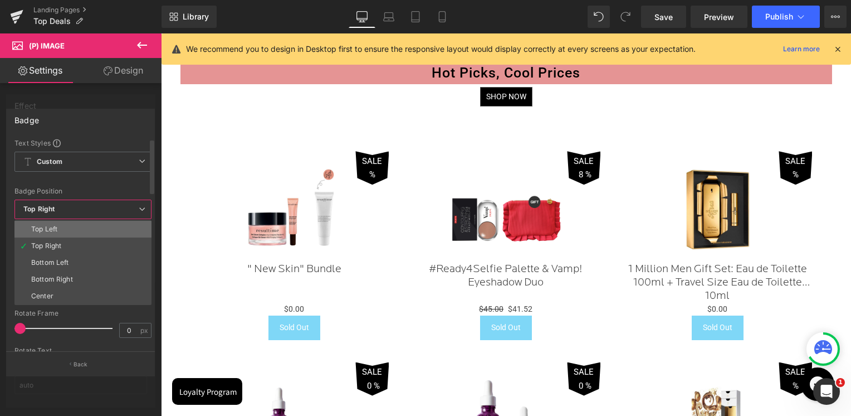
click at [56, 229] on div "Top Left" at bounding box center [44, 229] width 26 height 8
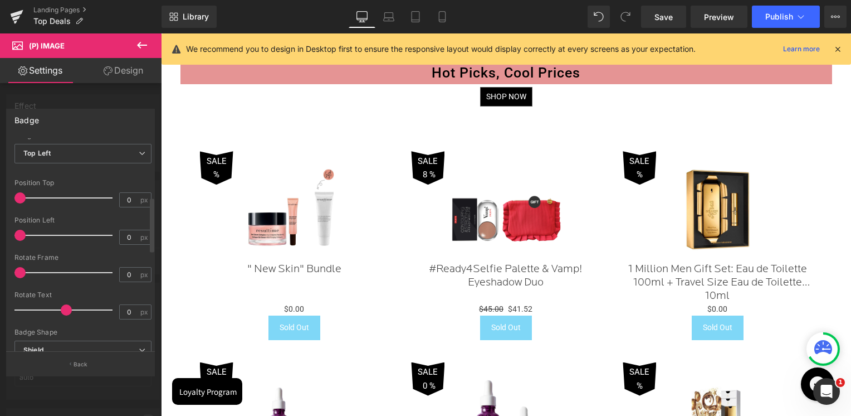
scroll to position [223, 0]
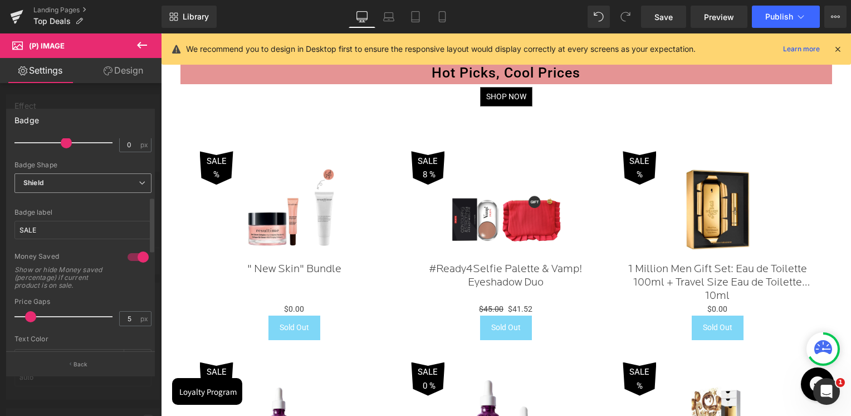
click at [57, 184] on span "Shield" at bounding box center [82, 182] width 137 height 19
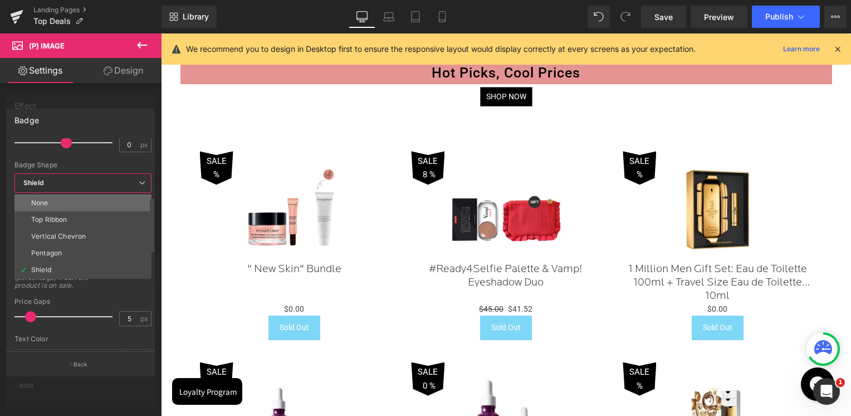
click at [61, 206] on li "None" at bounding box center [82, 202] width 137 height 17
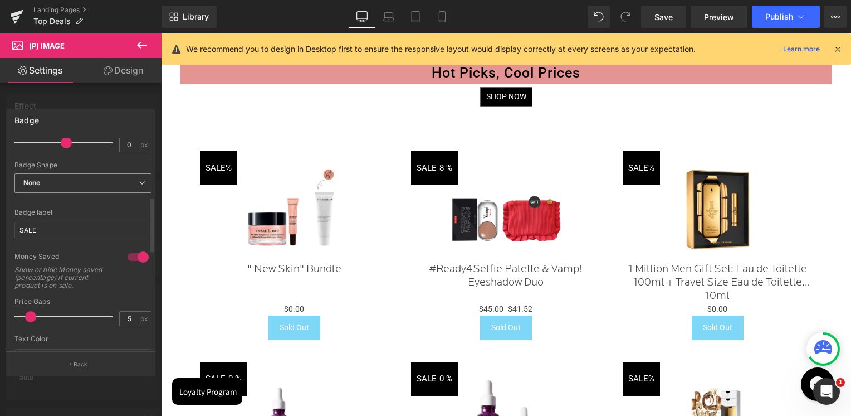
click at [75, 187] on span "None" at bounding box center [82, 182] width 137 height 19
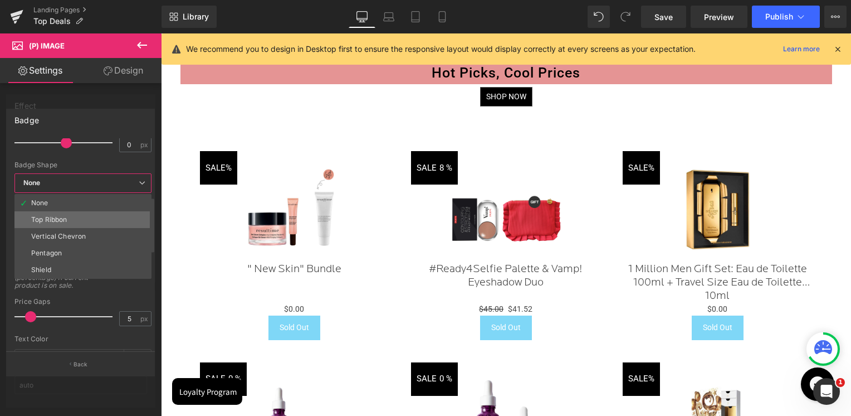
click at [69, 218] on li "Top Ribbon" at bounding box center [82, 219] width 137 height 17
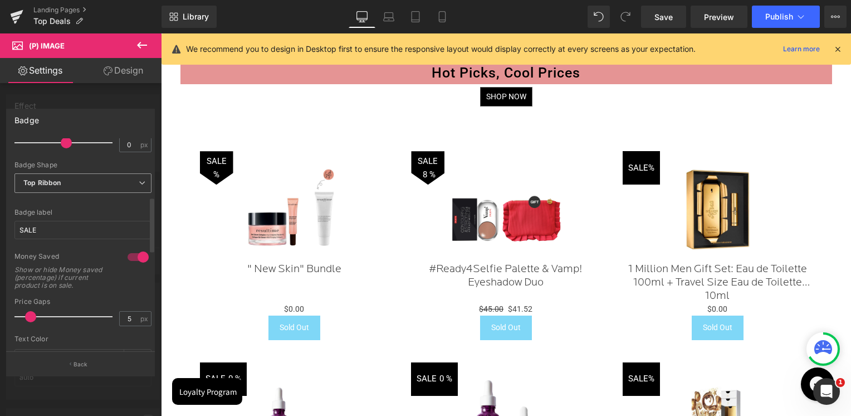
click at [70, 174] on span "Top Ribbon" at bounding box center [82, 182] width 137 height 19
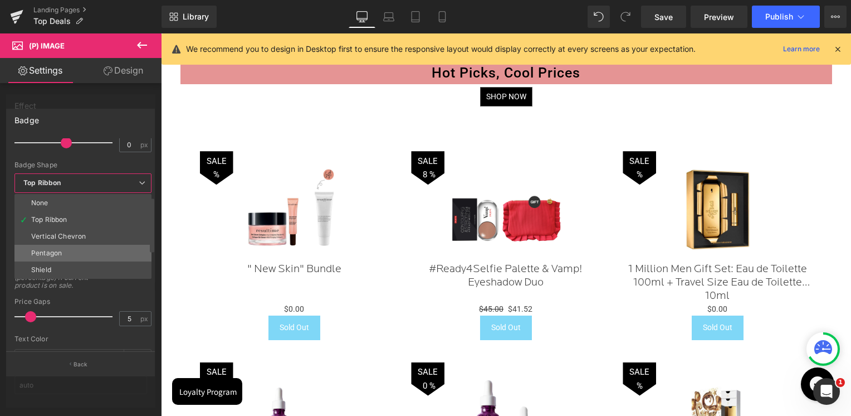
click at [65, 246] on li "Pentagon" at bounding box center [82, 253] width 137 height 17
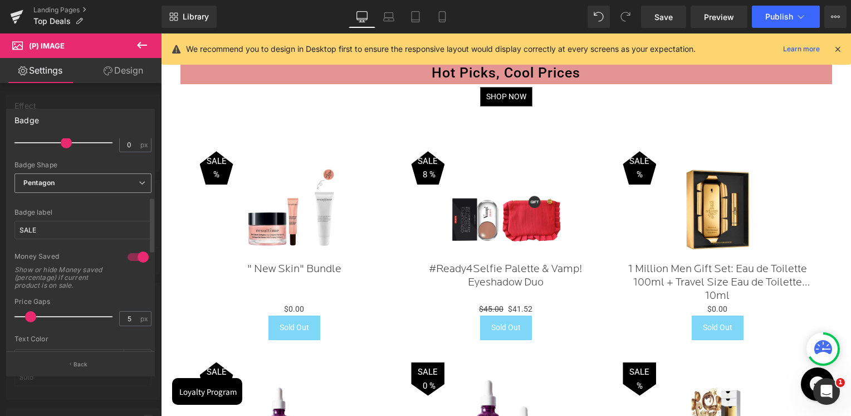
click at [75, 179] on span "Pentagon" at bounding box center [82, 182] width 137 height 19
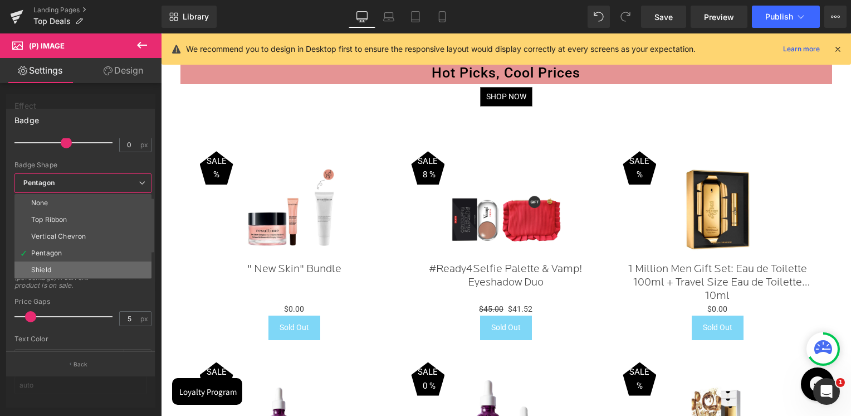
click at [62, 270] on li "Shield" at bounding box center [82, 269] width 137 height 17
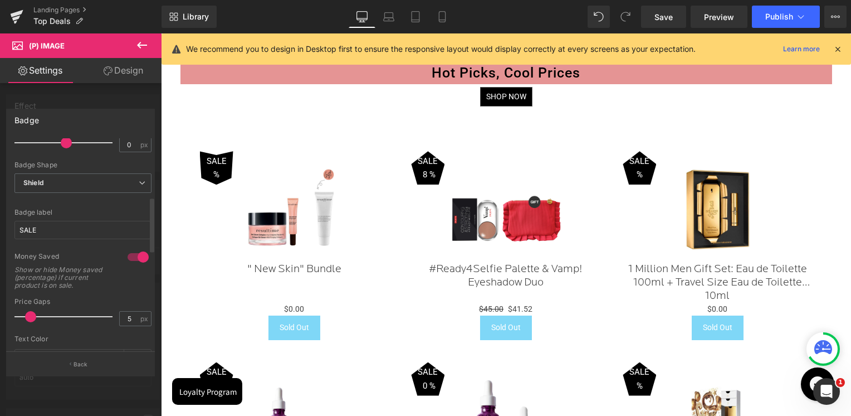
click at [70, 172] on div "Badge Shape Shield None Top Ribbon Vertical Chevron Pentagon Shield" at bounding box center [82, 183] width 137 height 45
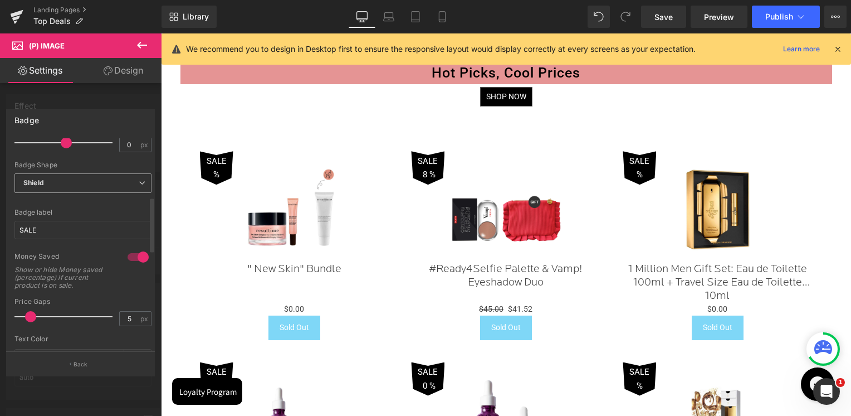
click at [65, 182] on span "Shield" at bounding box center [82, 182] width 137 height 19
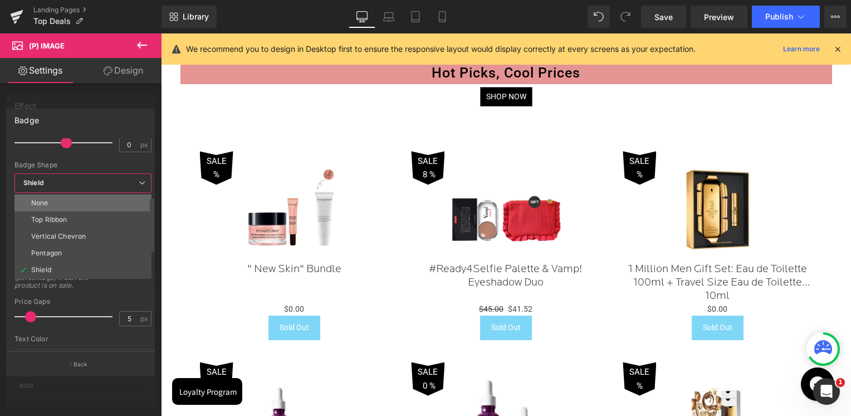
click at [60, 199] on li "None" at bounding box center [82, 202] width 137 height 17
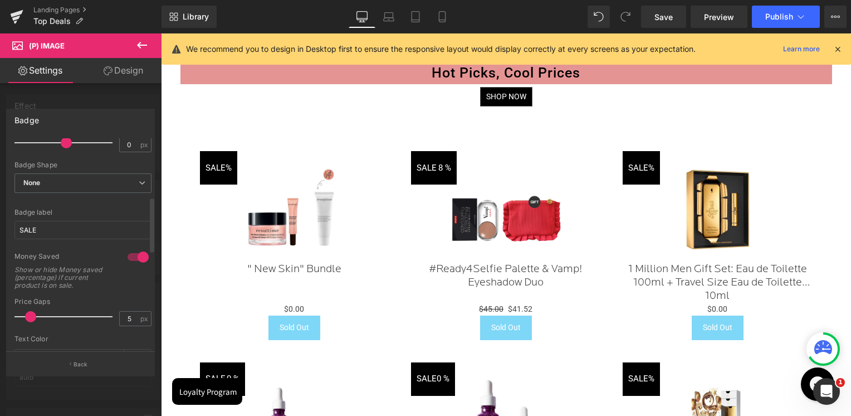
drag, startPoint x: 33, startPoint y: 314, endPoint x: 33, endPoint y: 303, distance: 11.7
click at [33, 303] on div "Price Gaps 5 px" at bounding box center [82, 316] width 137 height 37
click at [72, 241] on div "Badge label SALE" at bounding box center [82, 229] width 137 height 43
drag, startPoint x: 72, startPoint y: 241, endPoint x: 131, endPoint y: 255, distance: 60.7
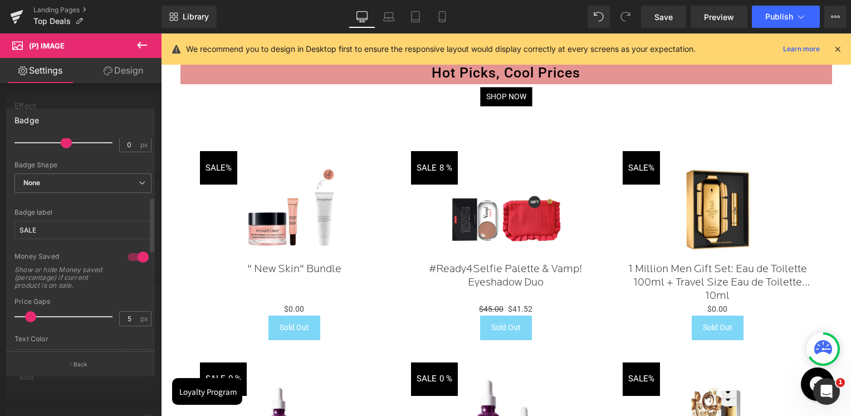
click at [131, 255] on div at bounding box center [138, 257] width 27 height 18
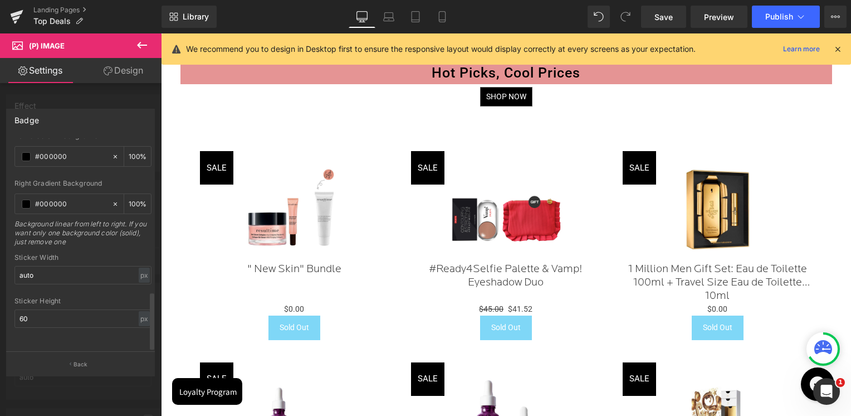
scroll to position [557, 0]
click at [43, 266] on input "auto" at bounding box center [82, 275] width 137 height 18
type input "10"
click at [43, 280] on div "Sticker Width 10 px % px" at bounding box center [82, 274] width 137 height 43
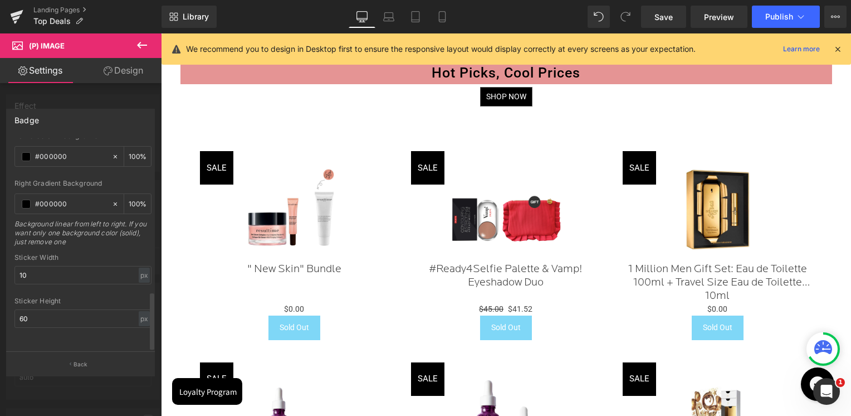
click at [39, 322] on div "Sticker Height 60 px % px" at bounding box center [82, 318] width 137 height 43
click at [40, 311] on input "60" at bounding box center [82, 318] width 137 height 18
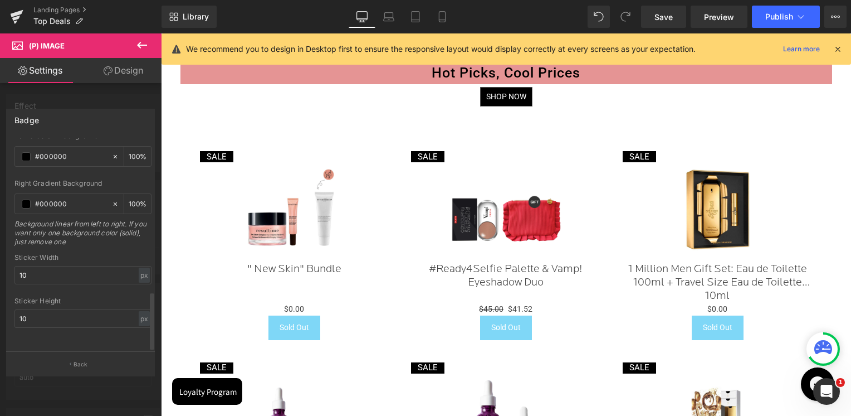
click at [71, 290] on div at bounding box center [82, 293] width 137 height 7
click at [48, 309] on input "10" at bounding box center [82, 318] width 137 height 18
click at [47, 309] on input "10" at bounding box center [82, 318] width 137 height 18
click at [50, 297] on div "Sticker Height" at bounding box center [82, 301] width 137 height 8
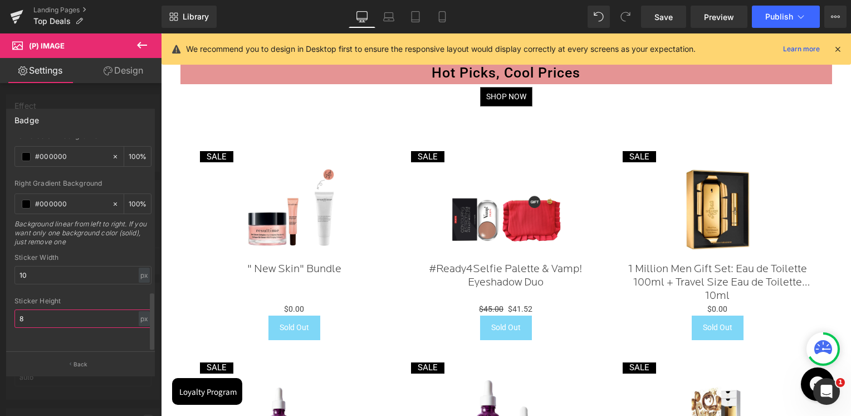
click at [45, 313] on input "8" at bounding box center [82, 318] width 137 height 18
type input "5"
click at [43, 333] on div at bounding box center [82, 336] width 137 height 7
click at [42, 257] on div "Sticker Width 10 px % px" at bounding box center [82, 274] width 137 height 43
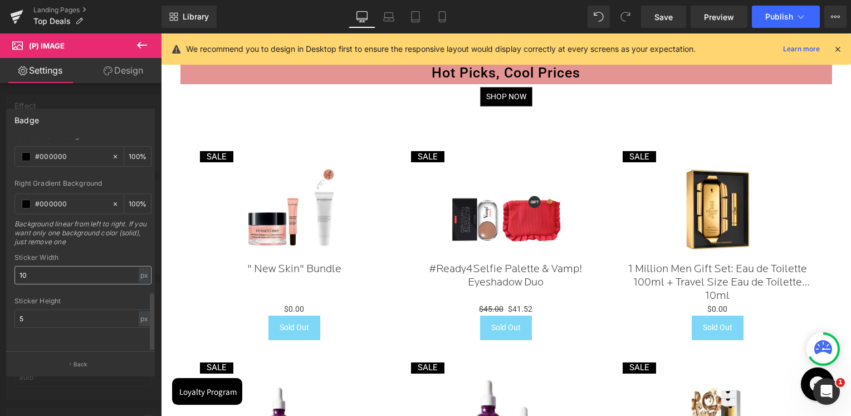
click at [42, 257] on div "Sticker Width 10 px % px" at bounding box center [82, 274] width 137 height 43
click at [38, 266] on input "10" at bounding box center [82, 275] width 137 height 18
click at [62, 253] on div "Sticker Width" at bounding box center [82, 257] width 137 height 8
click at [48, 269] on input "5" at bounding box center [82, 275] width 137 height 18
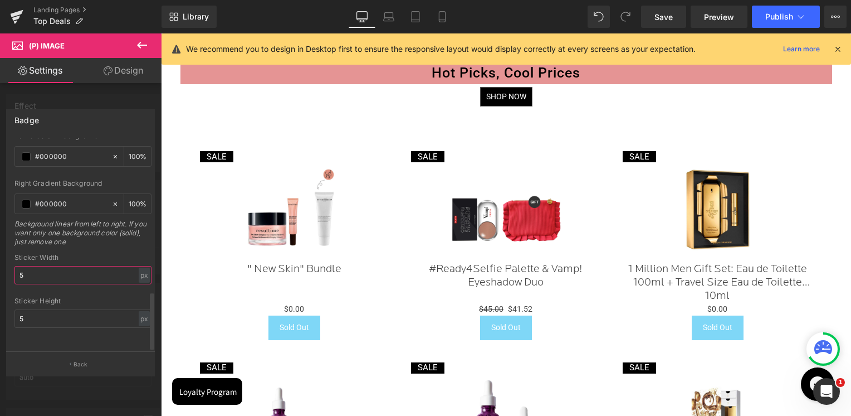
click at [48, 269] on input "5" at bounding box center [82, 275] width 137 height 18
type input "0"
click at [64, 253] on div "Sticker Width" at bounding box center [82, 257] width 137 height 8
click at [40, 320] on div "Sticker Height 5 px % px" at bounding box center [82, 318] width 137 height 43
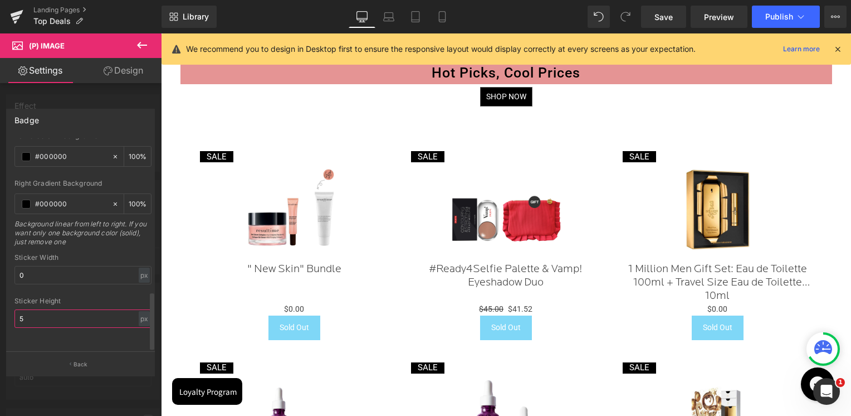
click at [41, 318] on input "5" at bounding box center [82, 318] width 137 height 18
click at [36, 278] on div "Sticker Width 0 px % px" at bounding box center [82, 274] width 137 height 43
click at [37, 297] on div "Sticker Height" at bounding box center [82, 301] width 137 height 8
click at [50, 309] on input "0" at bounding box center [82, 318] width 137 height 18
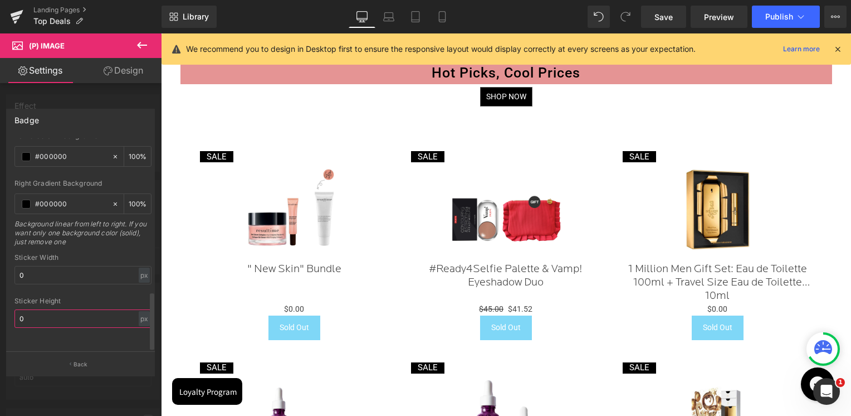
click at [50, 309] on input "0" at bounding box center [82, 318] width 137 height 18
type input "5"
click at [55, 269] on input "0" at bounding box center [82, 275] width 137 height 18
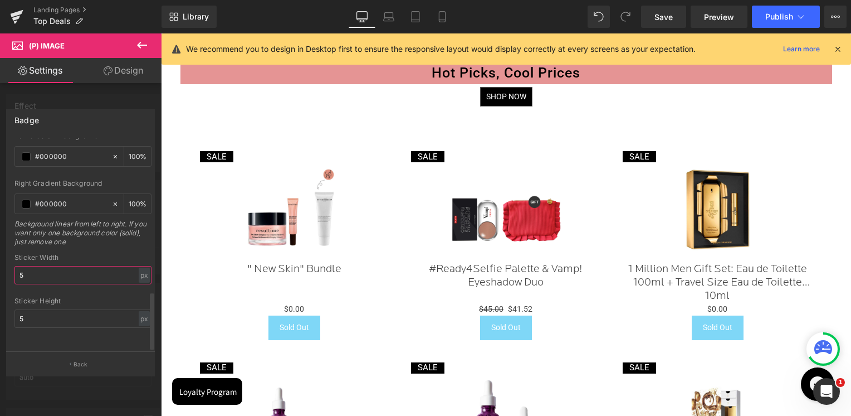
type input "5"
click at [71, 240] on div "Background linear from left to right. If you want only one background color (so…" at bounding box center [82, 237] width 137 height 34
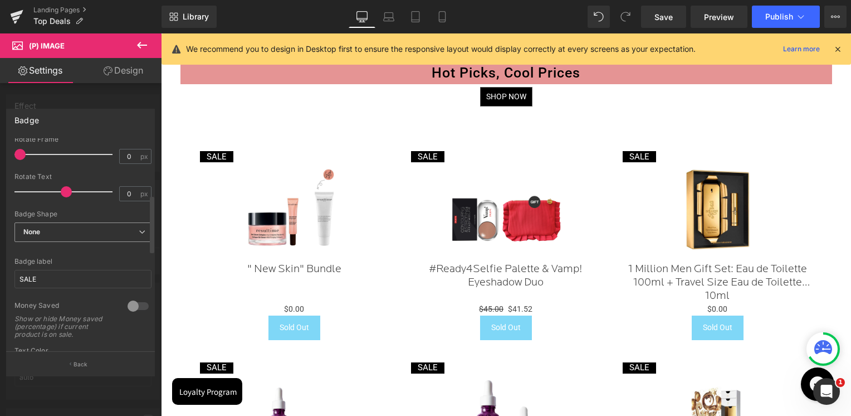
scroll to position [167, 0]
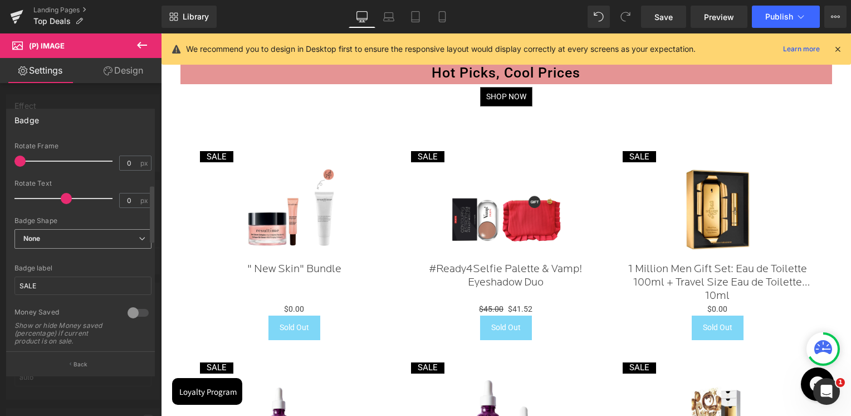
click at [58, 238] on span "None" at bounding box center [82, 238] width 137 height 19
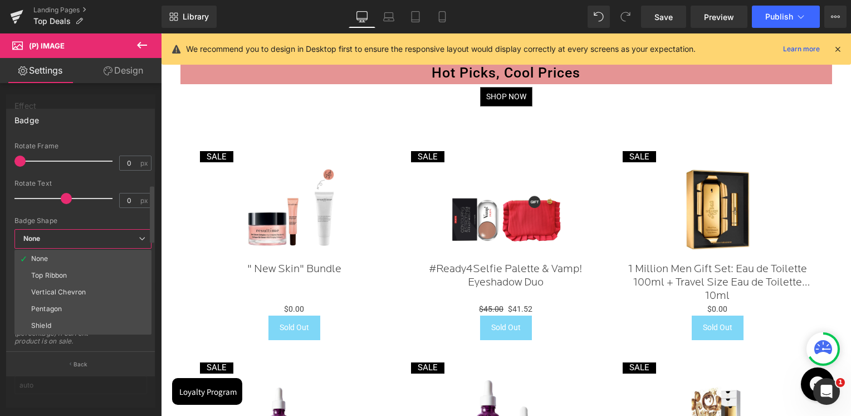
click at [70, 235] on span "None" at bounding box center [82, 238] width 137 height 19
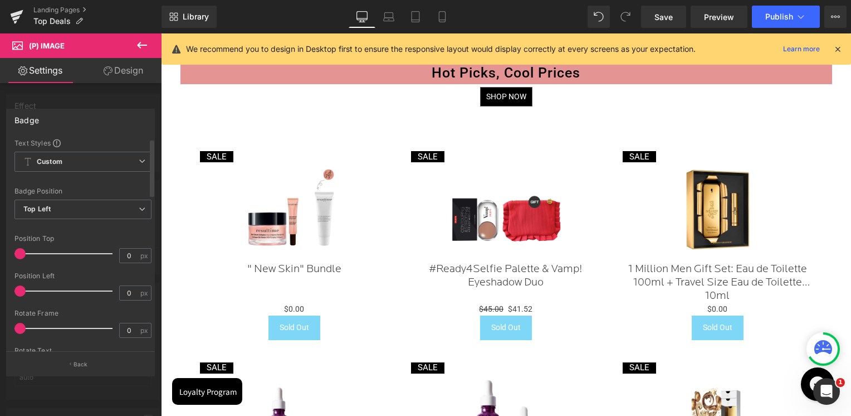
scroll to position [0, 0]
click at [60, 170] on span "Custom Setup Global Style" at bounding box center [82, 162] width 137 height 20
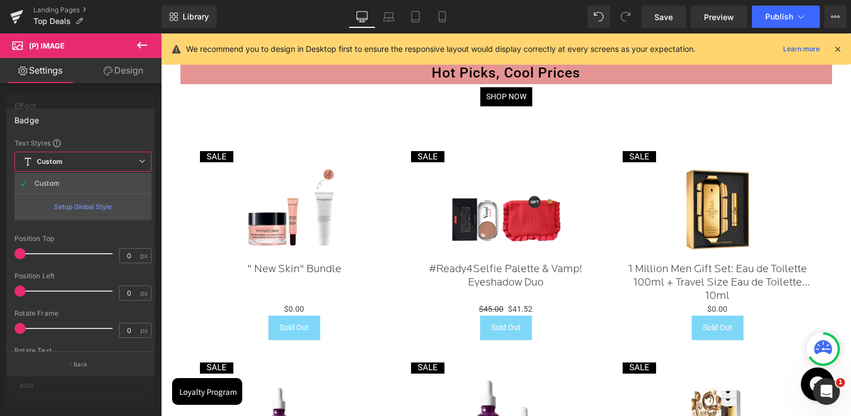
click at [114, 136] on div "Badge Text Styles Custom Custom Setup Global Style Custom Setup Global Style Te…" at bounding box center [80, 230] width 149 height 243
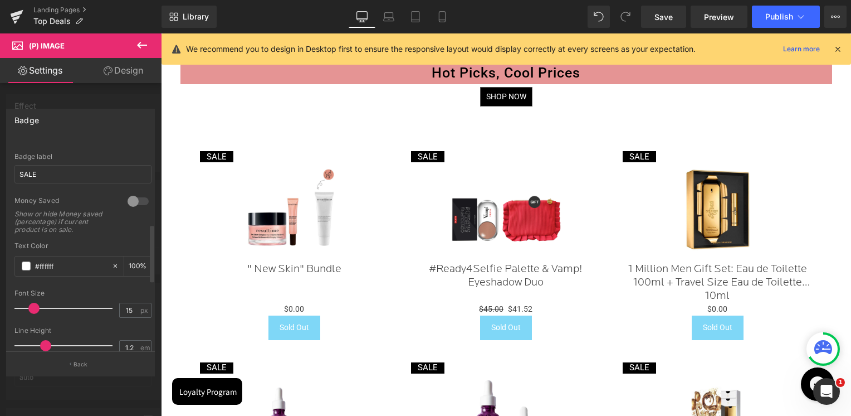
scroll to position [390, 0]
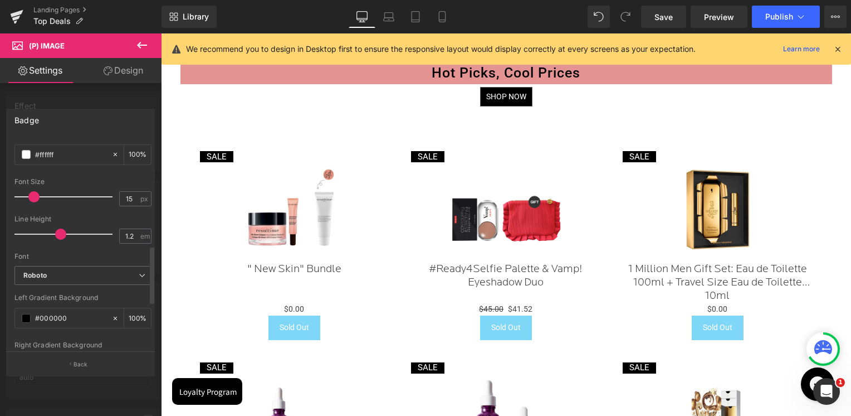
drag, startPoint x: 47, startPoint y: 233, endPoint x: 61, endPoint y: 230, distance: 14.8
click at [61, 230] on span at bounding box center [60, 233] width 11 height 11
drag, startPoint x: 58, startPoint y: 233, endPoint x: 86, endPoint y: 231, distance: 27.9
click at [86, 231] on span at bounding box center [90, 233] width 11 height 11
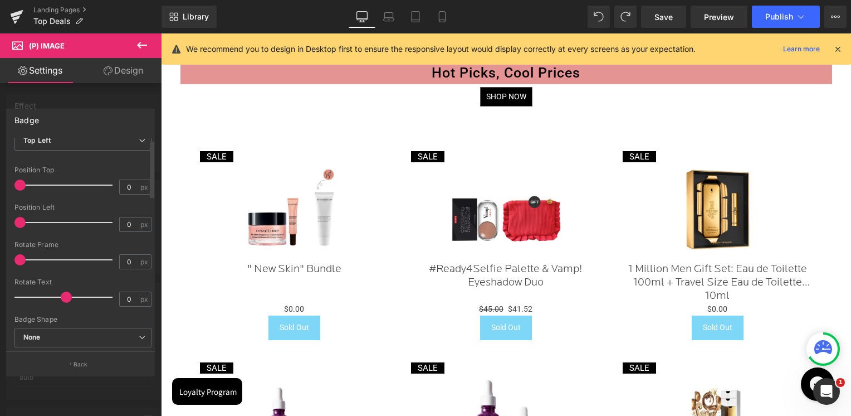
scroll to position [0, 0]
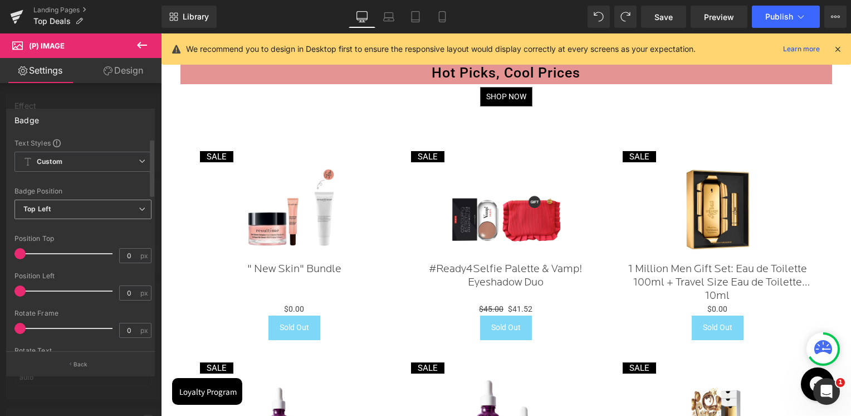
click at [42, 209] on b "Top Left" at bounding box center [36, 208] width 27 height 8
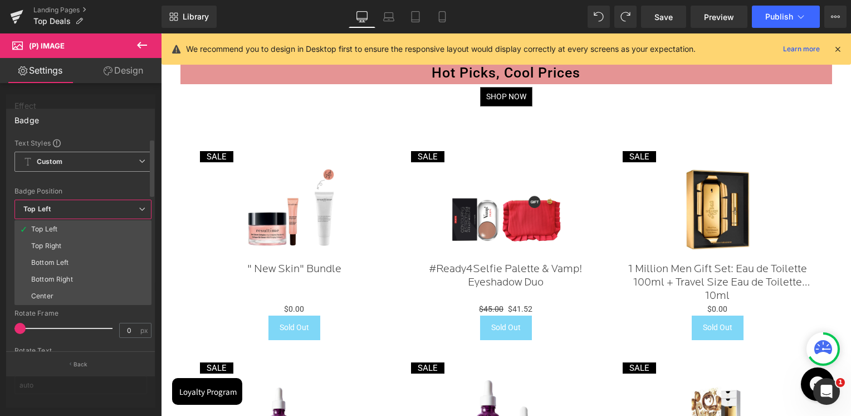
click at [77, 172] on div "Custom Setup Global Style Custom Setup Global Style" at bounding box center [82, 165] width 137 height 26
drag, startPoint x: 77, startPoint y: 172, endPoint x: 76, endPoint y: 184, distance: 12.9
click at [76, 184] on div "Font Default Roboto Work Sans Gravitas One Roboto Flex Roboto Condensed Space G…" at bounding box center [82, 397] width 137 height 518
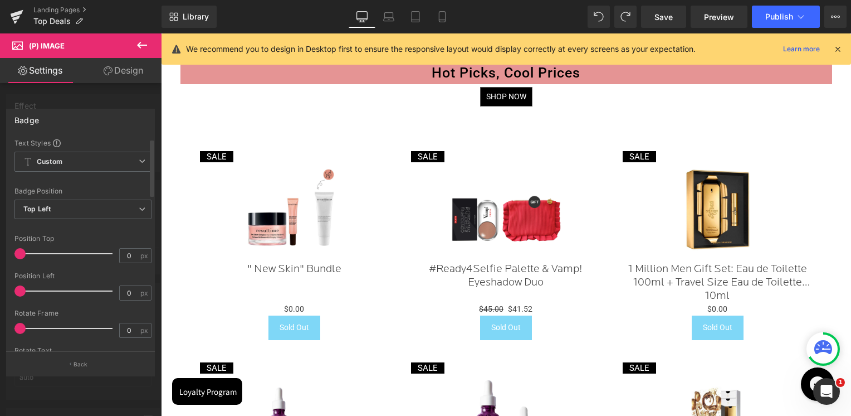
click at [86, 182] on div at bounding box center [82, 180] width 137 height 7
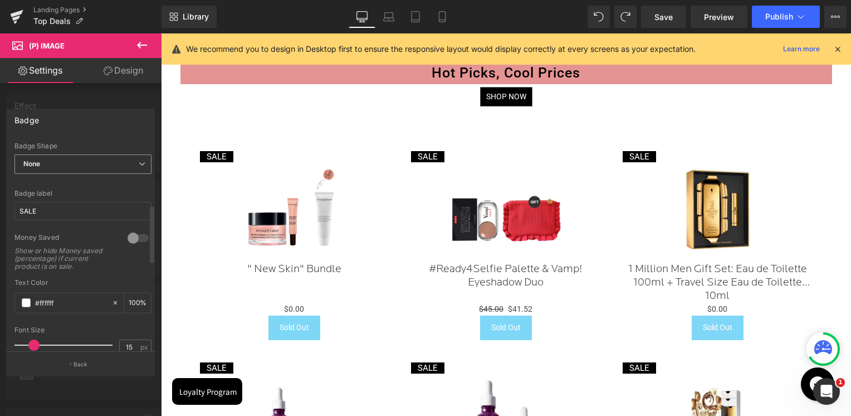
scroll to position [223, 0]
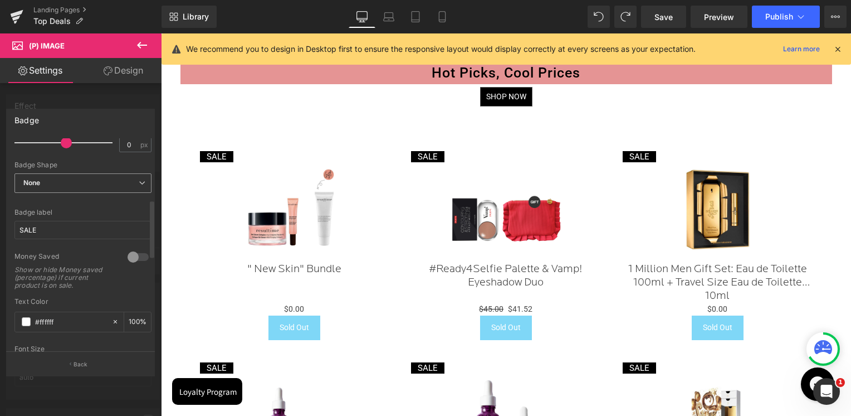
click at [52, 188] on span "None" at bounding box center [82, 182] width 137 height 19
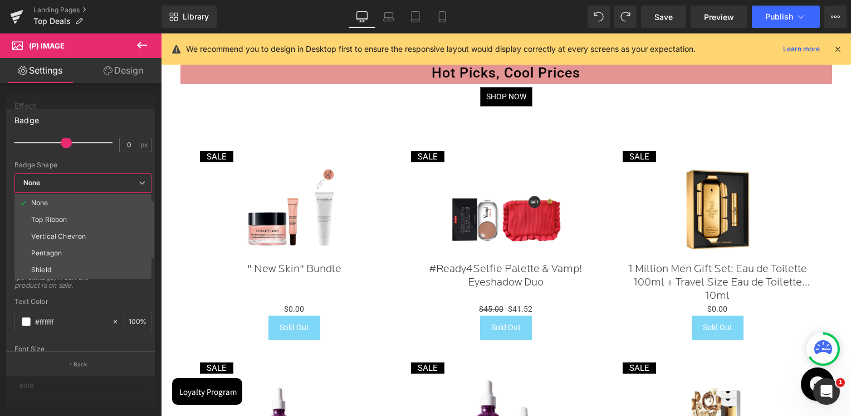
click at [53, 184] on span "None" at bounding box center [82, 182] width 137 height 19
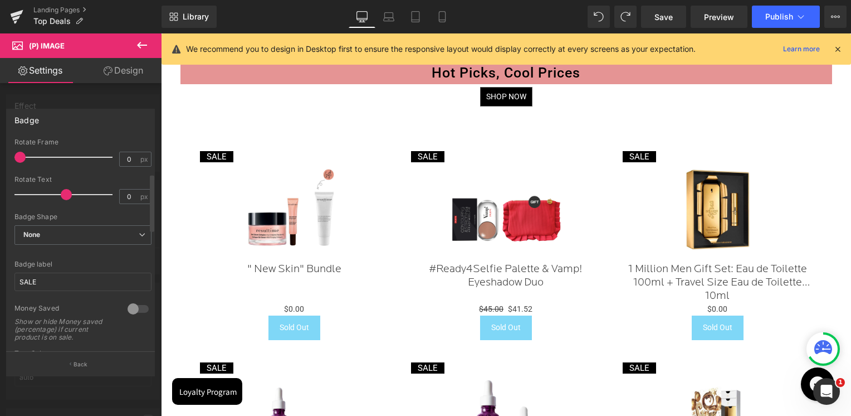
scroll to position [111, 0]
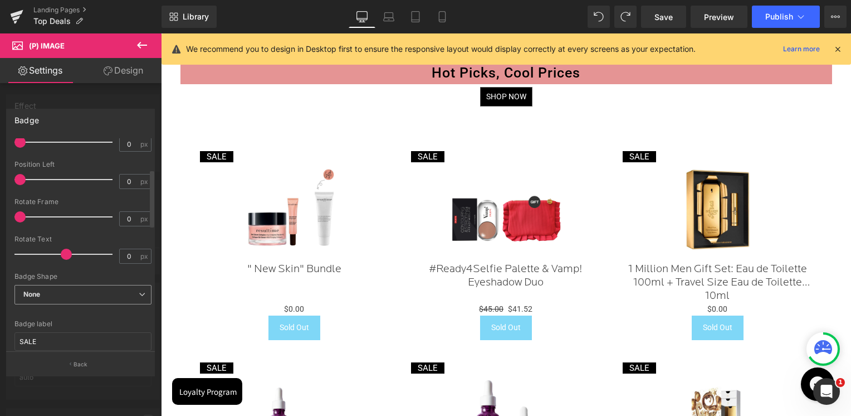
click at [51, 293] on span "None" at bounding box center [82, 294] width 137 height 19
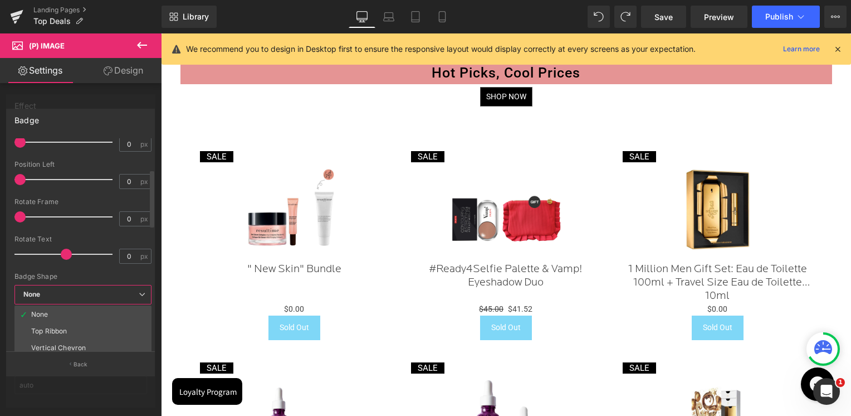
click at [47, 294] on span "None" at bounding box center [82, 294] width 137 height 19
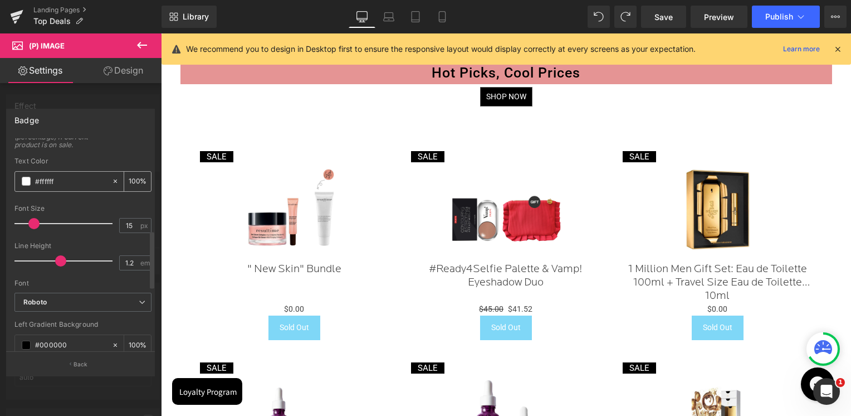
scroll to position [390, 0]
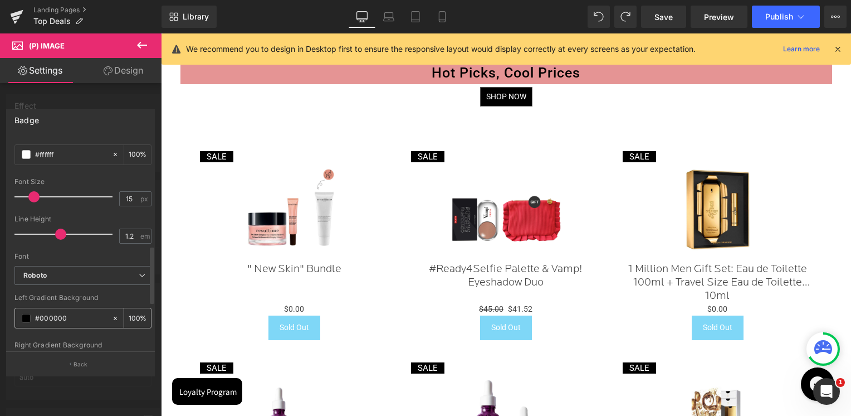
click at [27, 314] on span at bounding box center [26, 318] width 9 height 9
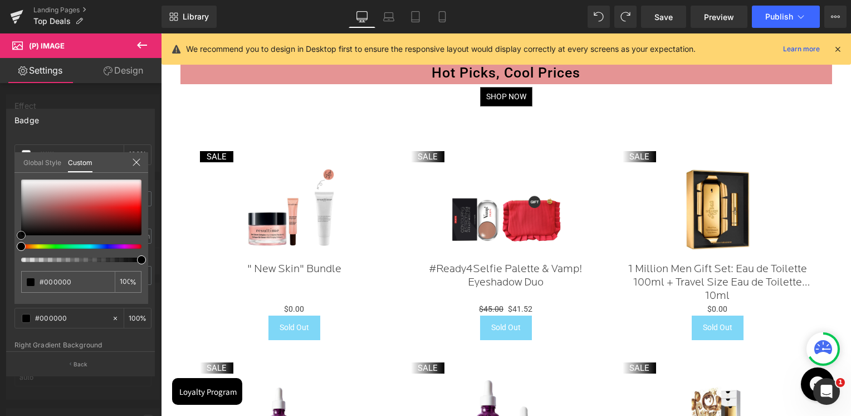
drag, startPoint x: 62, startPoint y: 219, endPoint x: -18, endPoint y: 262, distance: 90.8
click at [0, 262] on html "(P) Image You are previewing how the will restyle your page. You can not edit E…" at bounding box center [425, 208] width 851 height 416
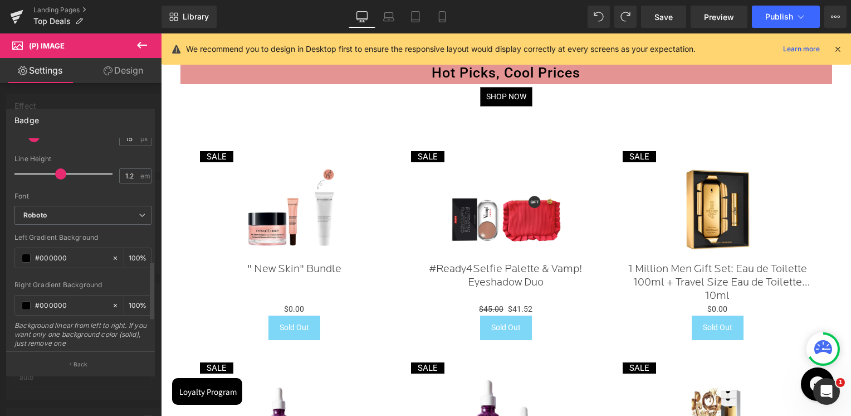
scroll to position [446, 0]
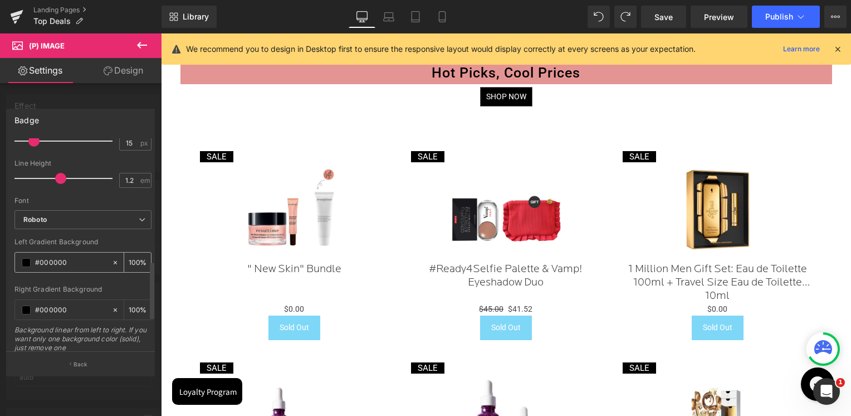
click at [111, 259] on icon at bounding box center [115, 263] width 8 height 8
click at [111, 307] on icon at bounding box center [115, 310] width 8 height 8
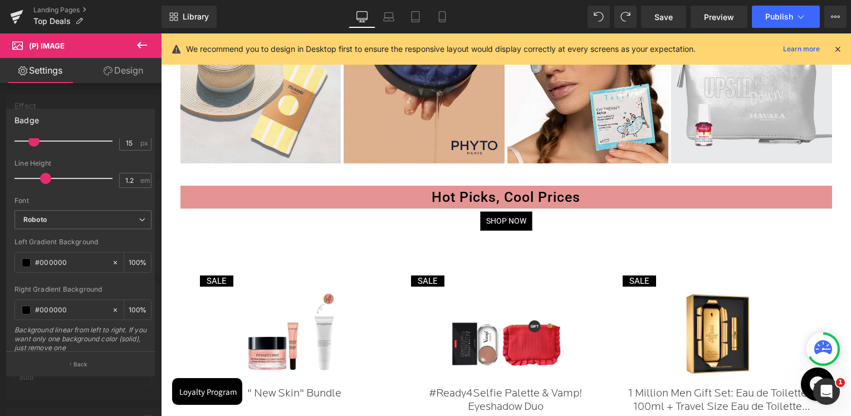
scroll to position [932, 0]
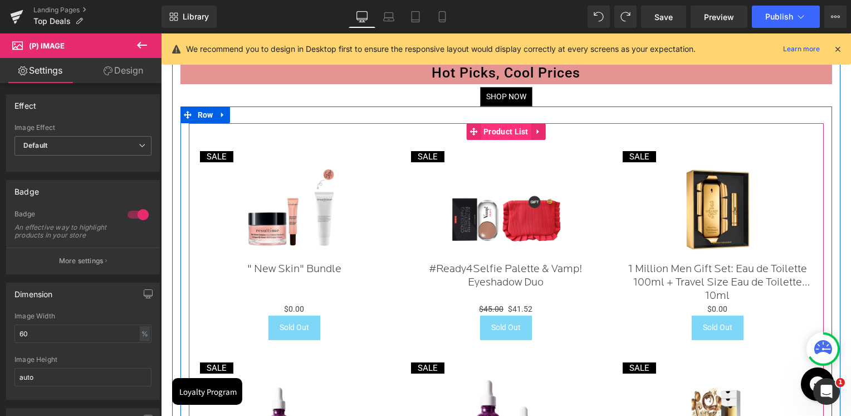
click at [495, 130] on span "Product List" at bounding box center [506, 131] width 51 height 17
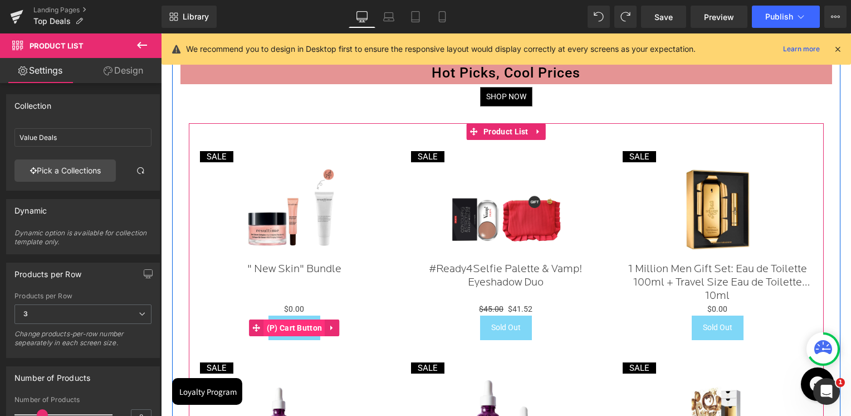
click at [292, 325] on span "(P) Cart Button" at bounding box center [294, 327] width 61 height 17
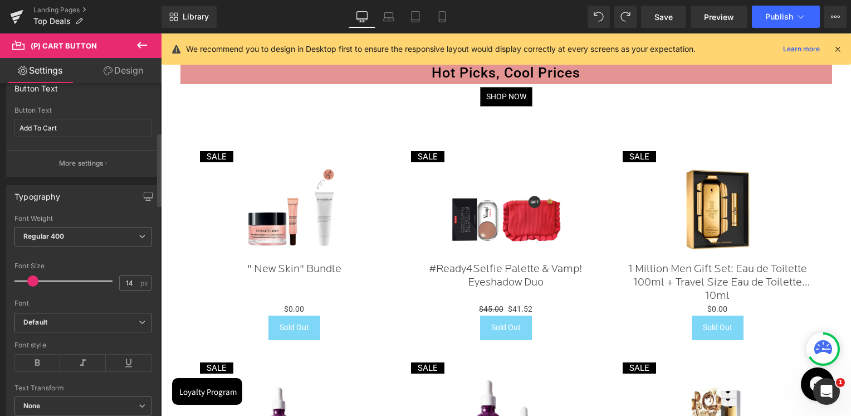
scroll to position [0, 0]
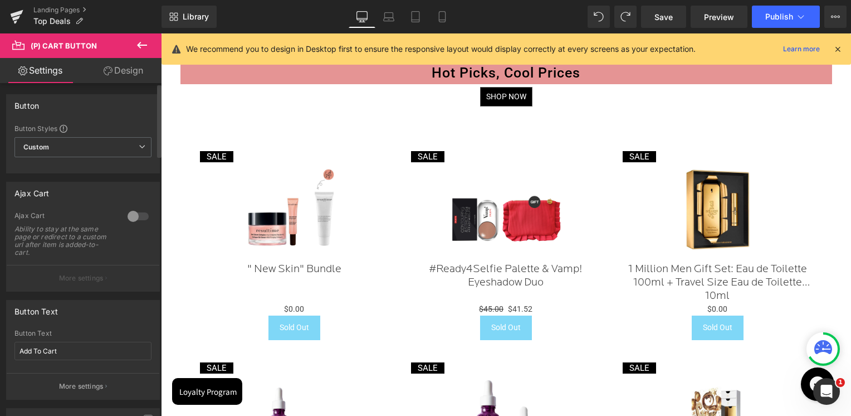
click at [134, 216] on div at bounding box center [138, 216] width 27 height 18
click at [134, 208] on div at bounding box center [138, 216] width 27 height 18
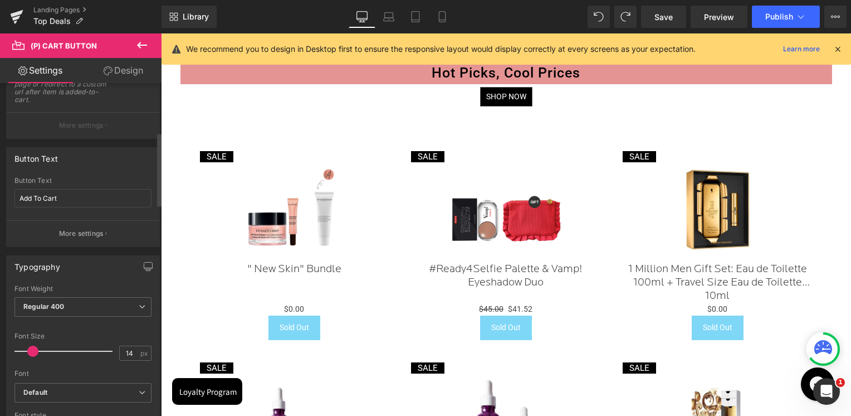
scroll to position [279, 0]
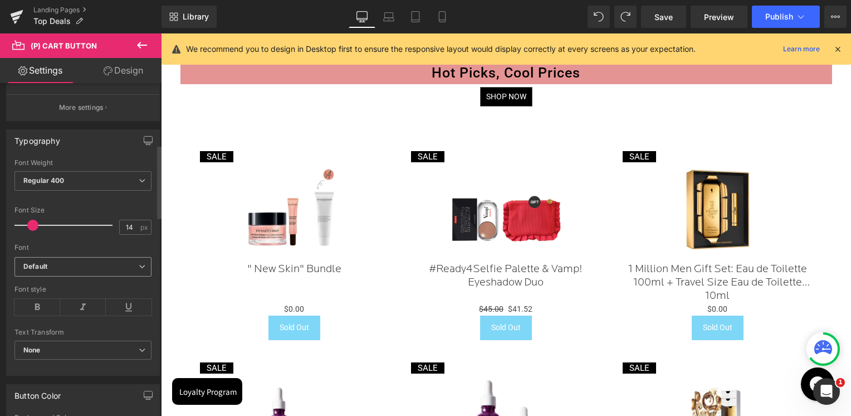
click at [44, 268] on icon "Default" at bounding box center [35, 266] width 24 height 9
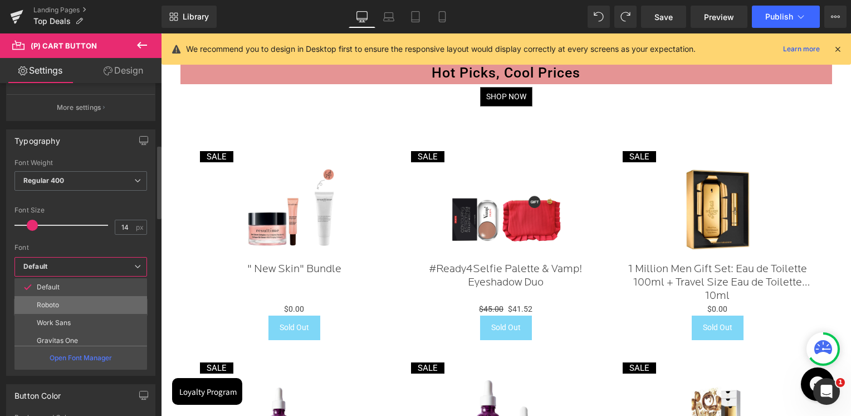
click at [45, 301] on p "Roboto" at bounding box center [48, 305] width 22 height 8
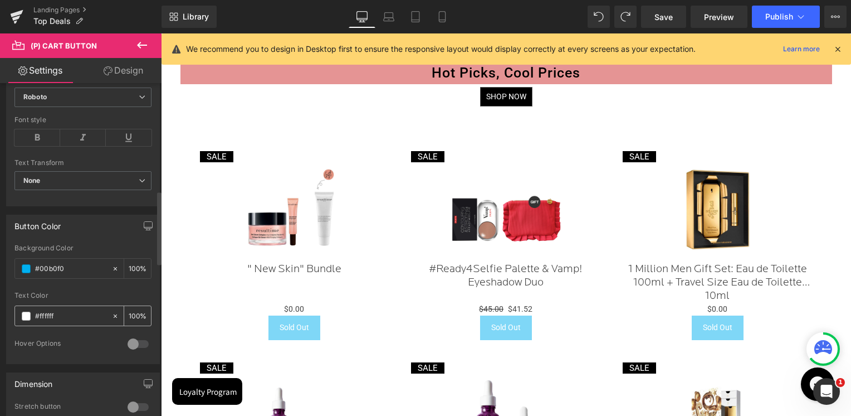
scroll to position [501, 0]
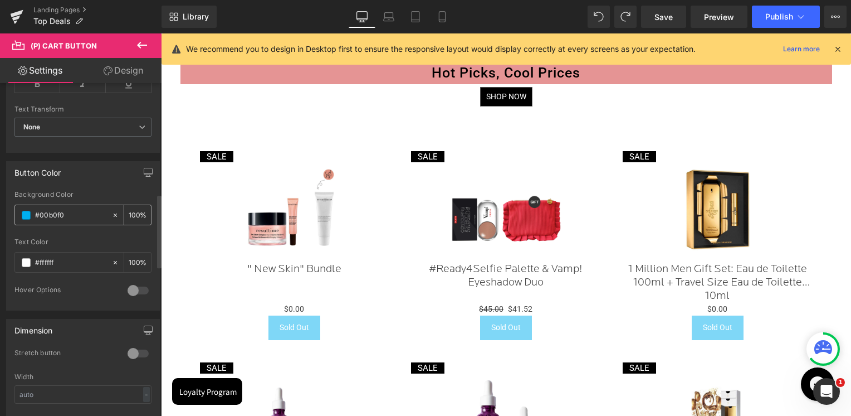
click at [25, 215] on span at bounding box center [26, 215] width 9 height 9
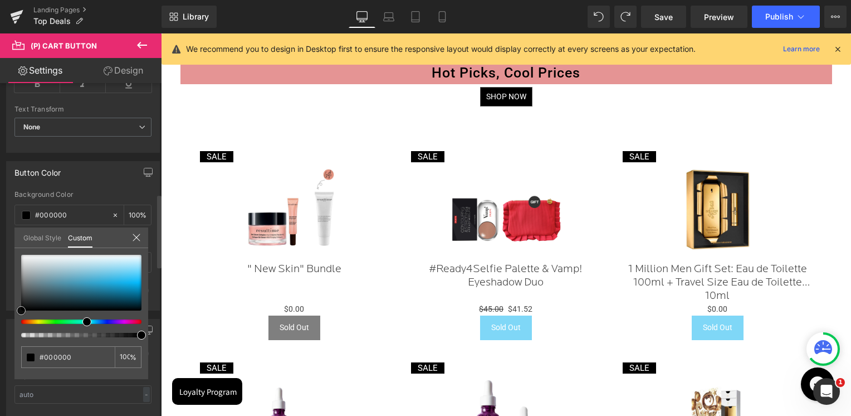
drag, startPoint x: 47, startPoint y: 294, endPoint x: 13, endPoint y: 324, distance: 45.4
click at [10, 310] on div "Button Color #00b0f0 Background Color #00b0f0 100 % #ffffff Text Color #ffffff …" at bounding box center [83, 232] width 167 height 158
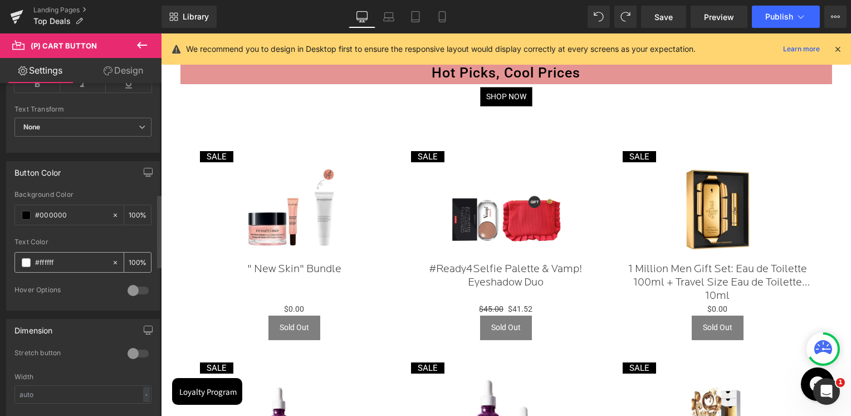
click at [27, 262] on span at bounding box center [26, 262] width 9 height 9
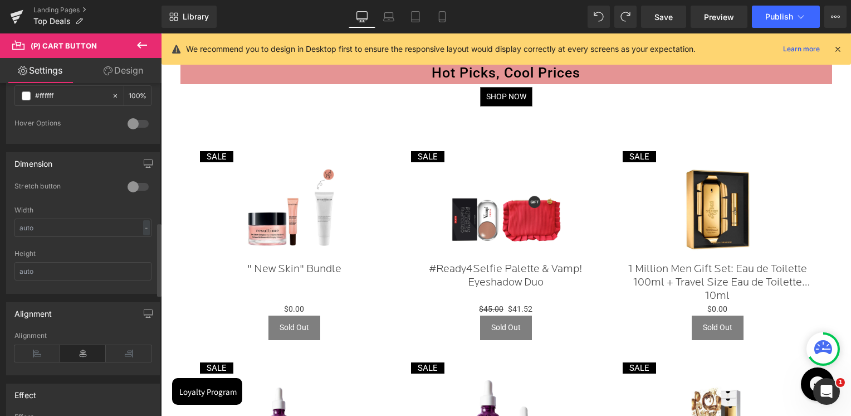
scroll to position [669, 0]
click at [129, 178] on div at bounding box center [138, 186] width 27 height 18
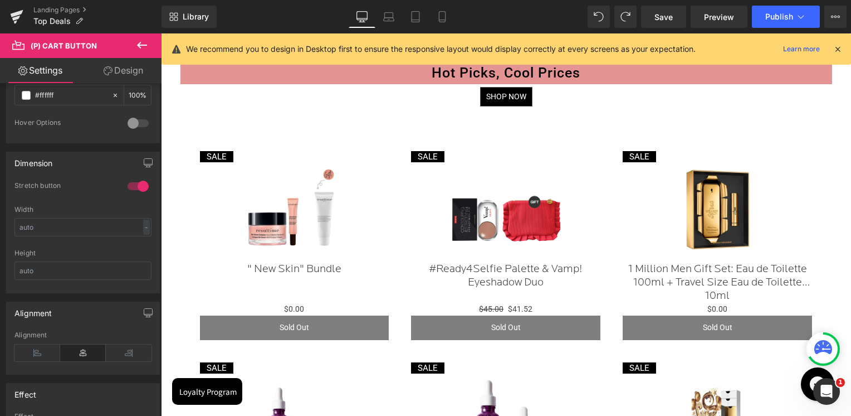
scroll to position [1099, 0]
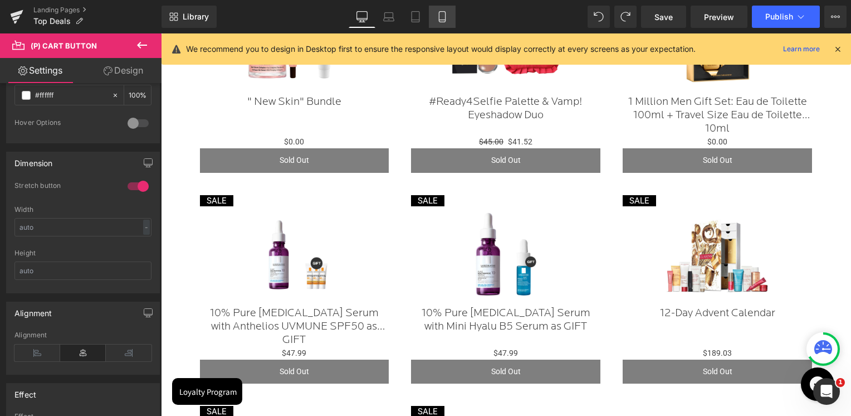
click at [437, 17] on icon at bounding box center [442, 16] width 11 height 11
type input "100"
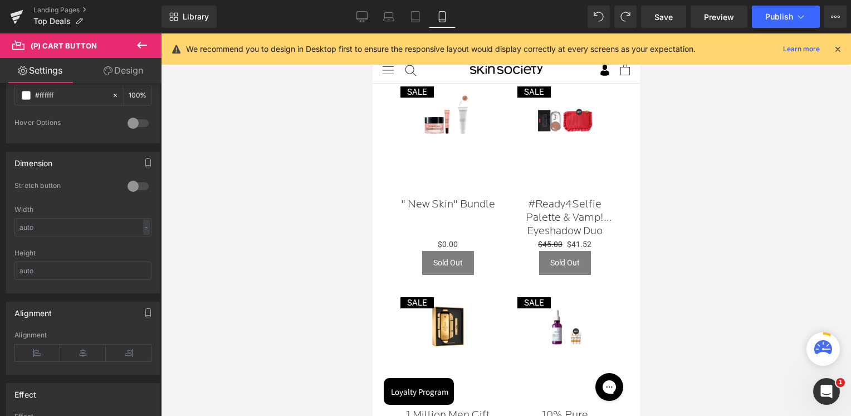
scroll to position [446, 0]
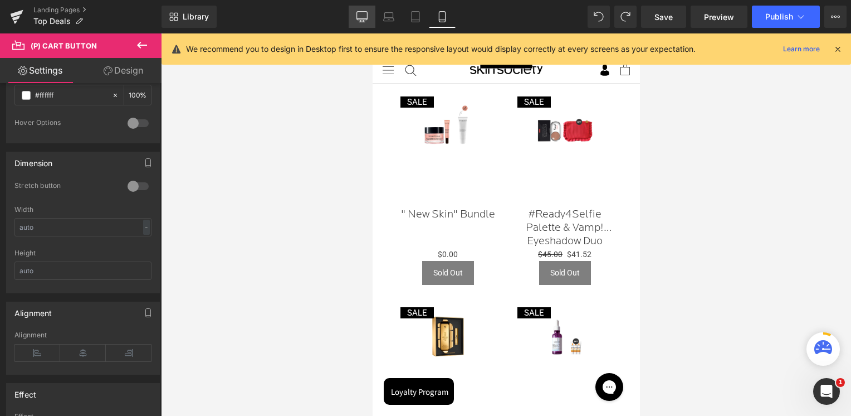
click at [360, 16] on icon at bounding box center [362, 16] width 11 height 11
type input "100"
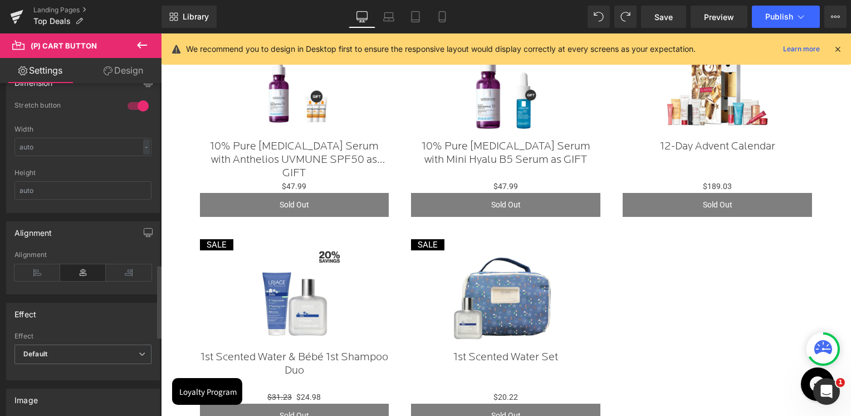
scroll to position [836, 0]
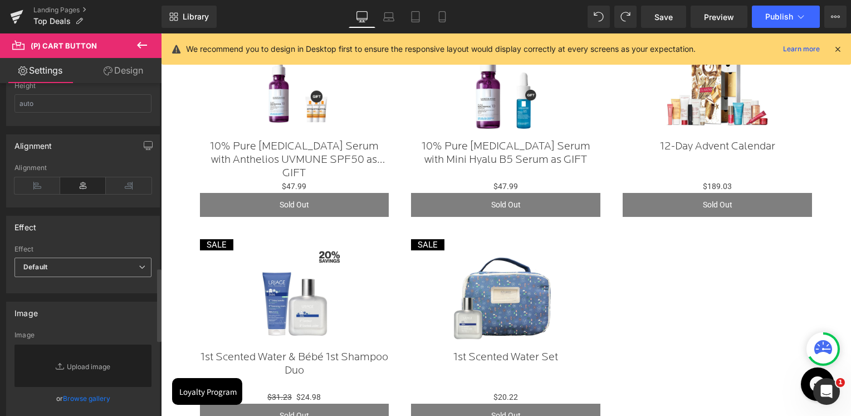
click at [38, 265] on b "Default" at bounding box center [35, 266] width 24 height 8
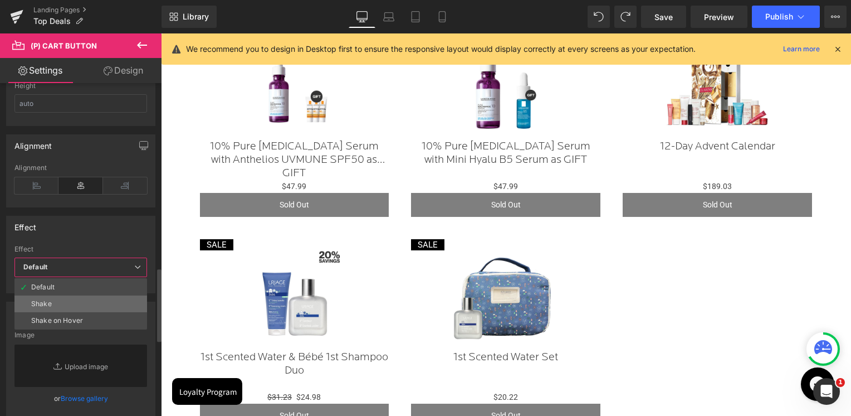
click at [50, 301] on div "Shake" at bounding box center [41, 304] width 21 height 8
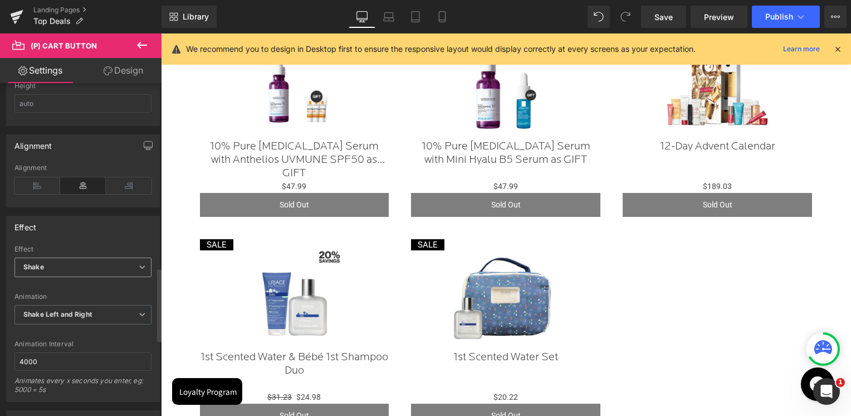
click at [40, 262] on b "Shake" at bounding box center [33, 266] width 21 height 8
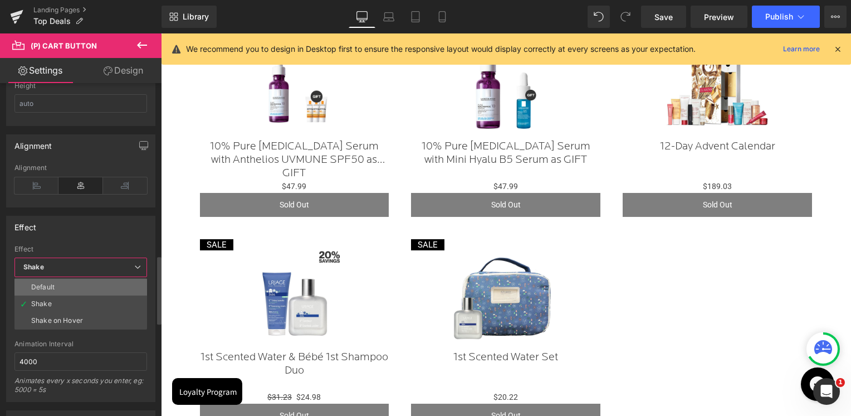
click at [46, 285] on div "Default" at bounding box center [42, 287] width 23 height 8
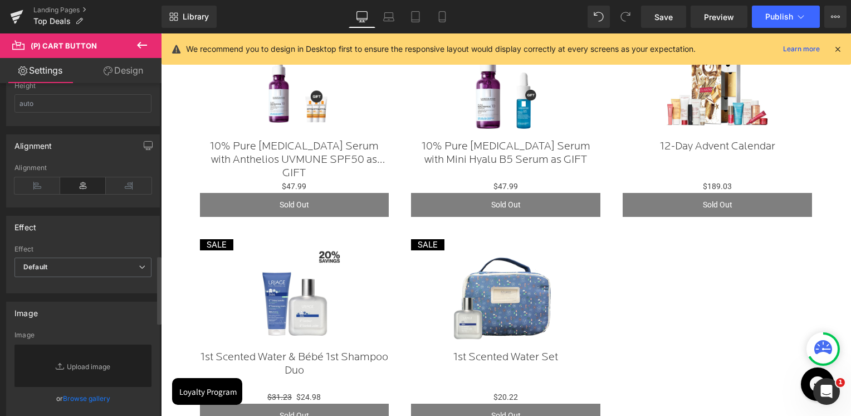
click at [65, 231] on div "Effect" at bounding box center [83, 226] width 153 height 21
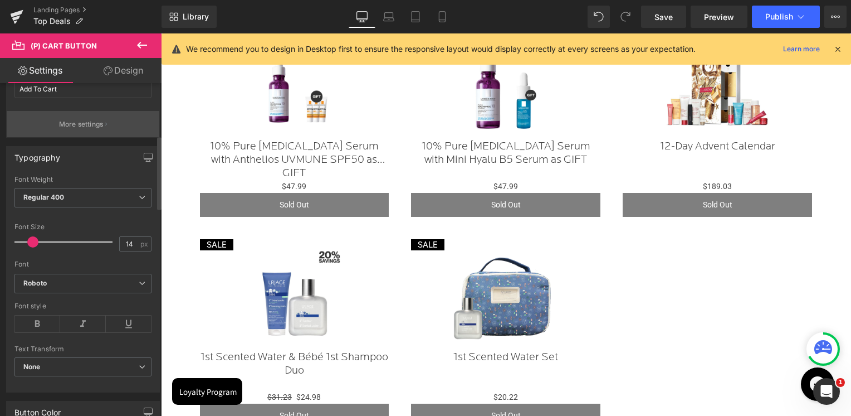
scroll to position [236, 0]
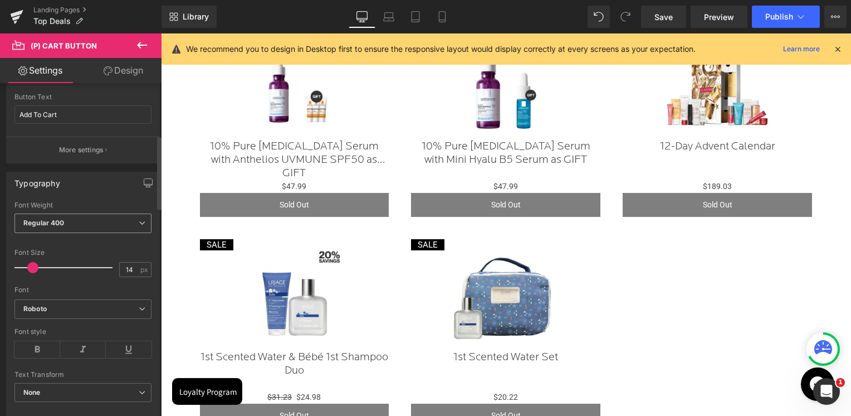
click at [96, 215] on span "Regular 400" at bounding box center [82, 222] width 137 height 19
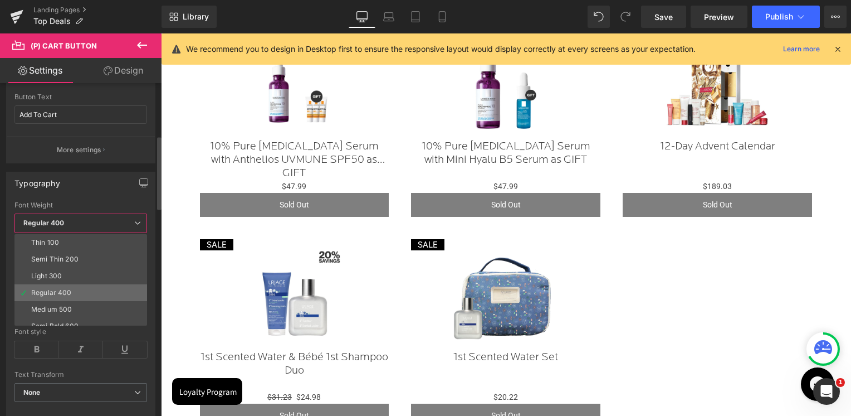
scroll to position [56, 0]
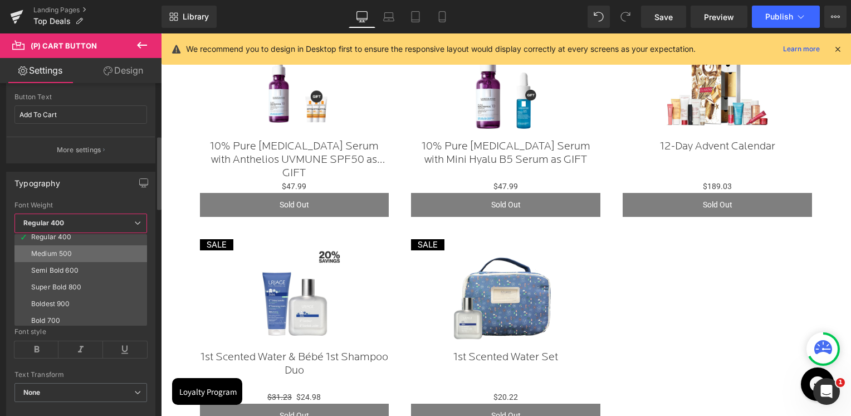
click at [61, 257] on li "Medium 500" at bounding box center [83, 253] width 138 height 17
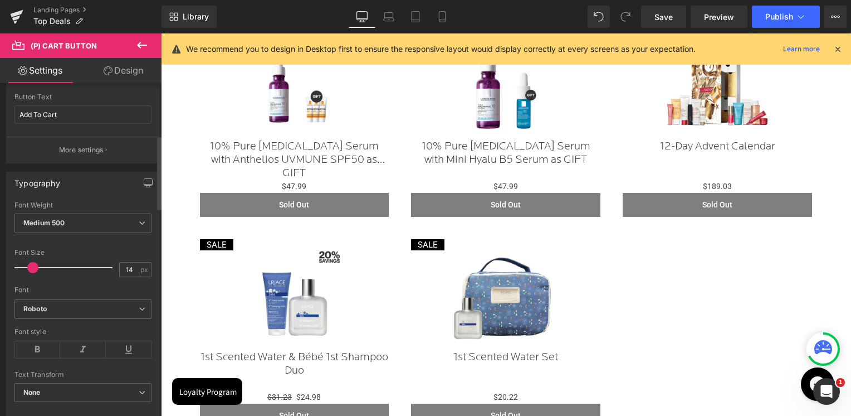
click at [82, 197] on div "Typography Thin 100 Semi Thin 200 Light 300 Regular 400 Medium 500 Semi Bold 60…" at bounding box center [83, 295] width 154 height 246
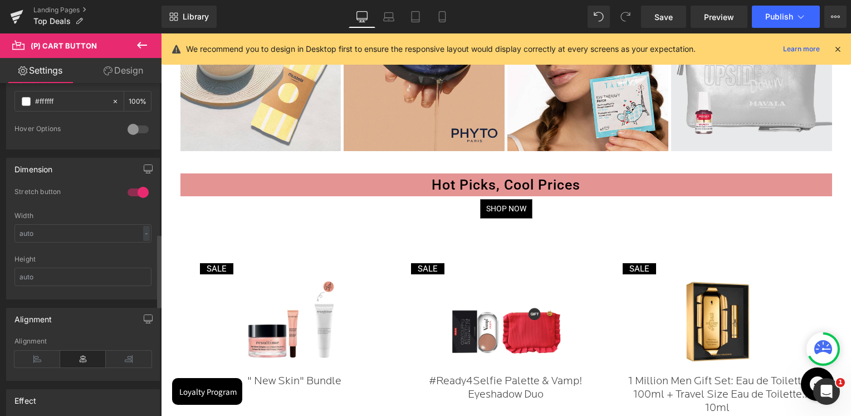
scroll to position [682, 0]
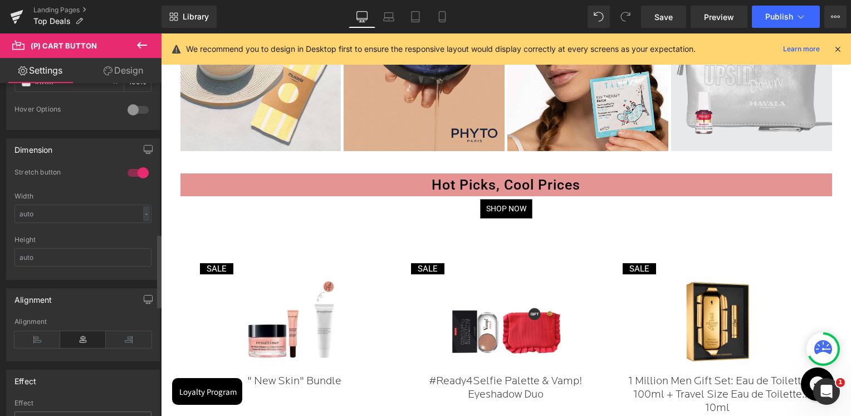
click at [126, 104] on div at bounding box center [138, 110] width 27 height 18
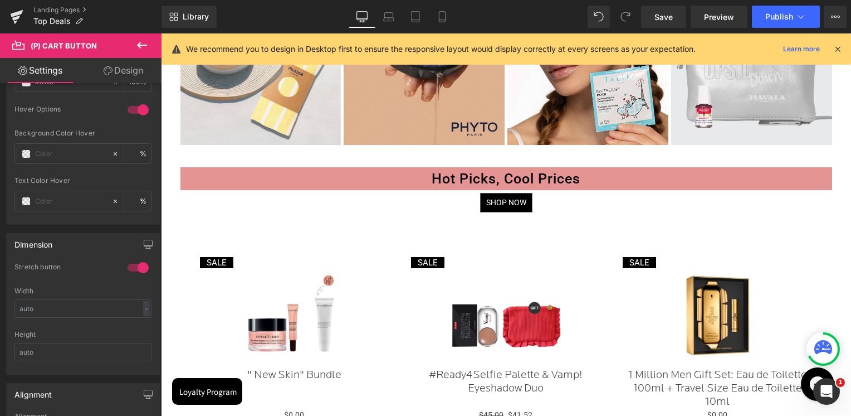
scroll to position [764, 0]
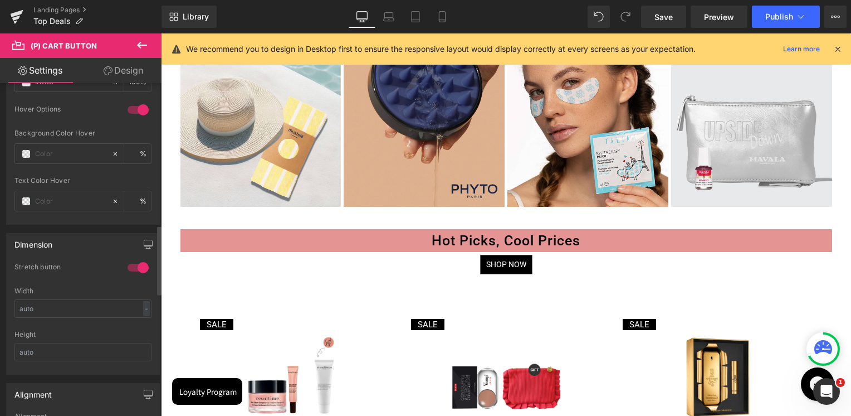
click at [135, 110] on div at bounding box center [138, 110] width 27 height 18
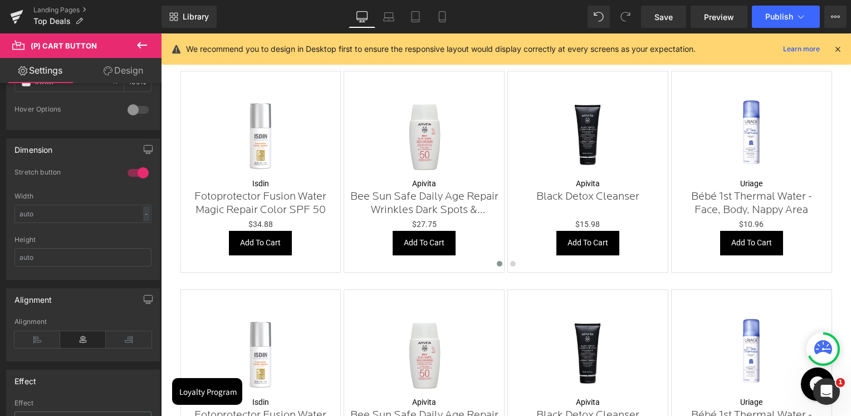
scroll to position [2213, 0]
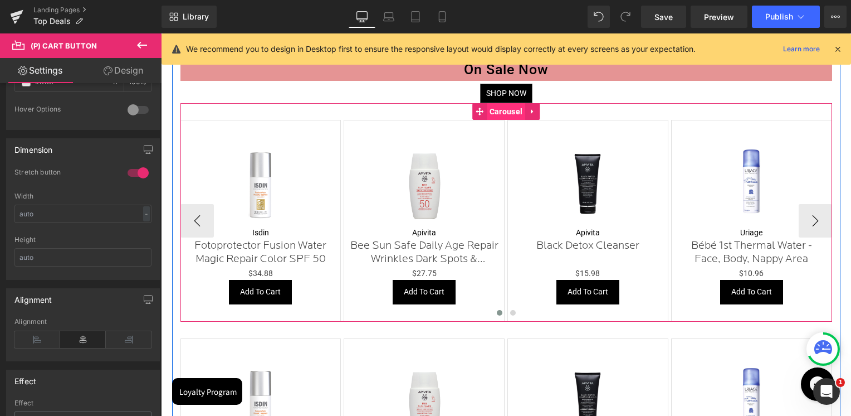
click at [506, 115] on span "Carousel" at bounding box center [506, 111] width 38 height 17
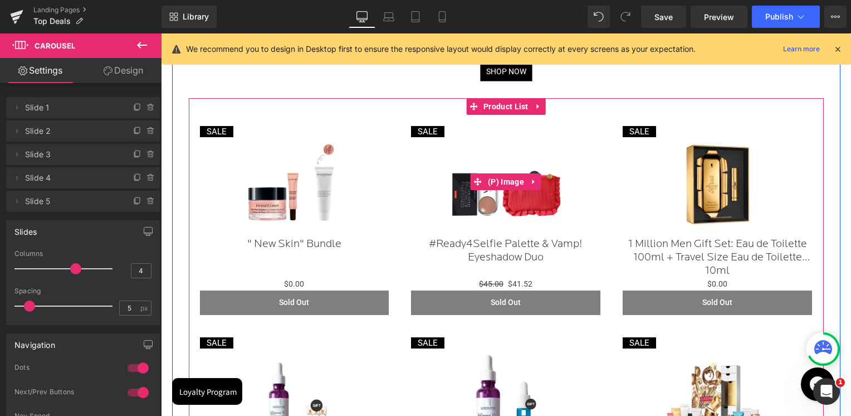
scroll to position [932, 0]
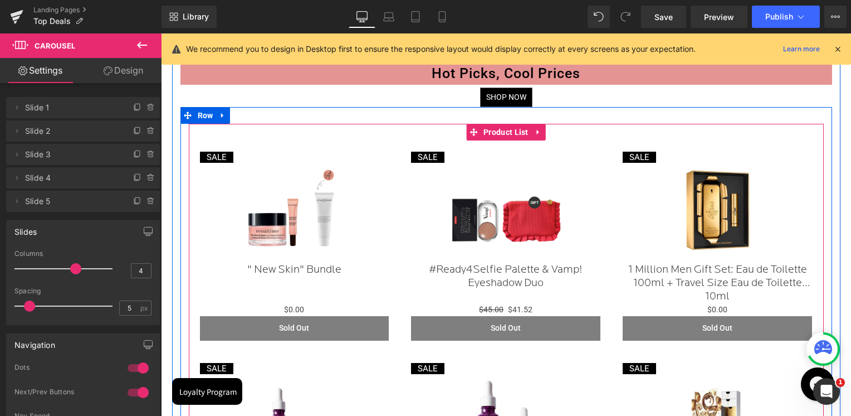
click at [537, 133] on icon at bounding box center [538, 132] width 2 height 5
click at [542, 133] on icon at bounding box center [546, 132] width 8 height 8
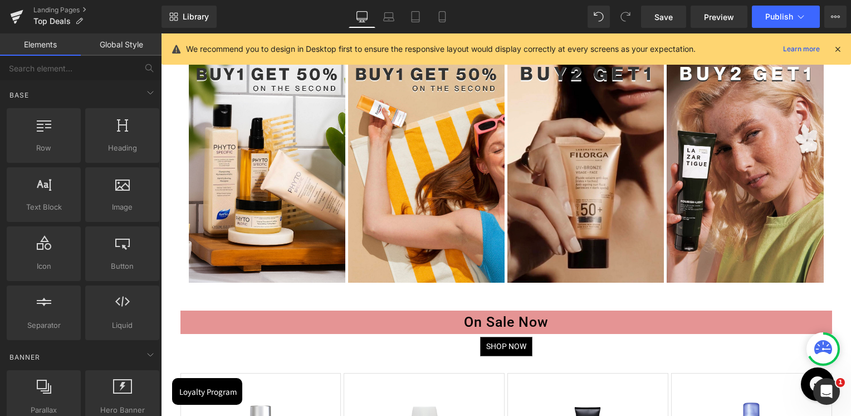
scroll to position [1544, 0]
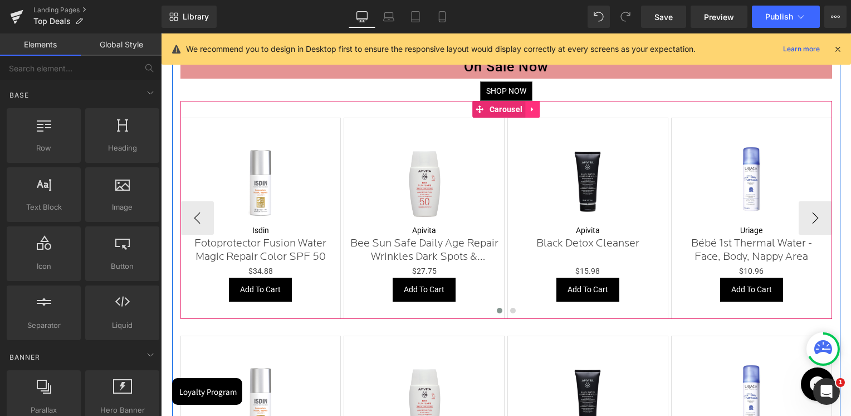
click at [533, 107] on icon at bounding box center [533, 109] width 8 height 8
click at [524, 110] on icon at bounding box center [525, 109] width 8 height 8
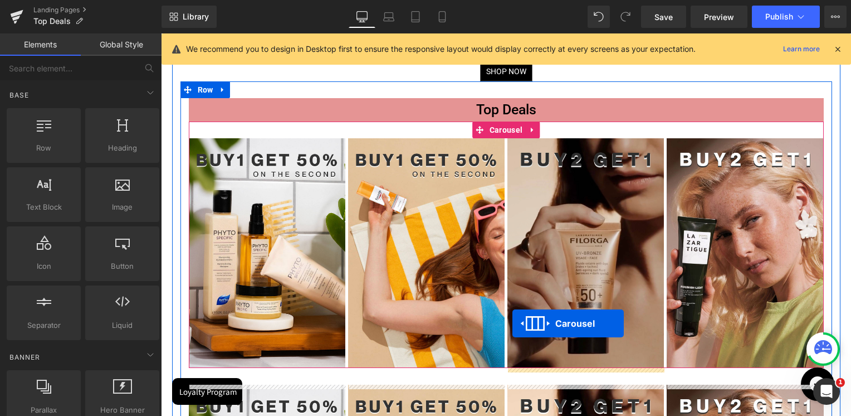
scroll to position [846, 0]
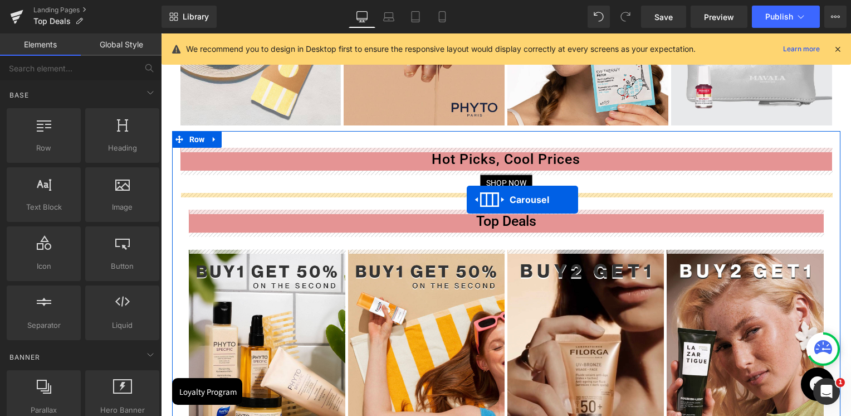
drag, startPoint x: 484, startPoint y: 252, endPoint x: 467, endPoint y: 196, distance: 58.5
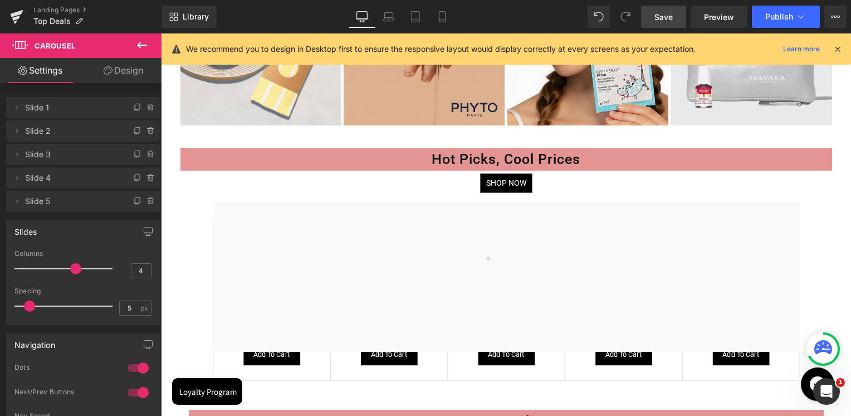
click at [677, 17] on link "Save" at bounding box center [663, 17] width 45 height 22
click at [16, 13] on icon at bounding box center [17, 13] width 13 height 7
